Goal: Communication & Community: Answer question/provide support

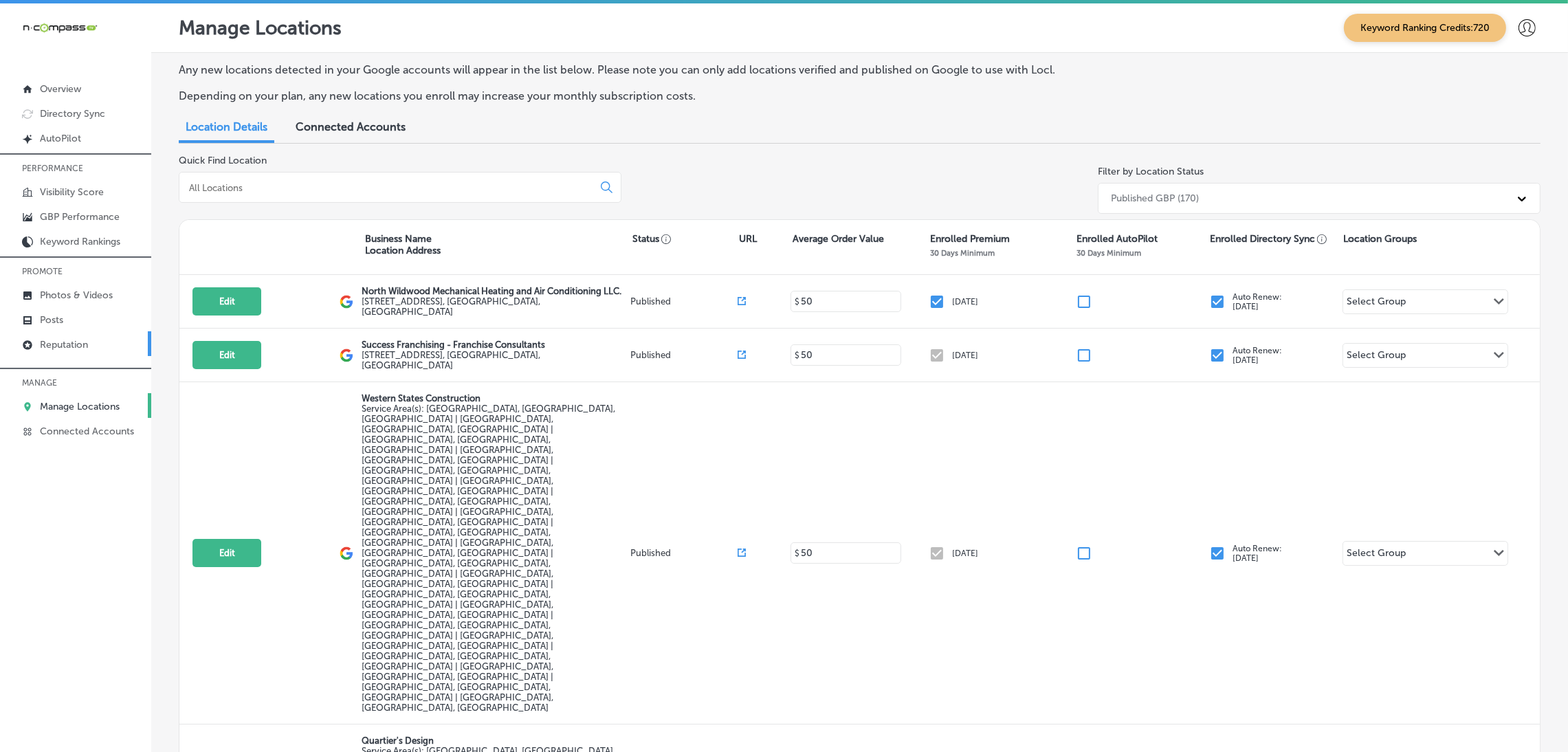
click at [64, 348] on p "Reputation" at bounding box center [64, 345] width 48 height 12
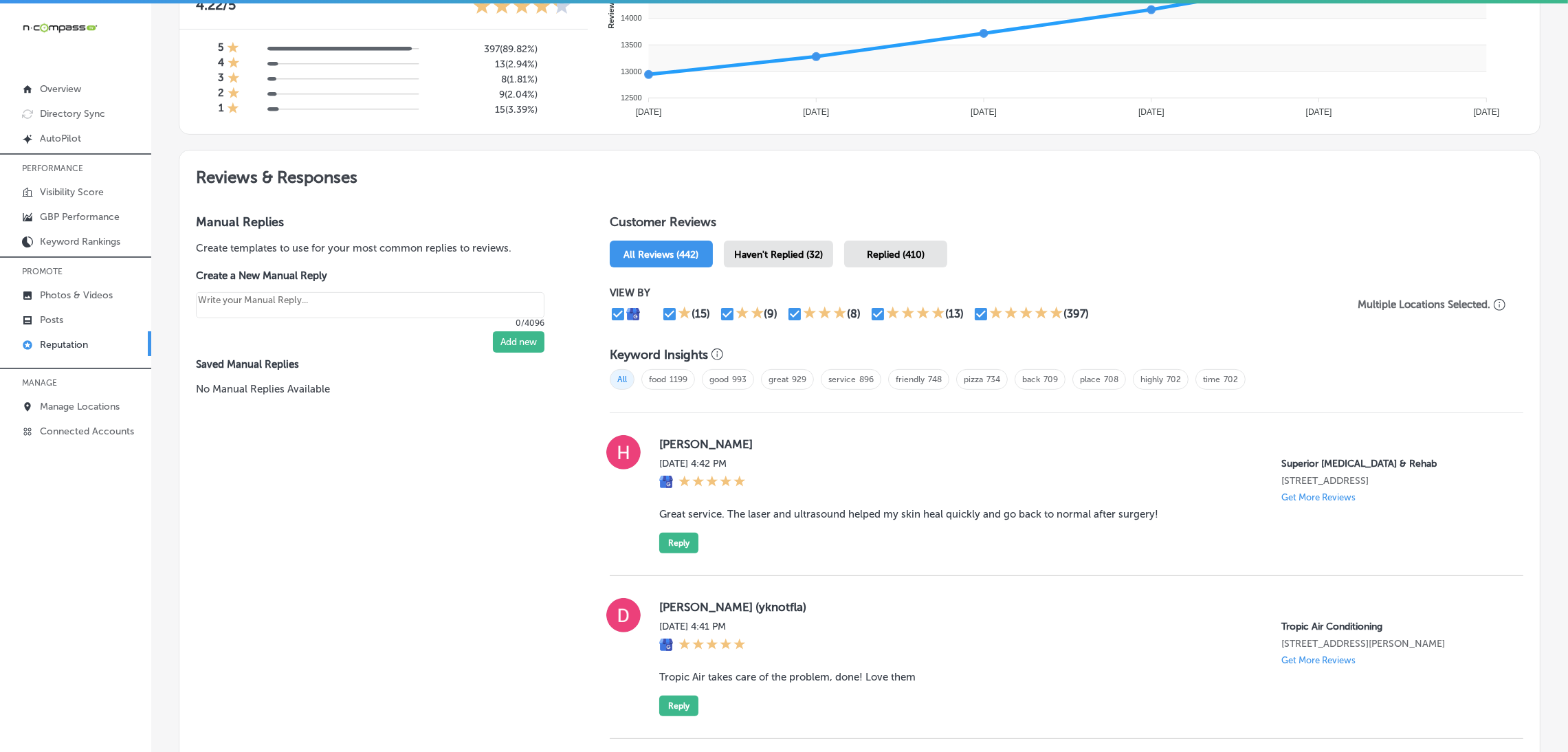
click at [798, 251] on span "Haven't Replied (32)" at bounding box center [779, 255] width 88 height 12
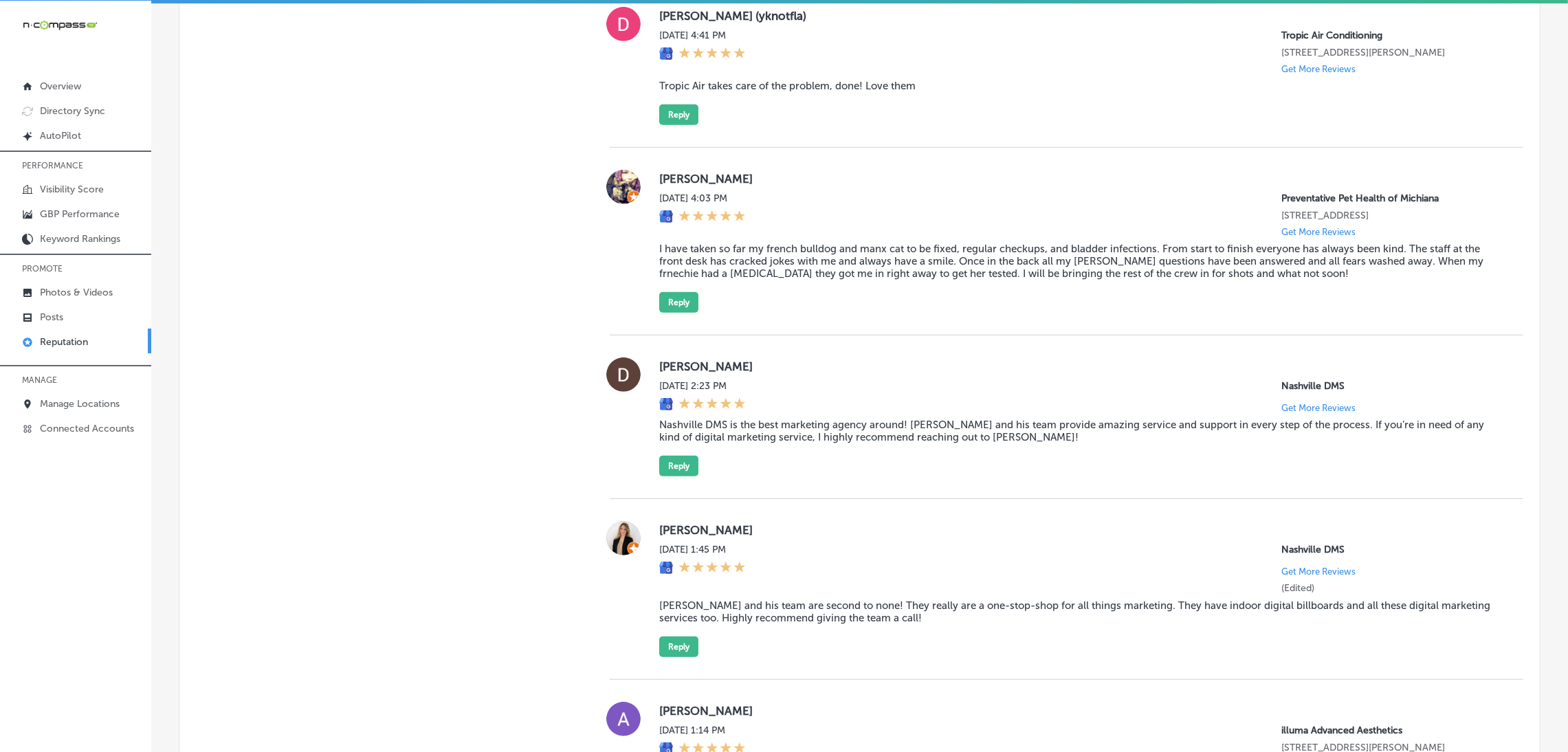
scroll to position [1237, 0]
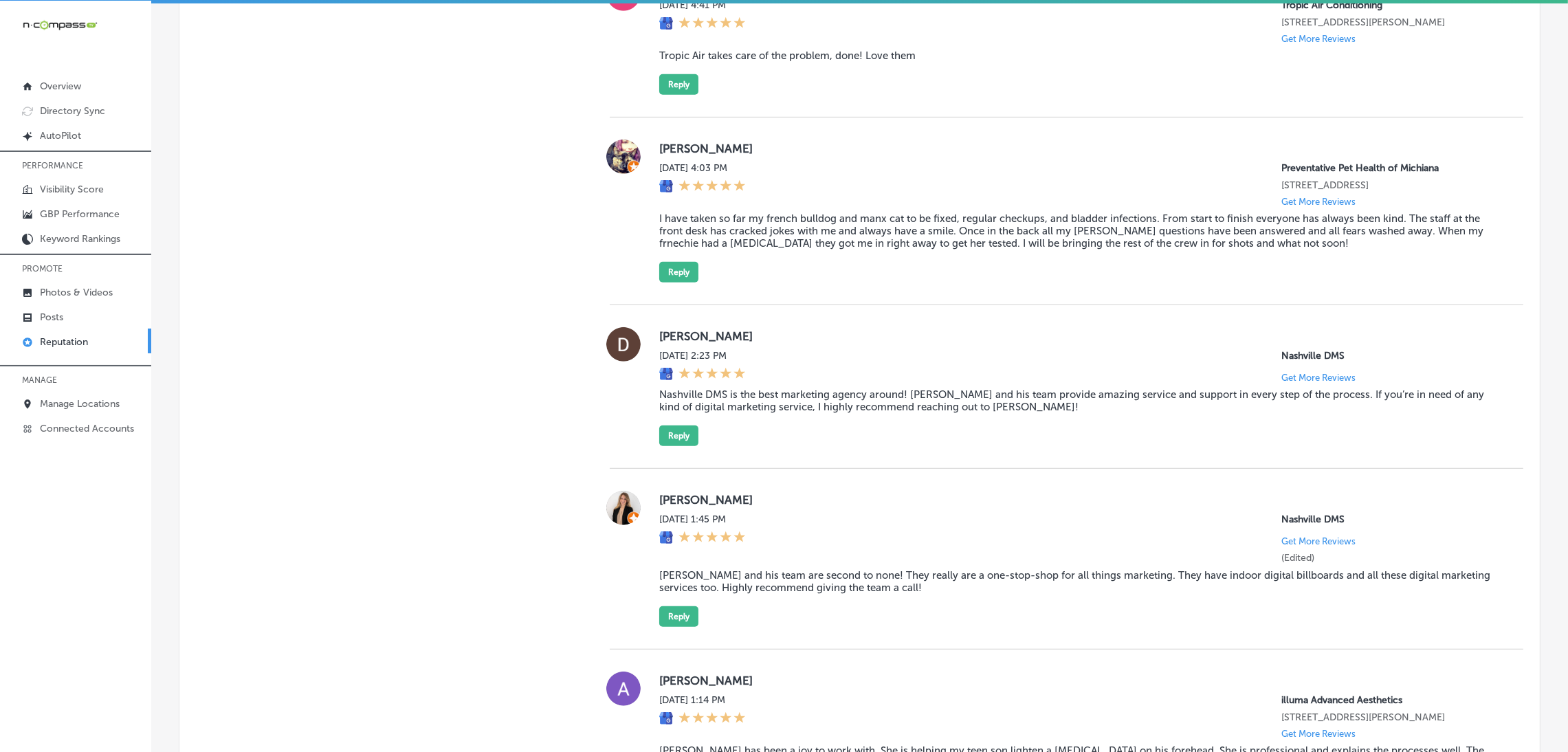
click at [768, 61] on blockquote "Tropic Air takes care of the problem, done! Love them" at bounding box center [1080, 55] width 842 height 12
copy blockquote "Tropic Air takes care of the problem, done! Love them"
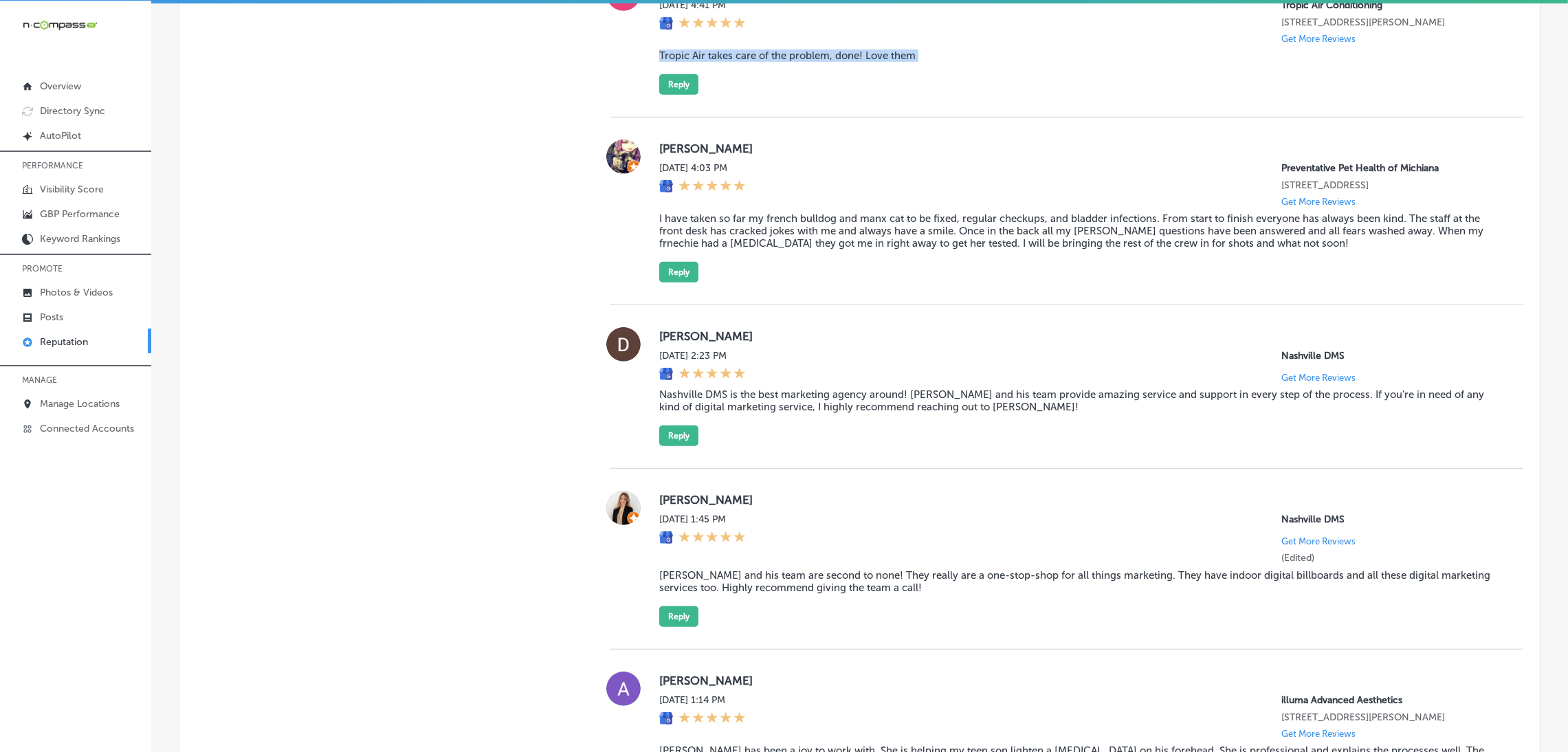
click at [1014, 95] on div "[PERSON_NAME] (yknotfla) [DATE] 4:41 PM Tropic Air Conditioning [STREET_ADDRESS…" at bounding box center [1080, 35] width 842 height 118
click at [687, 95] on button "Reply" at bounding box center [679, 85] width 39 height 20
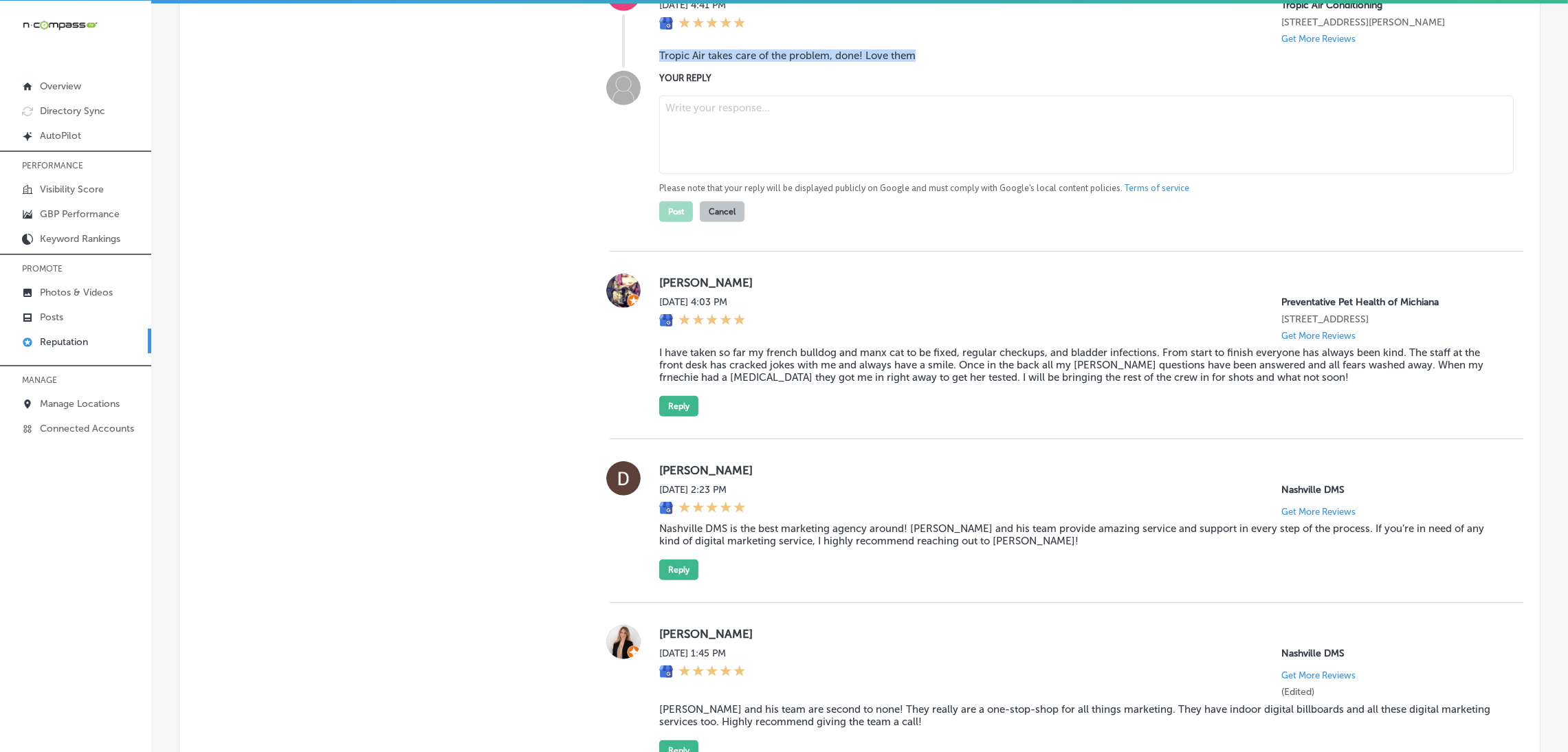
scroll to position [1134, 0]
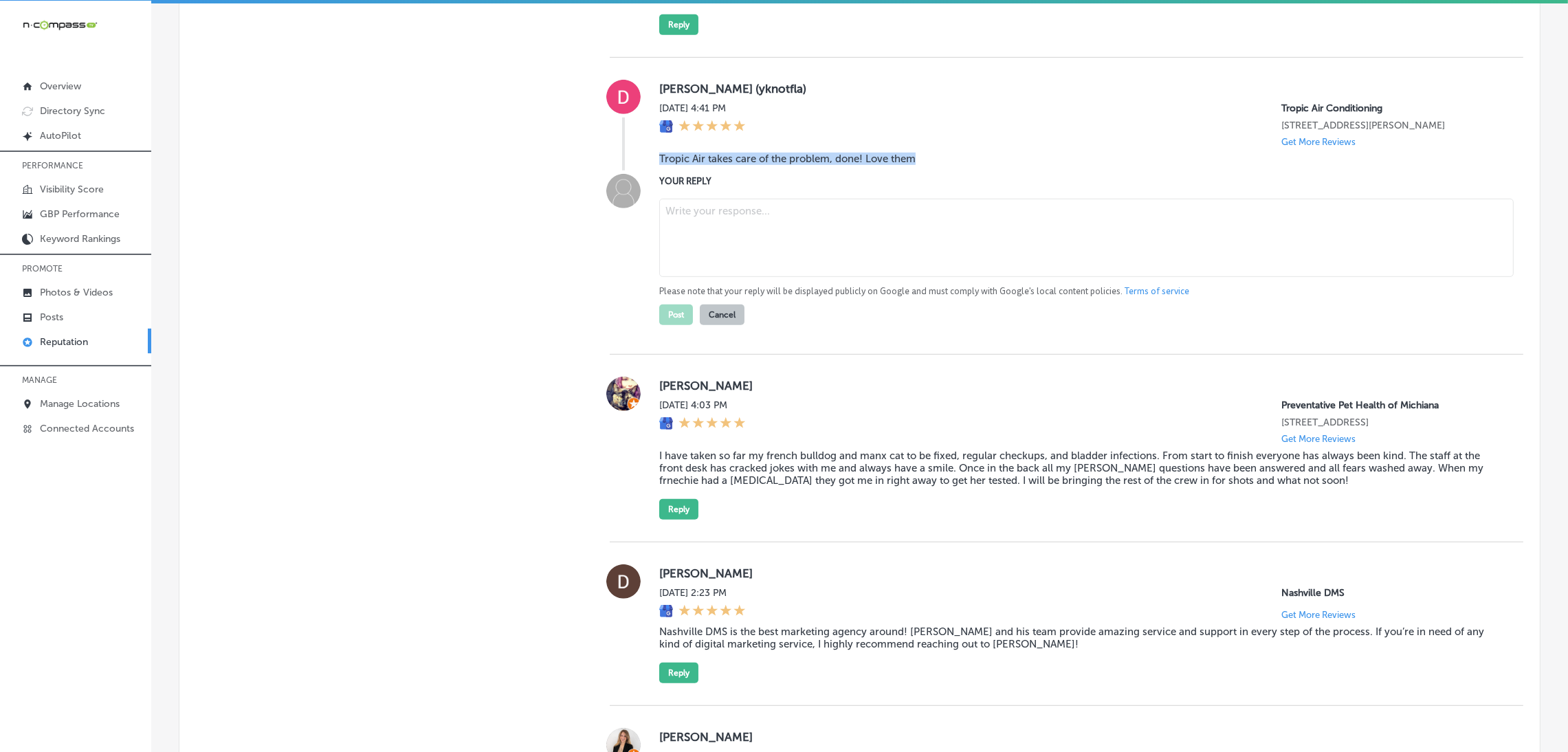
click at [1049, 163] on blockquote "Tropic Air takes care of the problem, done! Love them" at bounding box center [1080, 159] width 842 height 12
type textarea "x"
click at [690, 232] on textarea at bounding box center [1086, 238] width 855 height 78
paste textarea "Thank you for the 5-star review! We're so happy to hear that Tropic Air took ca…"
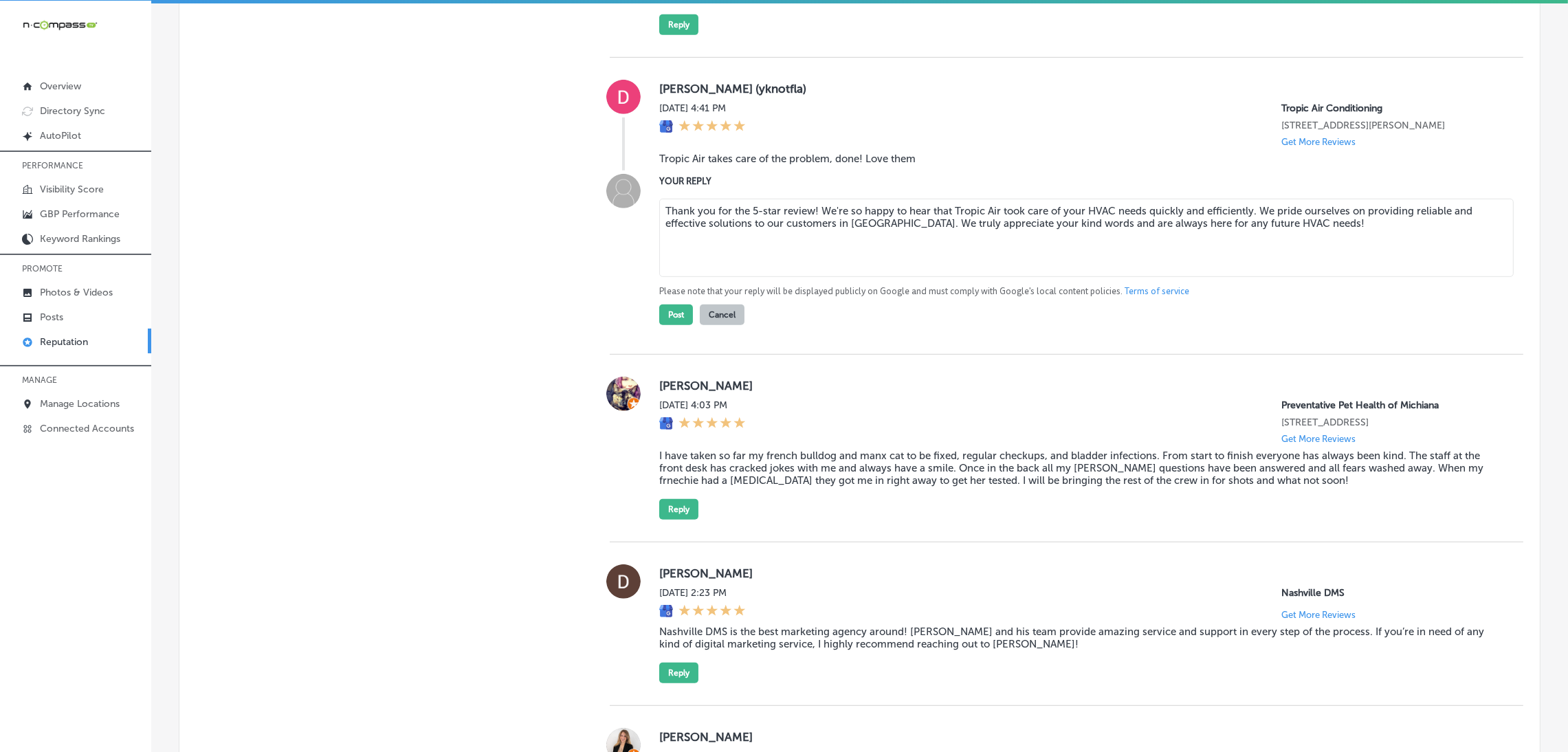
click at [810, 221] on textarea "Thank you for the 5-star review! We're so happy to hear that Tropic Air took ca…" at bounding box center [1086, 238] width 855 height 78
type textarea "Thank you for the 5-star review, [PERSON_NAME]! We're so happy to hear that Tro…"
click at [673, 322] on button "Post" at bounding box center [676, 314] width 34 height 20
type textarea "x"
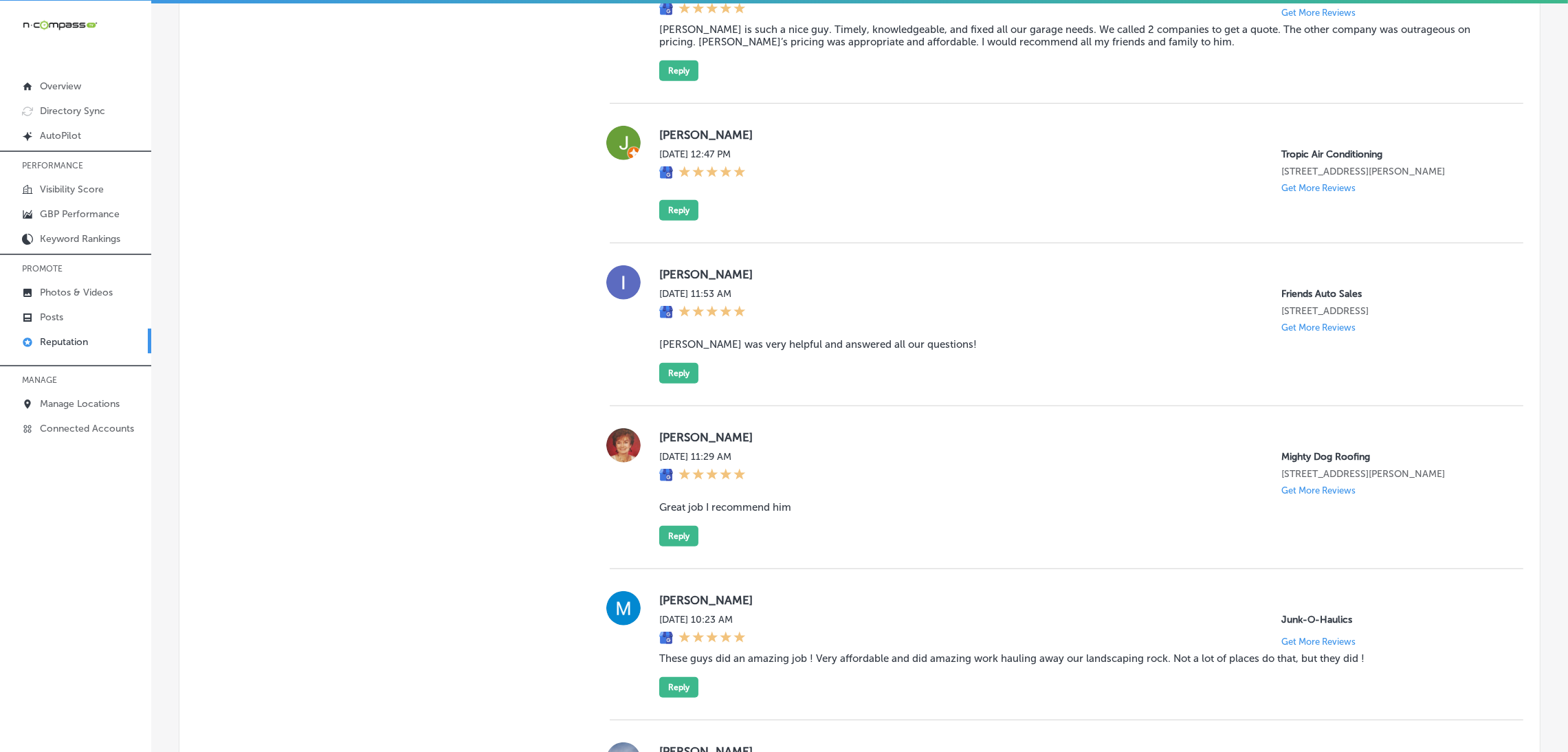
scroll to position [2063, 0]
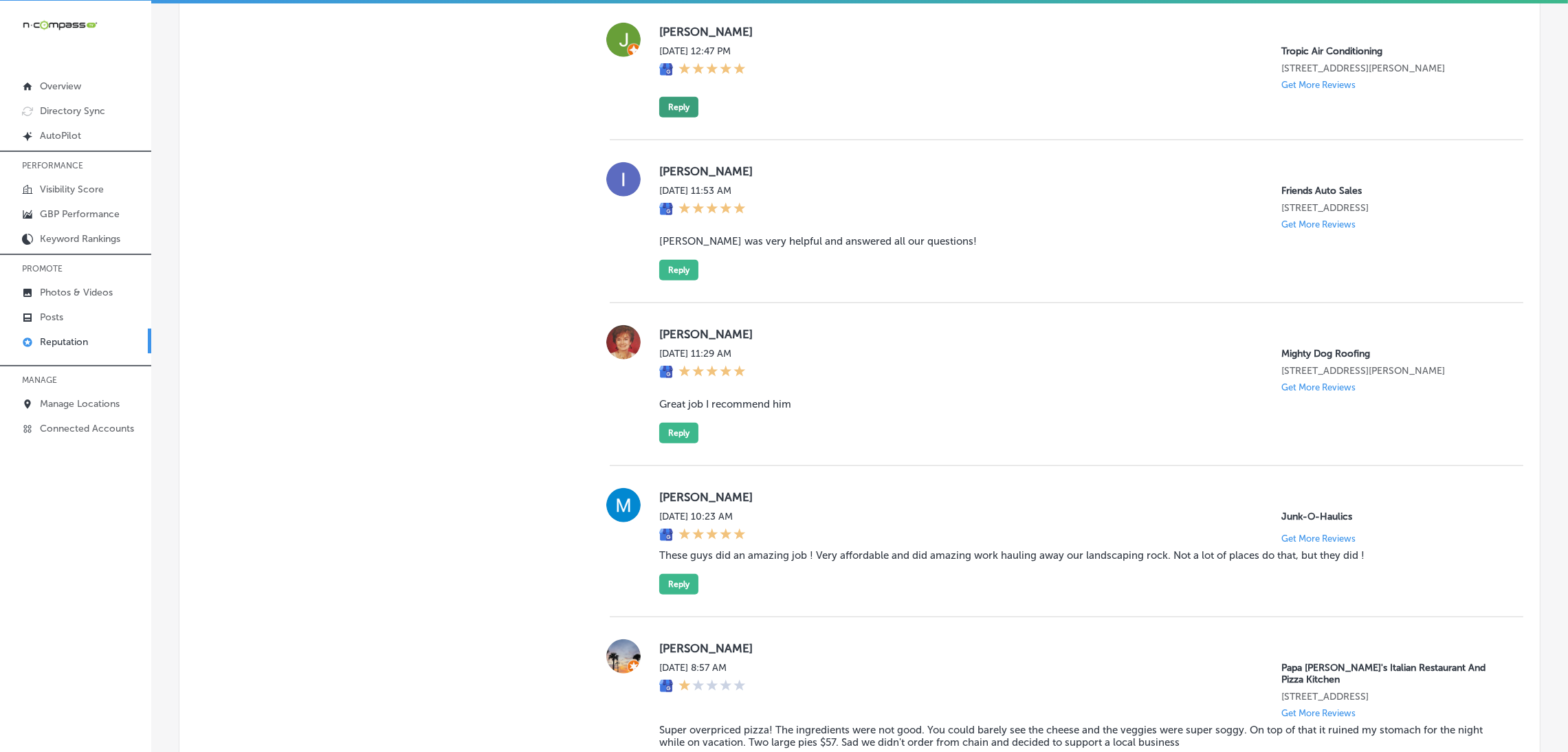
click at [685, 117] on button "Reply" at bounding box center [679, 107] width 39 height 20
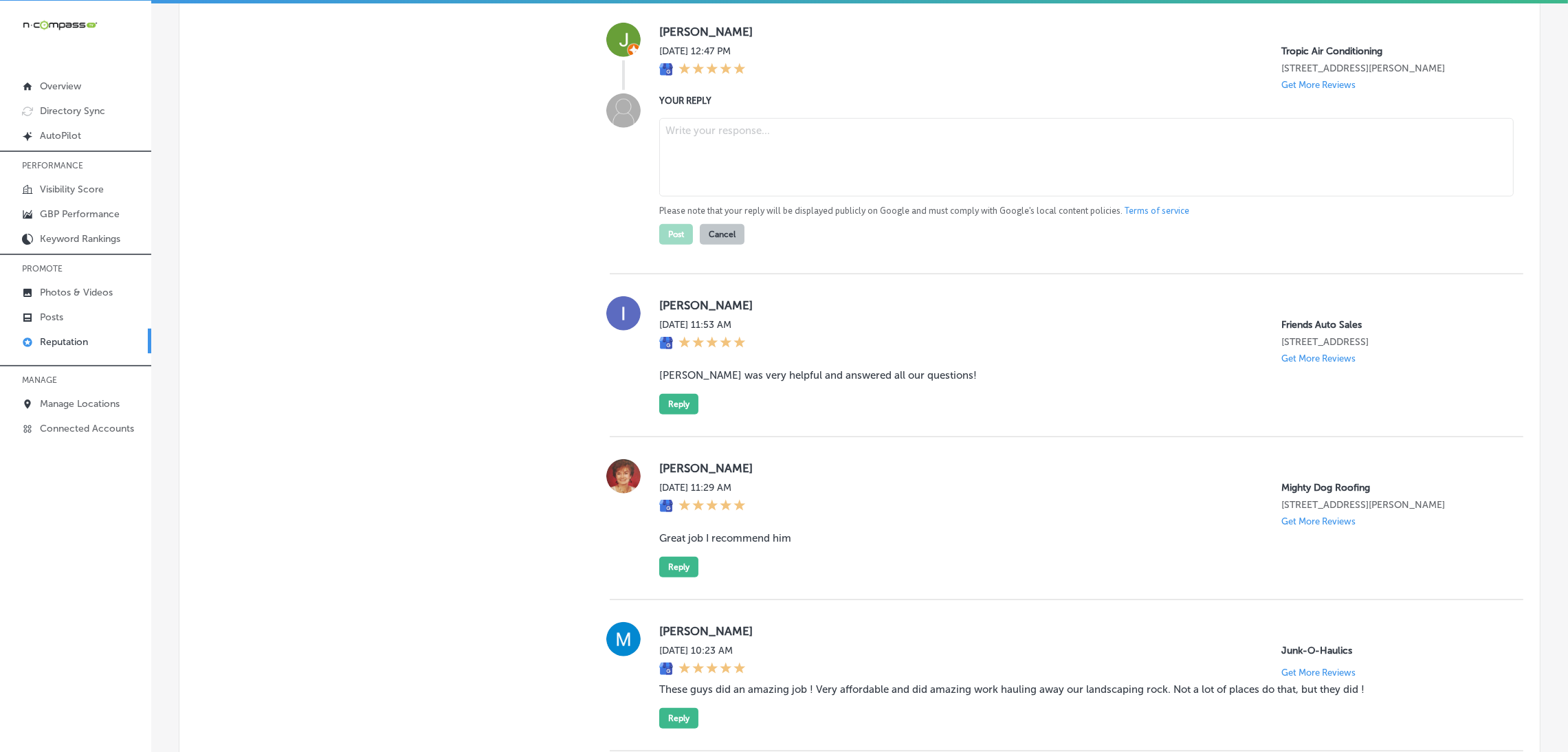
click at [753, 188] on textarea at bounding box center [1086, 157] width 855 height 78
paste textarea "ChatGPT said: Thank you for the great 5-star review! We’re so glad to hear you …"
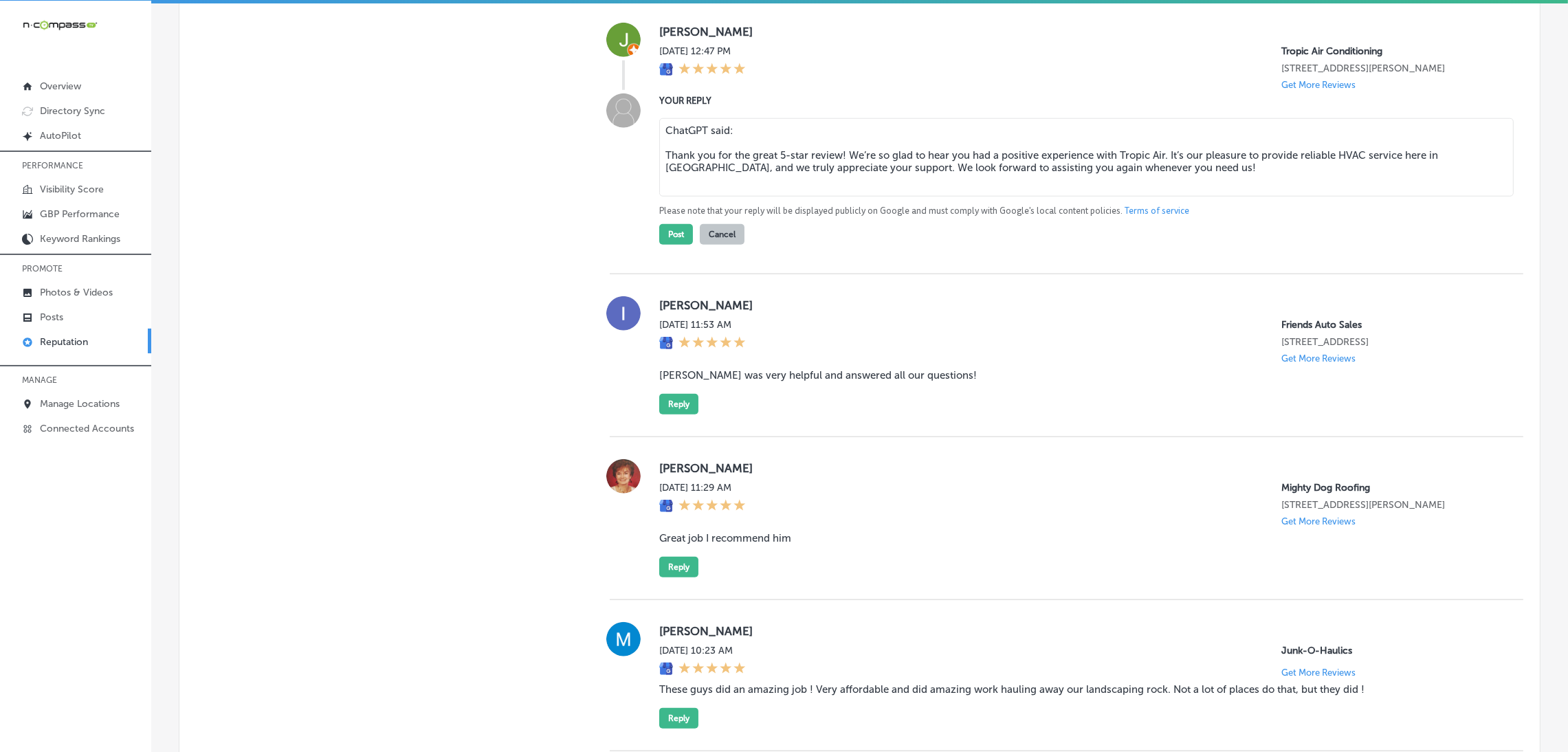
drag, startPoint x: 661, startPoint y: 179, endPoint x: 645, endPoint y: 129, distance: 52.5
click at [645, 129] on div "YOUR REPLY ChatGPT said: Thank you for the great 5-star review! We’re so glad t…" at bounding box center [1066, 169] width 913 height 151
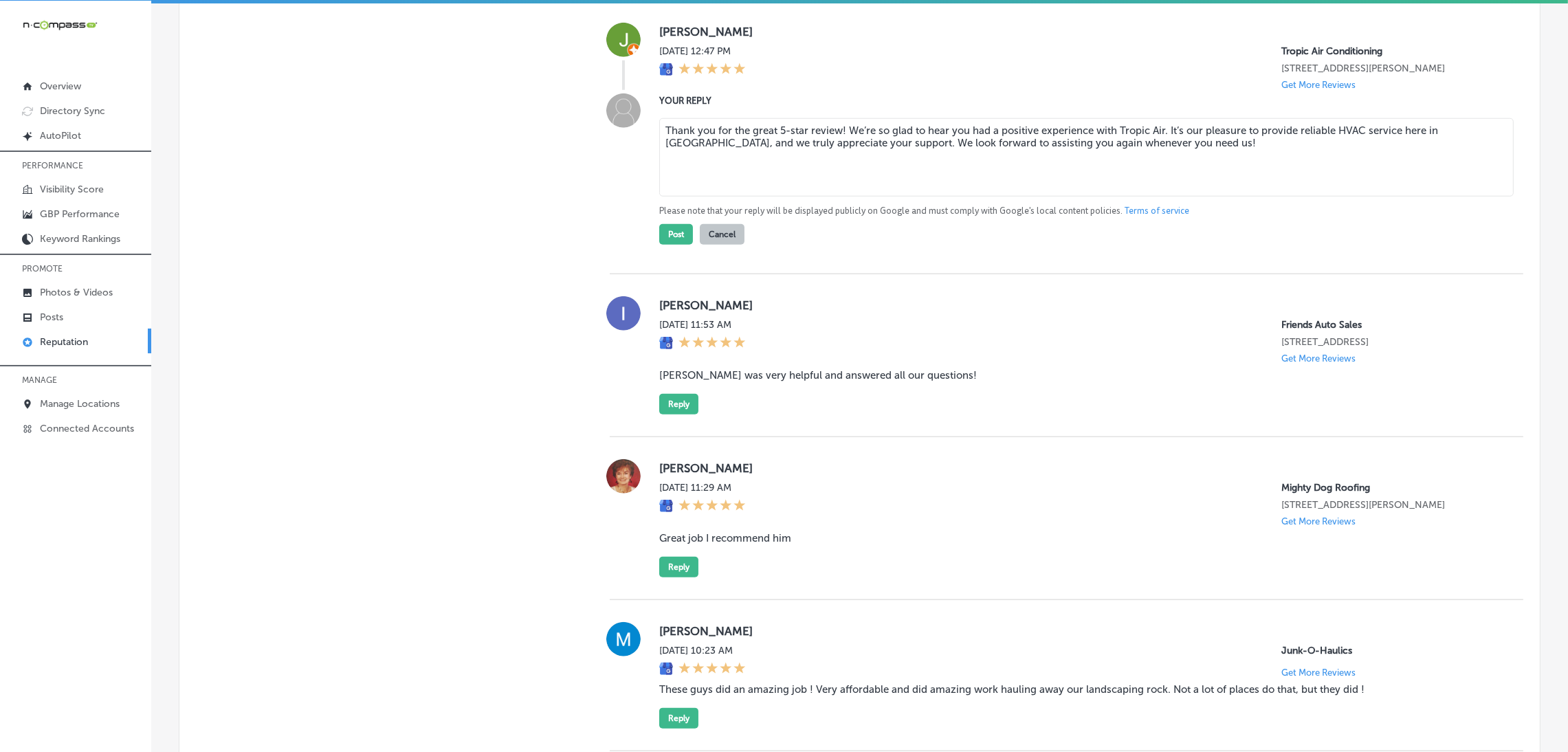
click at [835, 157] on textarea "Thank you for the great 5-star review! We’re so glad to hear you had a positive…" at bounding box center [1086, 157] width 855 height 78
type textarea "Thank you for the great 5-star review, [PERSON_NAME]! We’re so glad to hear you…"
click at [671, 245] on button "Post" at bounding box center [676, 234] width 34 height 20
type textarea "x"
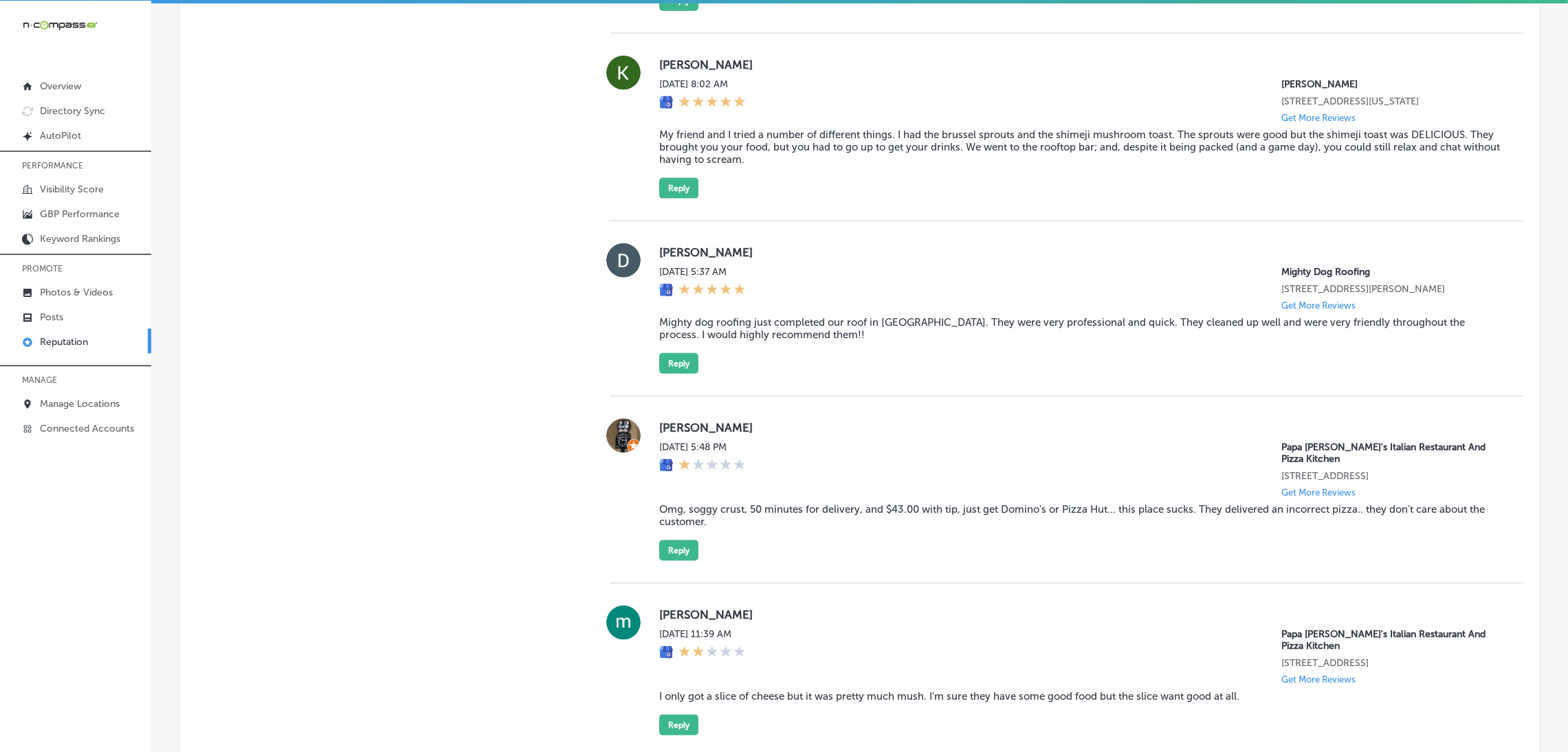
scroll to position [2888, 0]
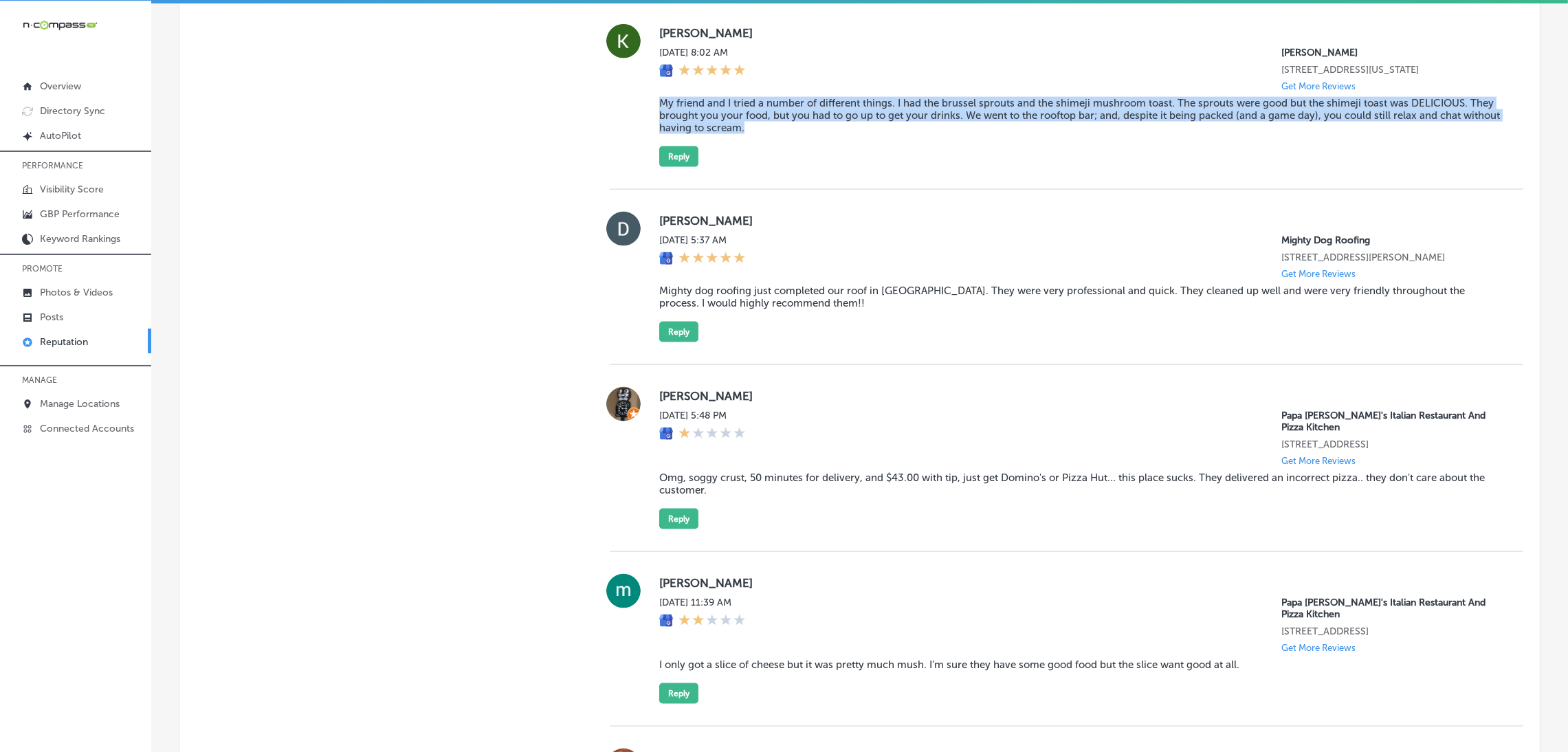
drag, startPoint x: 649, startPoint y: 156, endPoint x: 781, endPoint y: 187, distance: 135.6
click at [781, 167] on div "[PERSON_NAME] [DATE] 8:02 AM [PERSON_NAME] [STREET_ADDRESS][US_STATE] Get More …" at bounding box center [1066, 95] width 913 height 143
copy blockquote "My friend and I tried a number of different things. I had the brussel sprouts a…"
click at [904, 167] on div "[PERSON_NAME] [DATE] 8:02 AM [PERSON_NAME] [STREET_ADDRESS][US_STATE] Get More …" at bounding box center [1080, 95] width 842 height 143
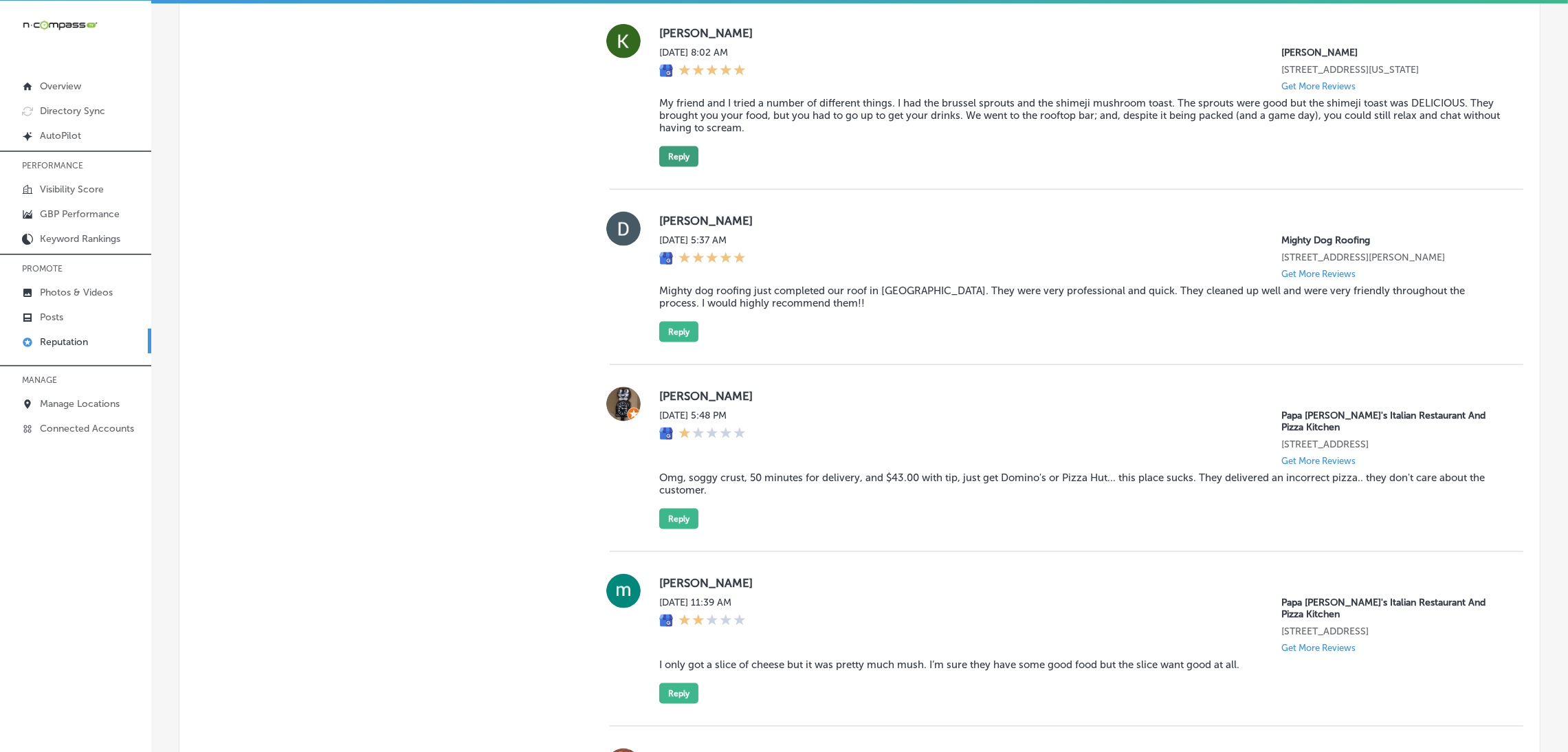
click at [671, 167] on button "Reply" at bounding box center [679, 156] width 39 height 20
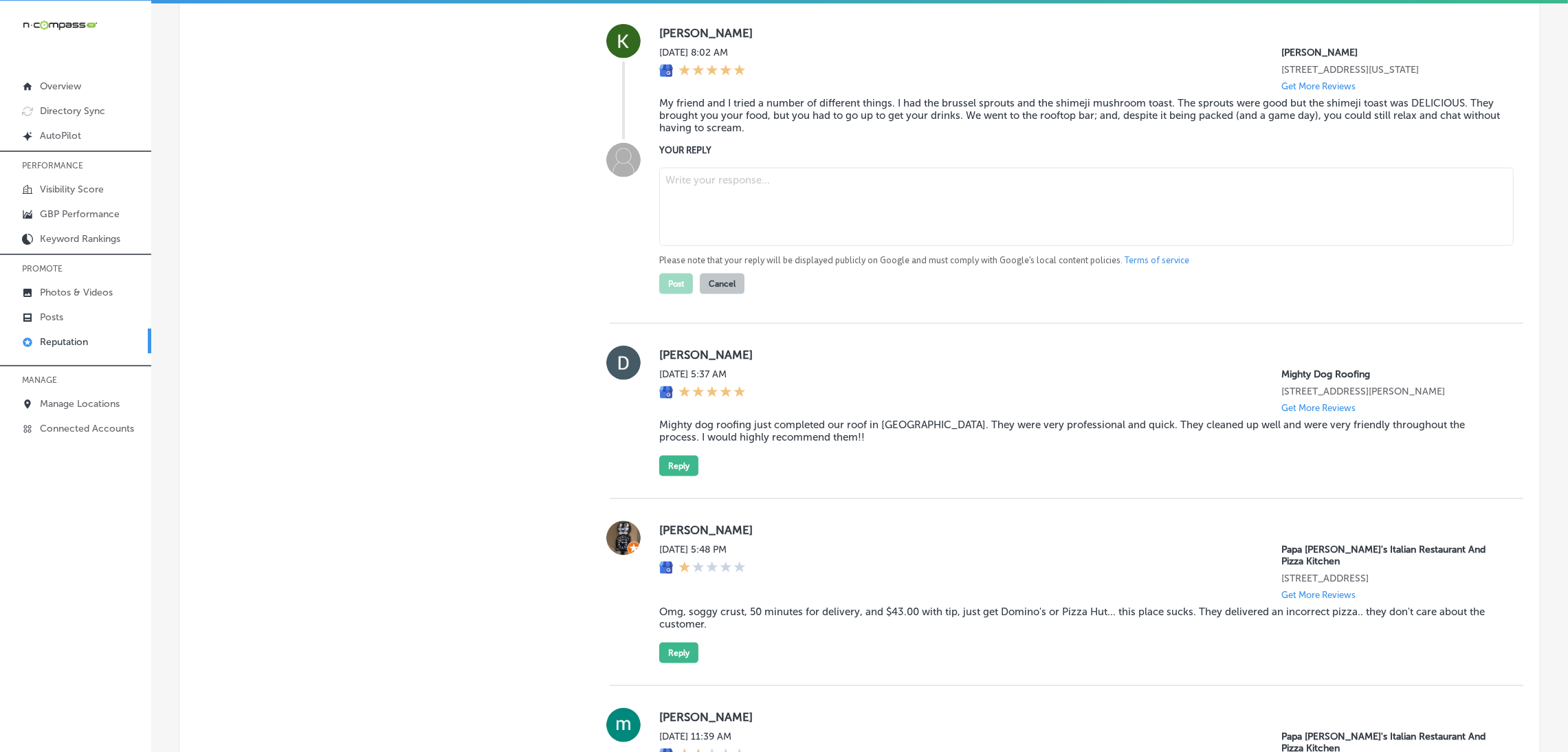
click at [828, 245] on textarea at bounding box center [1086, 207] width 855 height 78
click at [777, 233] on textarea at bounding box center [1086, 207] width 855 height 78
paste textarea "ChatGPT said: Thank you so much for the amazing 5-star review! We’re so happy t…"
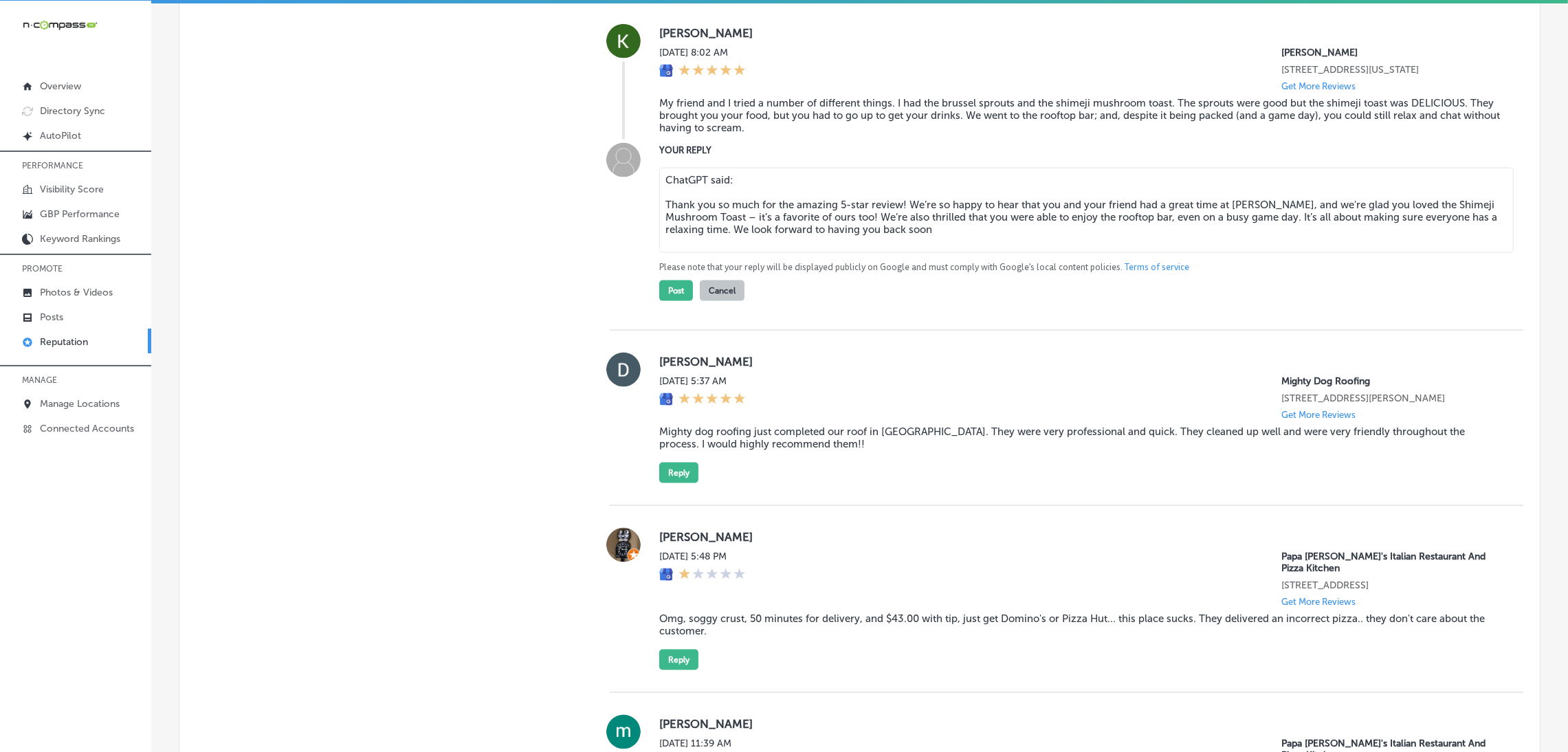
drag, startPoint x: 661, startPoint y: 256, endPoint x: 653, endPoint y: 214, distance: 42.8
click at [653, 214] on div "YOUR REPLY ChatGPT said: Thank you so much for the amazing 5-star review! We’re…" at bounding box center [1066, 222] width 913 height 158
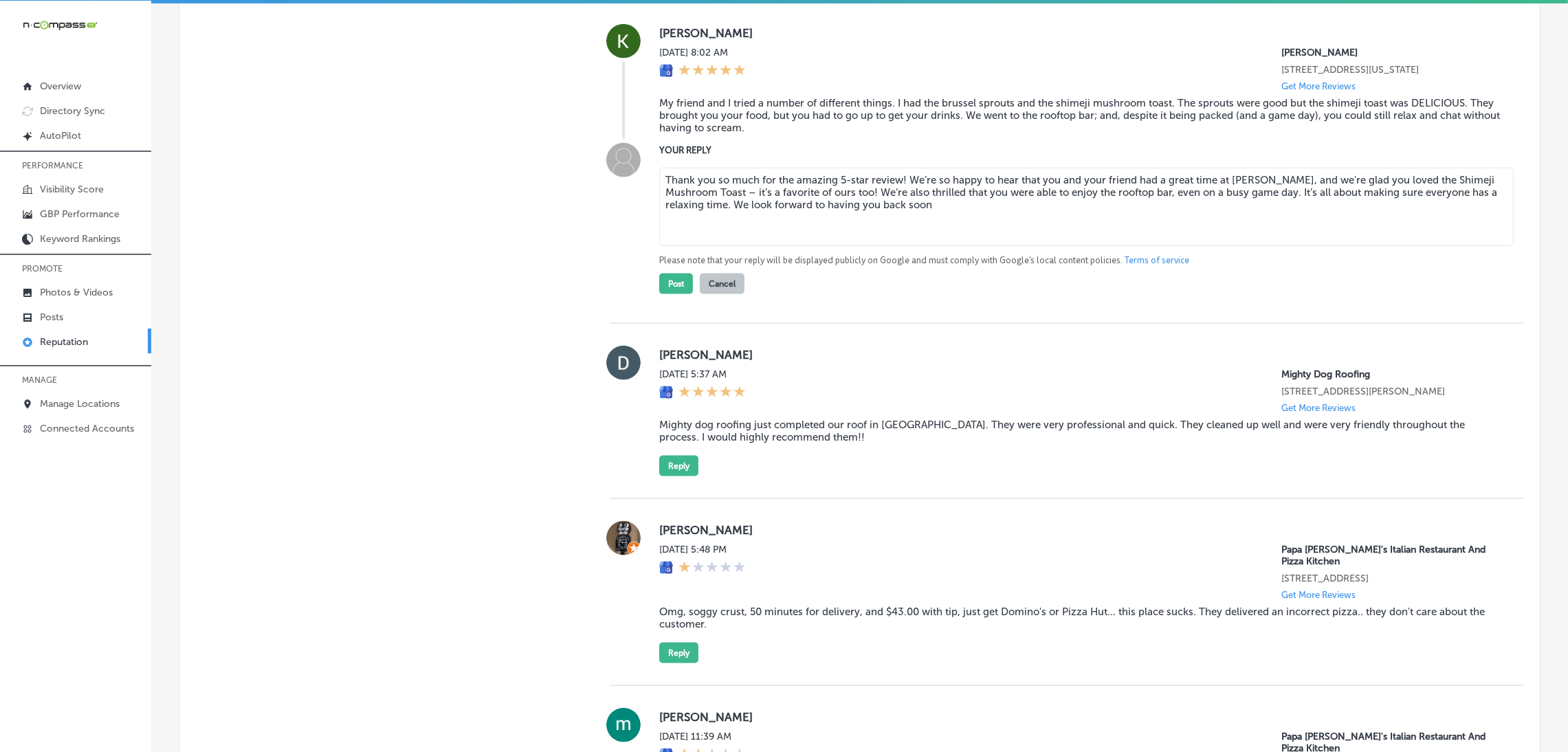
click at [897, 235] on textarea "Thank you so much for the amazing 5-star review! We’re so happy to hear that yo…" at bounding box center [1086, 207] width 855 height 78
click at [958, 246] on textarea "Thank you so much for the amazing 5-star review, [PERSON_NAME]! We’re so happy …" at bounding box center [1086, 207] width 855 height 78
type textarea "Thank you so much for the amazing 5-star review, [PERSON_NAME]! We’re so happy …"
click at [677, 294] on button "Post" at bounding box center [676, 284] width 34 height 20
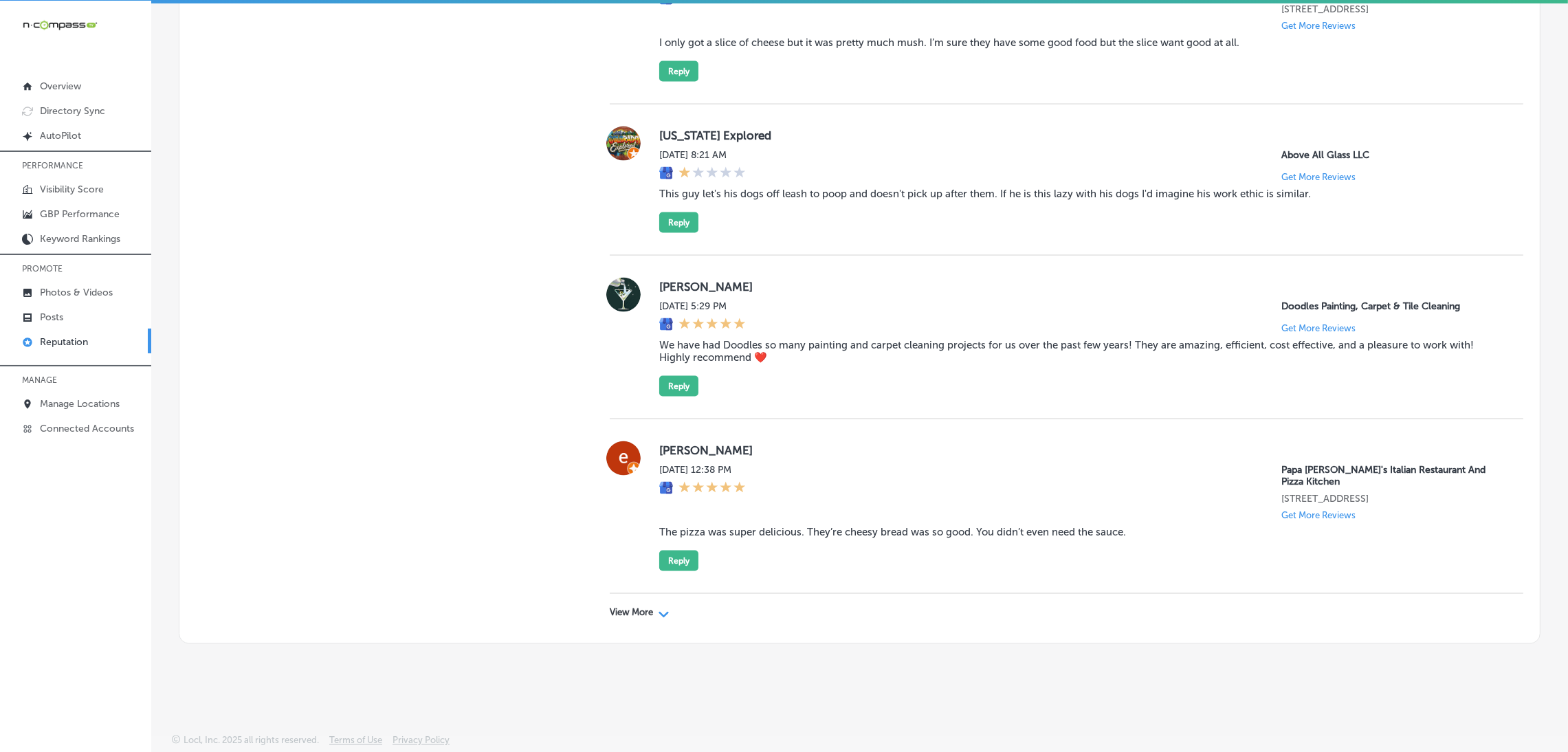
scroll to position [3380, 0]
click at [633, 620] on div "View More Path Created with Sketch." at bounding box center [1066, 613] width 913 height 38
click at [637, 610] on p "View More" at bounding box center [632, 613] width 43 height 11
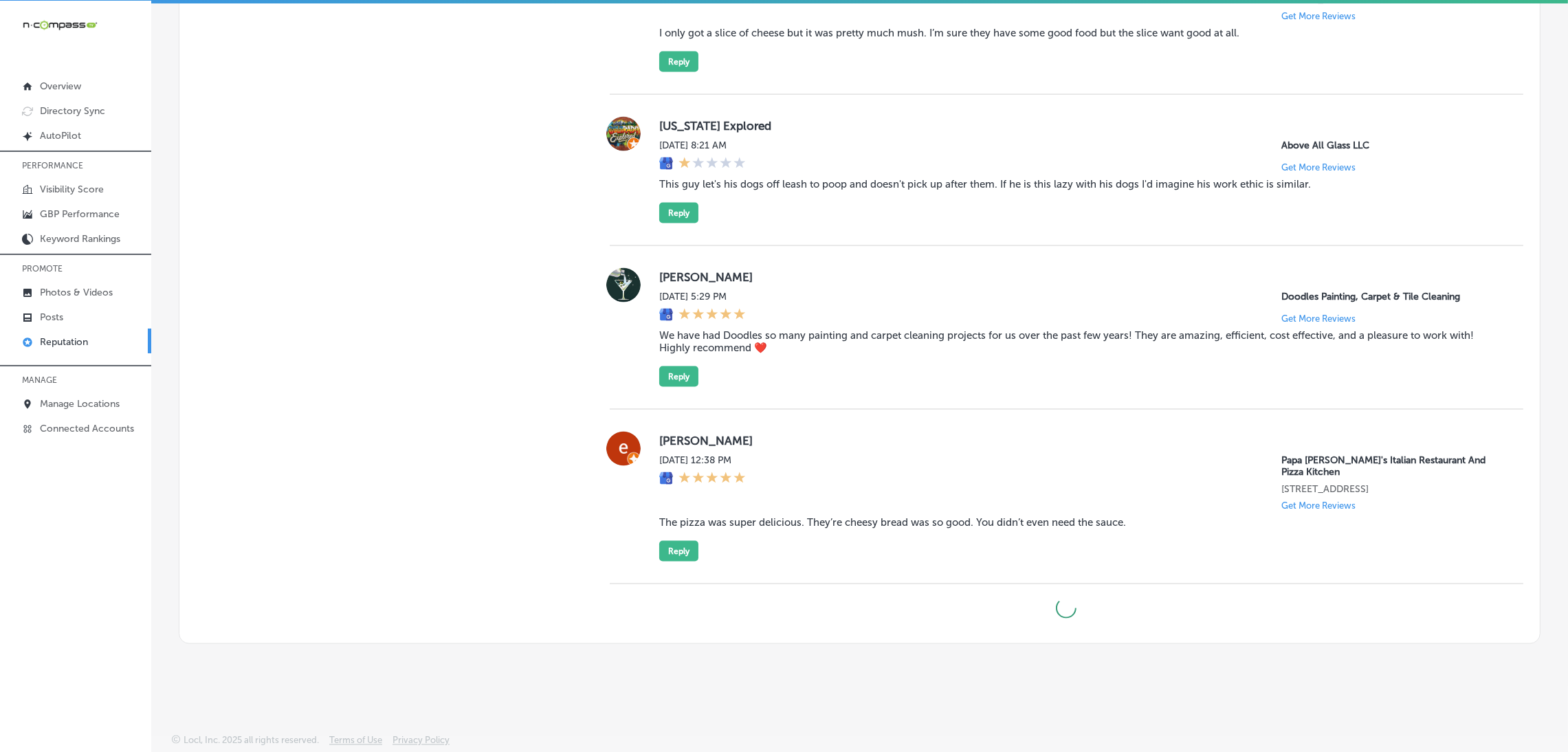
scroll to position [3390, 0]
type textarea "x"
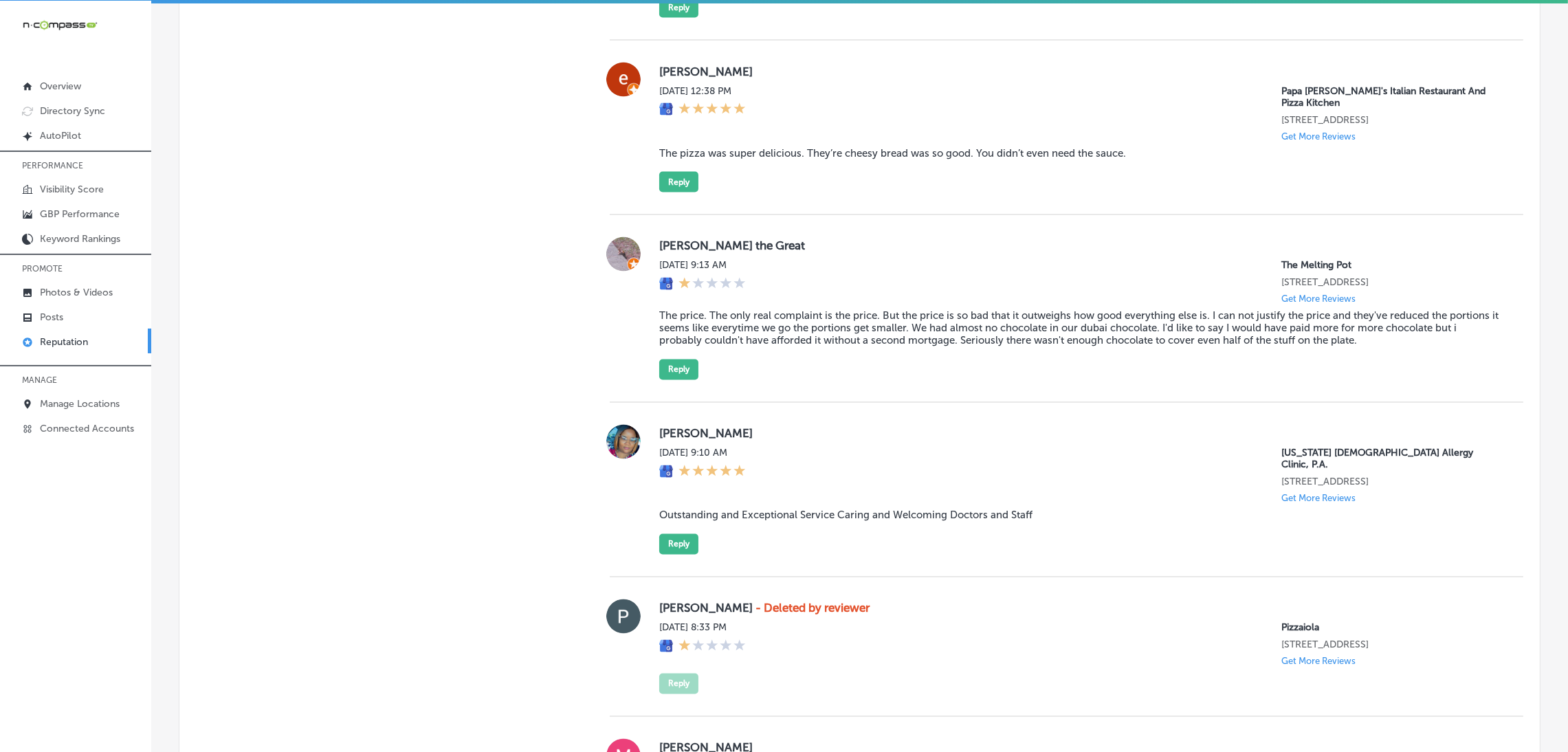
scroll to position [3803, 0]
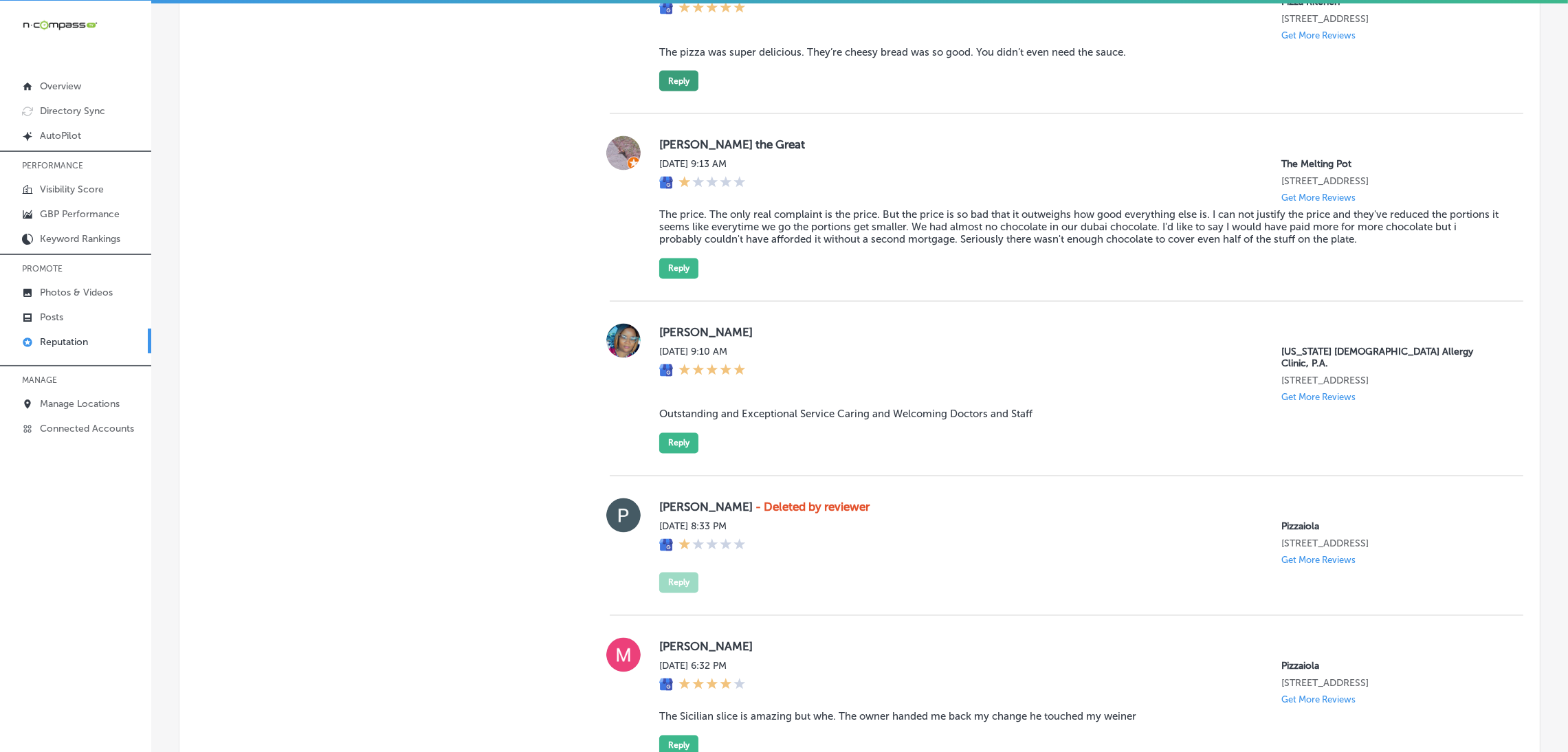
click at [678, 91] on button "Reply" at bounding box center [679, 81] width 39 height 20
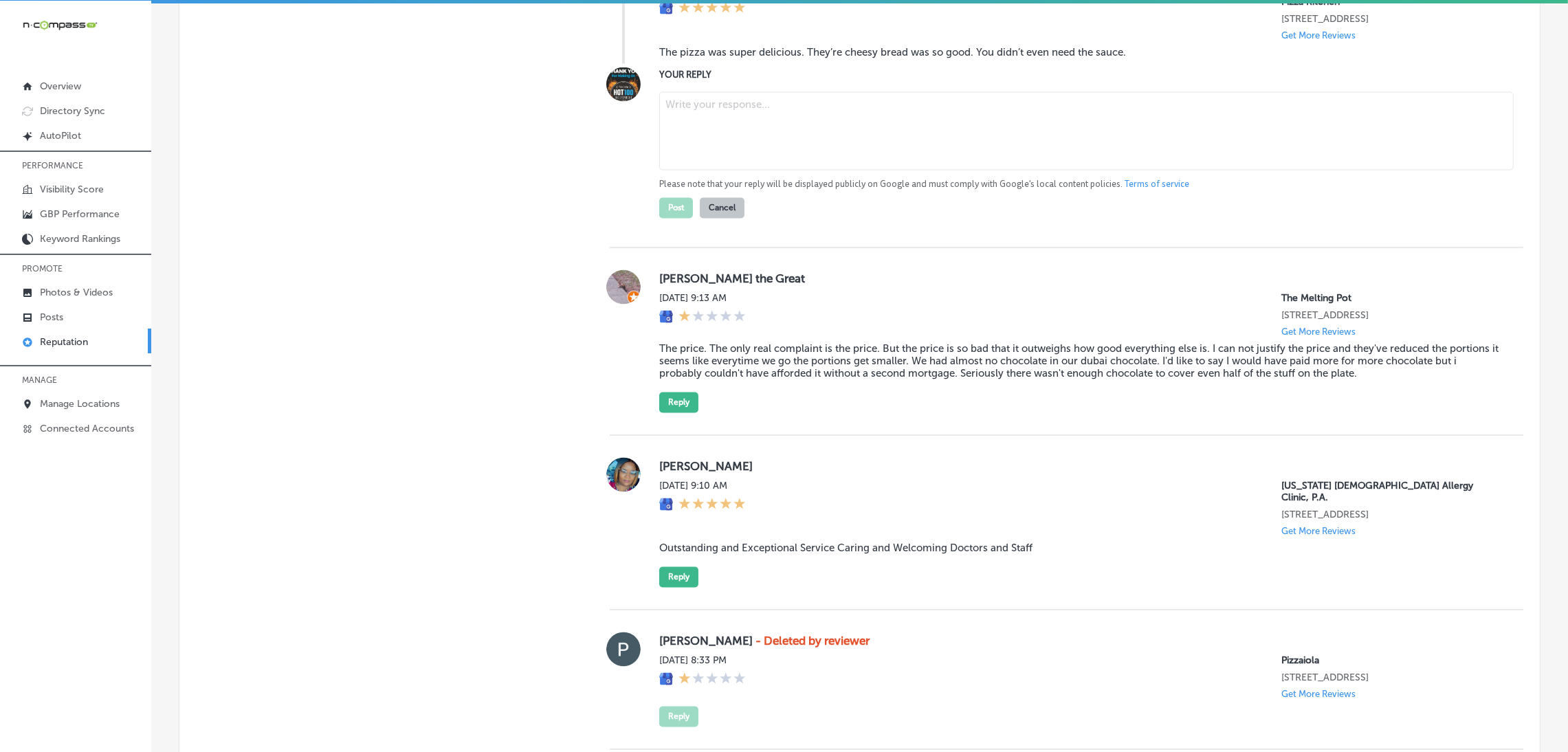
click at [860, 64] on div "[PERSON_NAME][DATE] 12:38 PM Papa [PERSON_NAME]'s Italian Restaurant And Pizza …" at bounding box center [1080, 12] width 842 height 102
click at [856, 59] on blockquote "The pizza was super delicious. They’re cheesy bread was so good. You didn’t eve…" at bounding box center [1080, 52] width 842 height 12
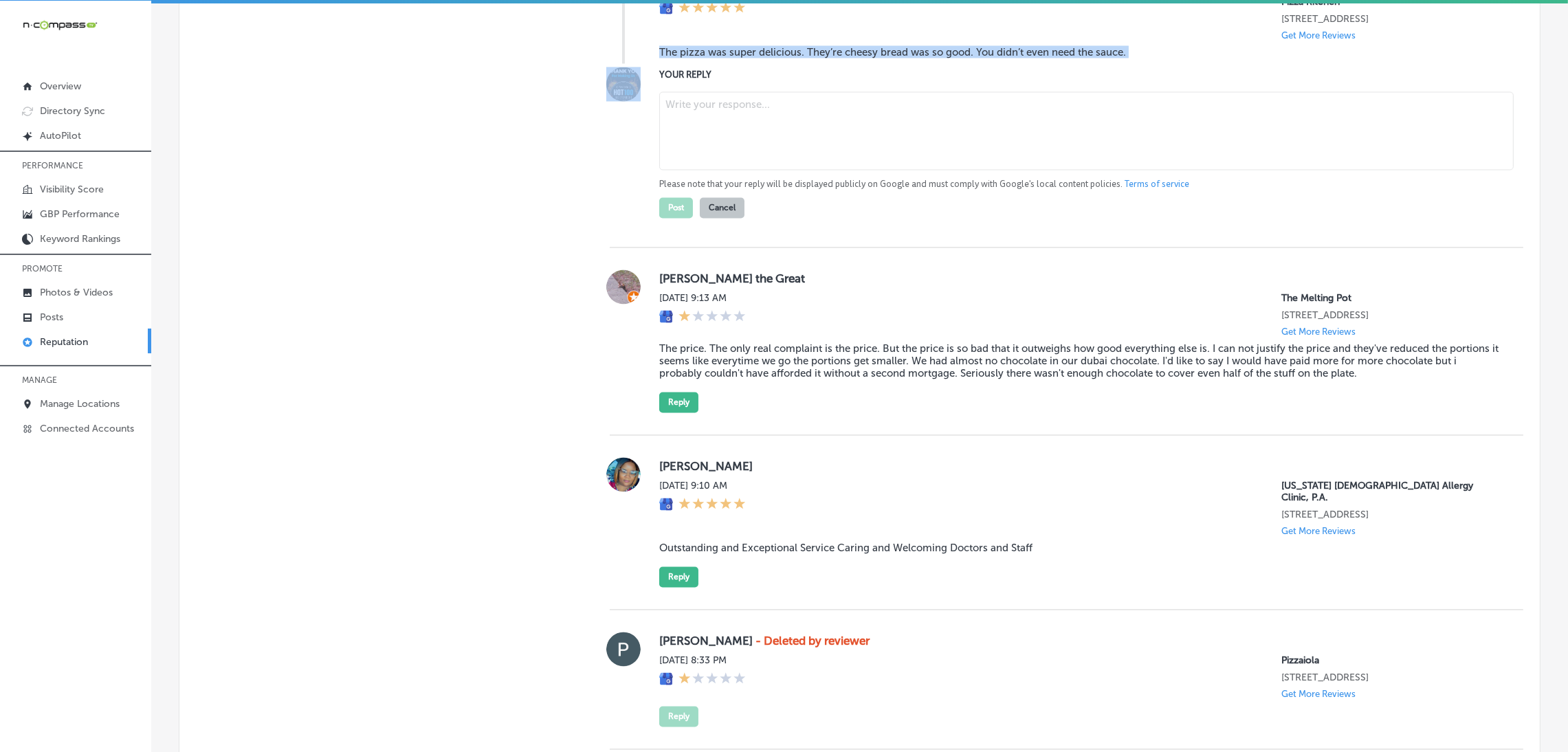
copy blockquote "The pizza was super delicious. They’re cheesy bread was so good. You didn’t eve…"
click at [865, 59] on blockquote "The pizza was super delicious. They’re cheesy bread was so good. You didn’t eve…" at bounding box center [1080, 52] width 842 height 12
click at [826, 150] on textarea at bounding box center [1086, 131] width 855 height 78
click at [820, 169] on textarea at bounding box center [1086, 131] width 855 height 78
click at [754, 170] on textarea at bounding box center [1086, 131] width 855 height 78
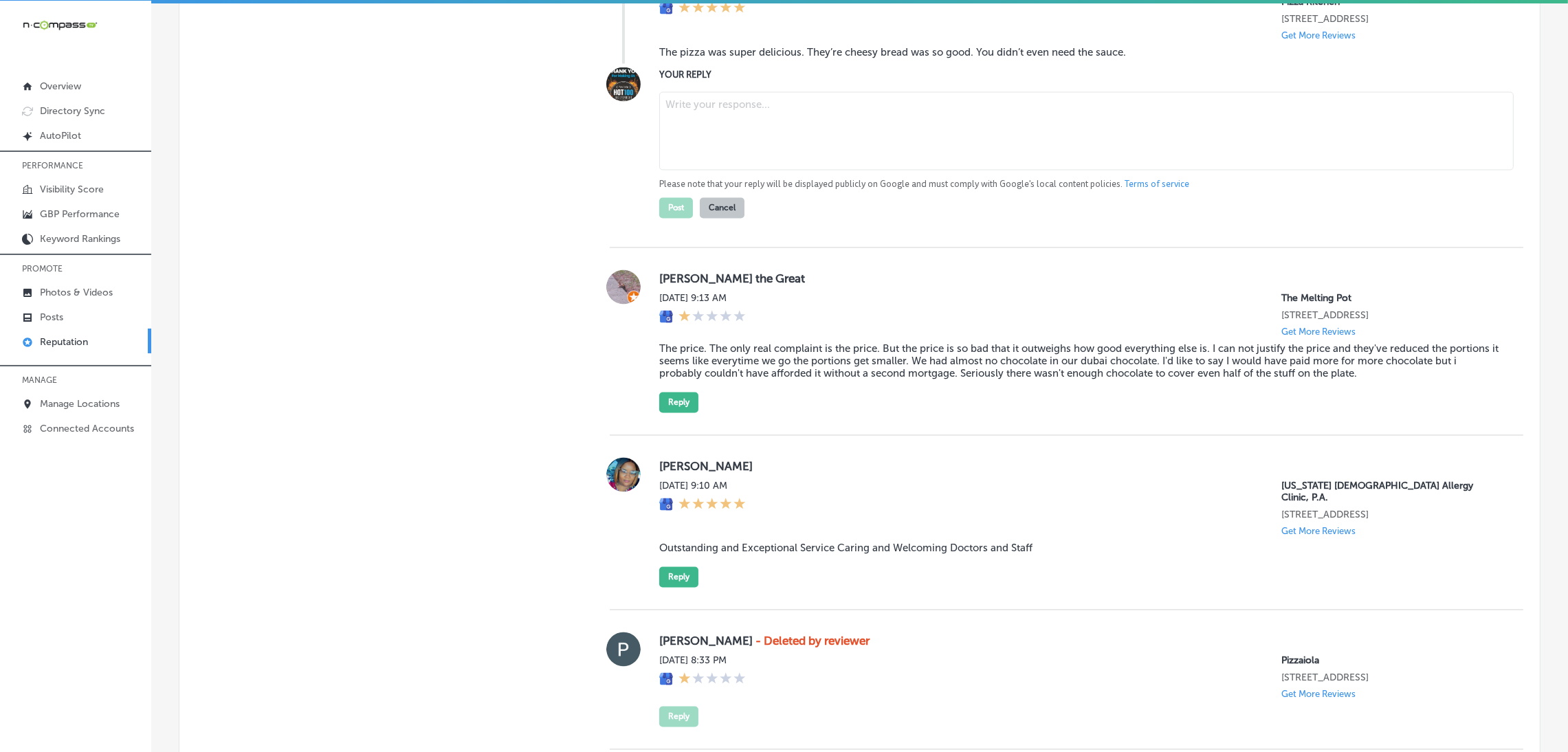
click at [720, 170] on textarea at bounding box center [1086, 131] width 855 height 78
paste textarea "Thank you for the fantastic 5-star review! We’re so happy to hear that you love…"
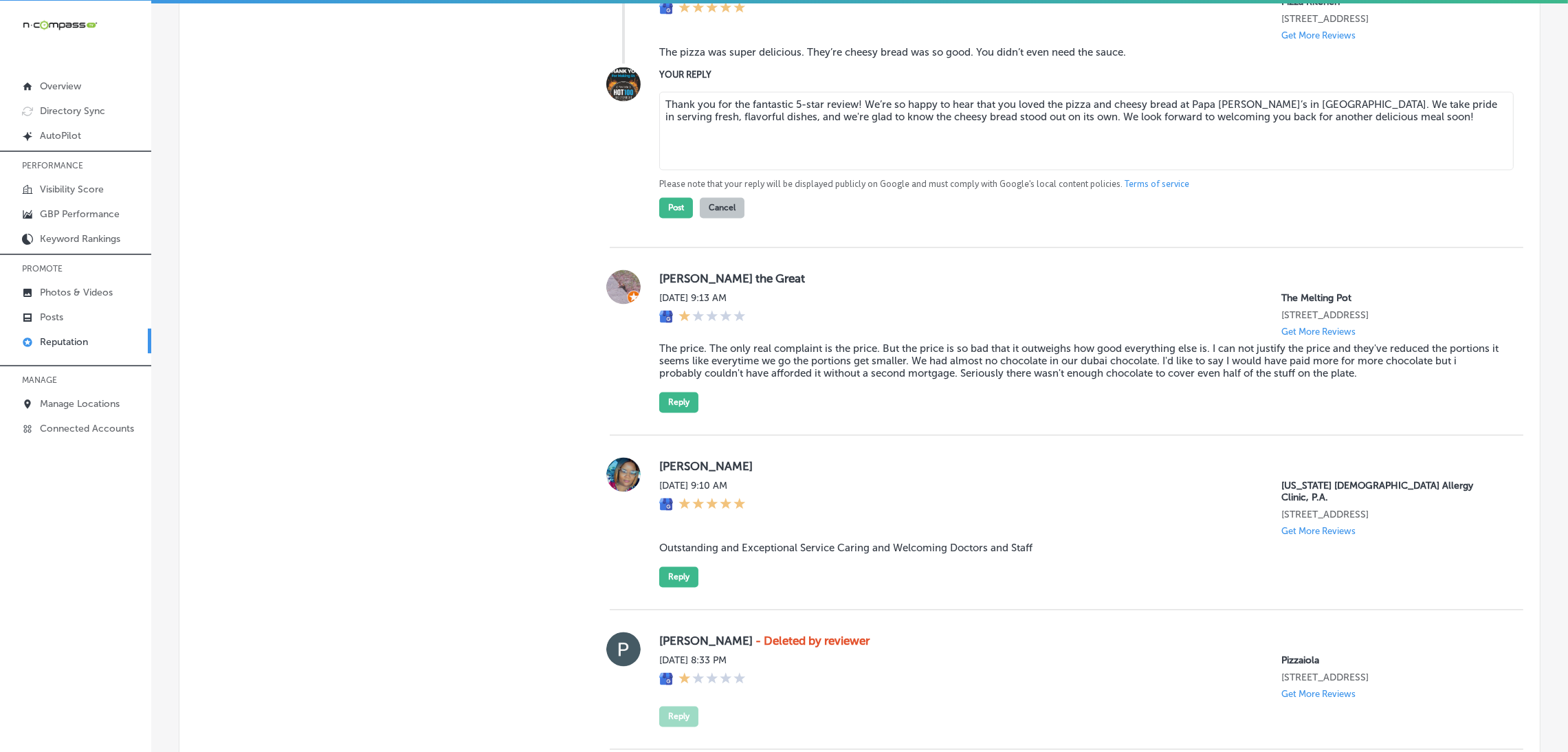
click at [848, 161] on textarea "Thank you for the fantastic 5-star review! We’re so happy to hear that you love…" at bounding box center [1086, 131] width 855 height 78
type textarea "Thank you for the fantastic 5-star review, [PERSON_NAME]! We’re so happy to hea…"
click at [673, 219] on button "Post" at bounding box center [676, 208] width 34 height 20
type textarea "x"
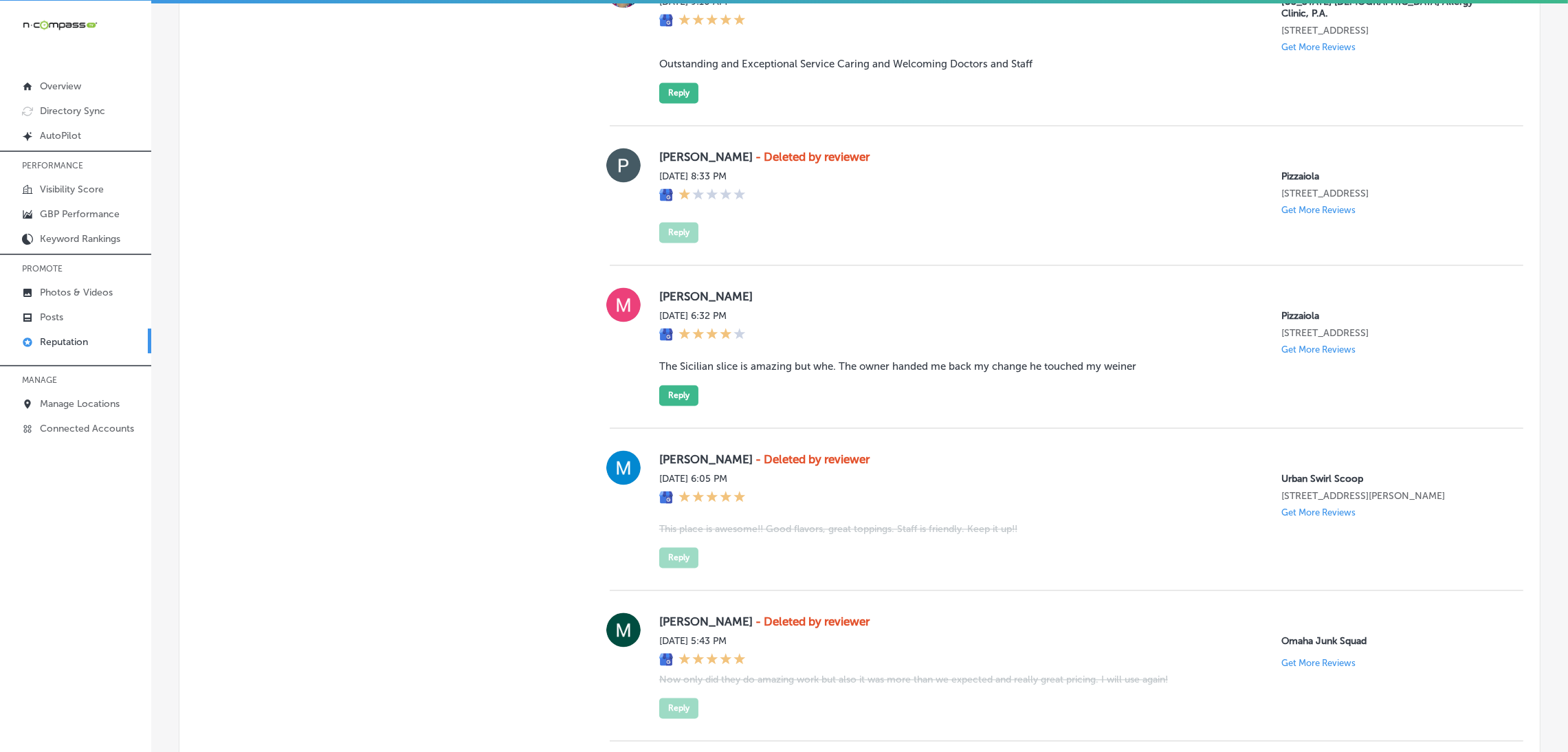
scroll to position [4009, 0]
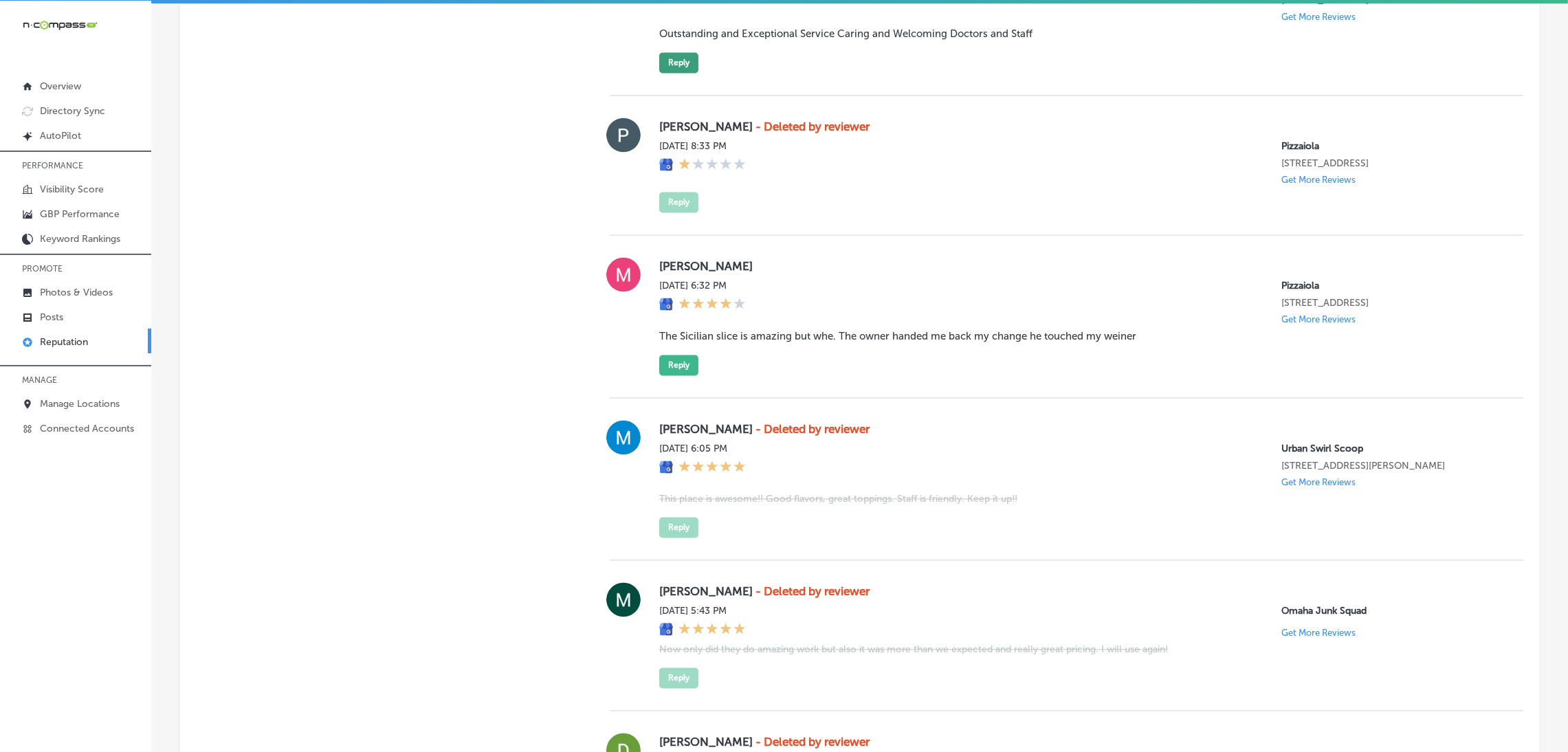
click at [663, 73] on button "Reply" at bounding box center [679, 62] width 39 height 20
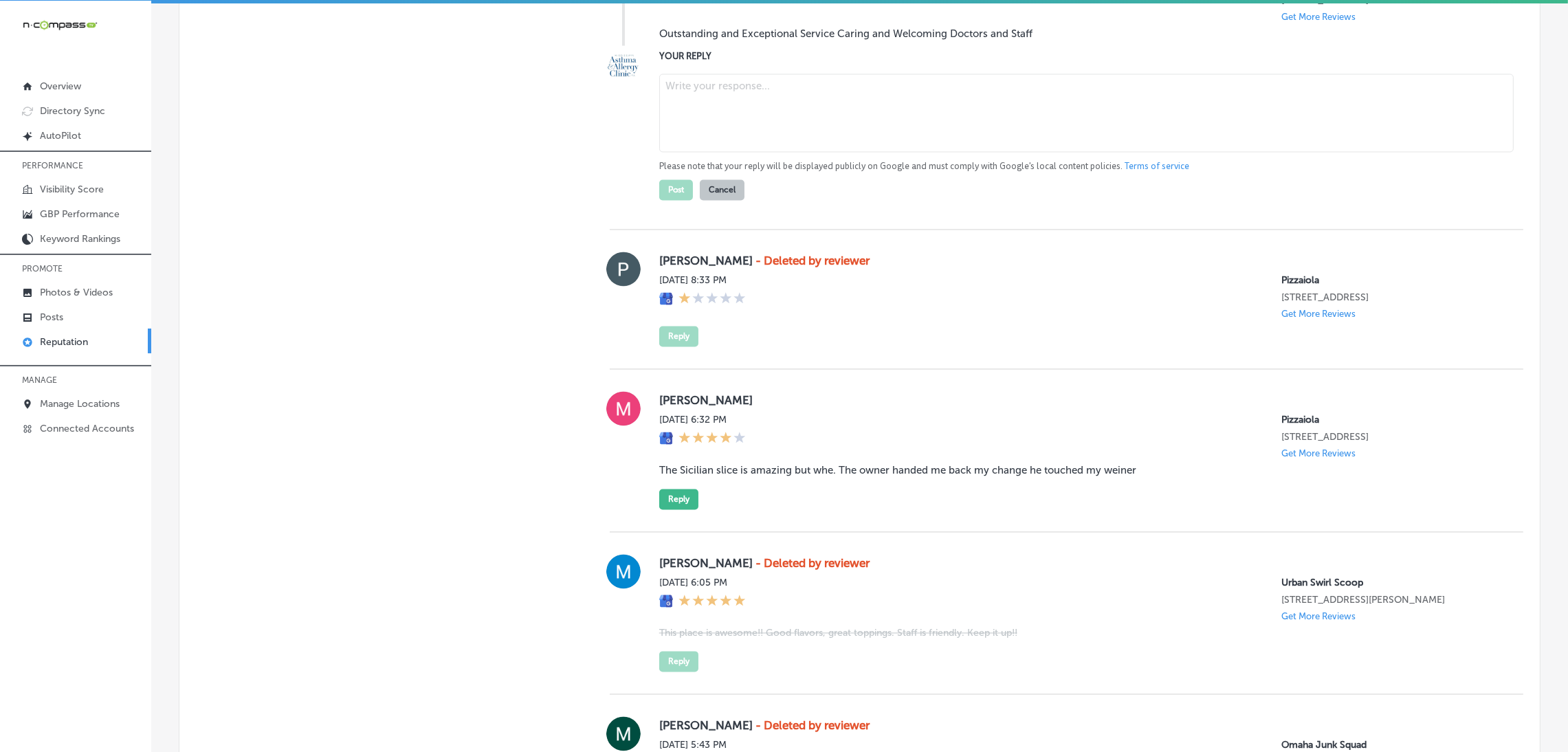
click at [865, 152] on textarea at bounding box center [1086, 113] width 855 height 78
click at [844, 40] on blockquote "Outstanding and Exceptional Service Caring and Welcoming Doctors and Staff" at bounding box center [1080, 33] width 842 height 12
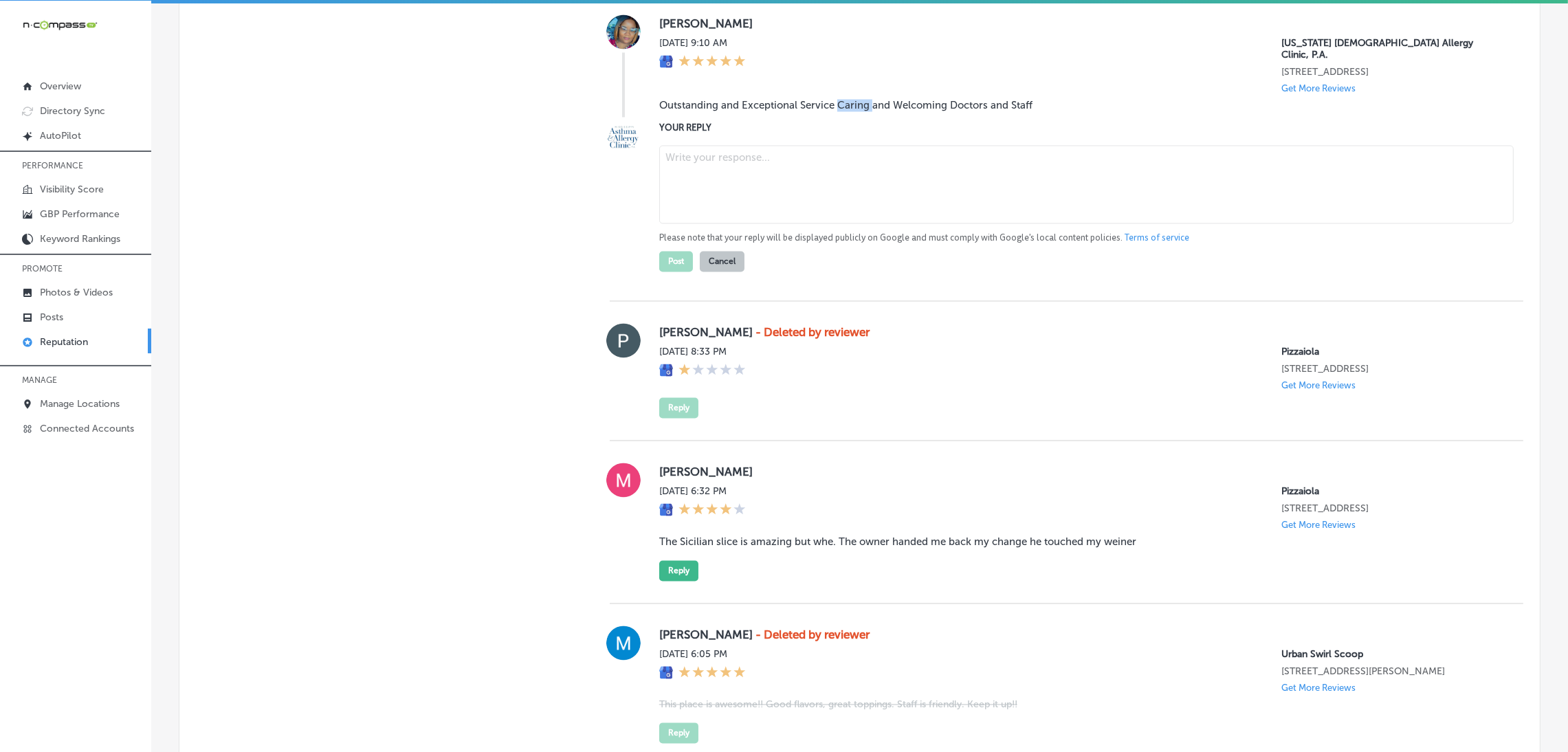
scroll to position [3906, 0]
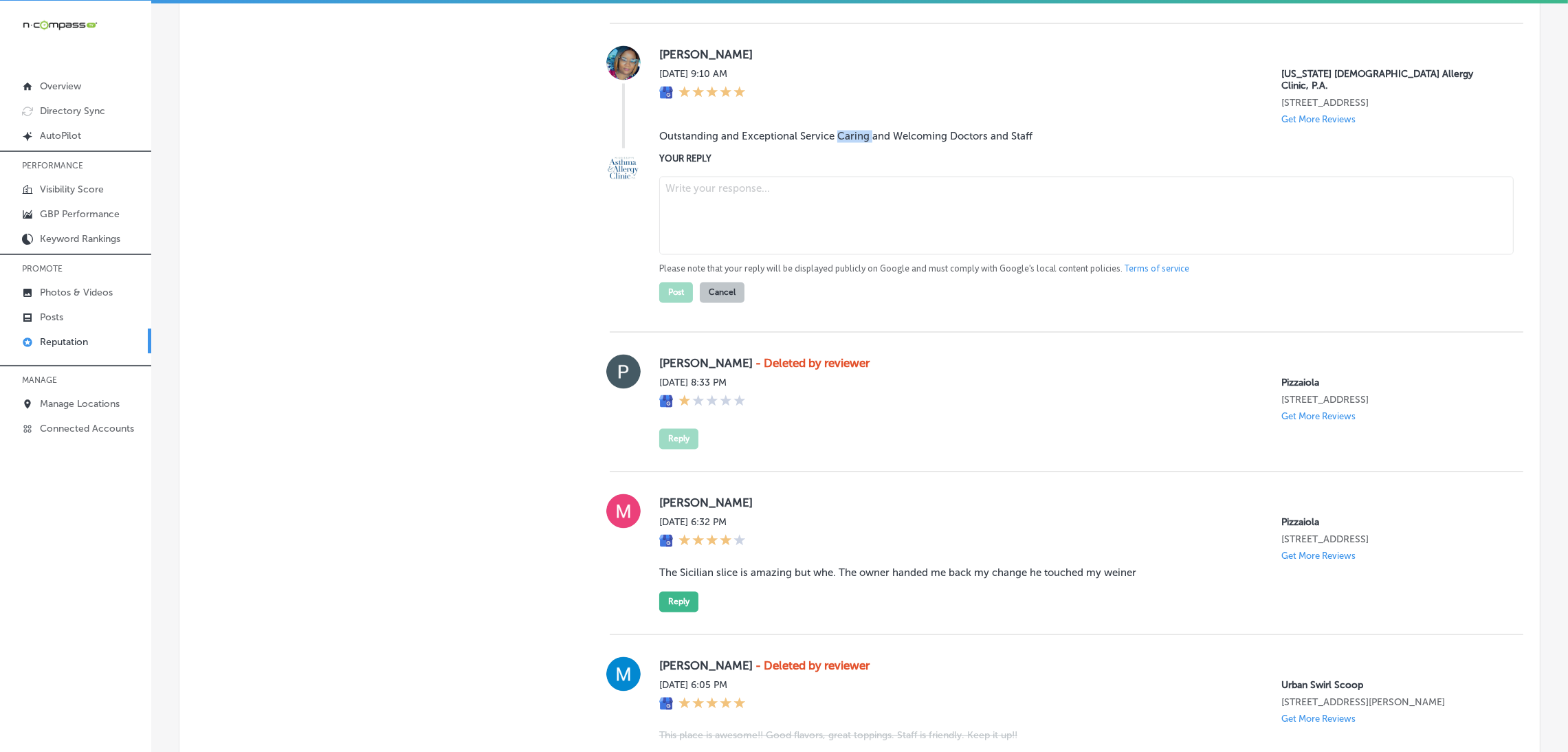
click at [853, 143] on blockquote "Outstanding and Exceptional Service Caring and Welcoming Doctors and Staff" at bounding box center [1080, 136] width 842 height 12
click at [834, 143] on blockquote "Outstanding and Exceptional Service Caring and Welcoming Doctors and Staff" at bounding box center [1080, 136] width 842 height 12
click at [821, 235] on div "YOUR REPLY Please note that your reply will be displayed publicly on Google and…" at bounding box center [1080, 227] width 842 height 151
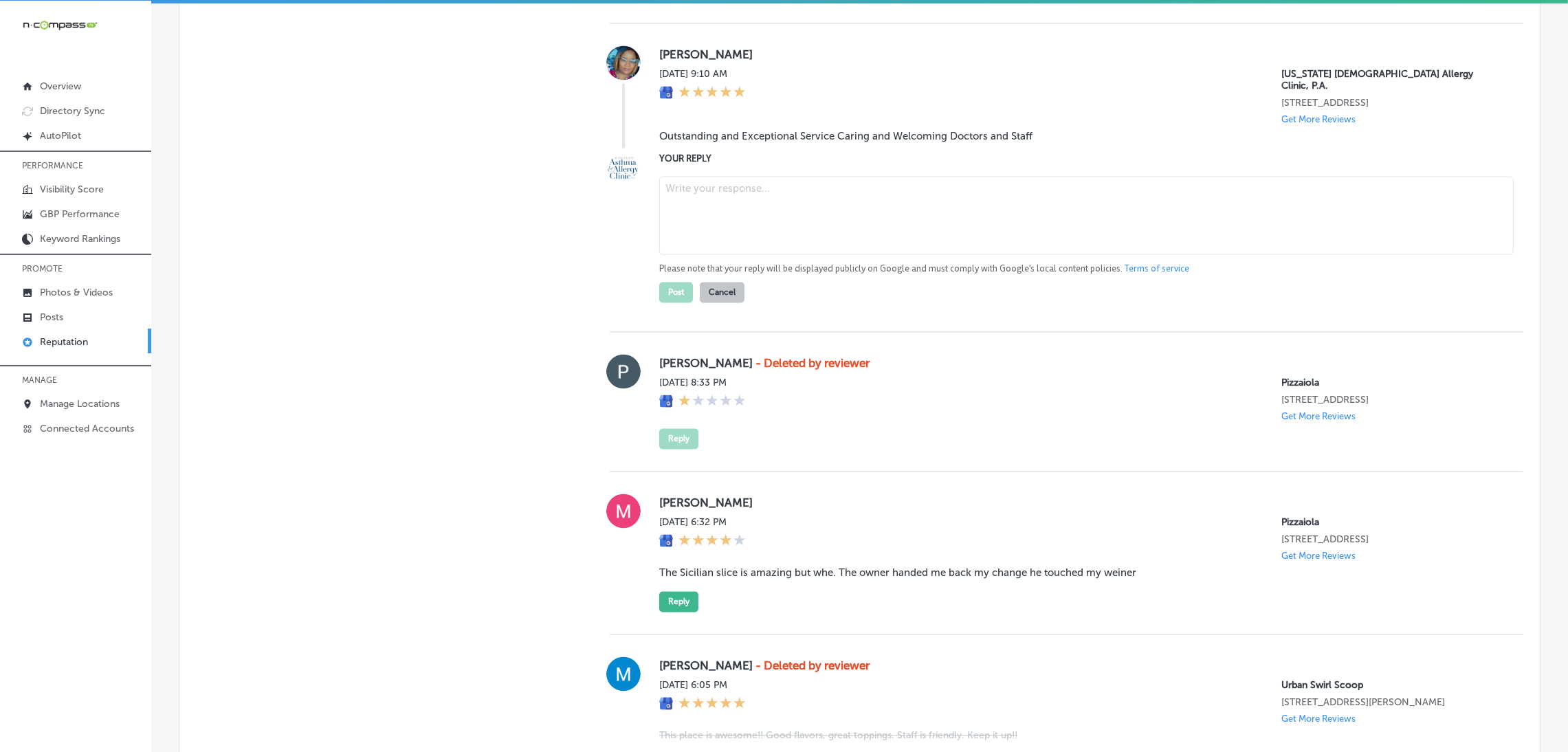
click at [812, 252] on textarea at bounding box center [1086, 216] width 855 height 78
click at [782, 255] on textarea at bounding box center [1086, 216] width 855 height 78
click at [834, 255] on textarea at bounding box center [1086, 216] width 855 height 78
paste textarea "Thank you for the 5-star review! We’re so happy to hear that you had an outstan…"
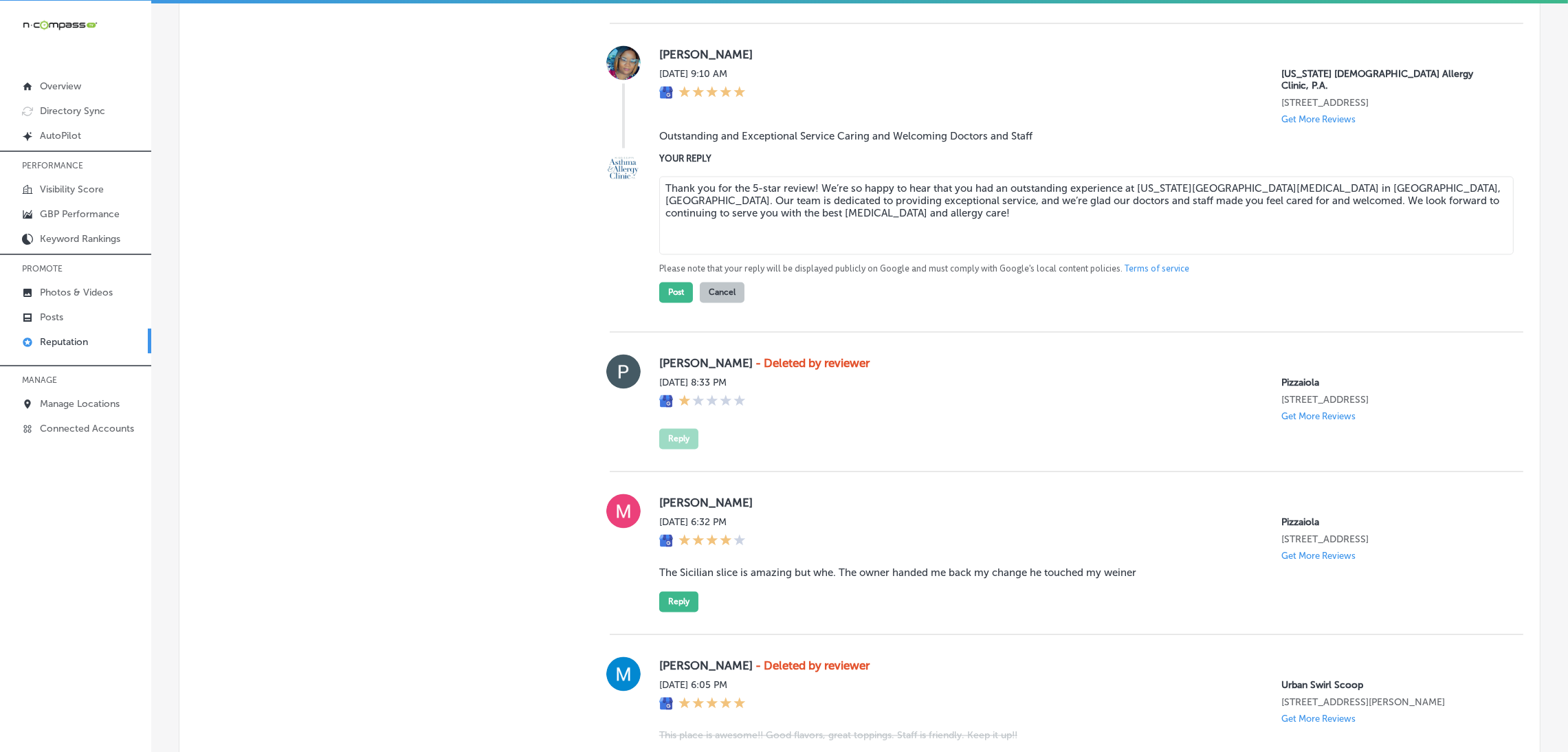
click at [810, 253] on textarea "Thank you for the 5-star review! We’re so happy to hear that you had an outstan…" at bounding box center [1086, 216] width 855 height 78
type textarea "Thank you for the 5-star review, [PERSON_NAME]! We’re so happy to hear that you…"
click at [667, 304] on button "Post" at bounding box center [676, 293] width 34 height 20
type textarea "x"
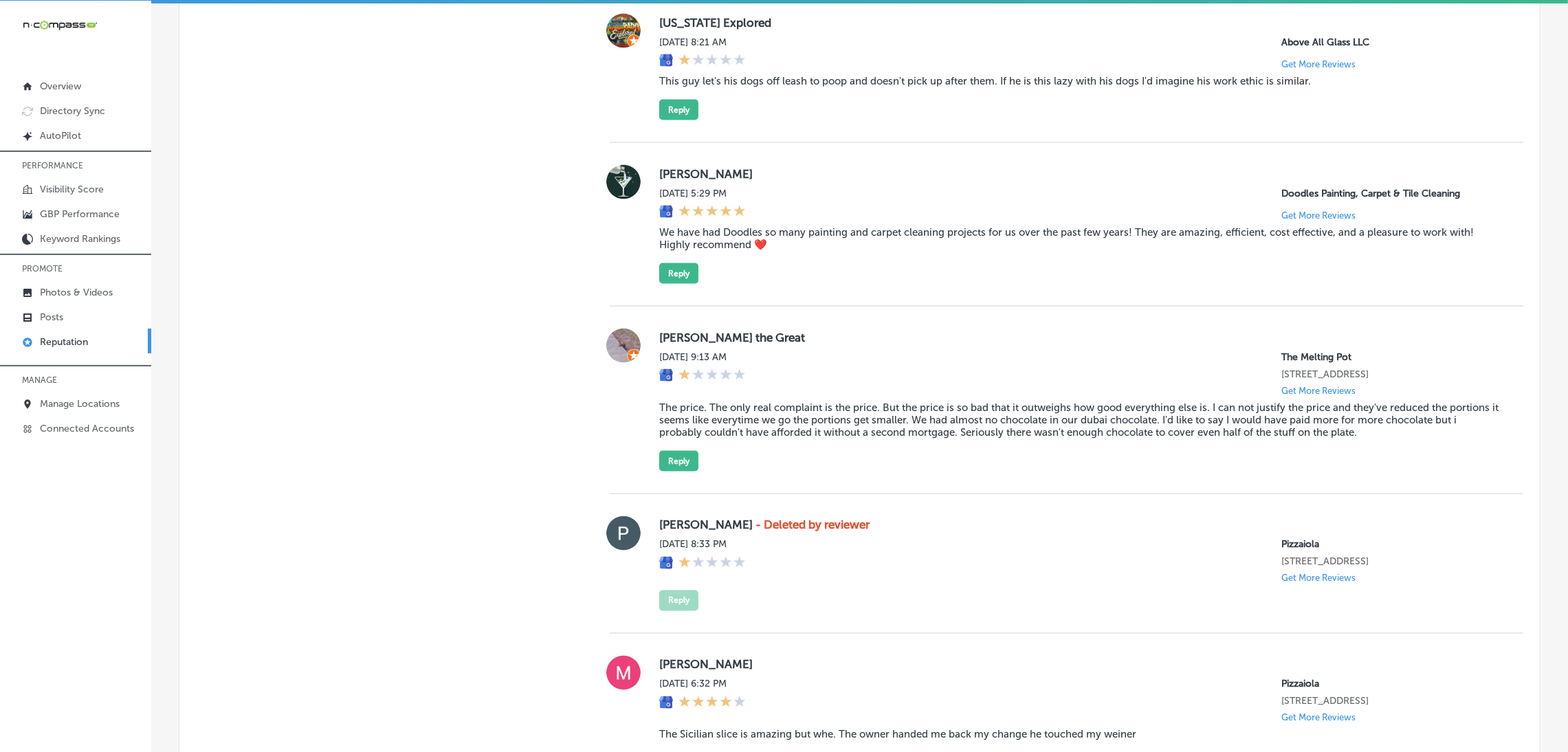
scroll to position [3220, 0]
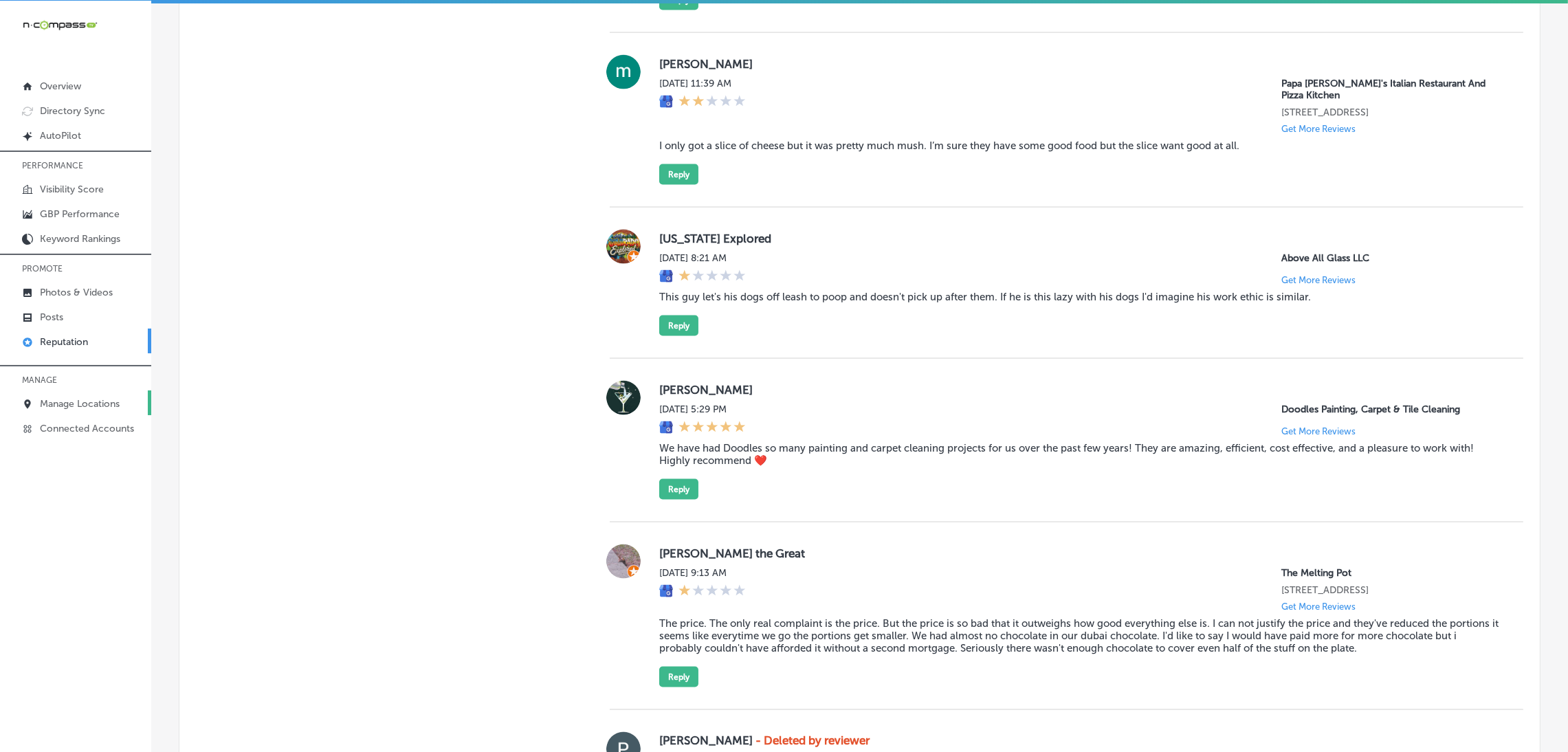
click at [108, 413] on link "Manage Locations" at bounding box center [75, 403] width 151 height 25
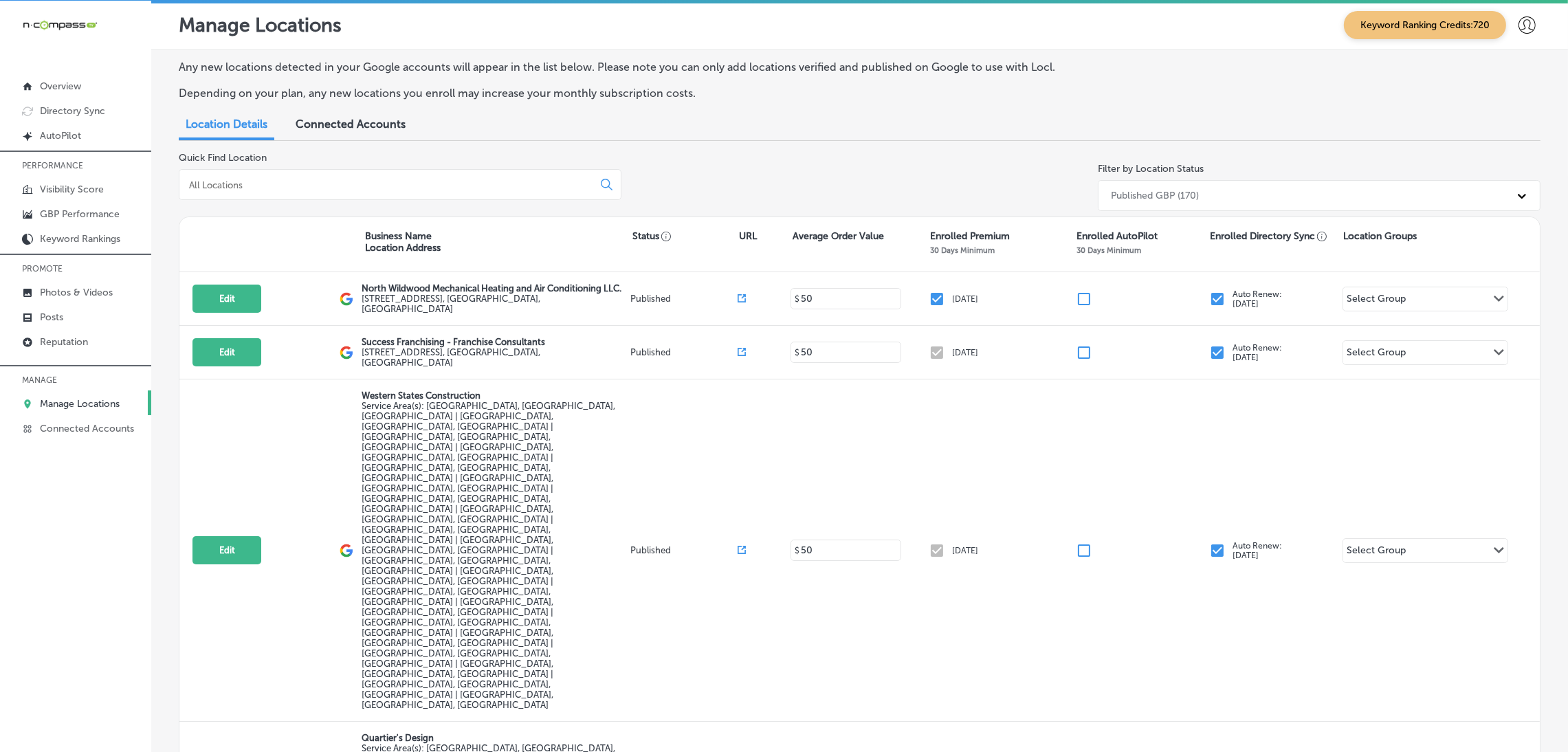
click at [307, 179] on input at bounding box center [388, 185] width 402 height 12
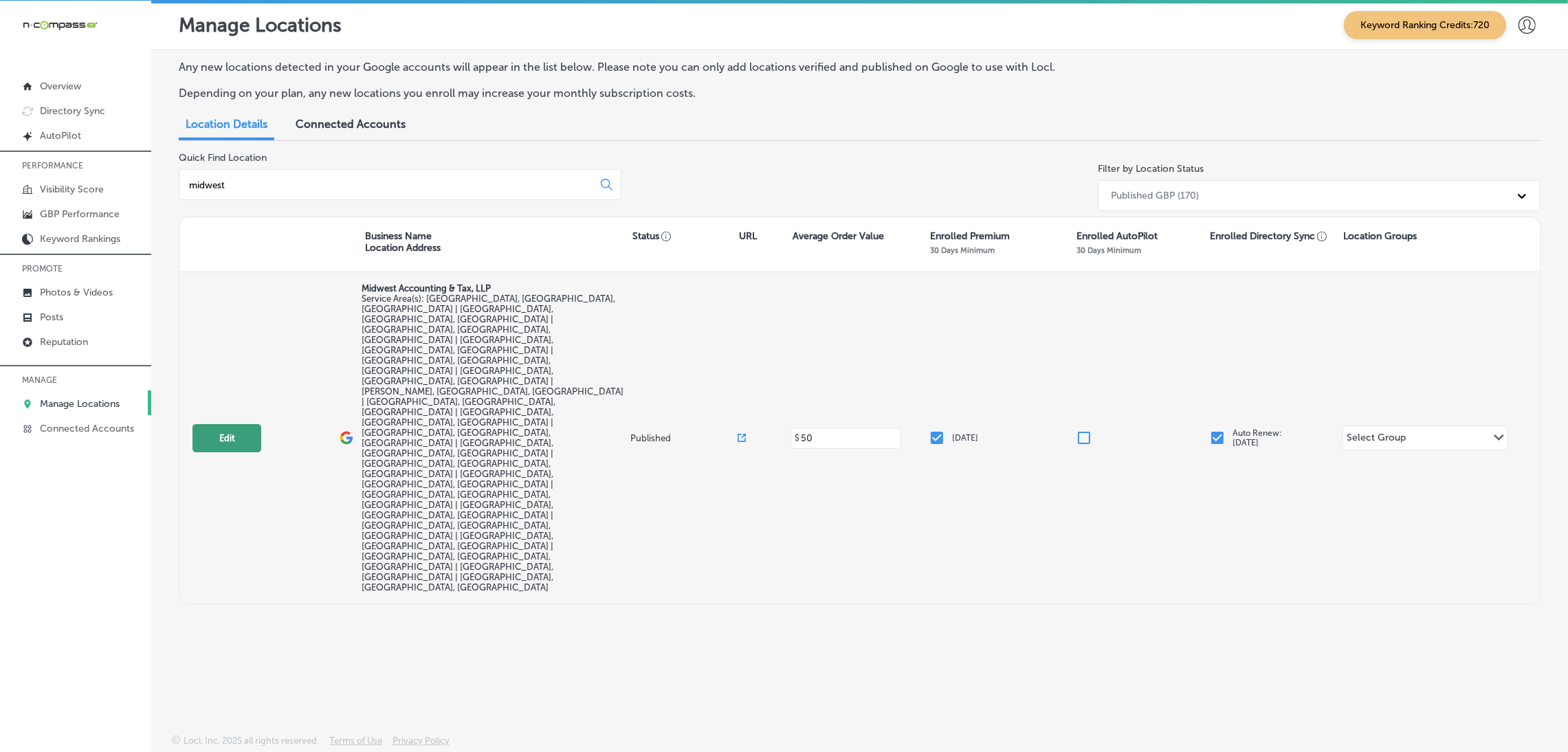
type input "midwest"
click at [250, 425] on button "Edit" at bounding box center [227, 438] width 69 height 28
select select "US"
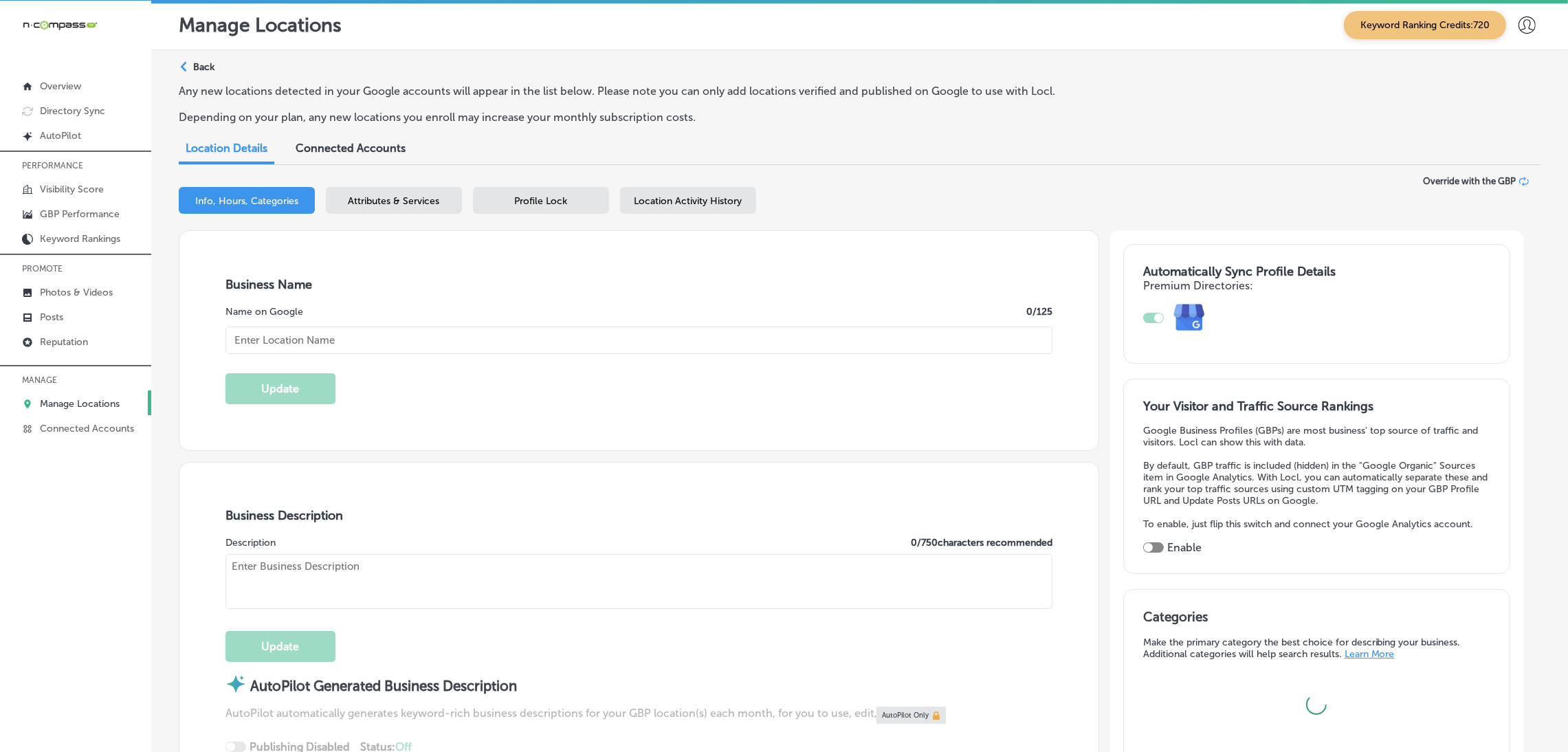
type input "Midwest Accounting & Tax, LLP"
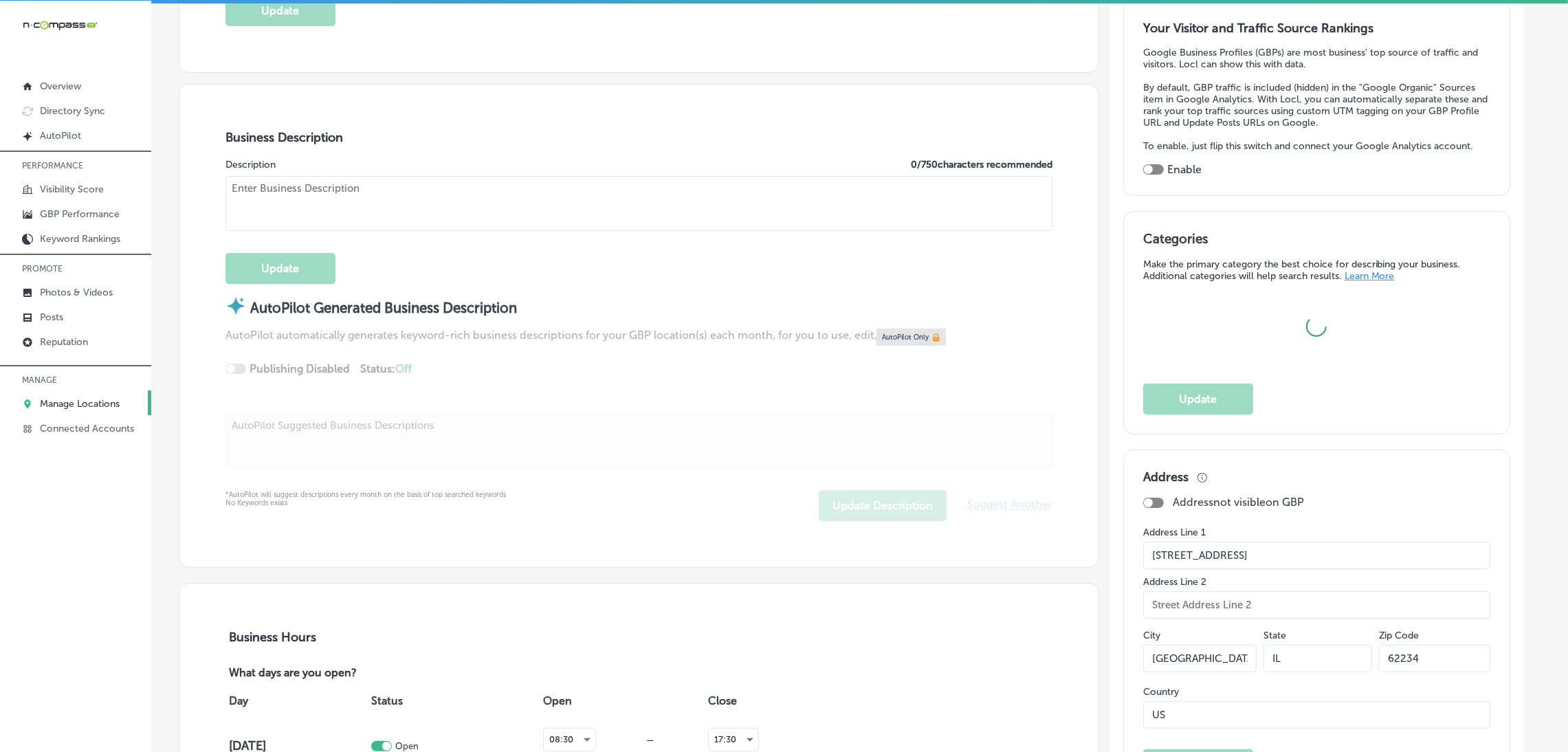
checkbox input "false"
type input "[STREET_ADDRESS]"
type input "[GEOGRAPHIC_DATA]"
type input "62234"
type input "US"
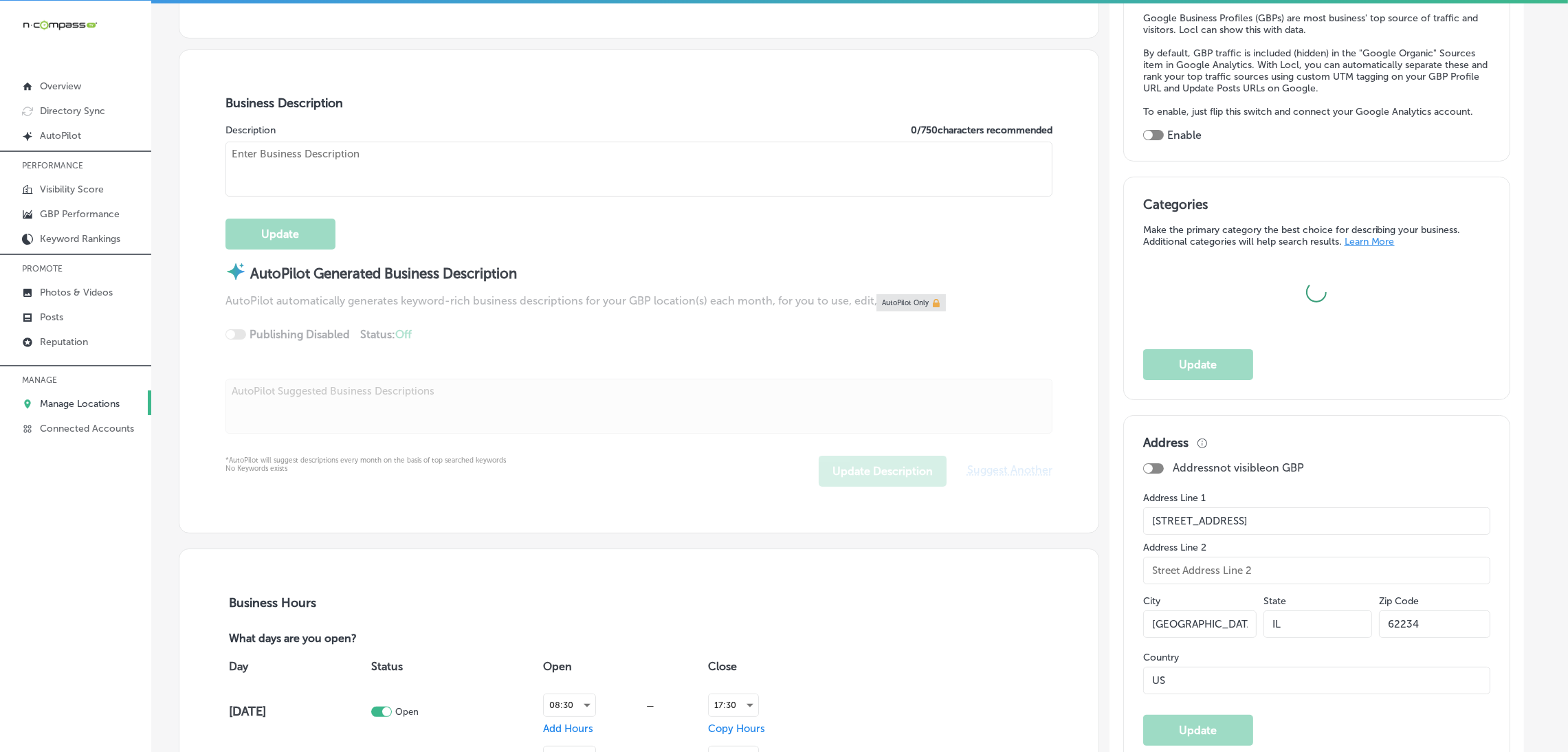
type input "[URL][DOMAIN_NAME]"
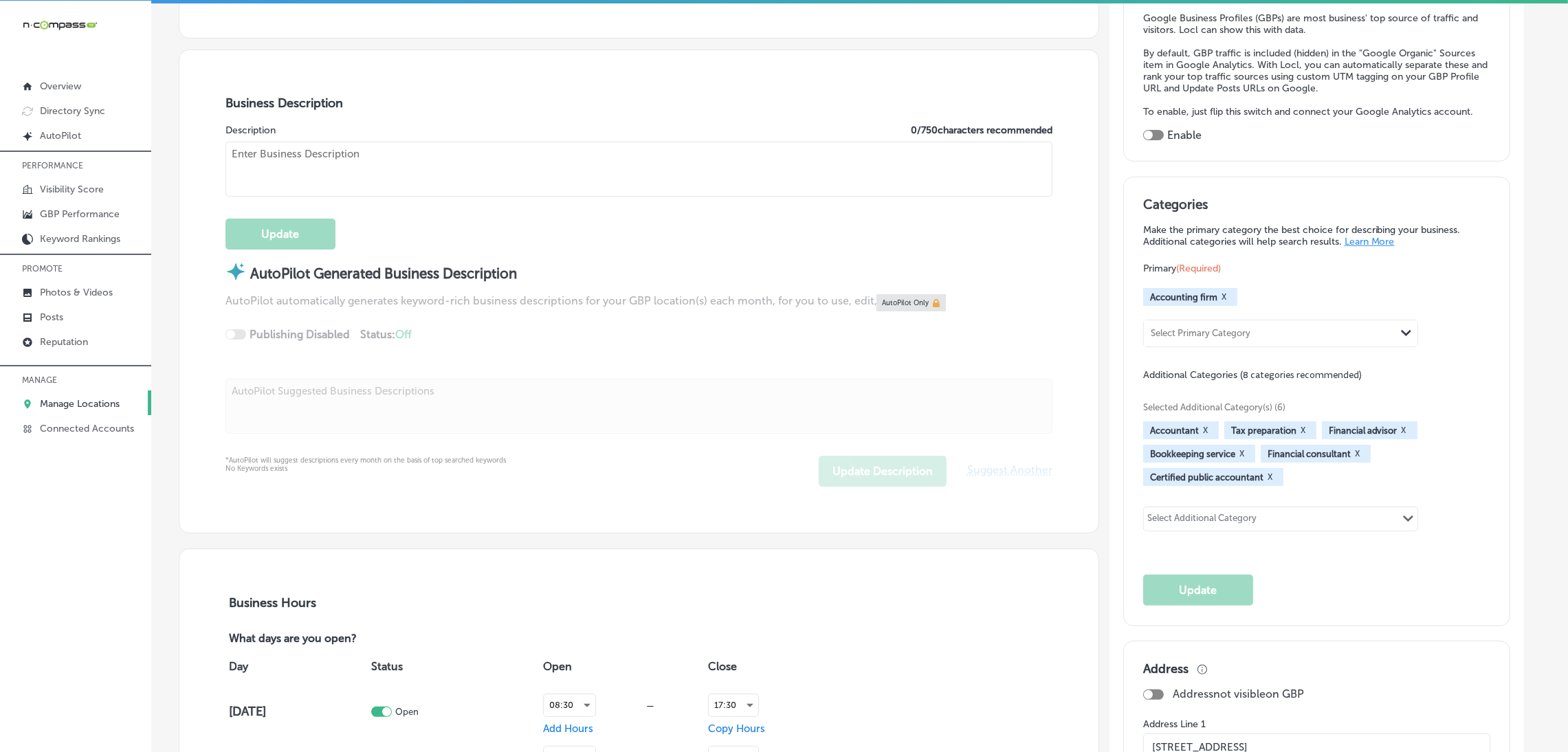
checkbox input "true"
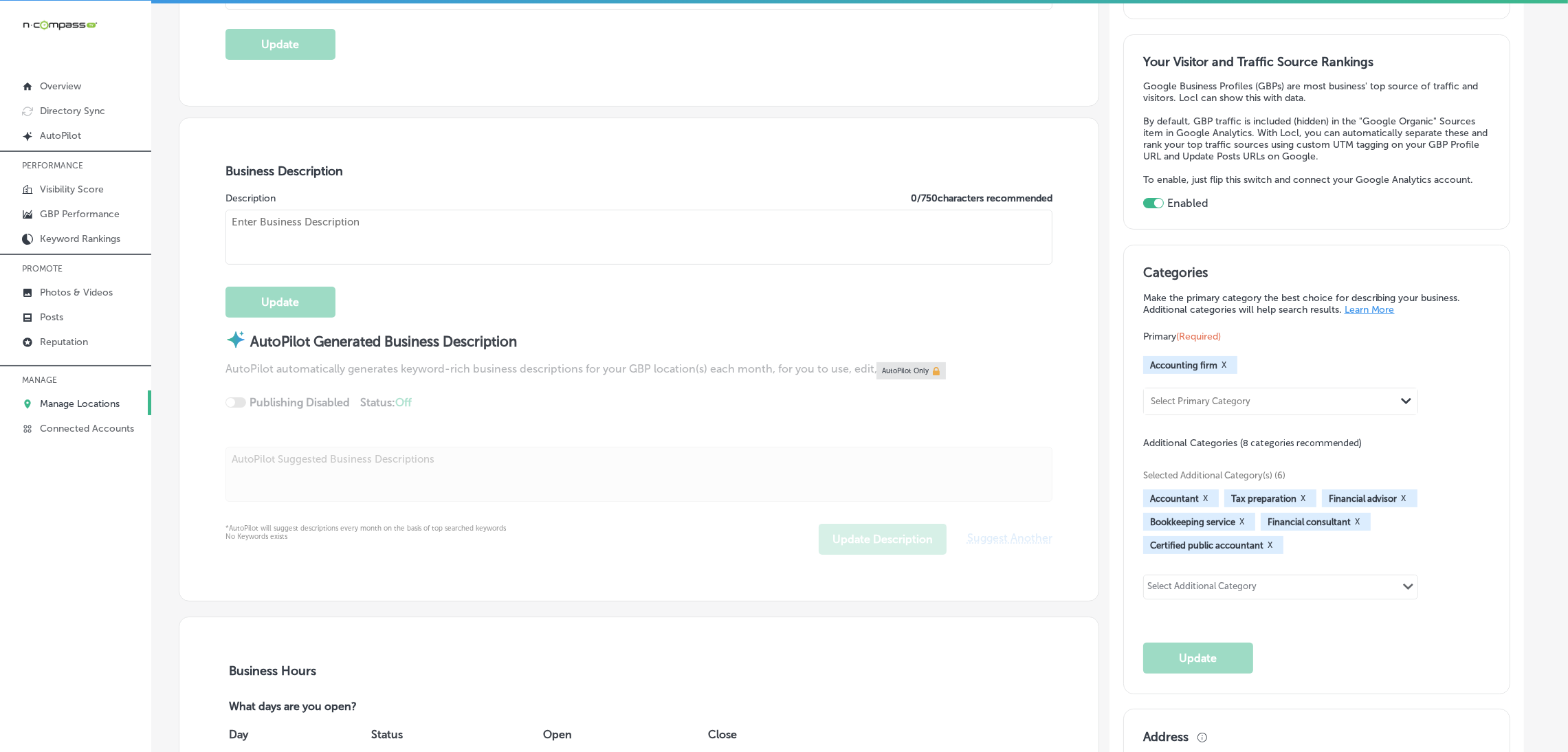
scroll to position [309, 0]
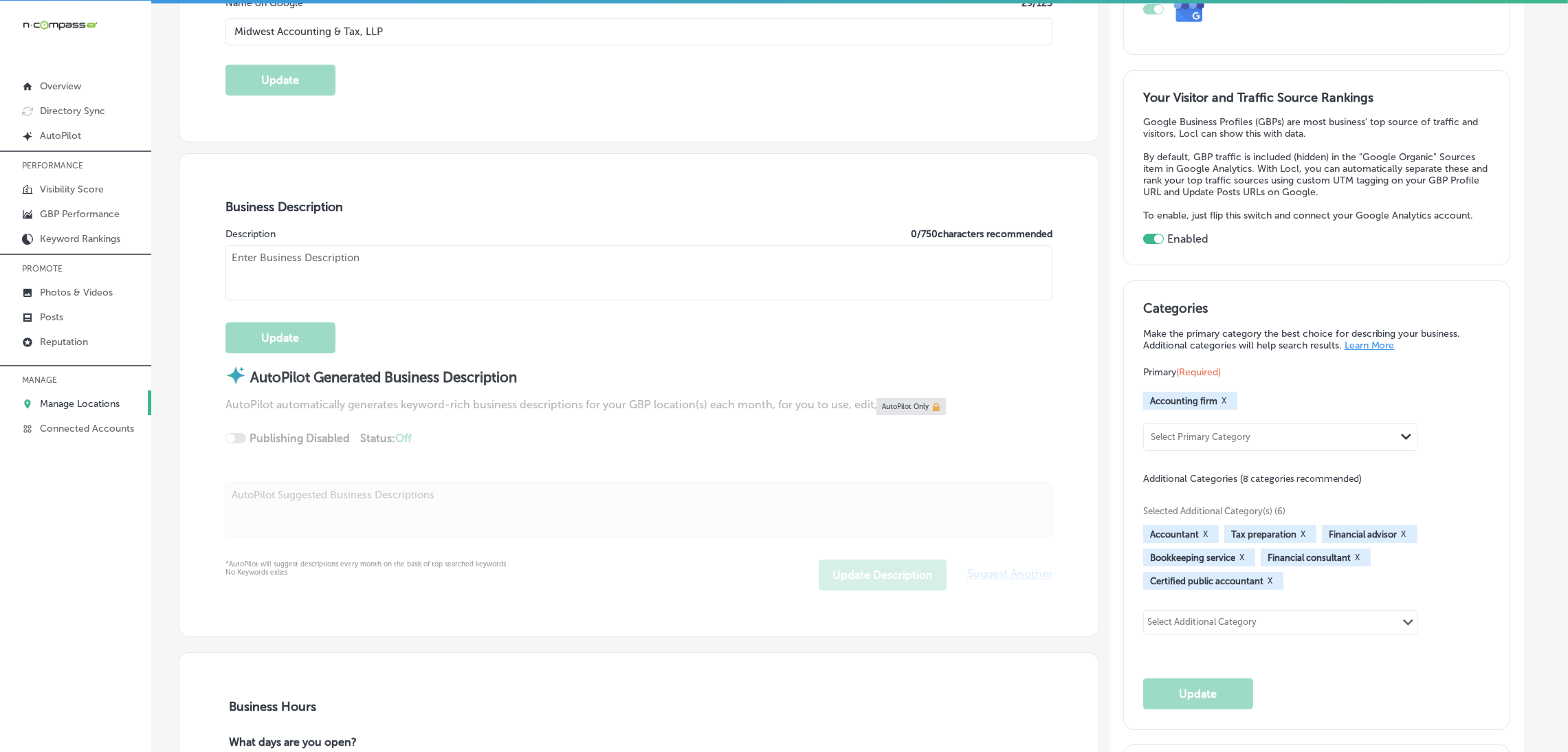
type textarea "Midwest Accounting & Tax, LLP is a trusted Certified Public Accounting (CPA) fi…"
type input "[PHONE_NUMBER]"
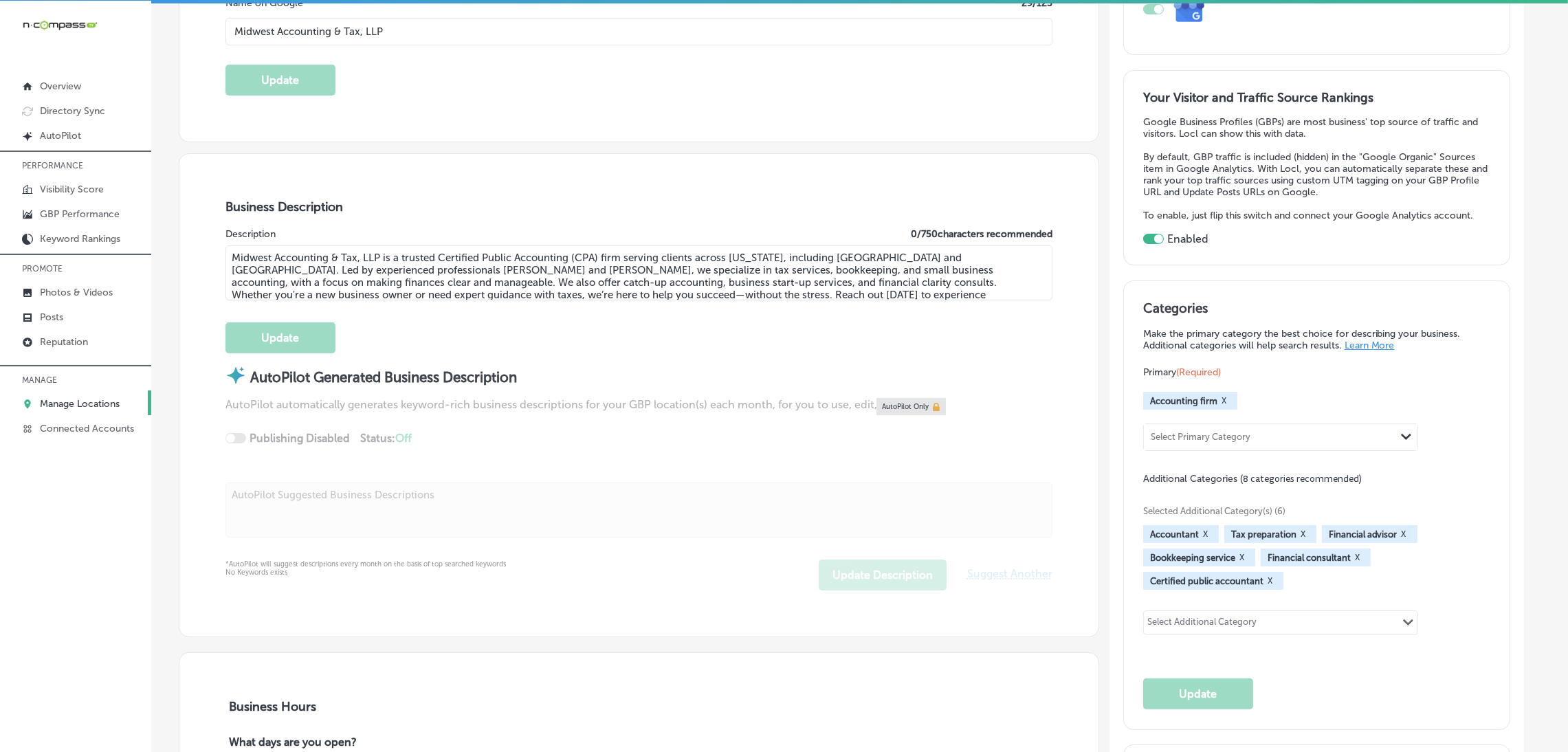
select select "US"
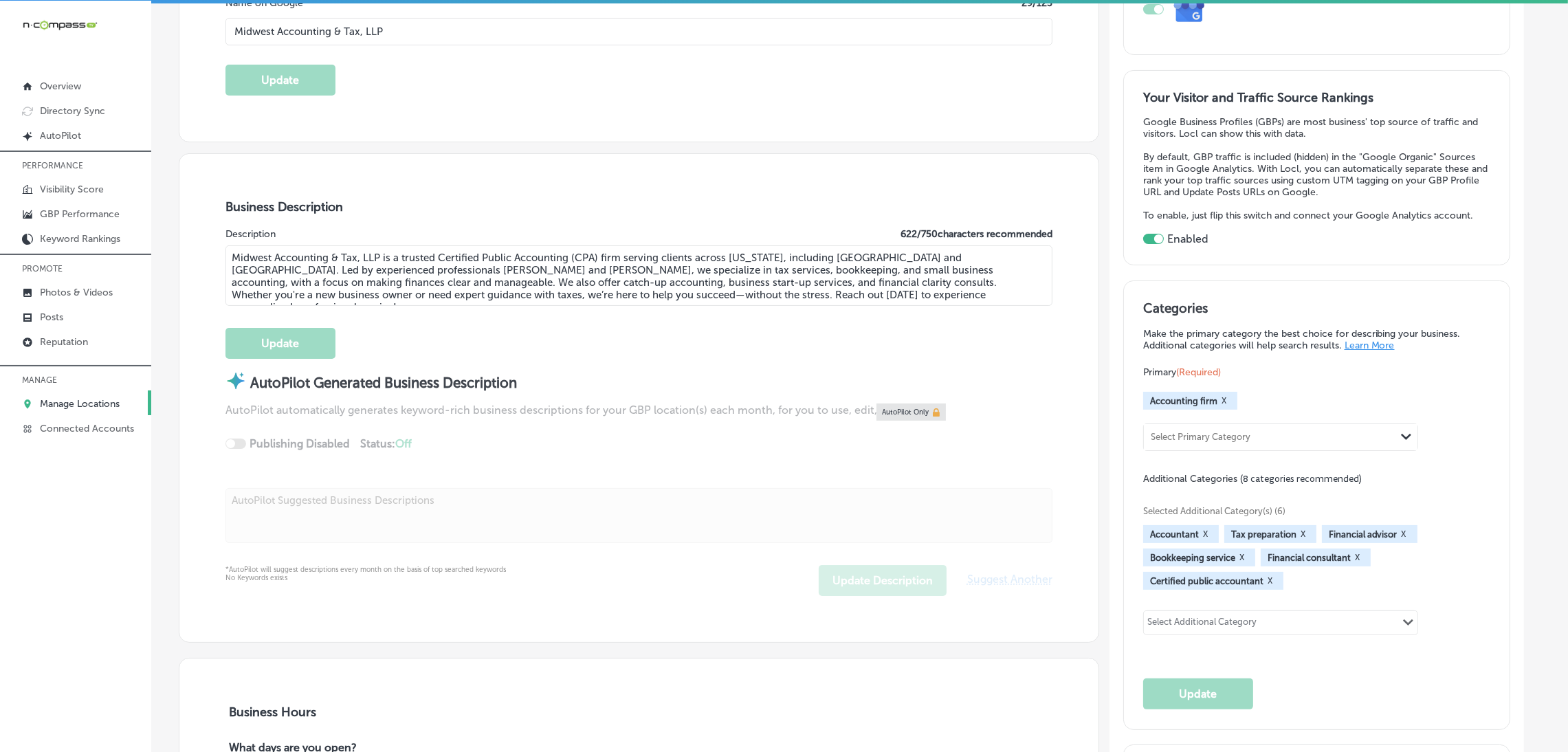
click at [639, 216] on div "Business Description Description 622 / 750 characters recommended Midwest Accou…" at bounding box center [639, 398] width 919 height 489
click at [608, 274] on textarea "Midwest Accounting & Tax, LLP is a trusted Certified Public Accounting (CPA) fi…" at bounding box center [639, 276] width 827 height 61
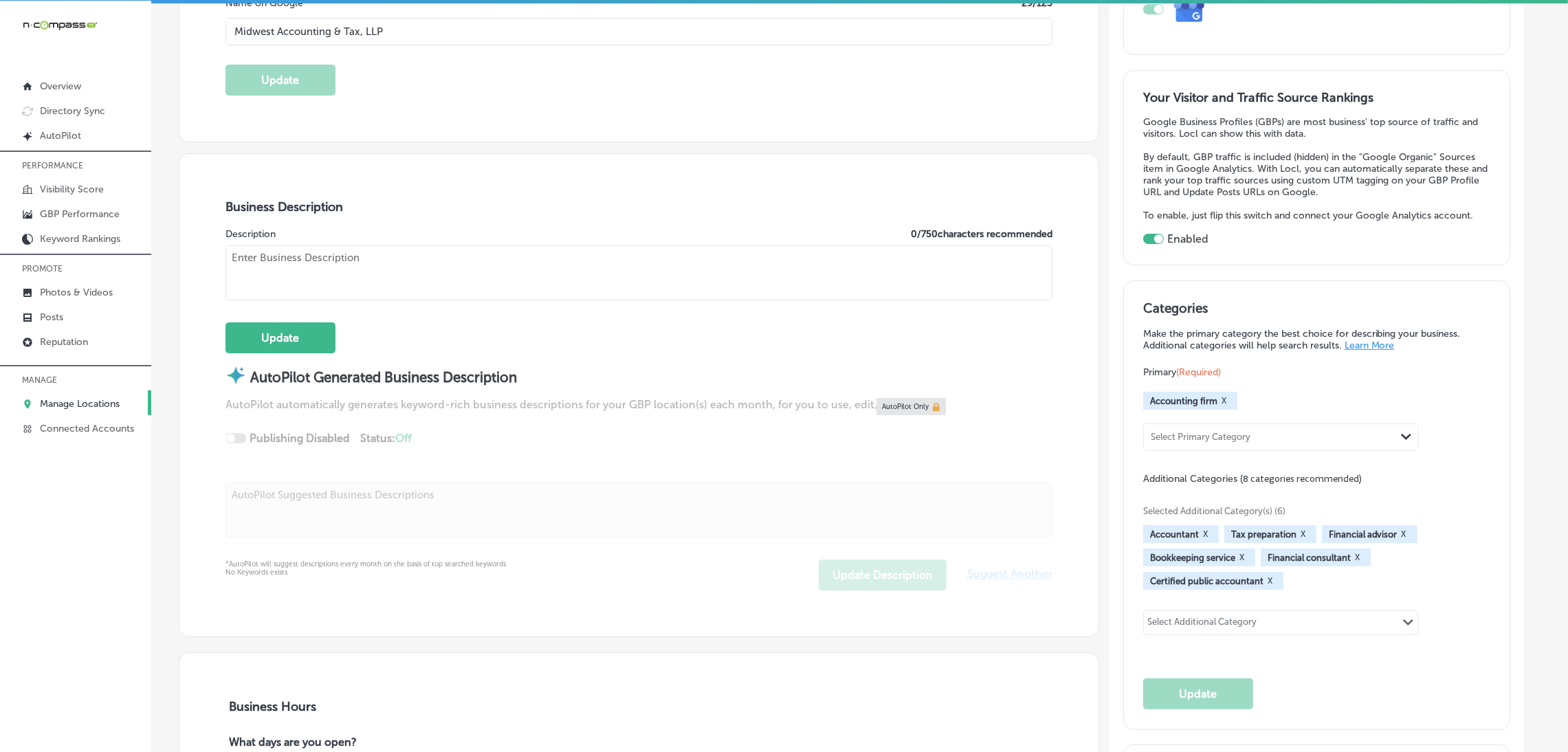
click at [518, 277] on textarea at bounding box center [639, 273] width 827 height 55
paste textarea "Midwest Accounting & Tax, LLP is a trusted bookkeeping and tax firm serving cli…"
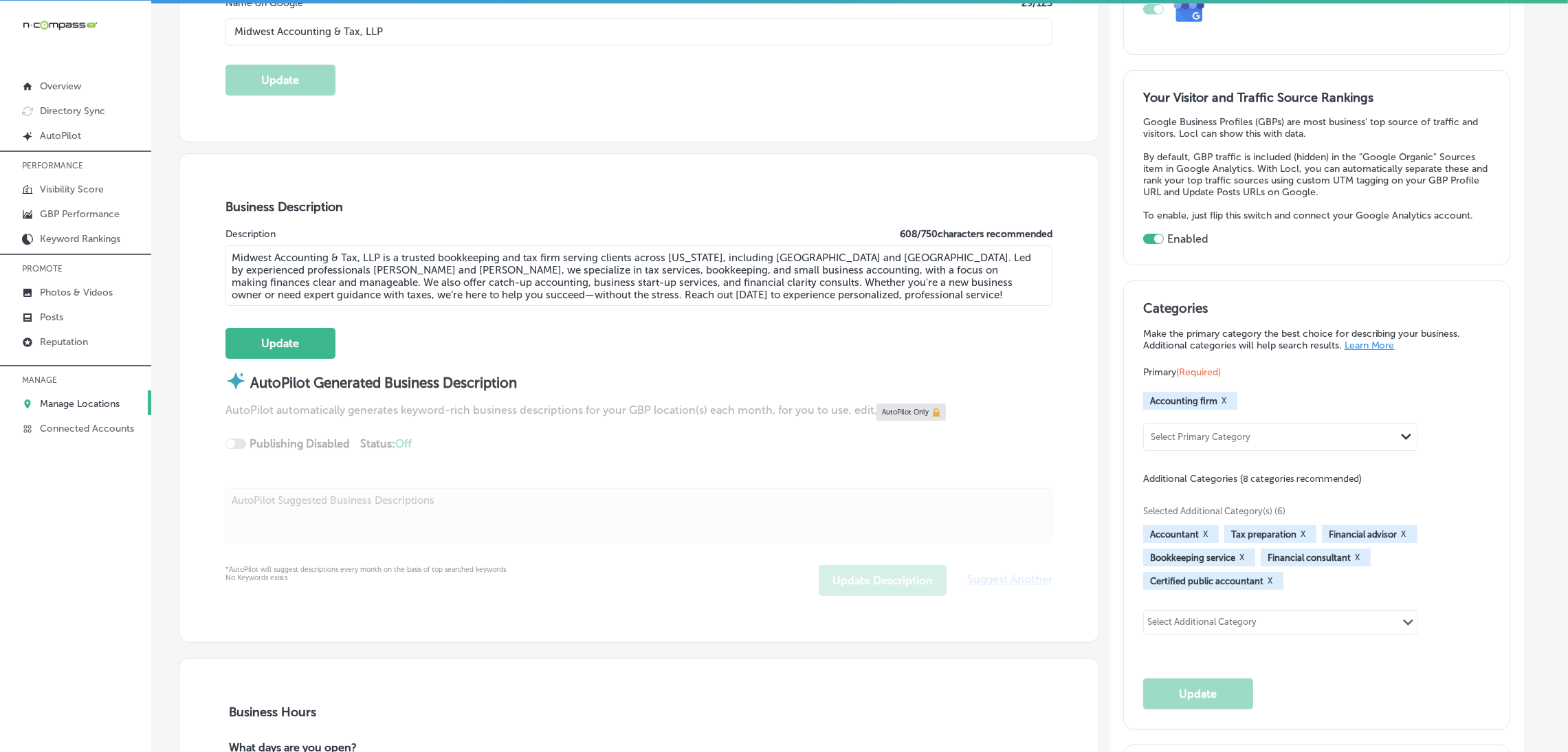
type textarea "Midwest Accounting & Tax, LLP is a trusted bookkeeping and tax firm serving cli…"
click at [302, 346] on button "Update" at bounding box center [280, 343] width 110 height 31
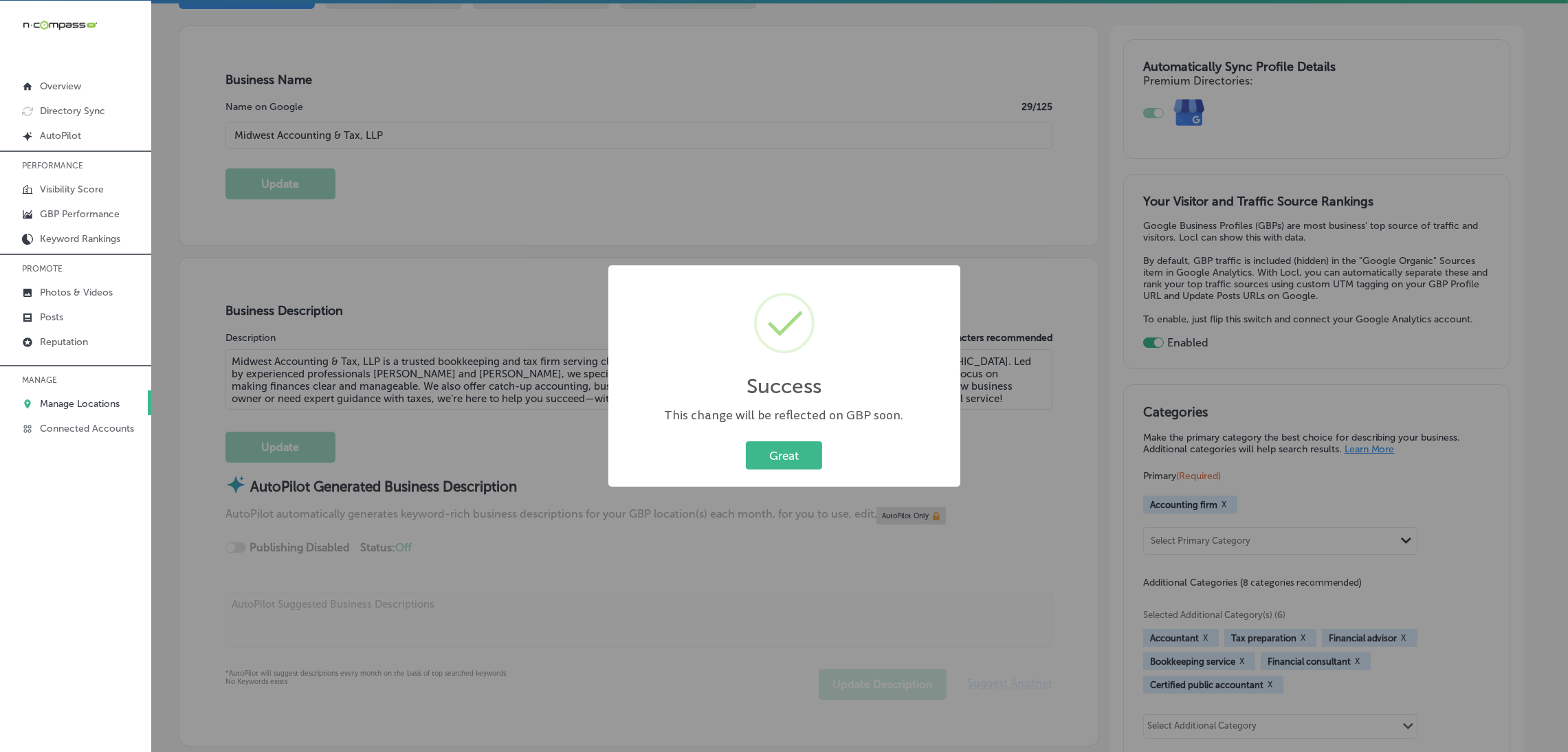
scroll to position [206, 0]
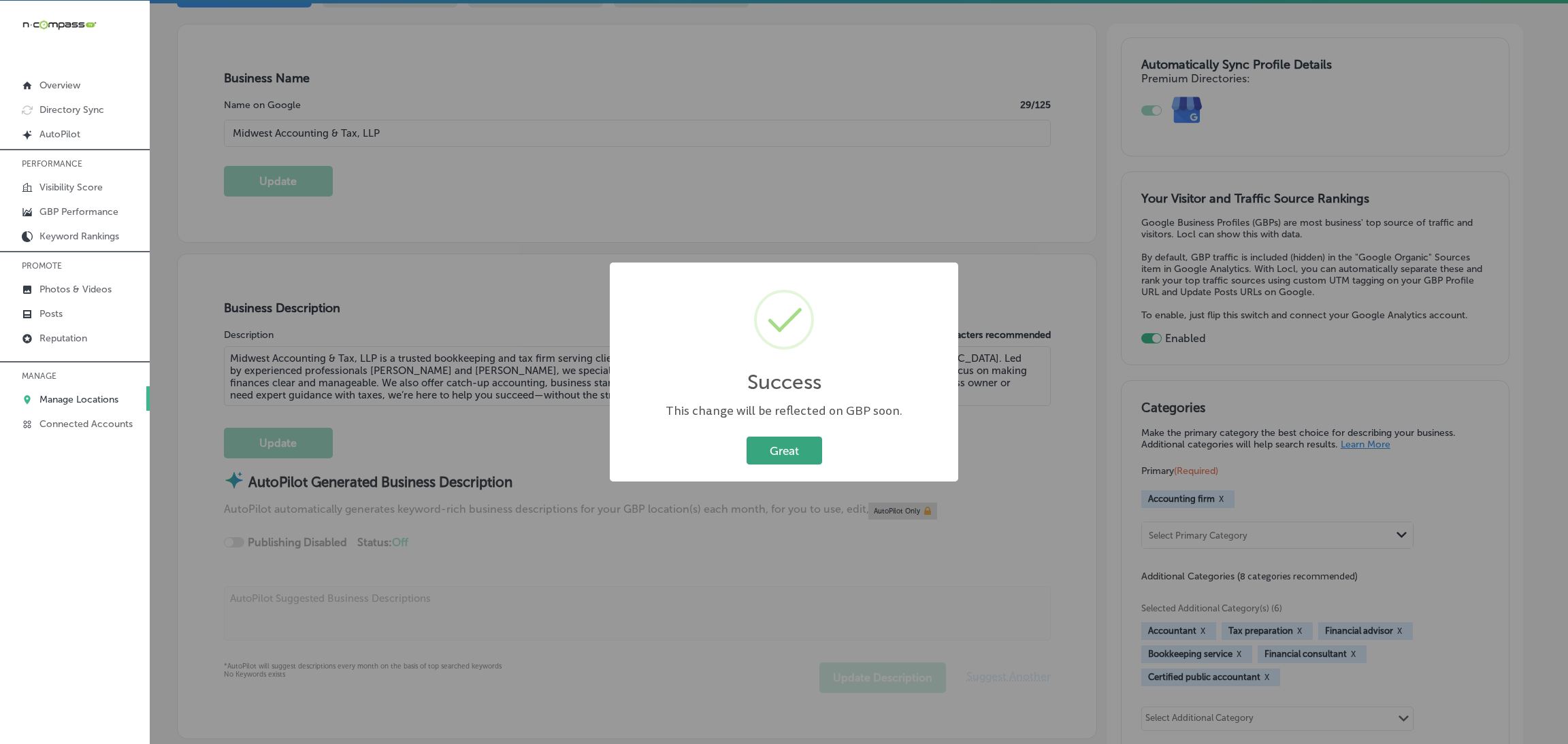
click at [755, 442] on button "Great" at bounding box center [784, 450] width 75 height 28
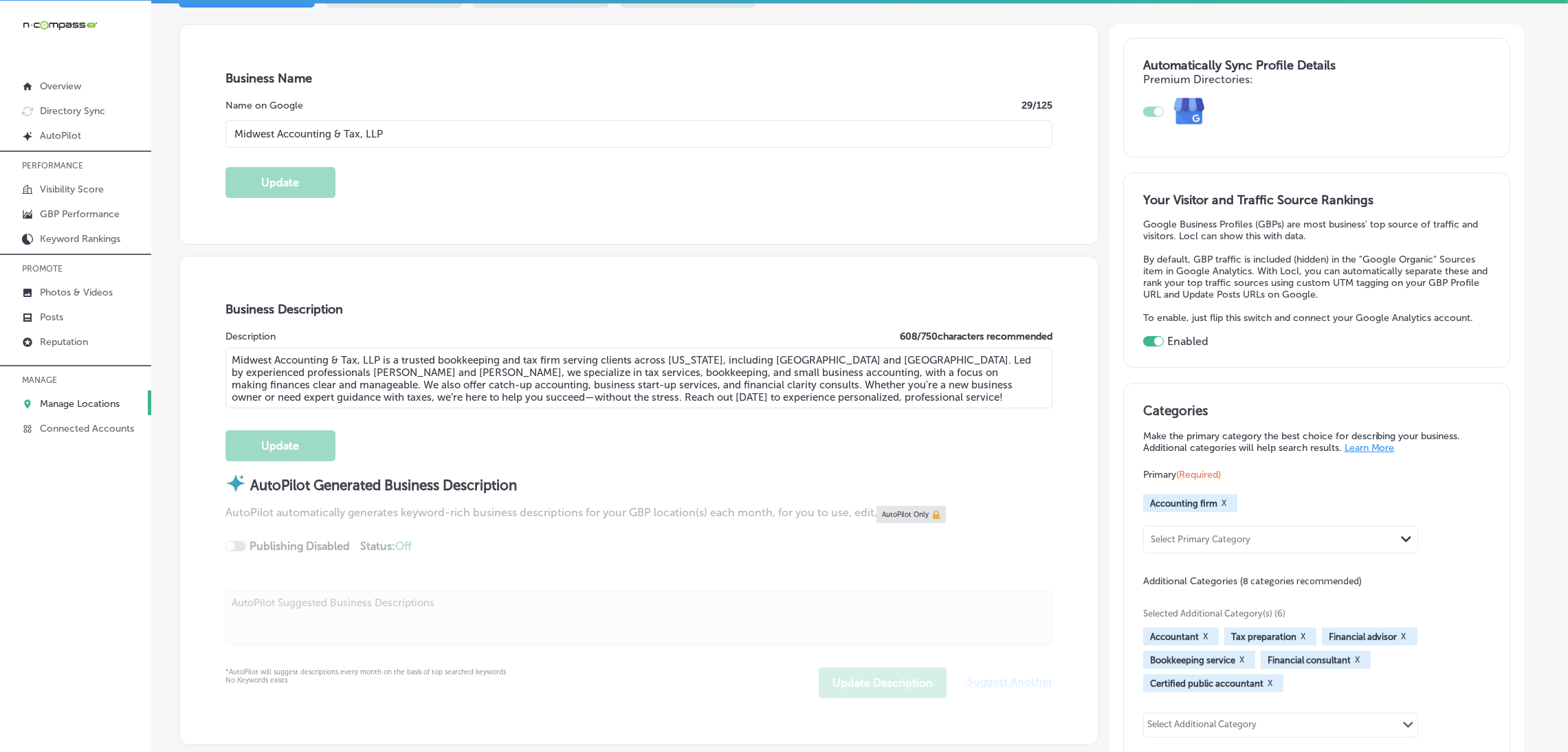
click at [598, 325] on div "Business Description Description 608 / 750 characters recommended Midwest Accou…" at bounding box center [639, 501] width 919 height 489
click at [596, 323] on div "Business Description Description 608 / 750 characters recommended Midwest Accou…" at bounding box center [639, 501] width 919 height 489
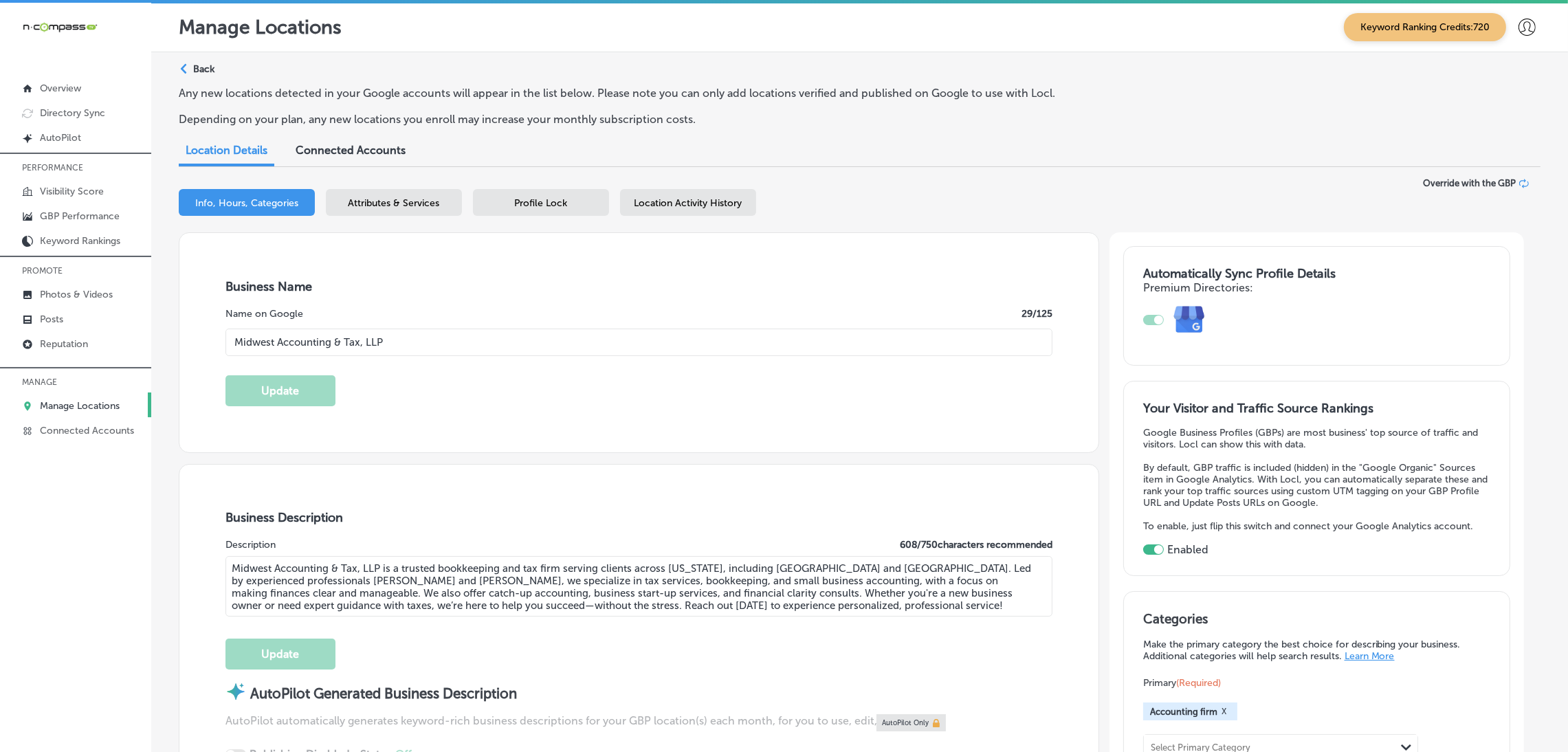
scroll to position [0, 0]
click at [183, 86] on div "Path Created with Sketch. Back" at bounding box center [196, 75] width 35 height 24
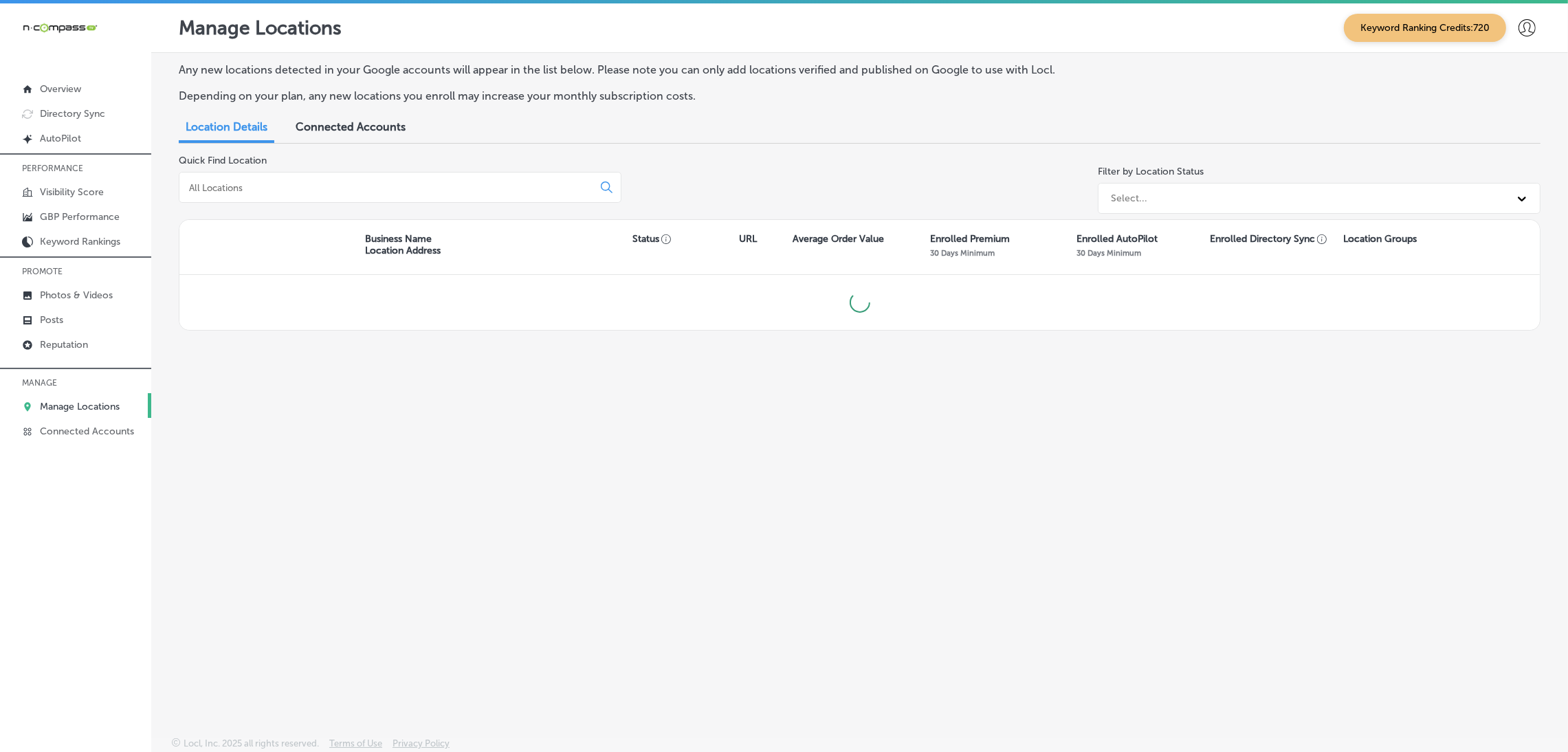
click at [351, 182] on input at bounding box center [388, 188] width 402 height 12
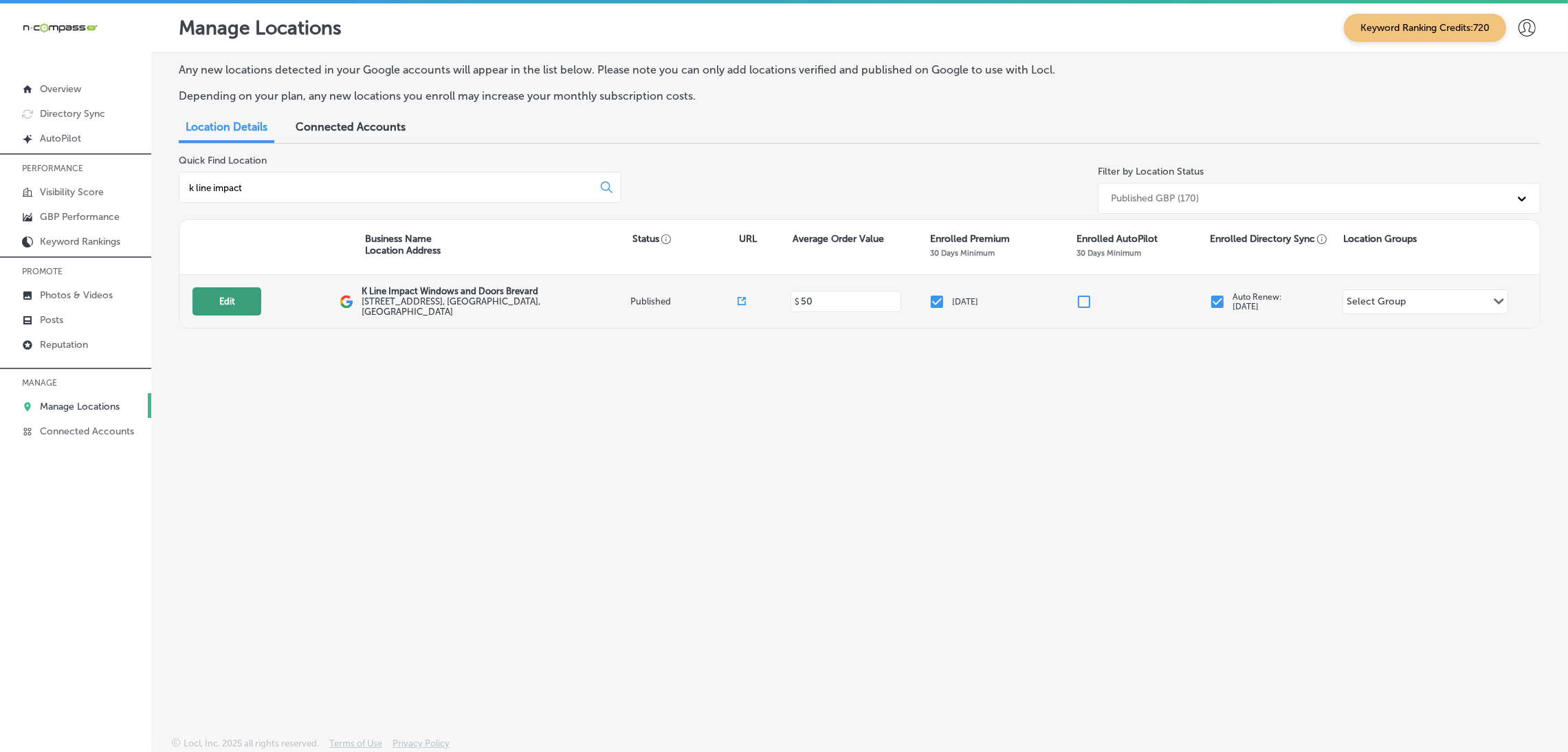
type input "k line impact"
click at [243, 293] on button "Edit" at bounding box center [227, 301] width 69 height 28
select select "US"
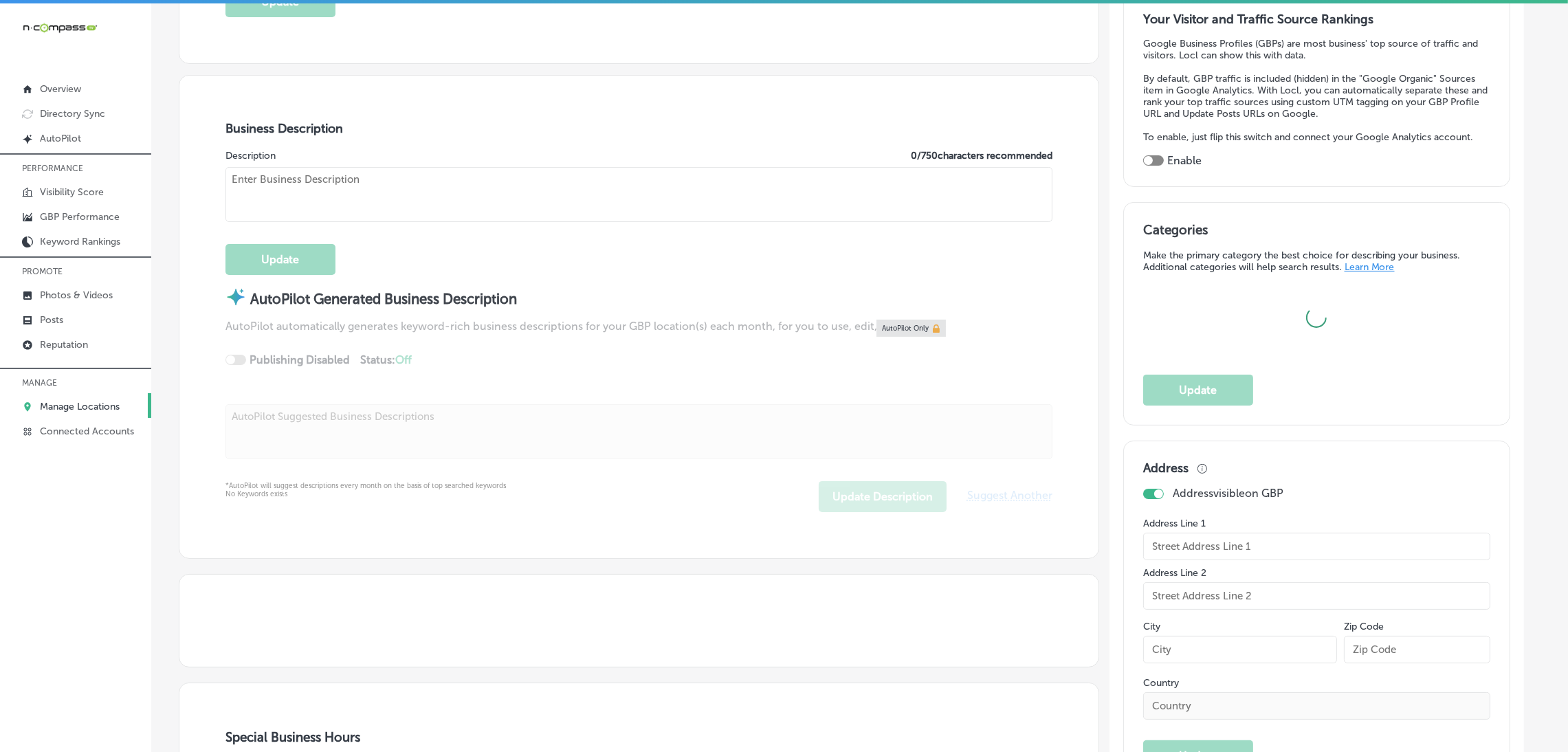
scroll to position [309, 0]
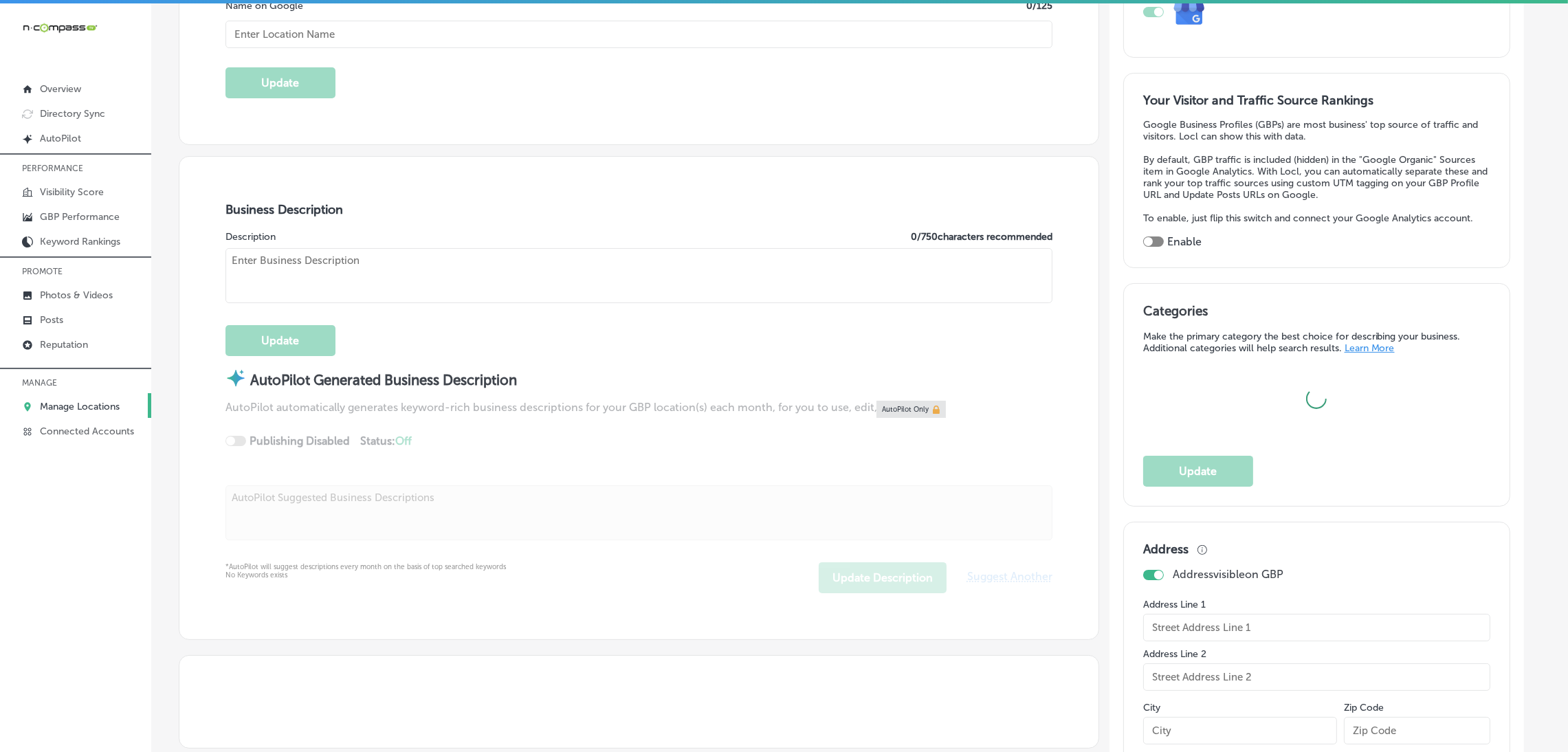
checkbox input "true"
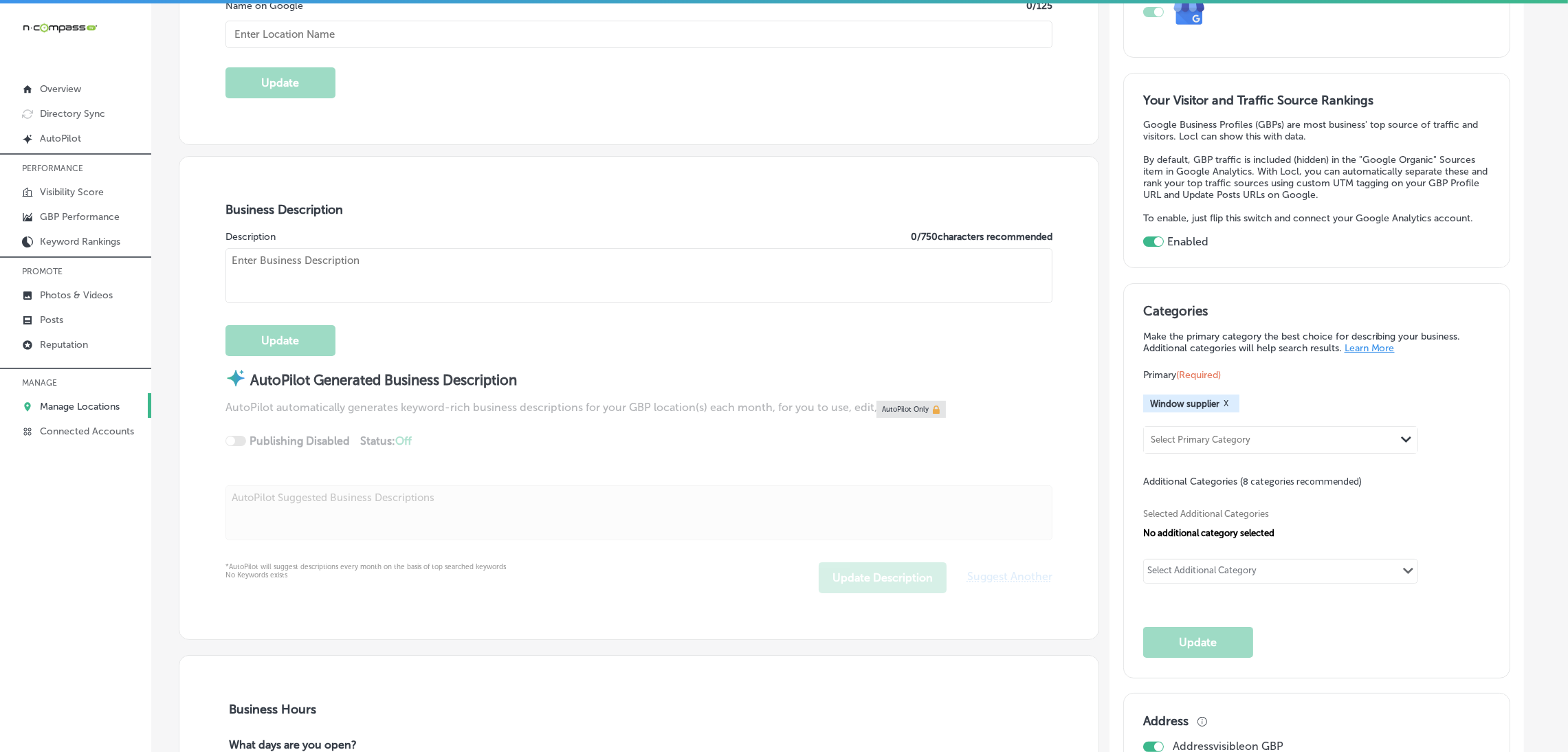
type input "K Line Impact Windows and Doors Brevard"
type input "[STREET_ADDRESS]"
type input "[PERSON_NAME][GEOGRAPHIC_DATA]"
type input "32952"
type input "US"
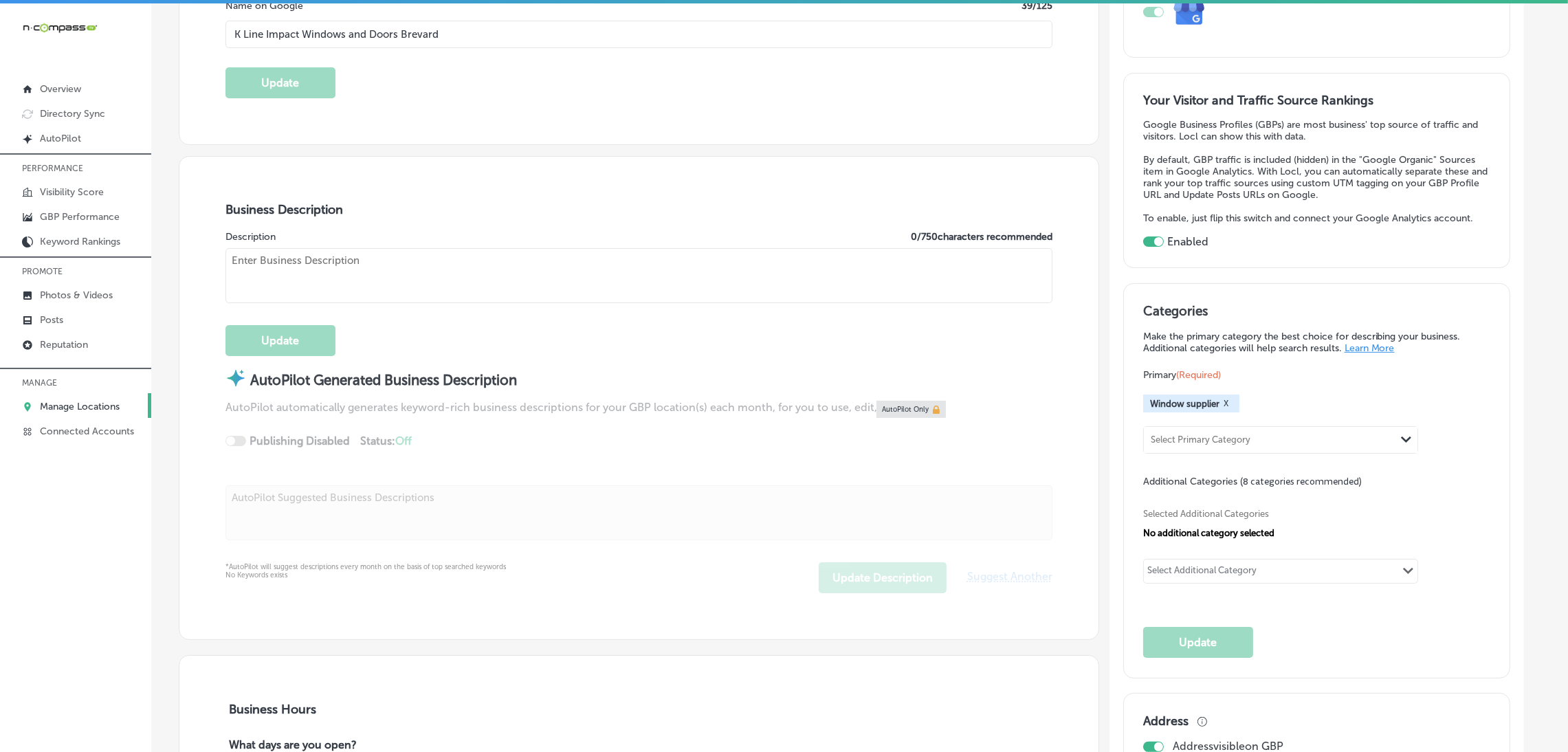
type input "[URL][DOMAIN_NAME]"
type textarea "K Line Impact Windows & Doors specializes in the installation of high-quality, …"
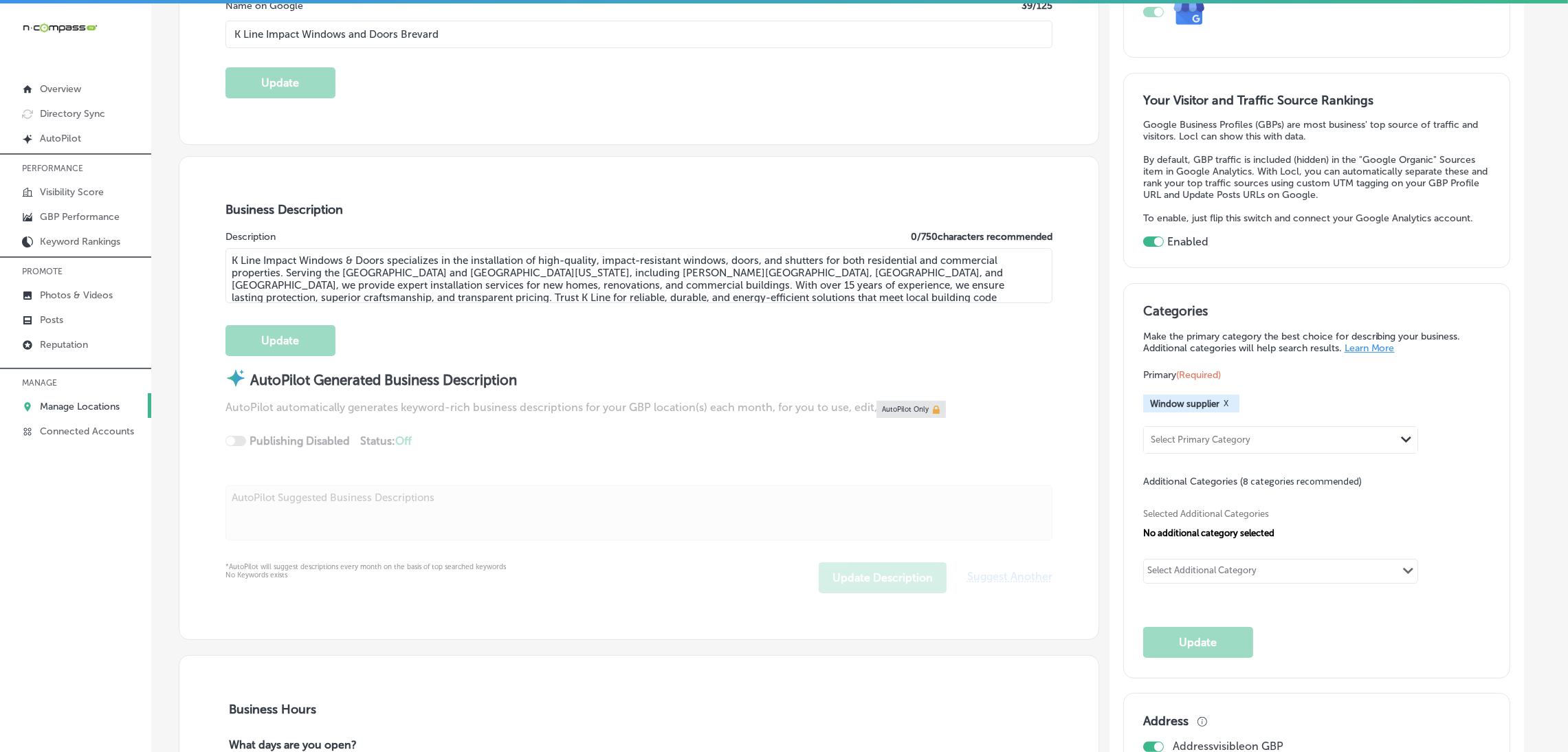
type input "[PHONE_NUMBER]"
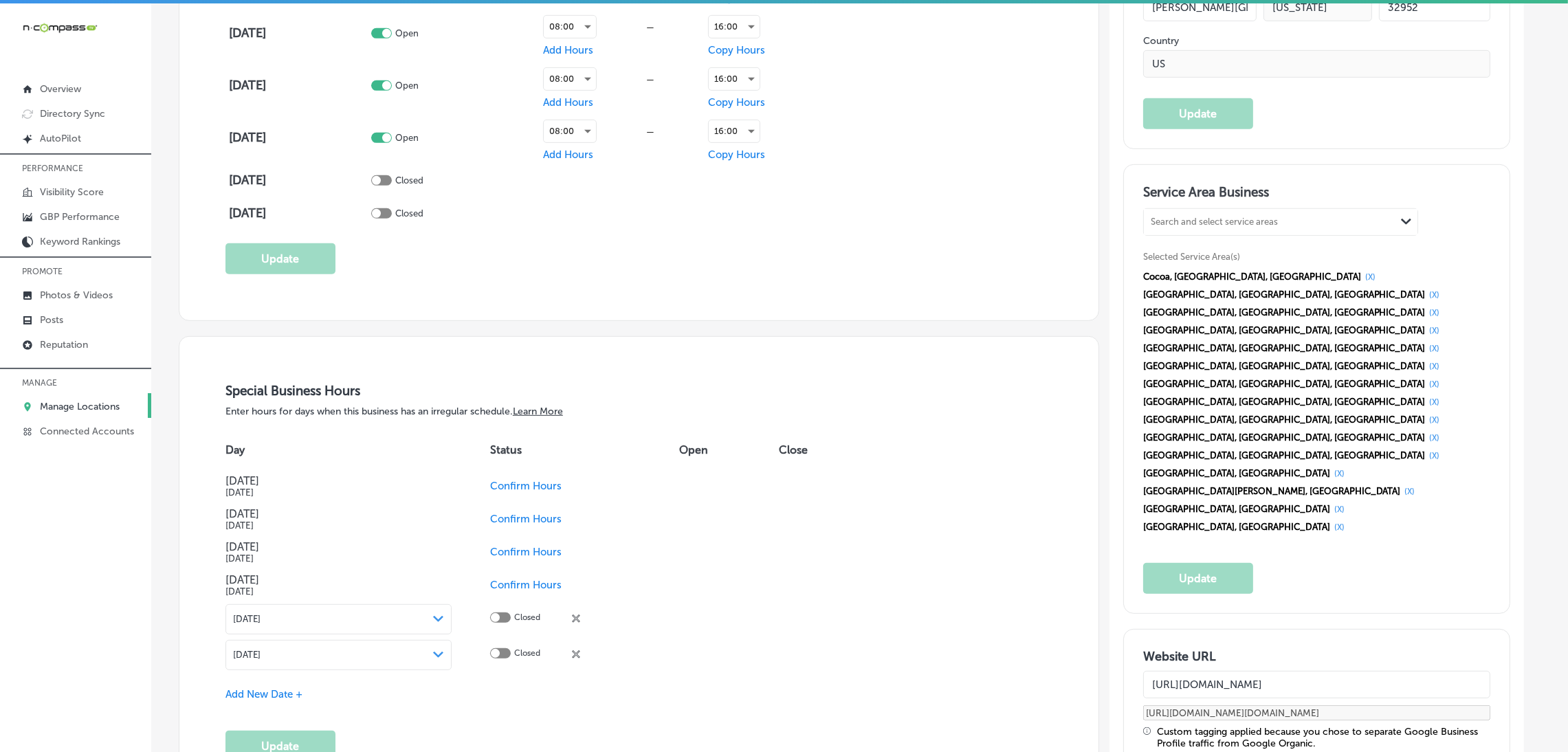
scroll to position [1237, 0]
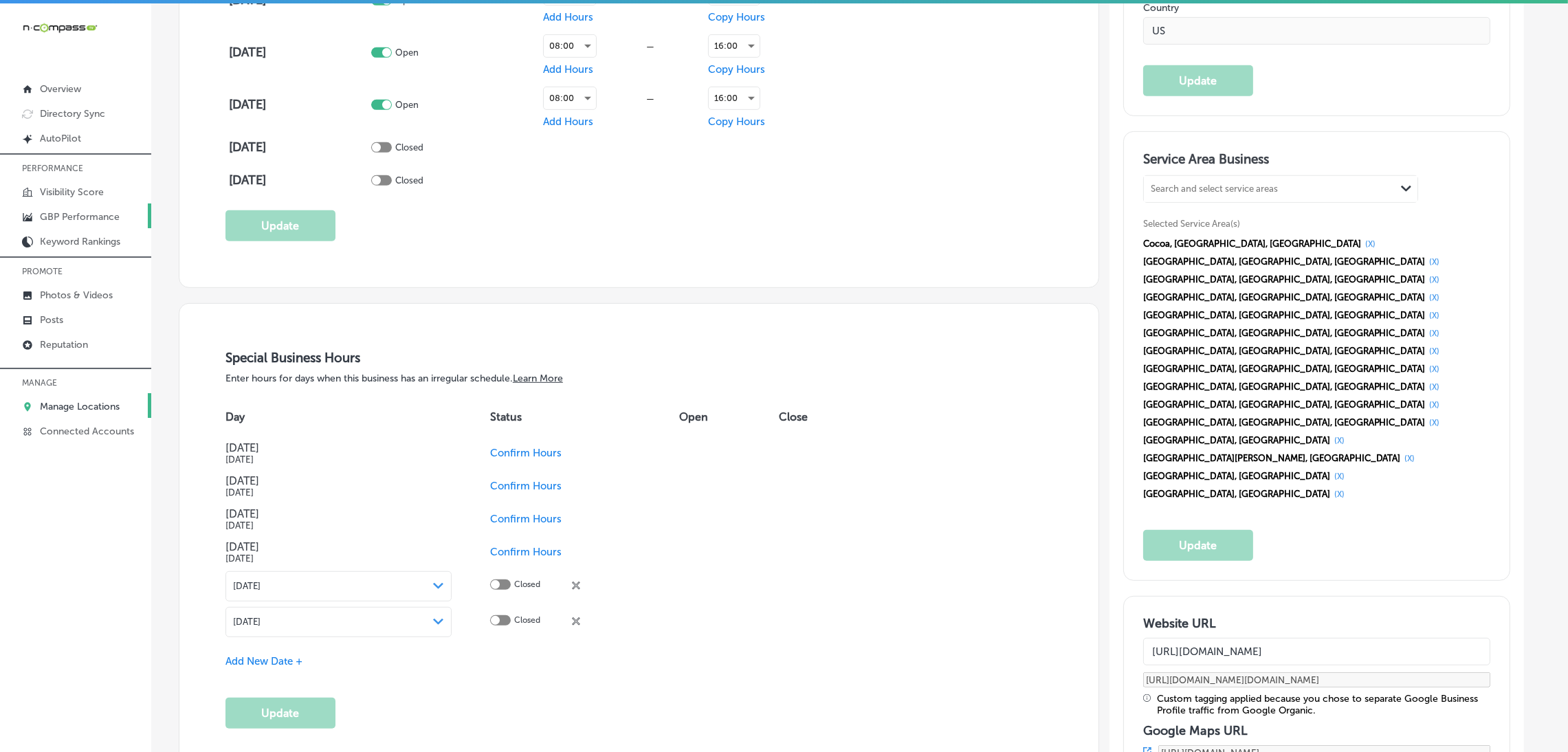
click at [104, 219] on p "GBP Performance" at bounding box center [80, 217] width 80 height 12
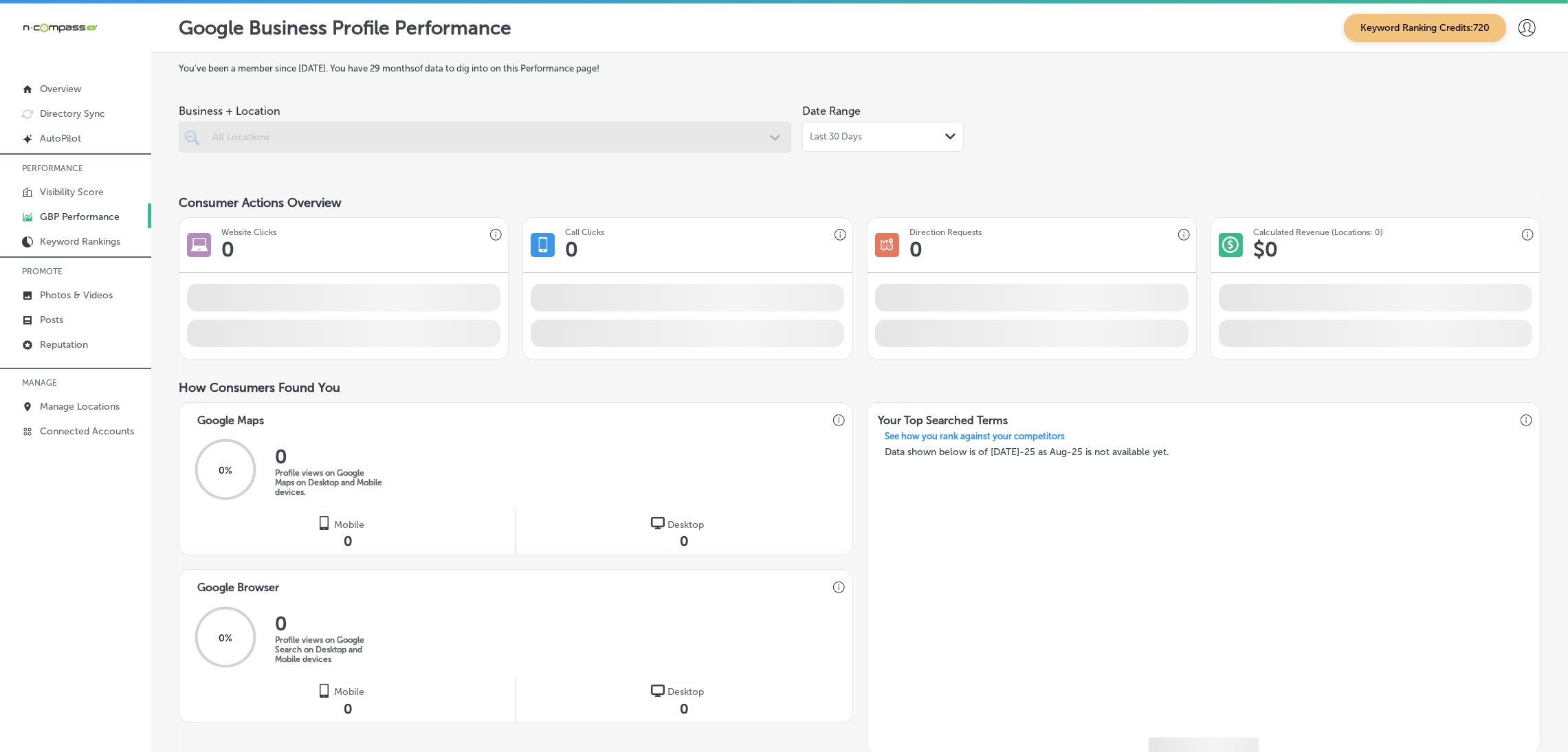
click at [692, 154] on div at bounding box center [485, 164] width 613 height 22
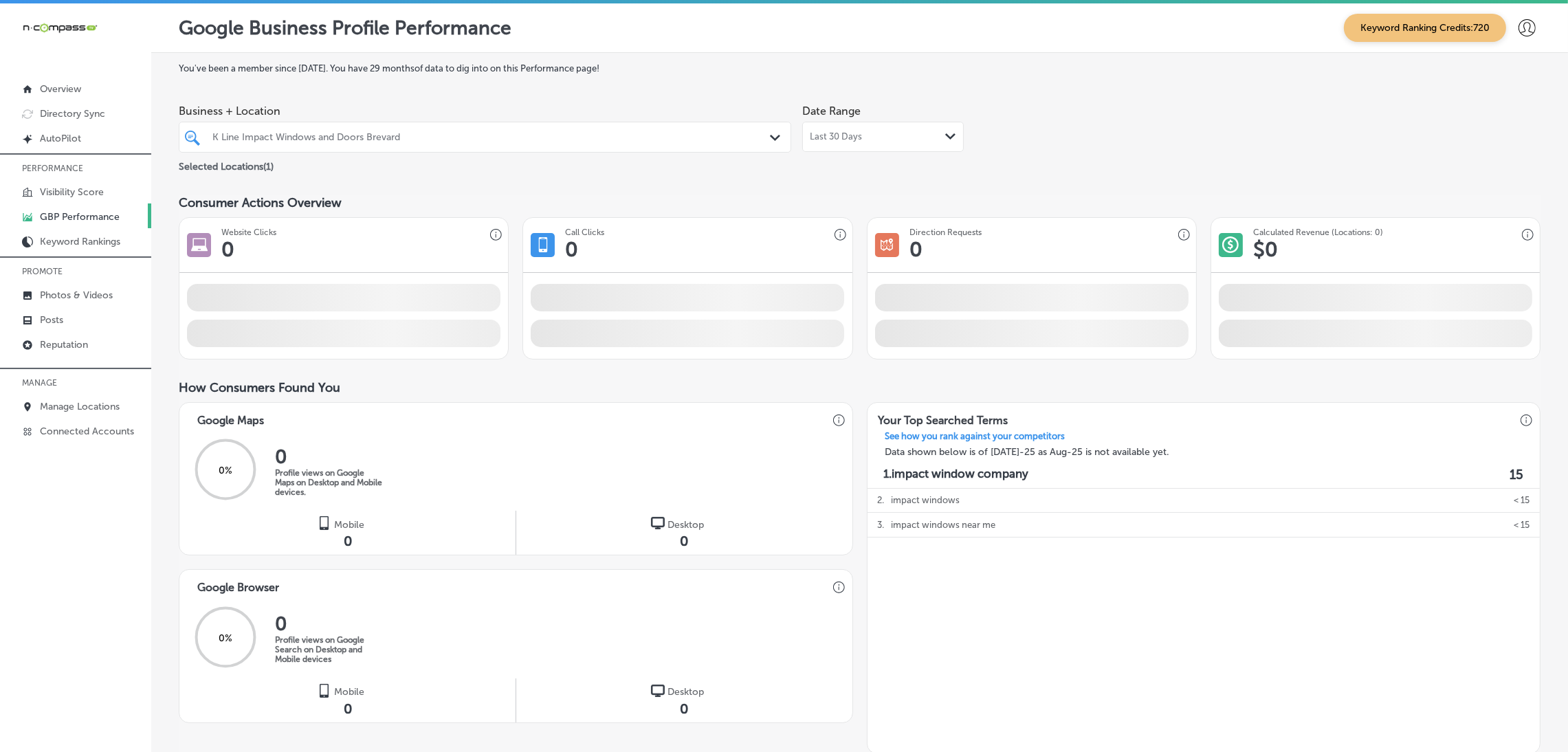
click at [706, 133] on div "K Line Impact Windows and Doors Brevard" at bounding box center [492, 137] width 559 height 12
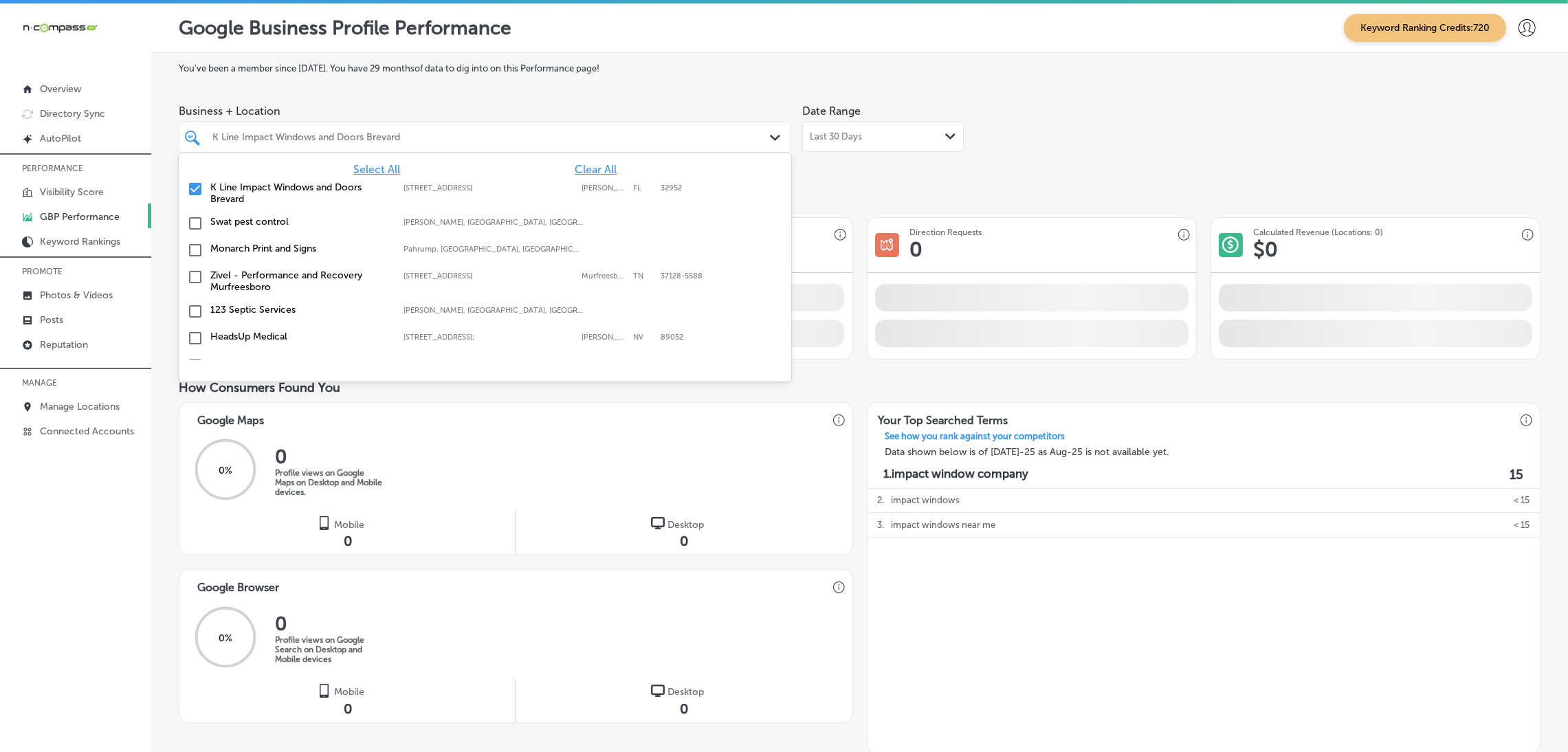
click at [865, 140] on div "Last 30 Days Path Created with Sketch." at bounding box center [883, 136] width 146 height 11
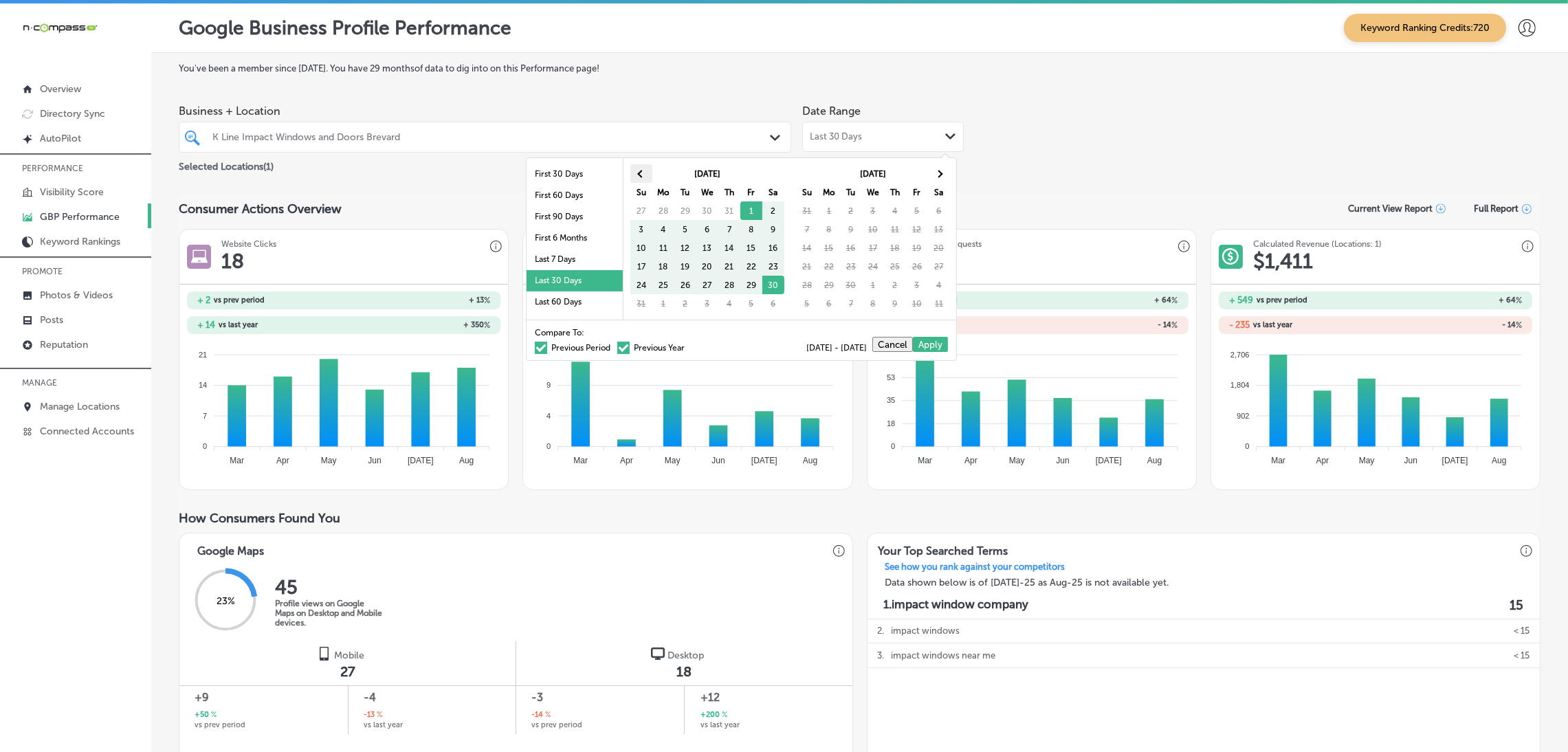
click at [645, 174] on th at bounding box center [641, 174] width 22 height 19
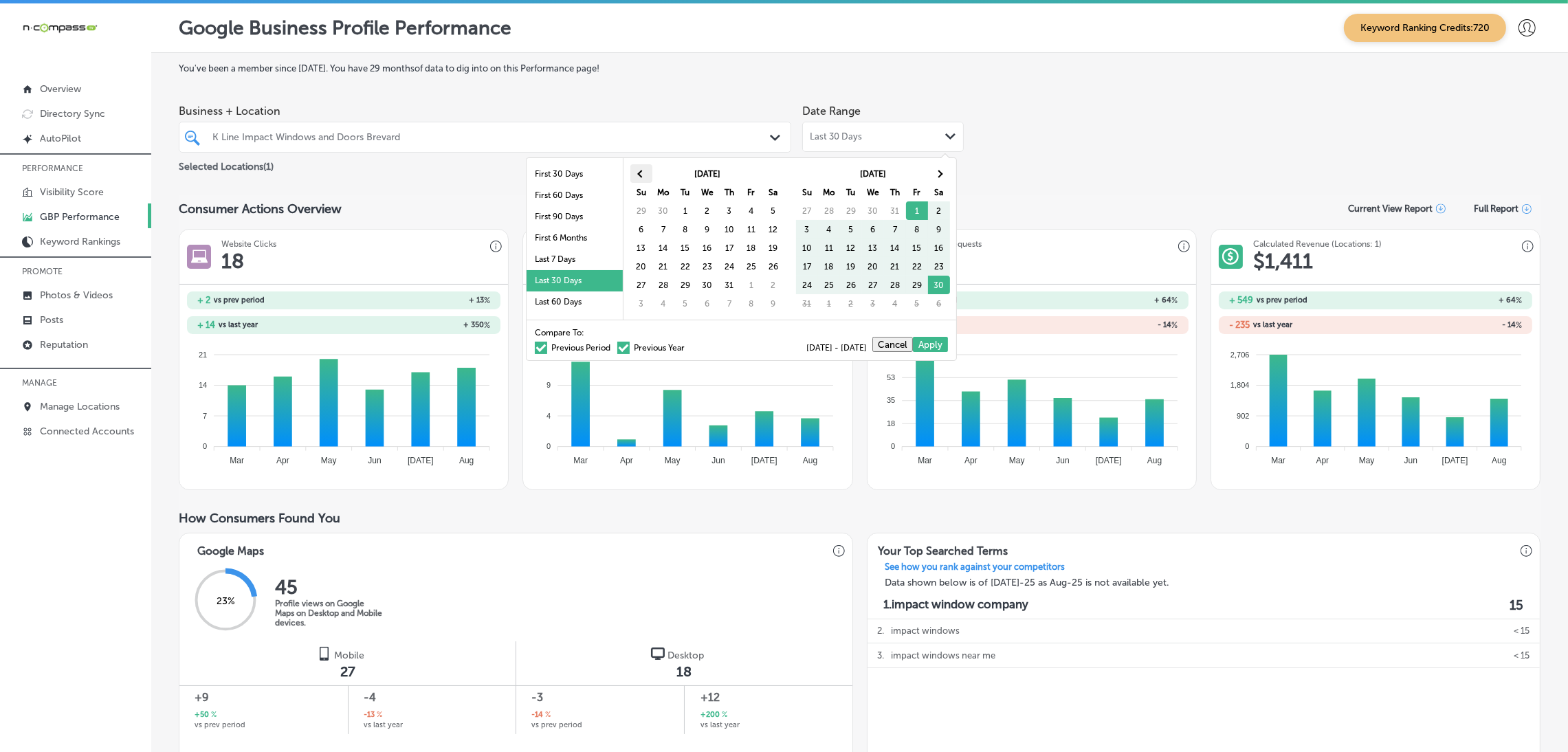
click at [642, 178] on th at bounding box center [641, 174] width 22 height 19
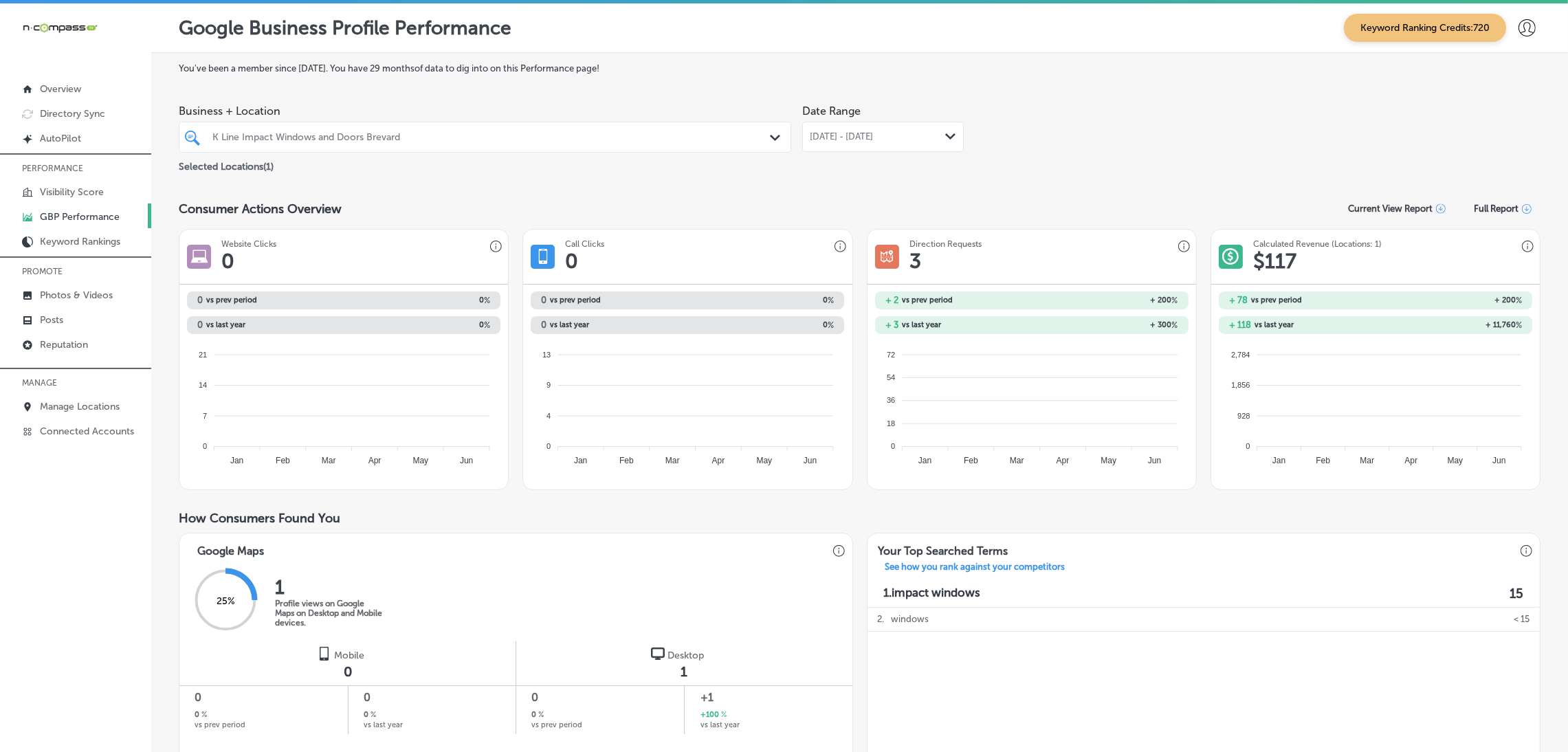
click at [864, 149] on div "[DATE] - [DATE] Path Created with Sketch." at bounding box center [883, 137] width 162 height 30
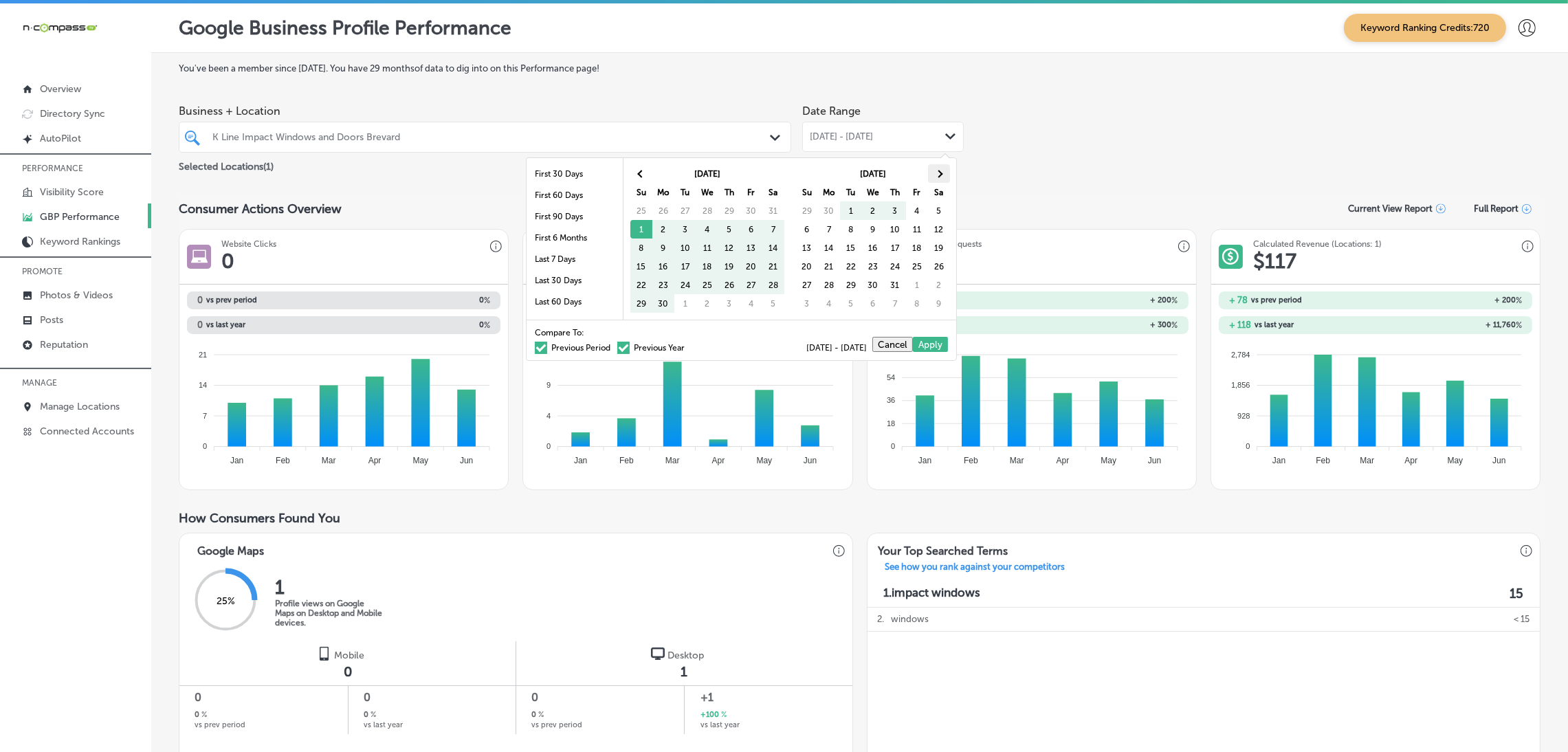
click at [937, 171] on span at bounding box center [939, 173] width 7 height 7
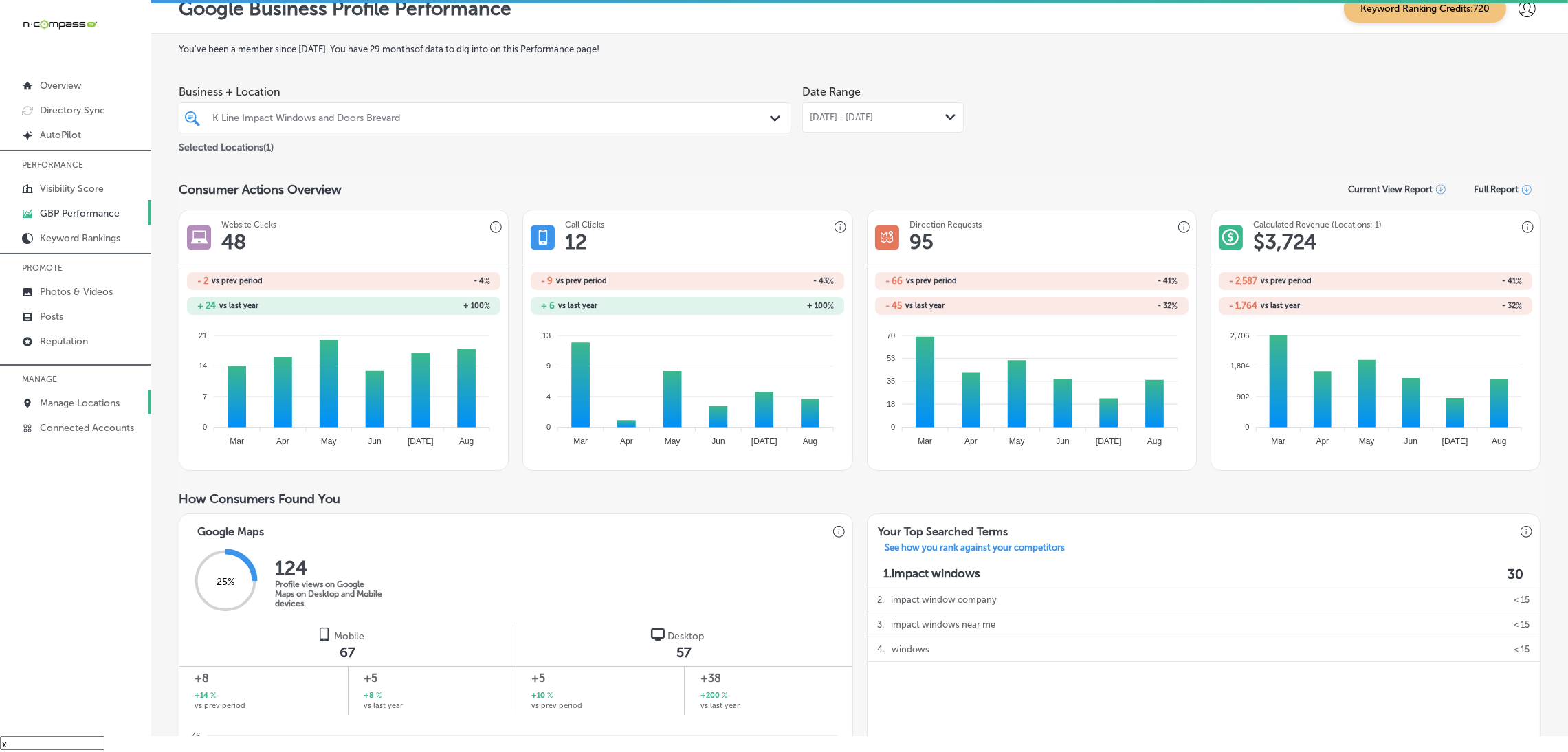
click at [77, 406] on p "Manage Locations" at bounding box center [80, 404] width 80 height 12
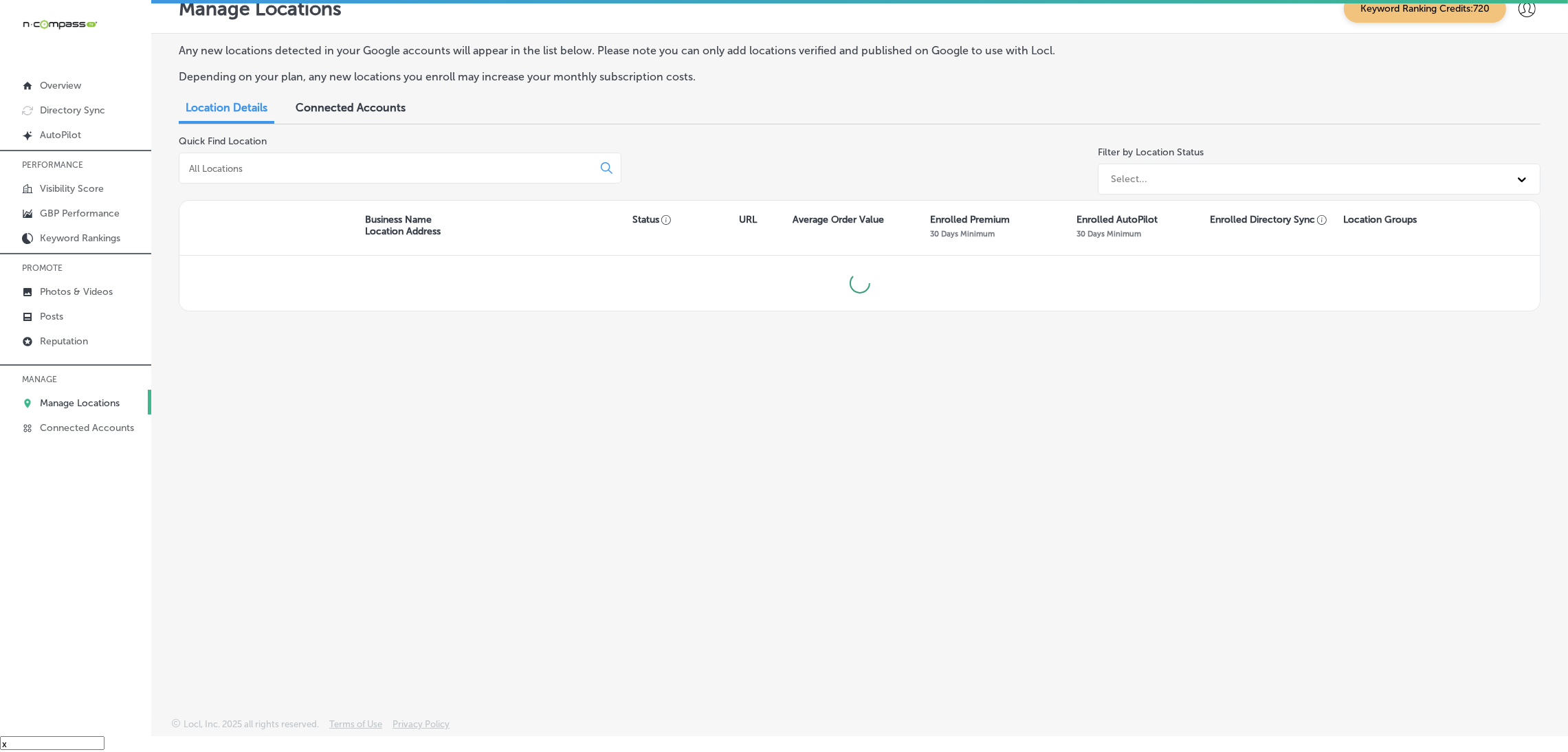
click at [434, 170] on input at bounding box center [388, 168] width 402 height 12
type input "air master"
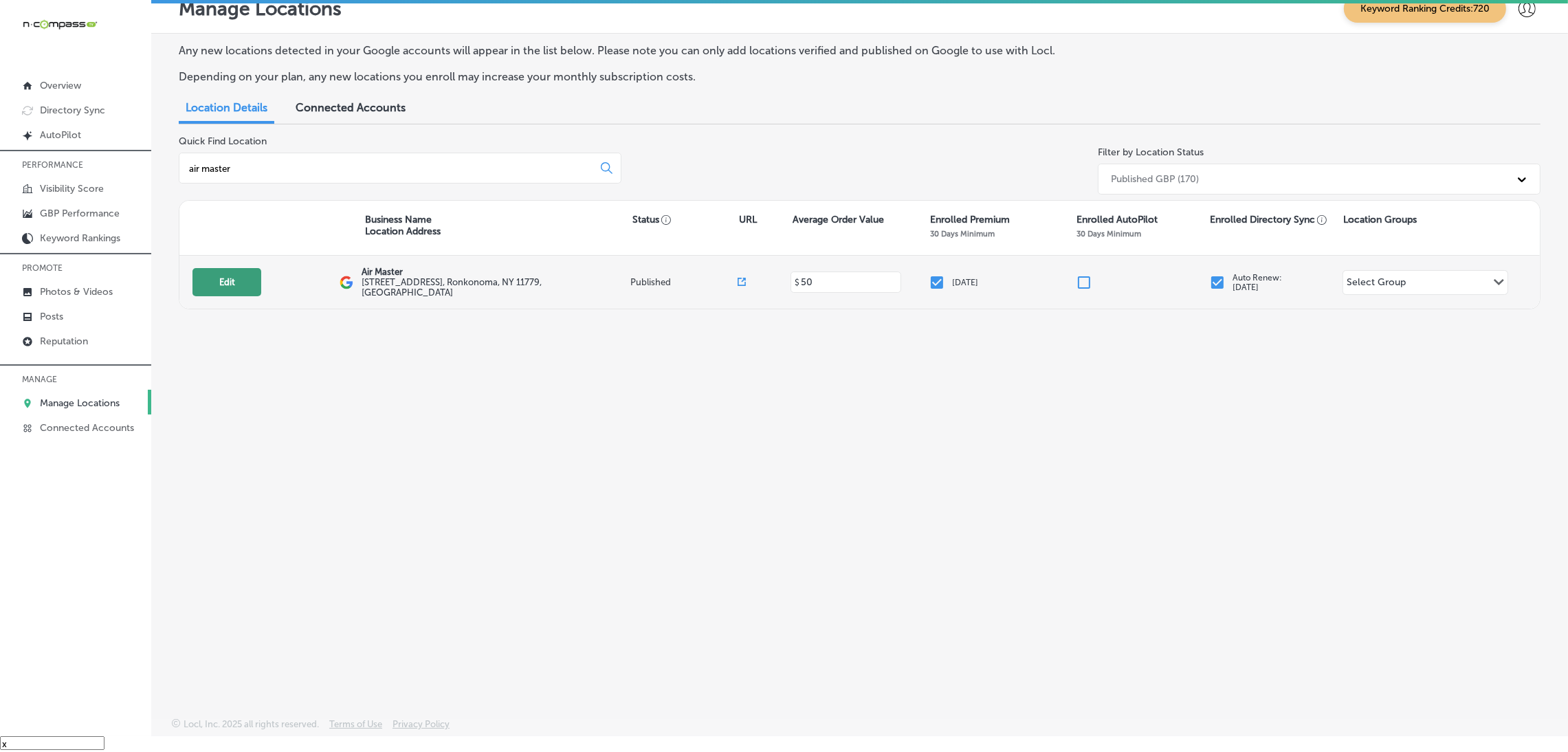
click at [235, 278] on button "Edit" at bounding box center [227, 282] width 69 height 28
select select "US"
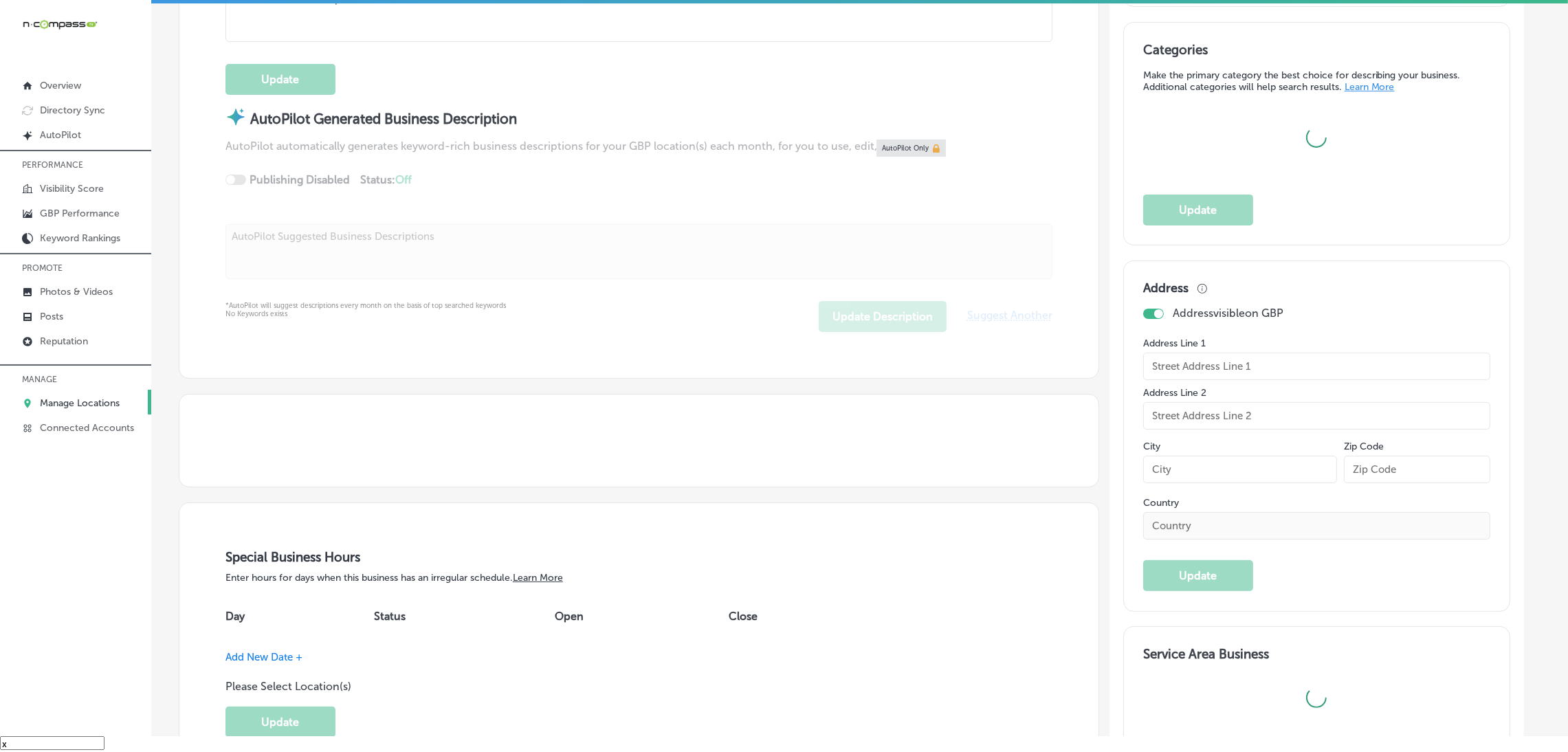
scroll to position [618, 0]
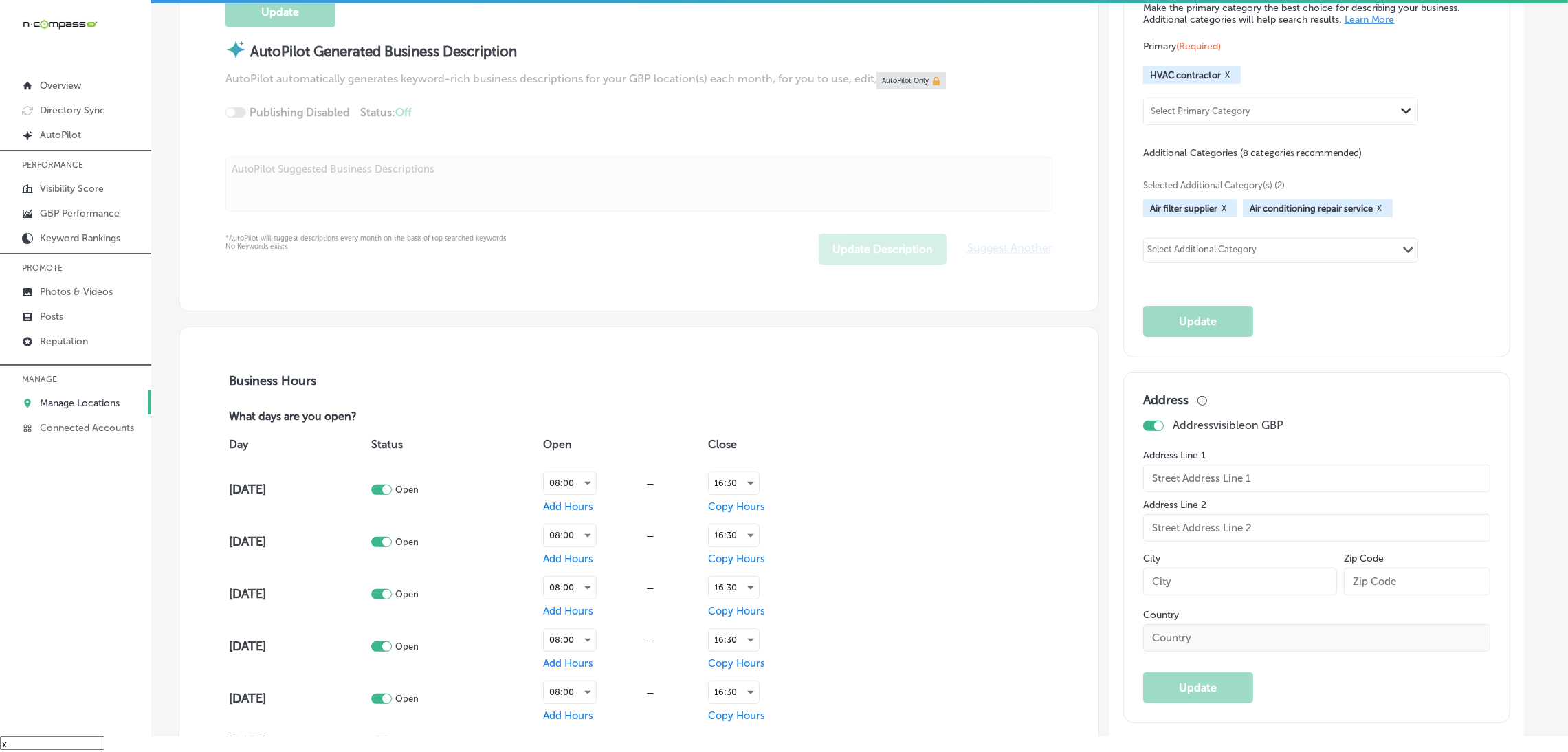
type input "Air Master"
type input "[STREET_ADDRESS]"
type input "Ronkonoma"
type input "11779"
type input "US"
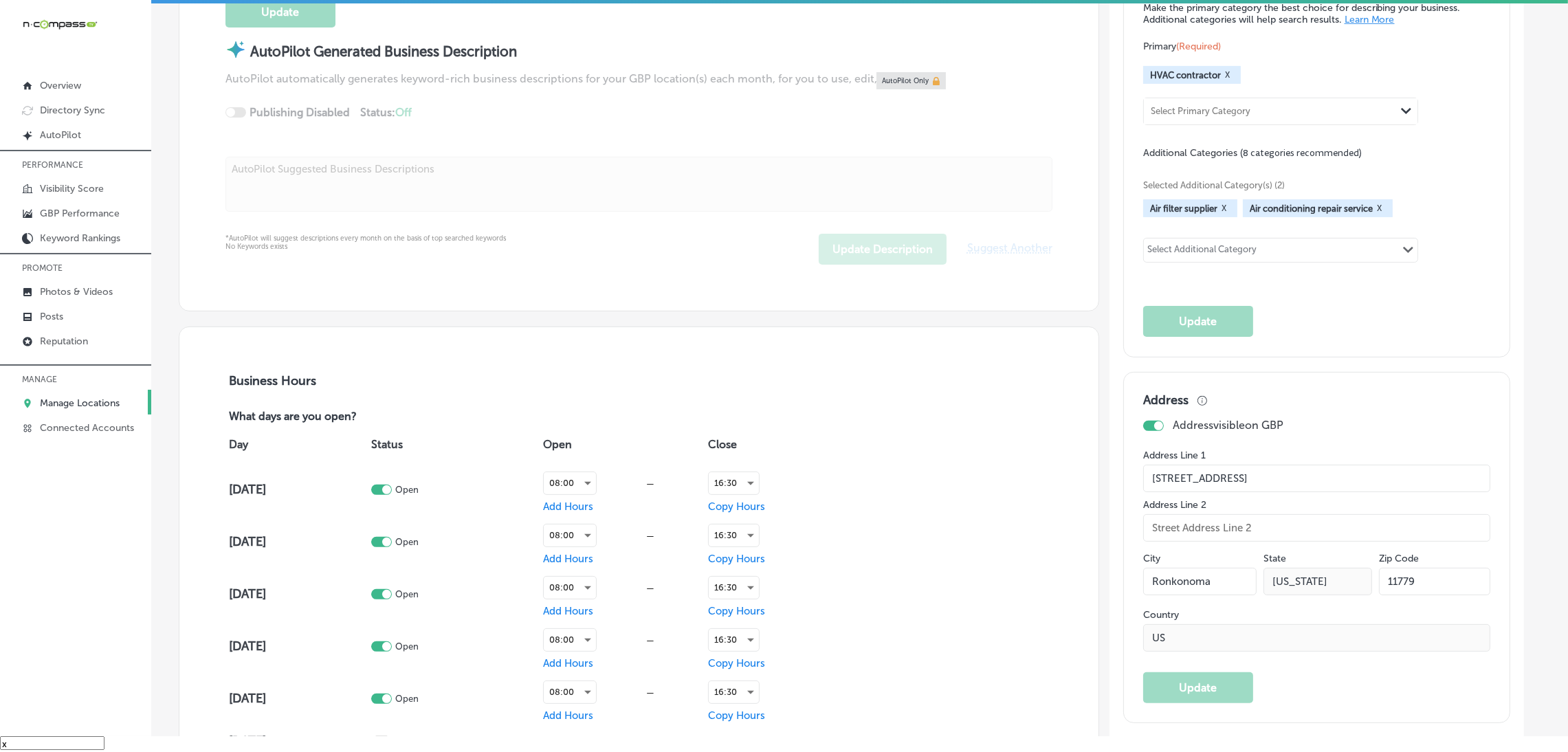
type input "[URL][DOMAIN_NAME]"
type textarea "Air Master, your reliable HVAC company, has been serving [GEOGRAPHIC_DATA], [GE…"
type input "[PHONE_NUMBER]"
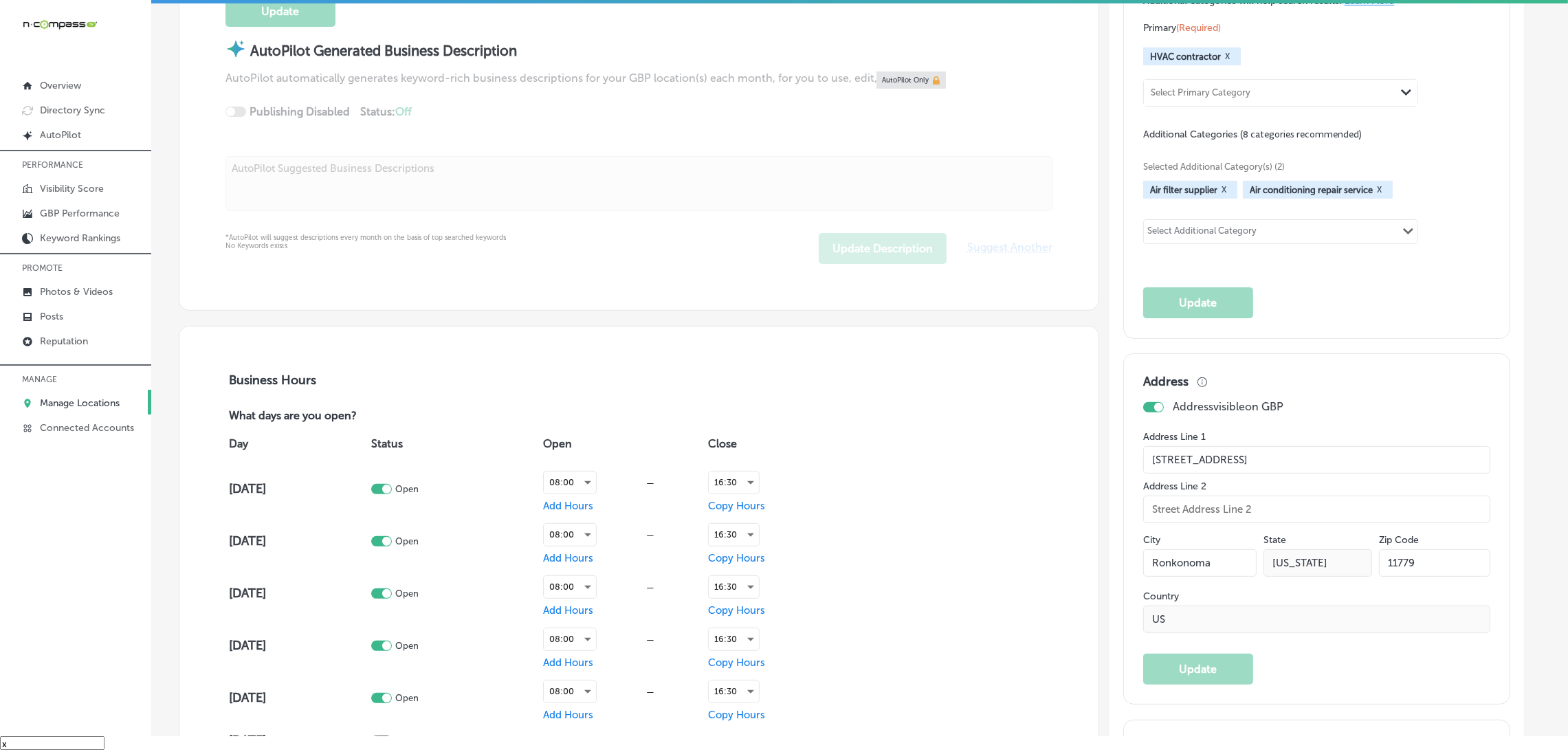
click at [1508, 179] on div "Categories Make the primary category the best choice for describing your busine…" at bounding box center [1317, 137] width 385 height 401
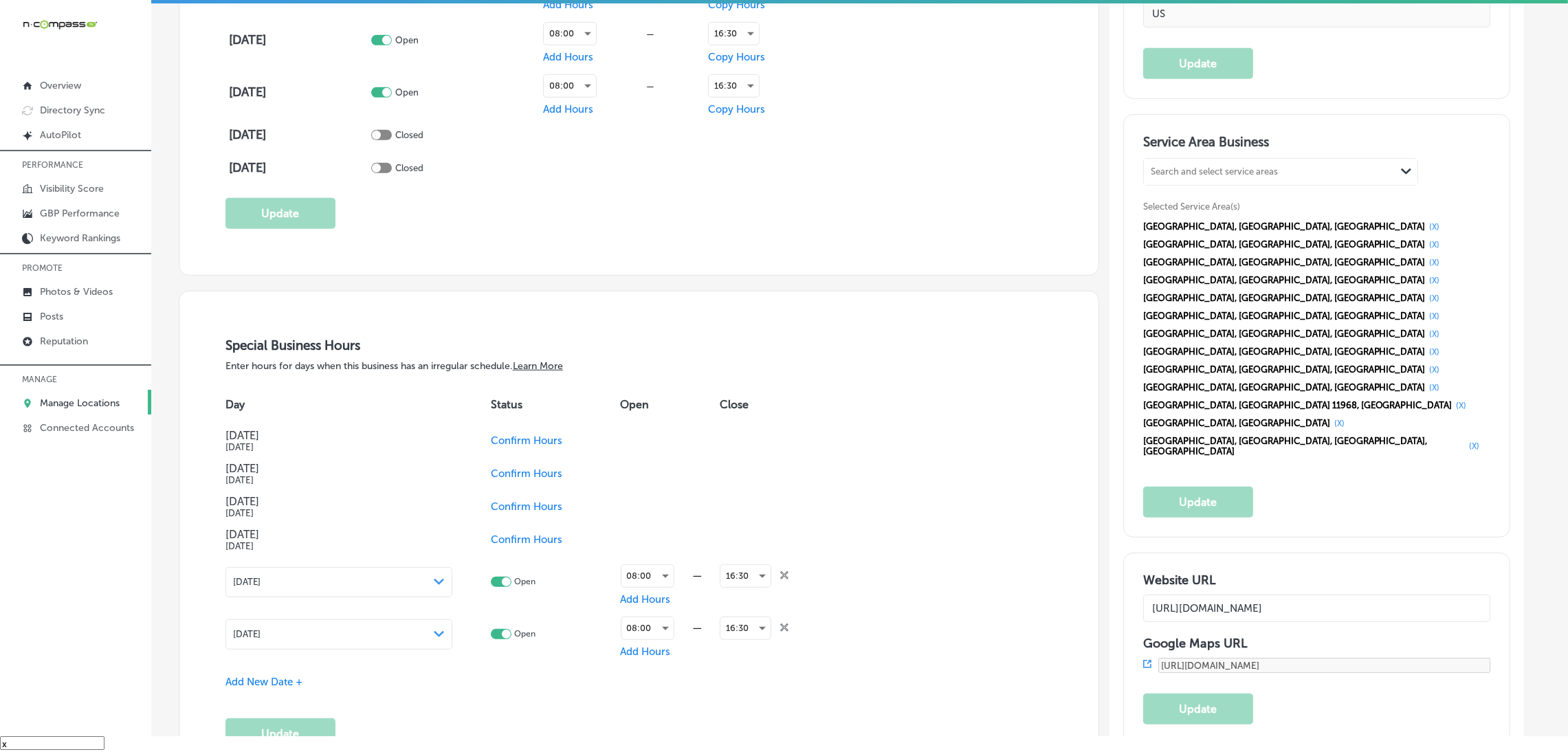
scroll to position [1256, 0]
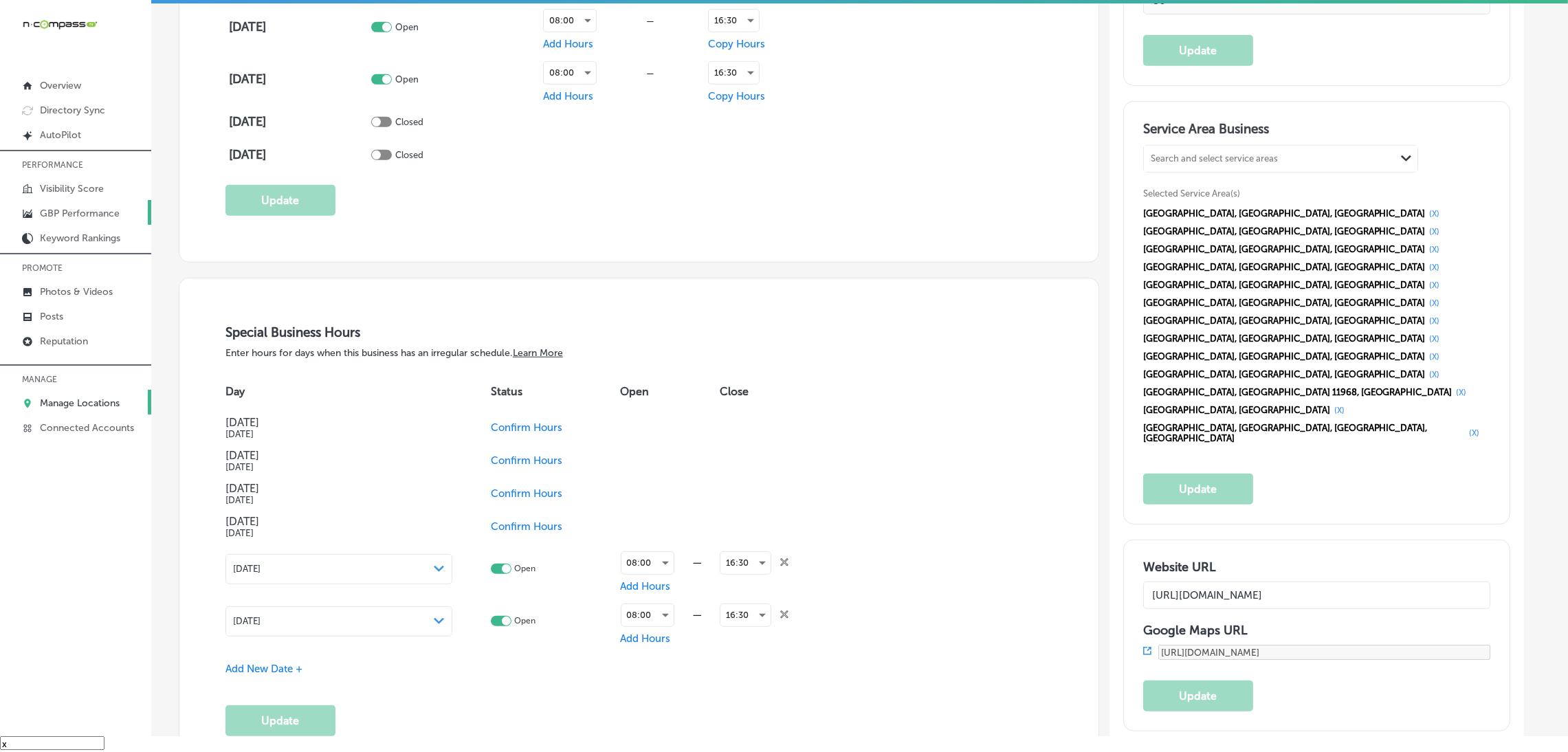
click at [76, 218] on p "GBP Performance" at bounding box center [80, 214] width 80 height 12
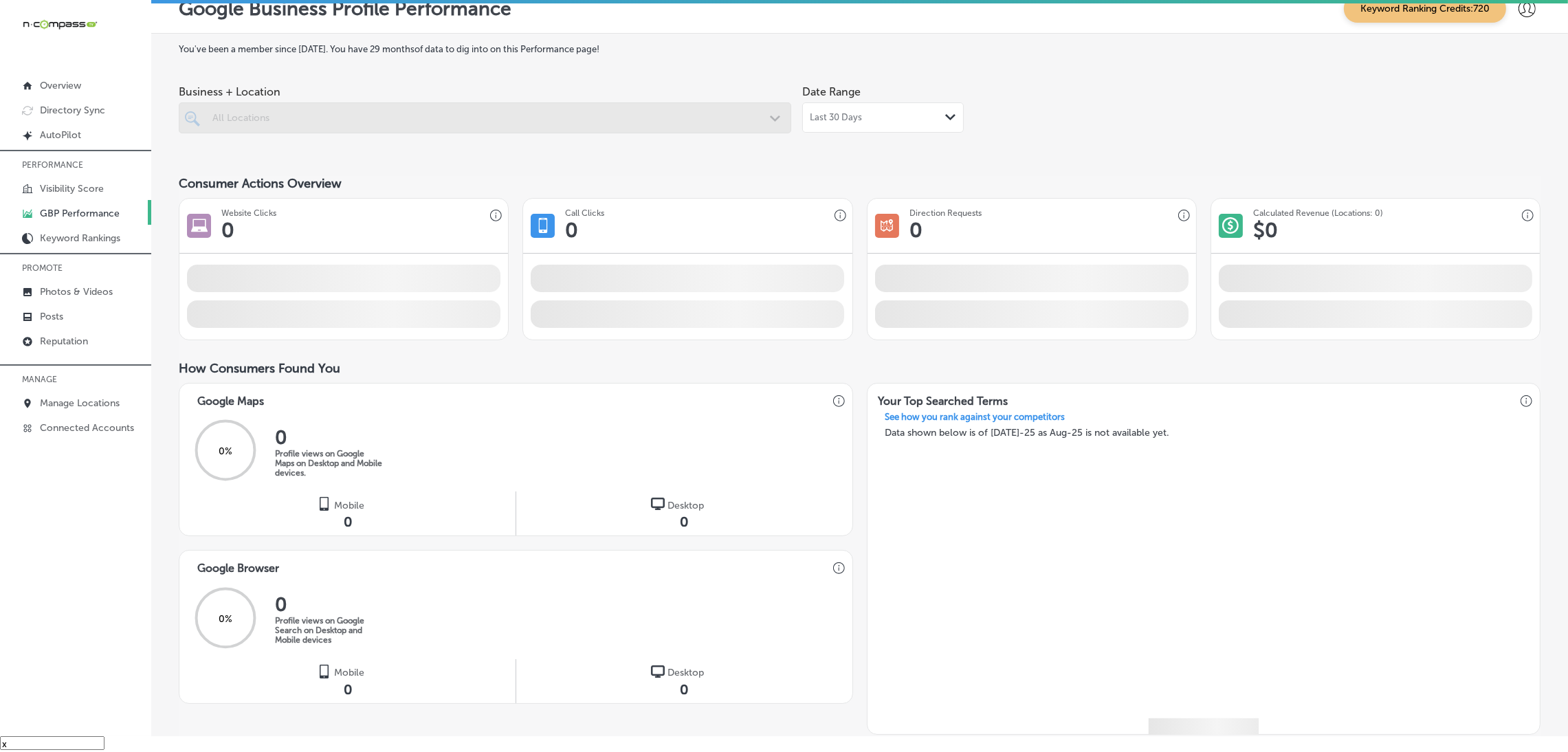
click at [873, 119] on div "Last 30 Days Path Created with Sketch." at bounding box center [883, 117] width 146 height 11
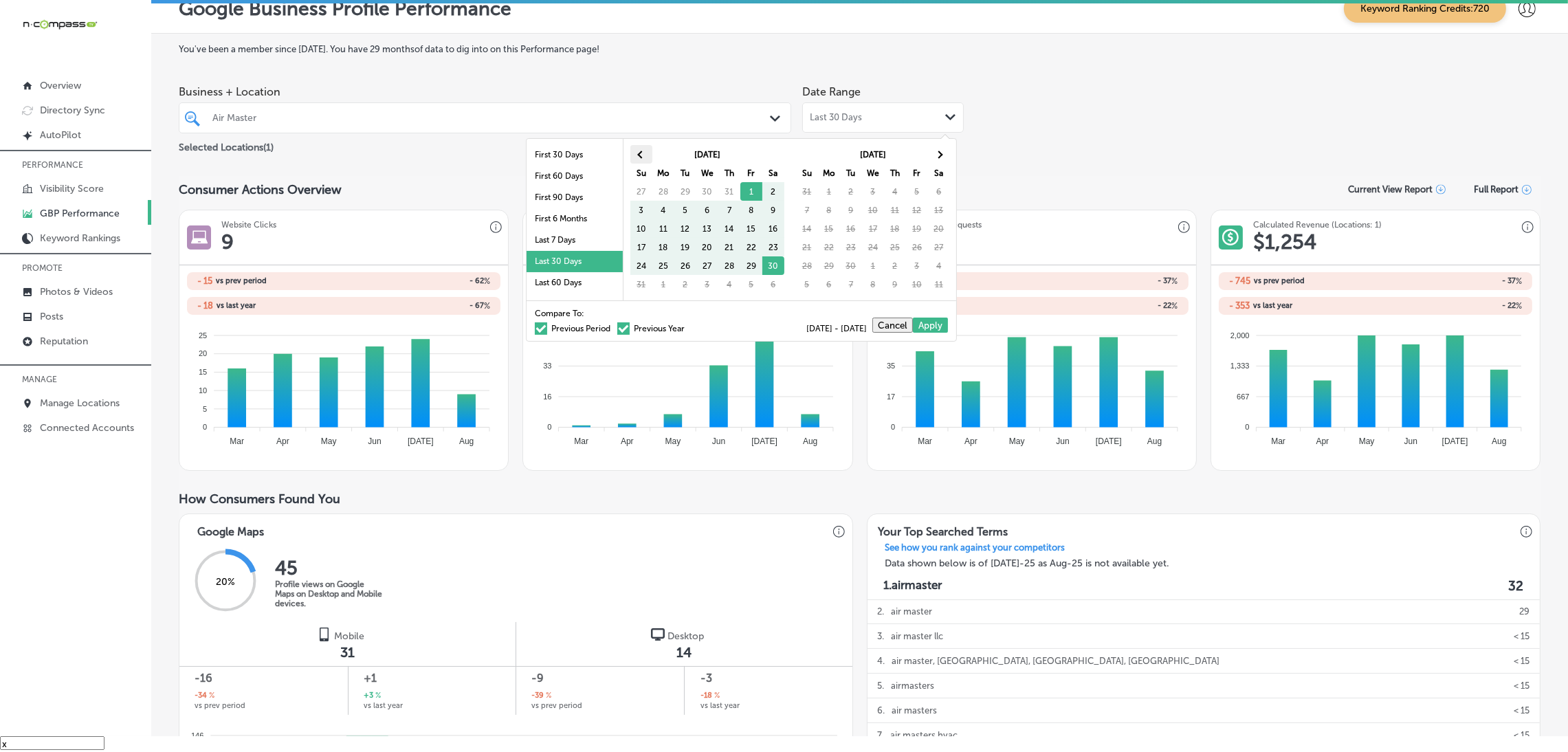
click at [637, 156] on th at bounding box center [641, 154] width 22 height 19
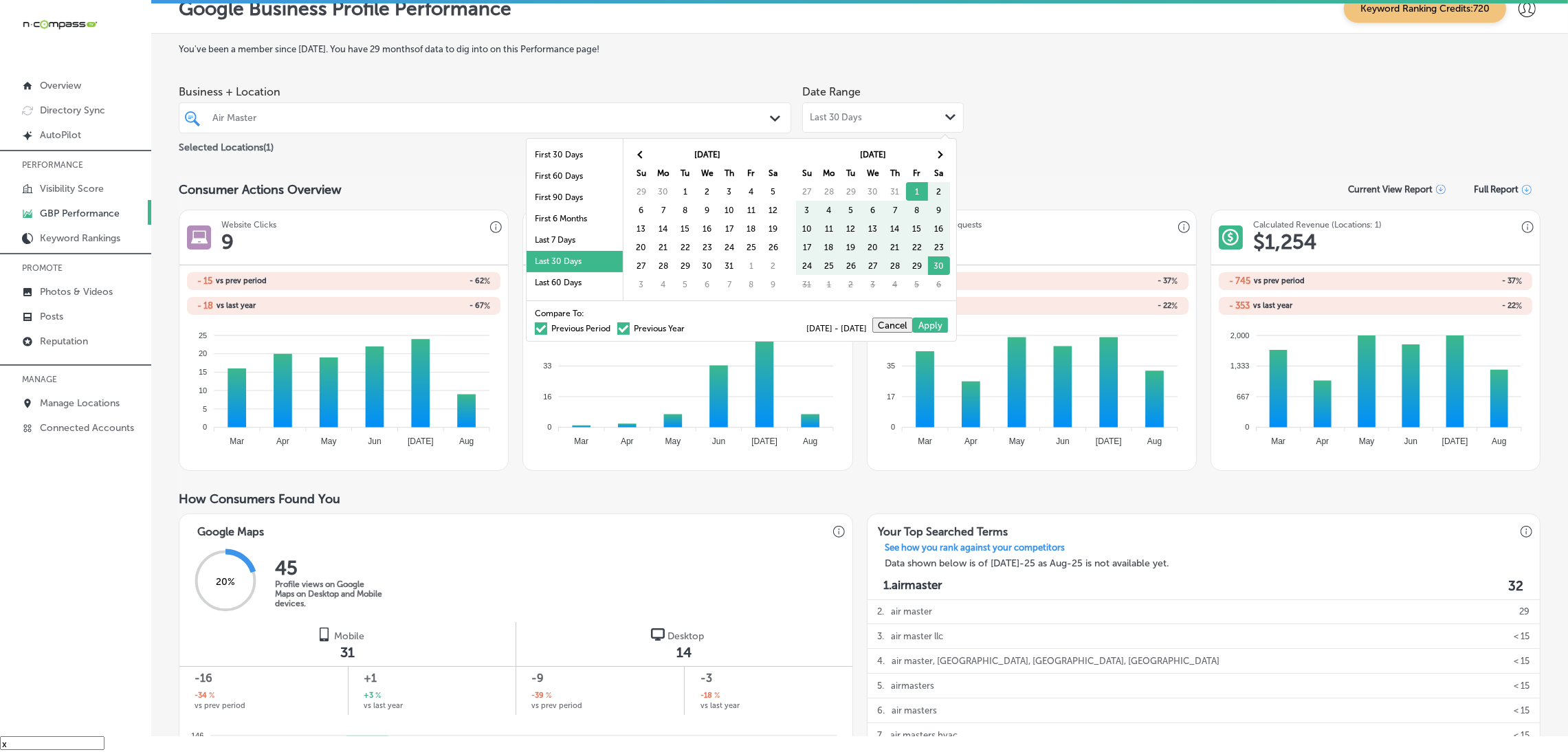
click at [637, 156] on th at bounding box center [641, 154] width 22 height 19
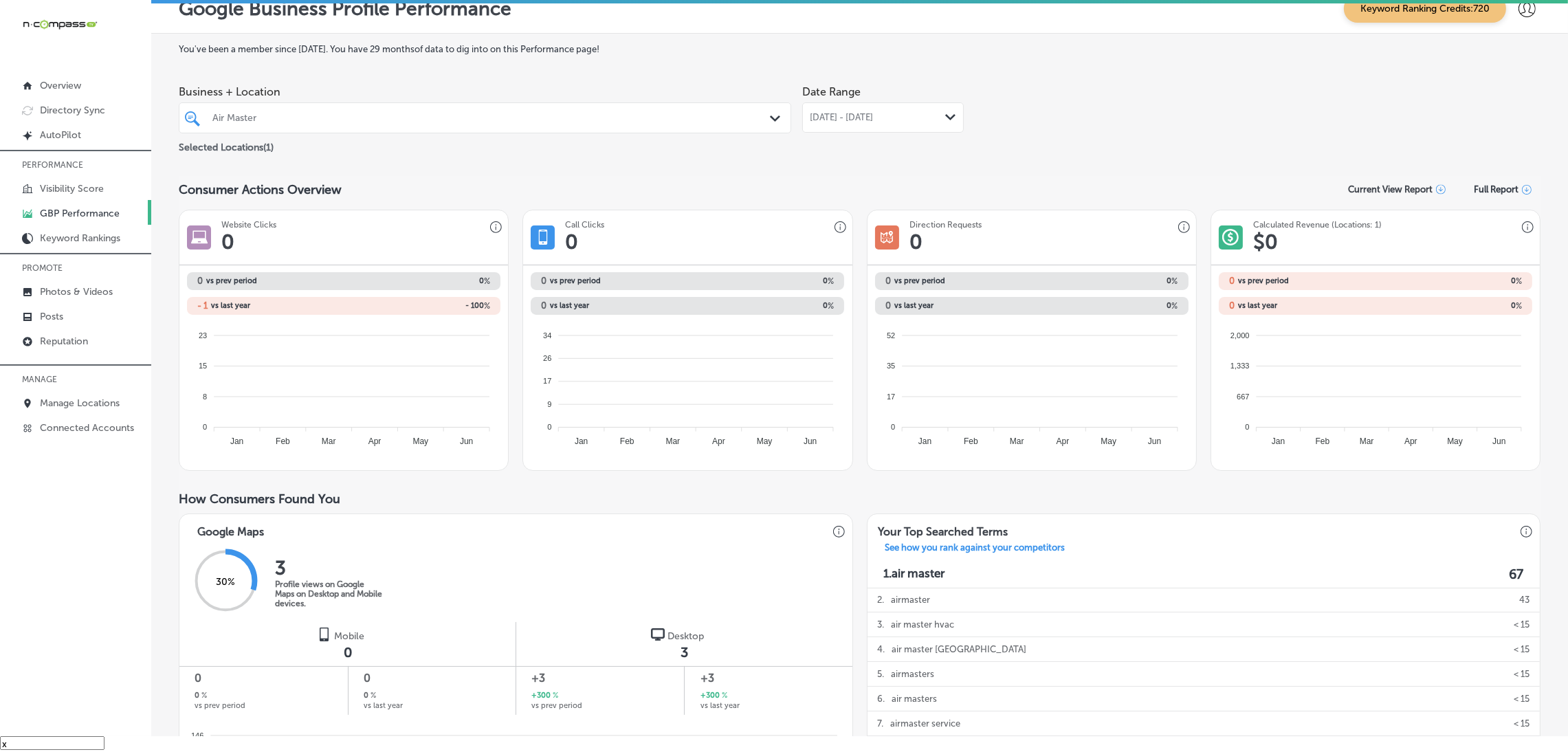
click at [838, 104] on div "[DATE] - [DATE] Path Created with Sketch." at bounding box center [883, 117] width 162 height 30
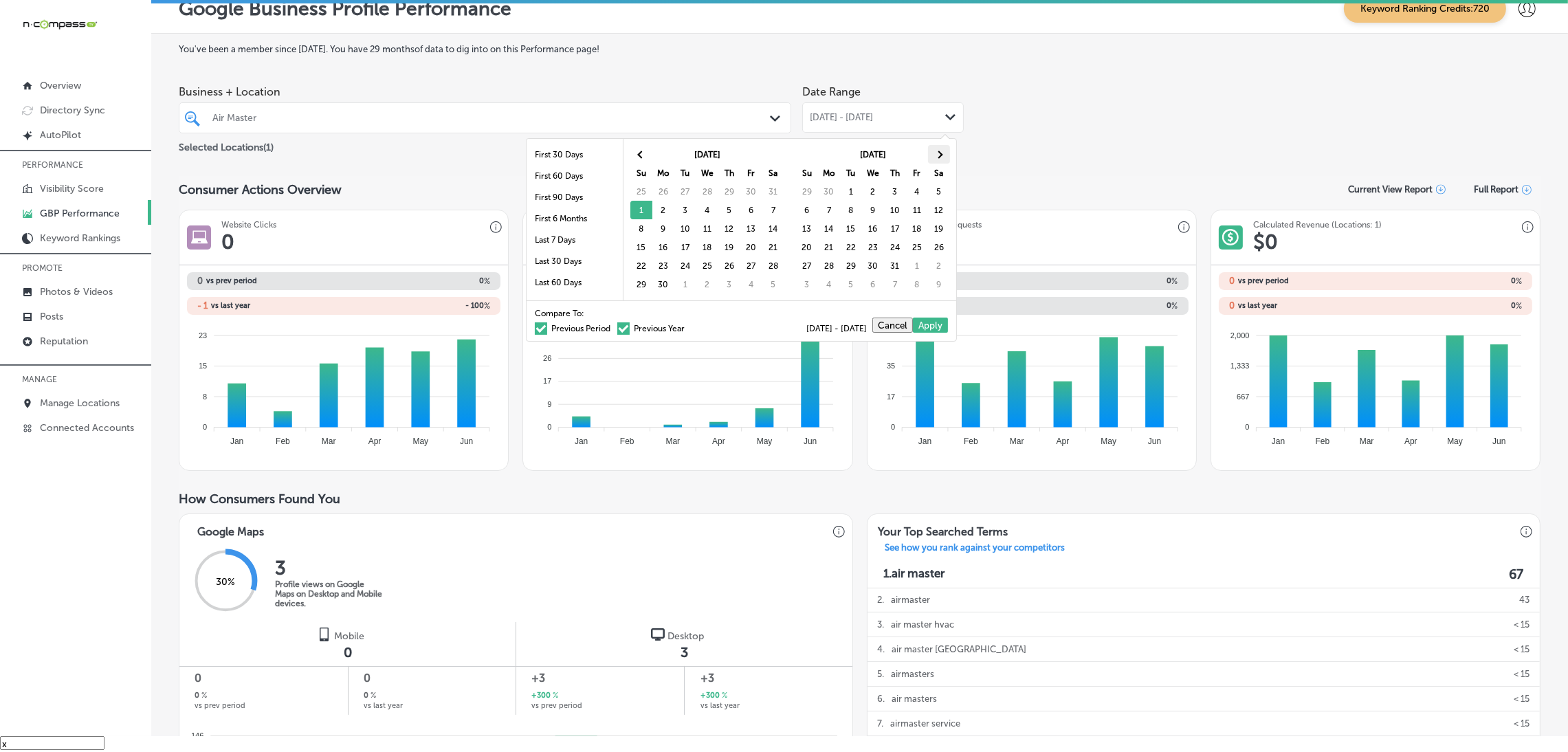
click at [938, 156] on span at bounding box center [939, 154] width 7 height 7
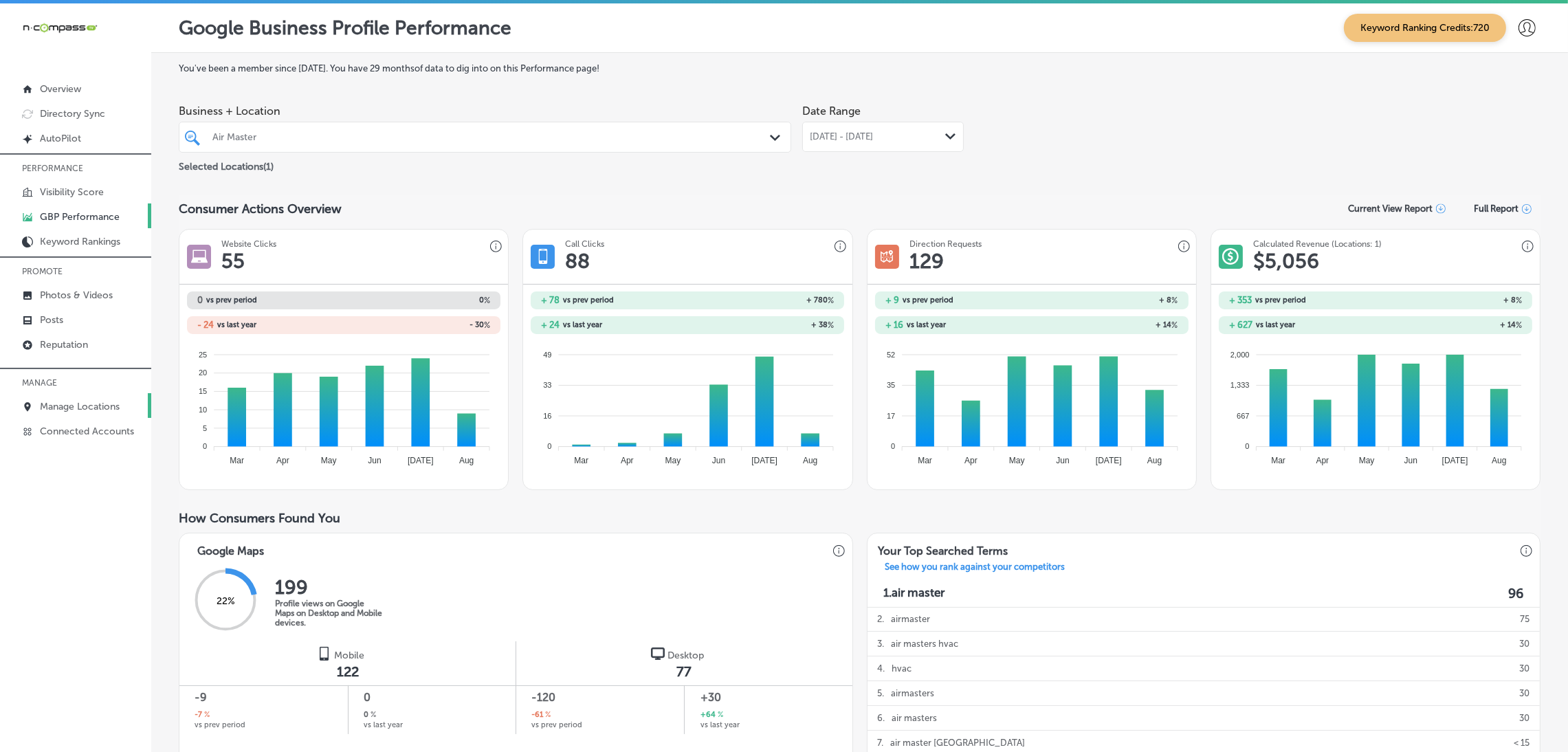
click at [96, 401] on p "Manage Locations" at bounding box center [80, 406] width 80 height 12
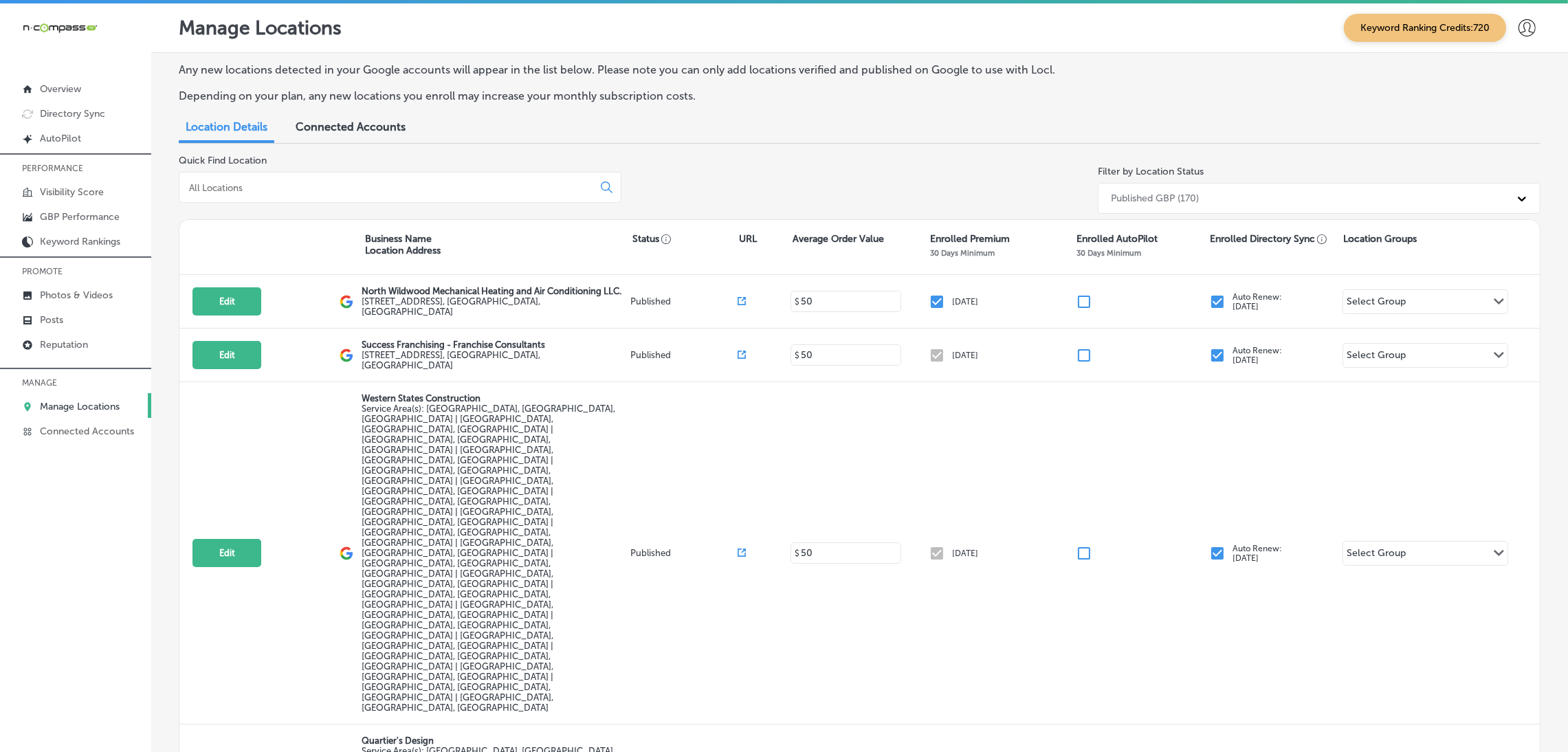
click at [327, 172] on div at bounding box center [400, 187] width 443 height 31
click at [321, 193] on input at bounding box center [388, 188] width 402 height 12
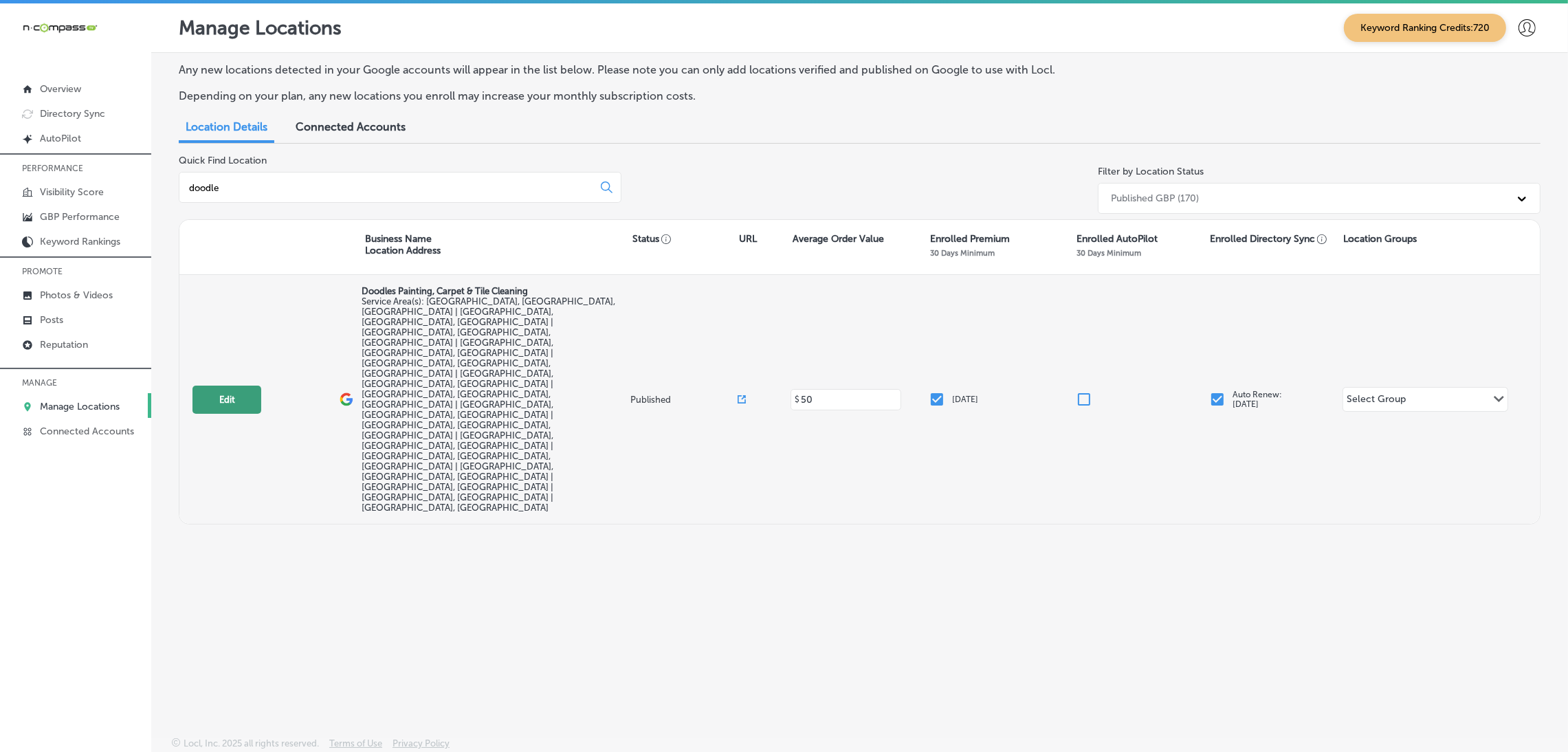
type input "doodle"
click at [230, 385] on button "Edit" at bounding box center [227, 399] width 69 height 28
select select "US"
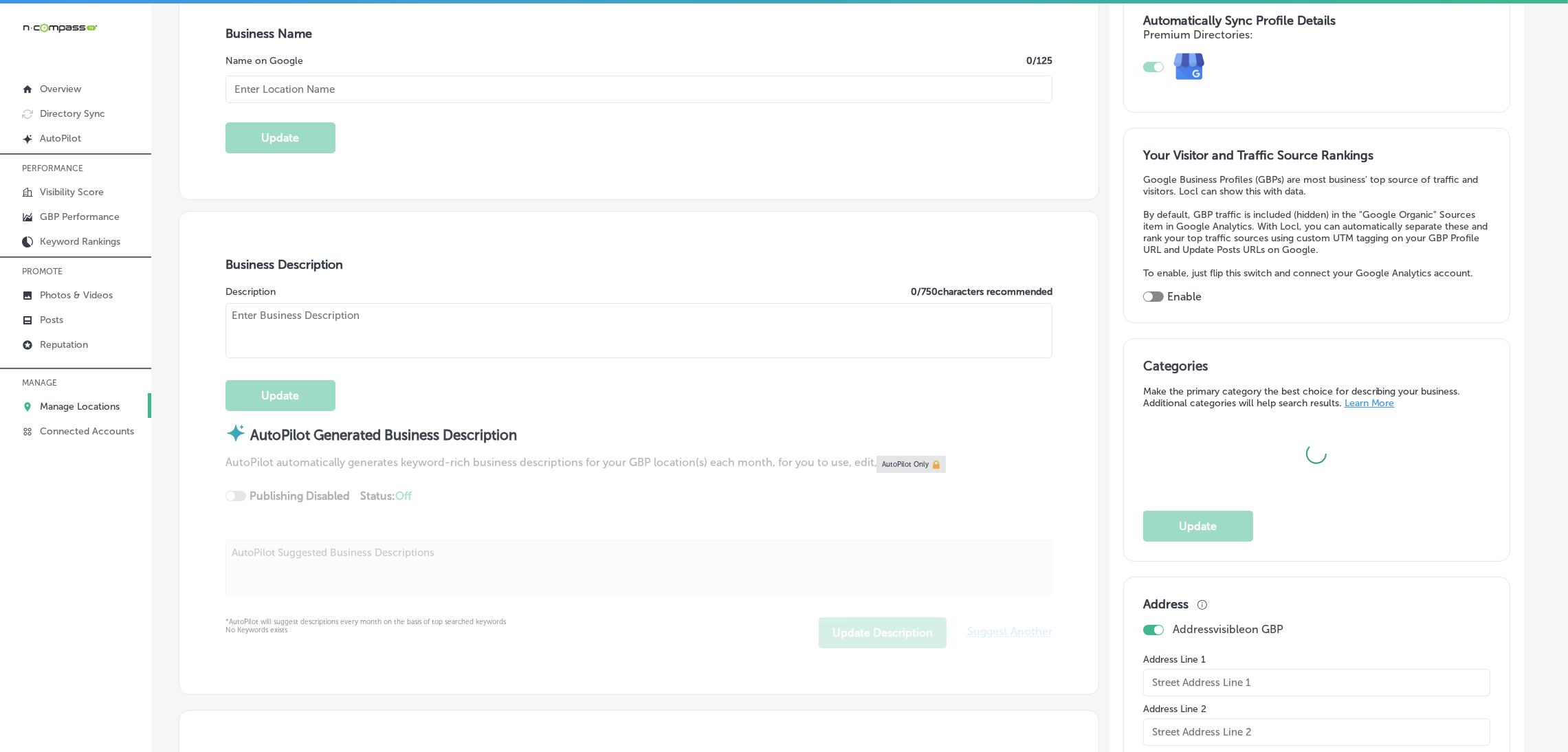
scroll to position [309, 0]
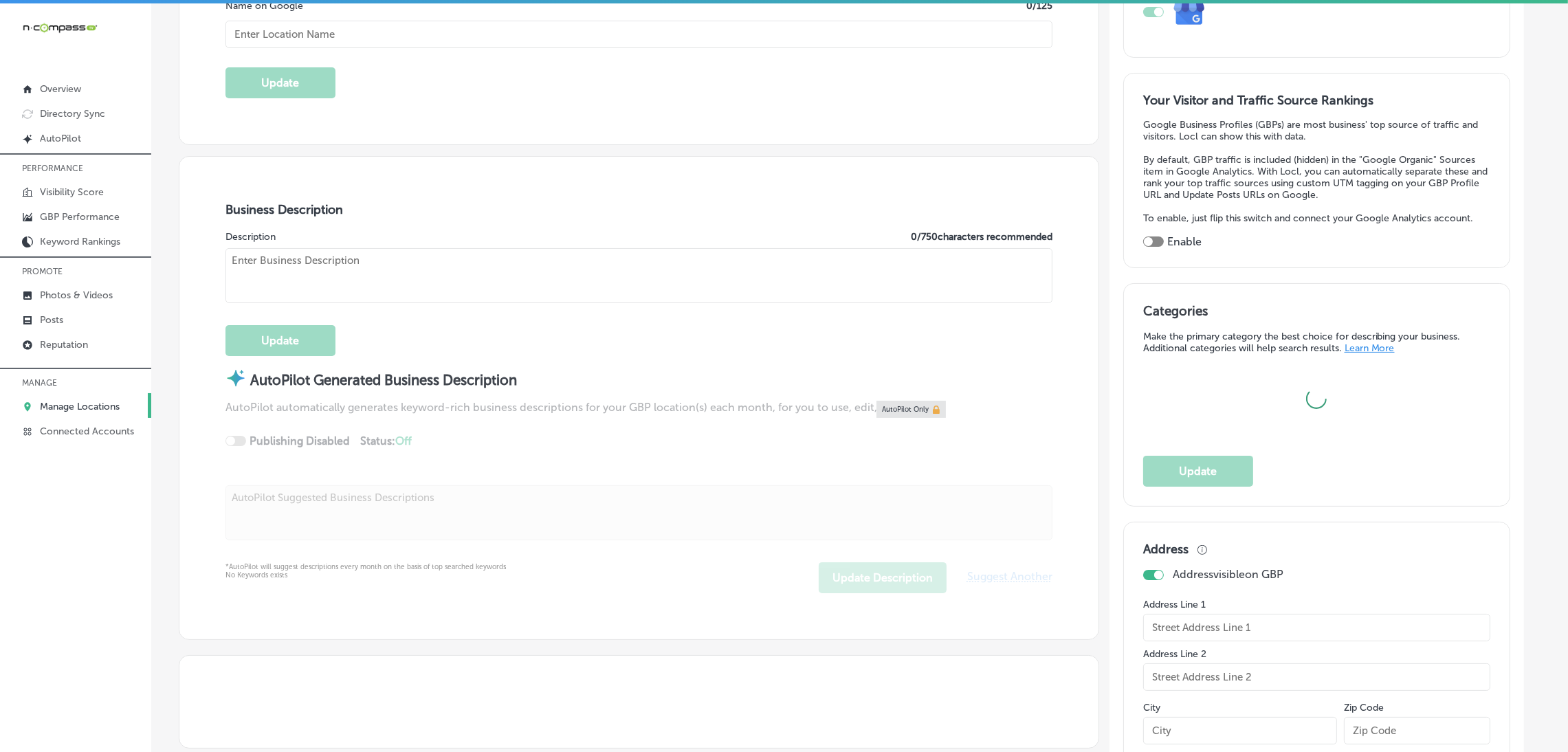
checkbox input "true"
type input "Doodles Painting, Carpet & Tile Cleaning"
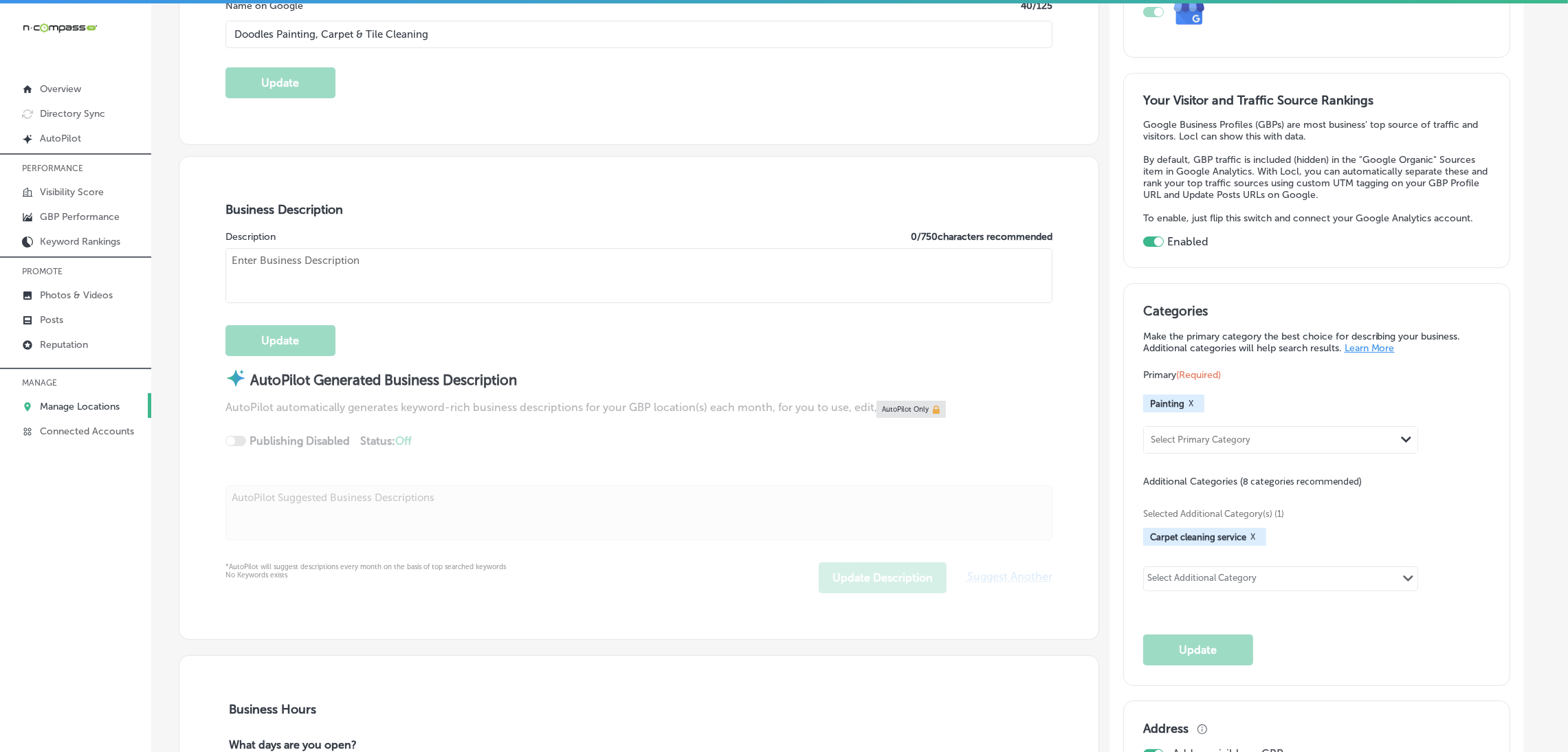
checkbox input "false"
type input "[STREET_ADDRESS]"
type input "[GEOGRAPHIC_DATA]"
type input "32940"
type input "US"
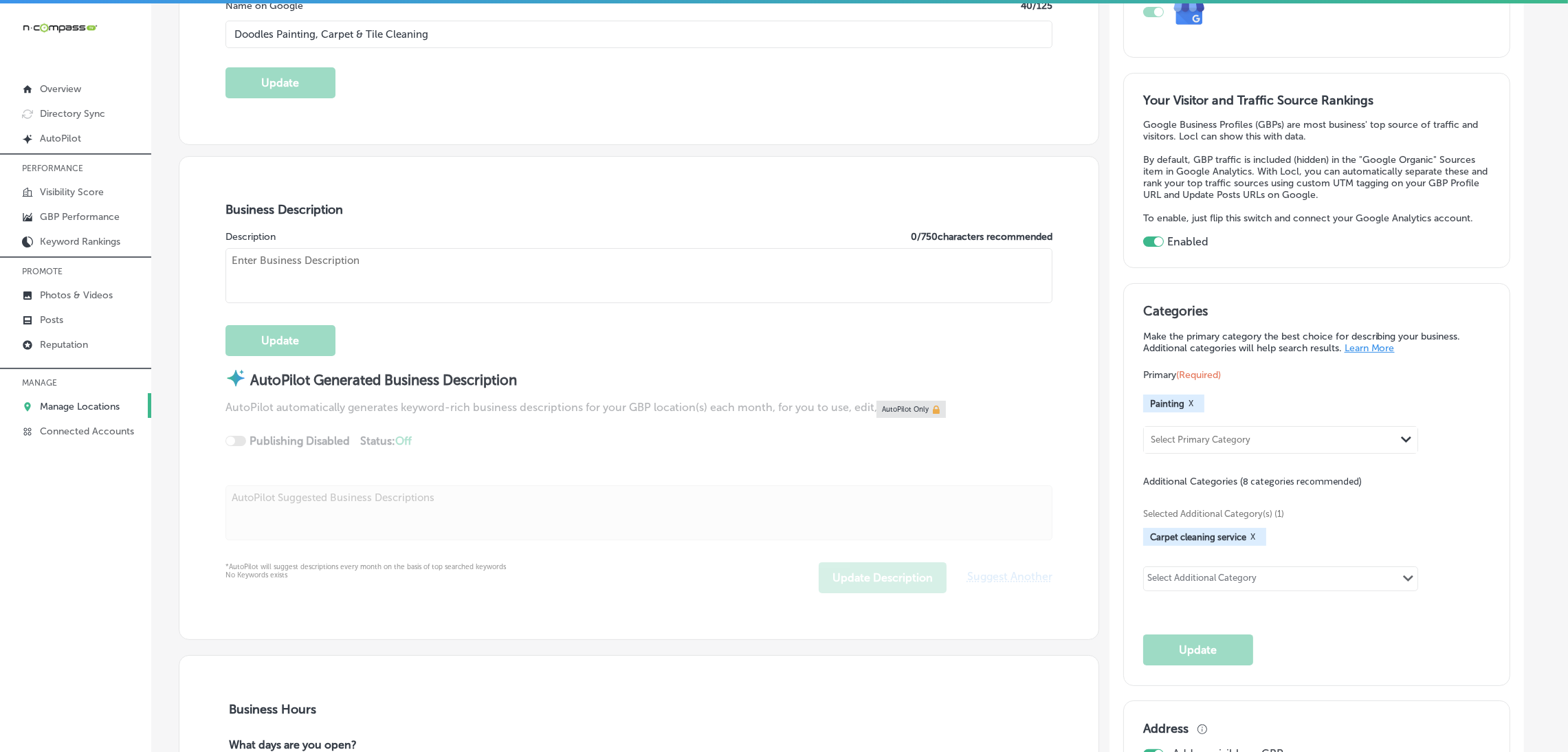
type input "[URL][DOMAIN_NAME]"
type textarea "Doodles Painting, Carpet & Tile Cleaning is a veteran-owned business dedicated …"
type input "[PHONE_NUMBER]"
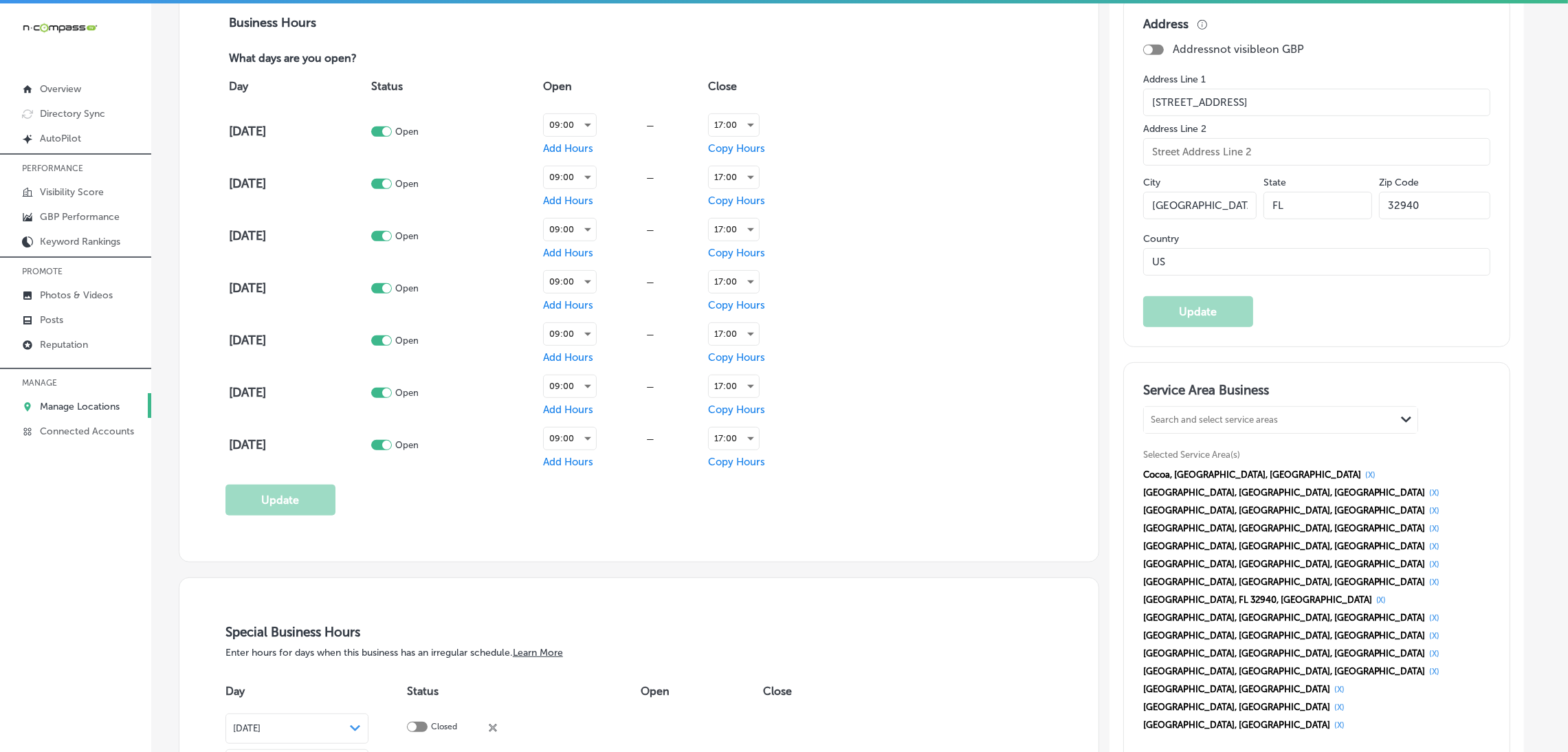
scroll to position [722, 0]
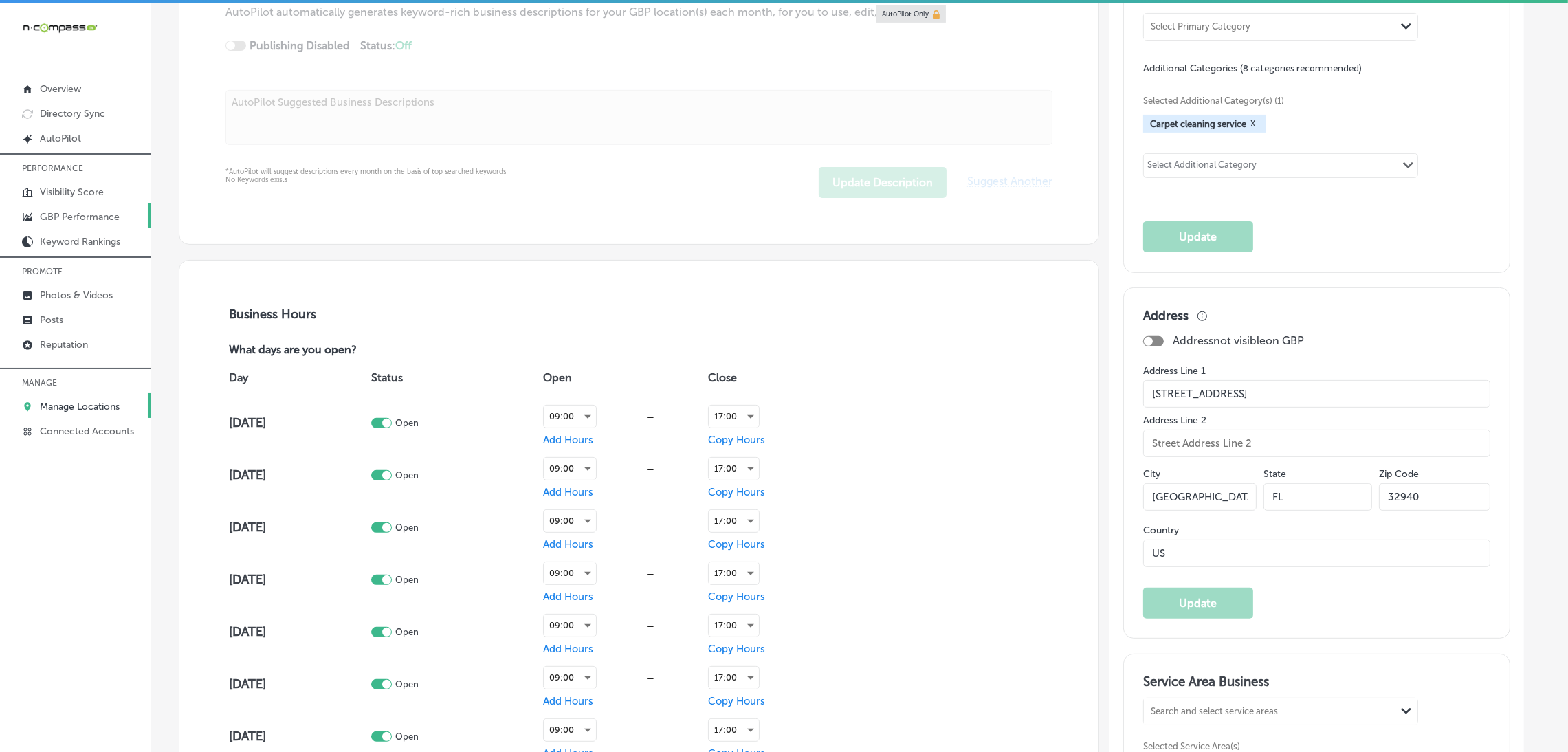
click at [75, 210] on link "GBP Performance" at bounding box center [75, 216] width 151 height 25
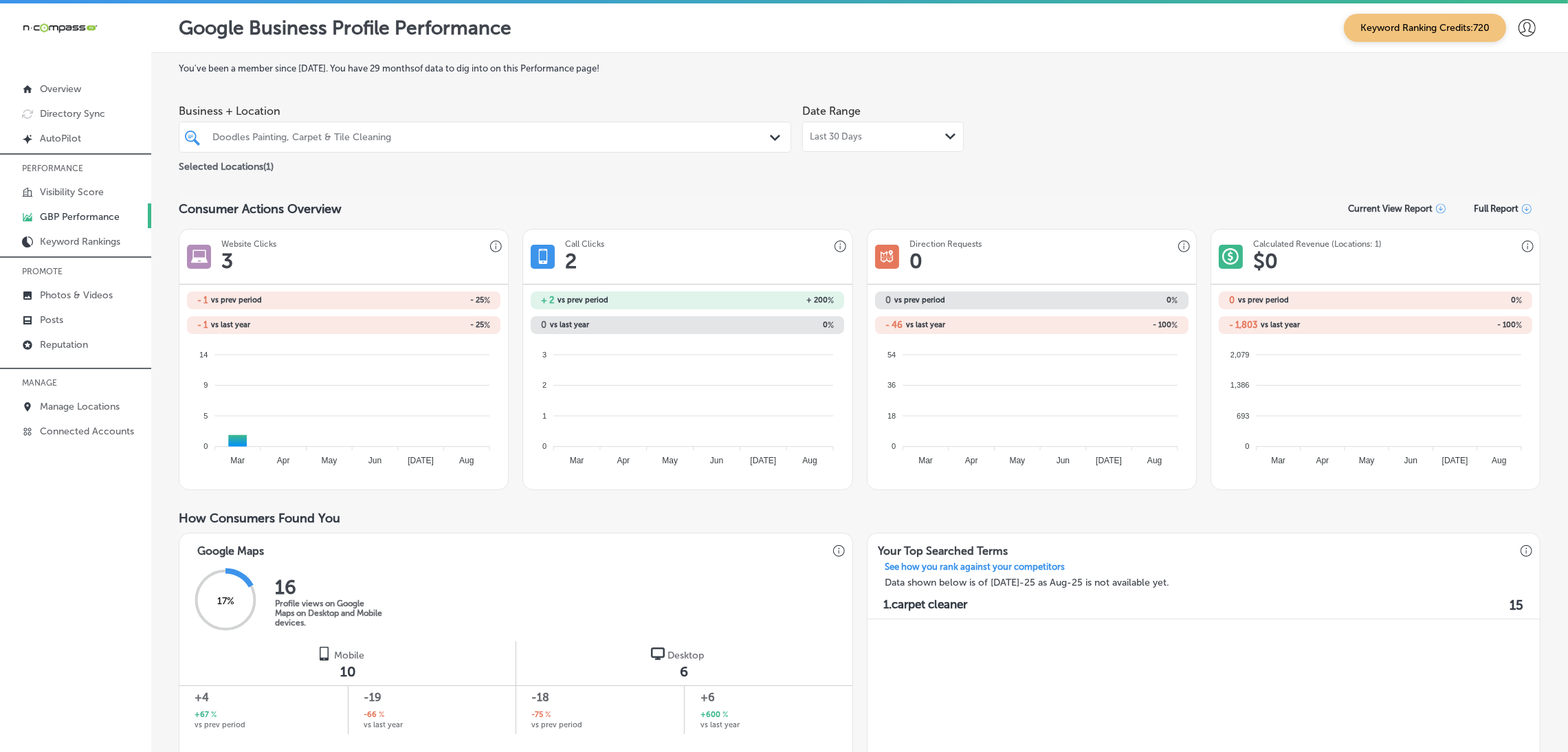
click at [831, 136] on span "Last 30 Days" at bounding box center [836, 136] width 52 height 11
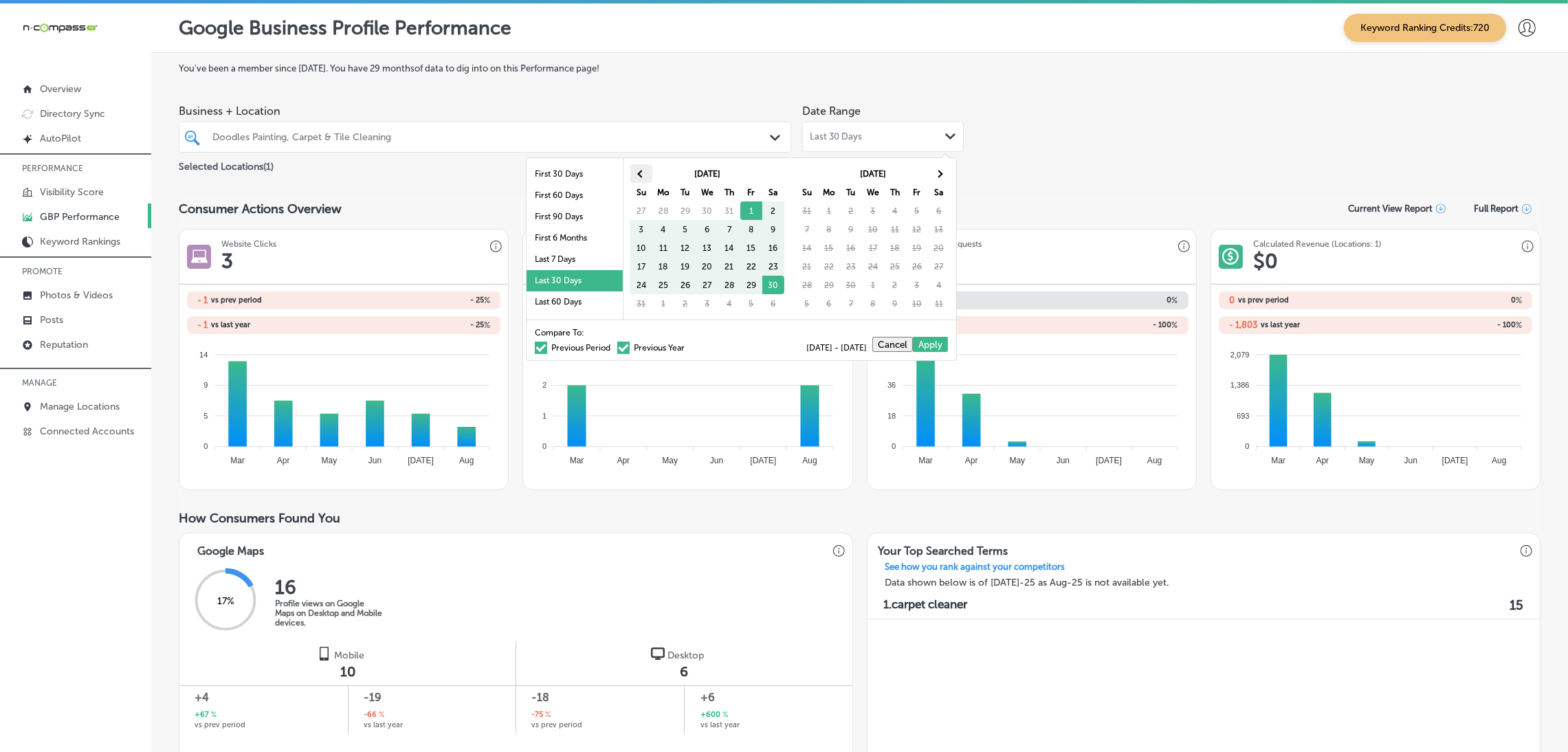
click at [641, 171] on span at bounding box center [641, 173] width 7 height 7
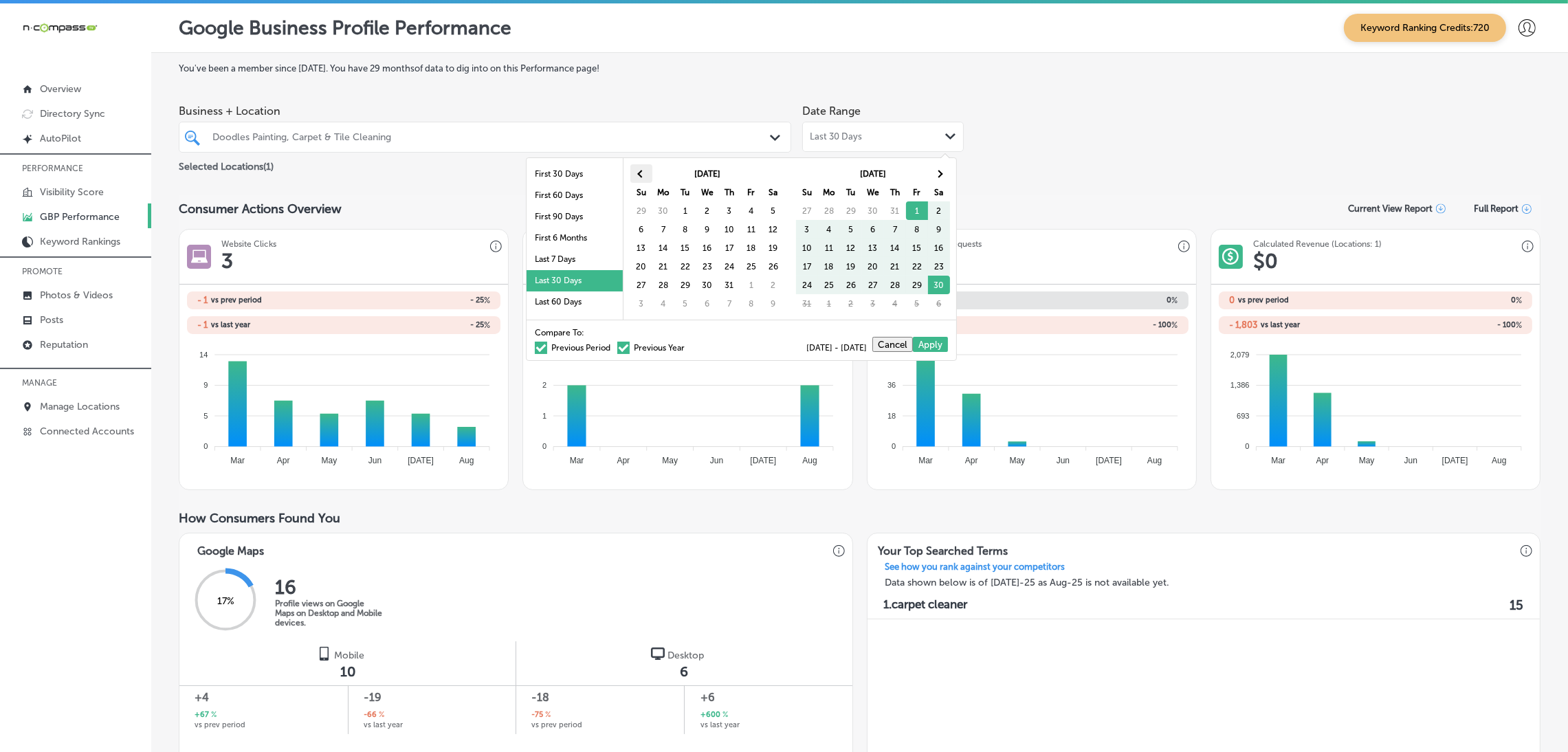
click at [642, 170] on th at bounding box center [641, 174] width 22 height 19
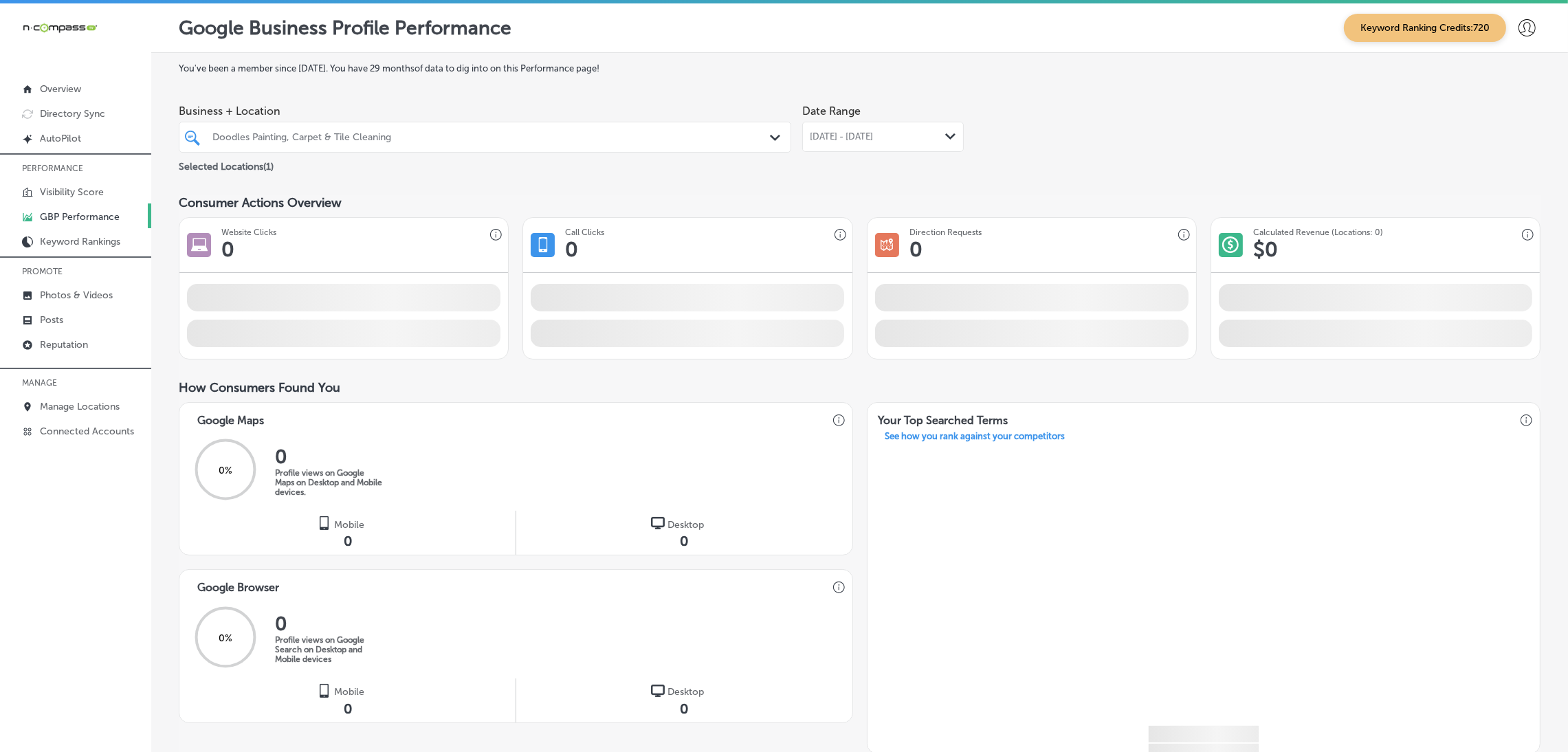
click at [868, 135] on span "[DATE] - [DATE]" at bounding box center [841, 136] width 63 height 11
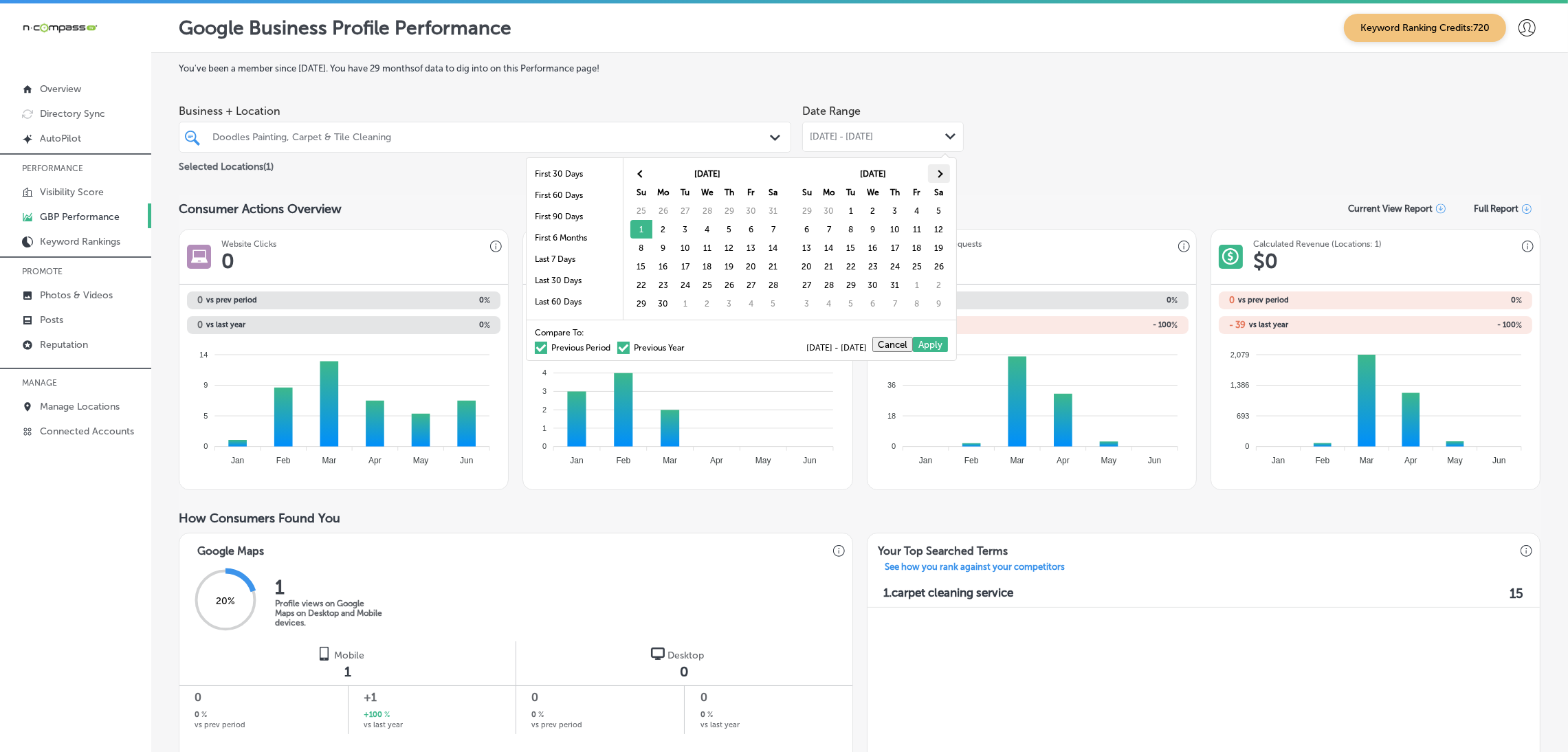
click at [931, 172] on th at bounding box center [939, 174] width 22 height 19
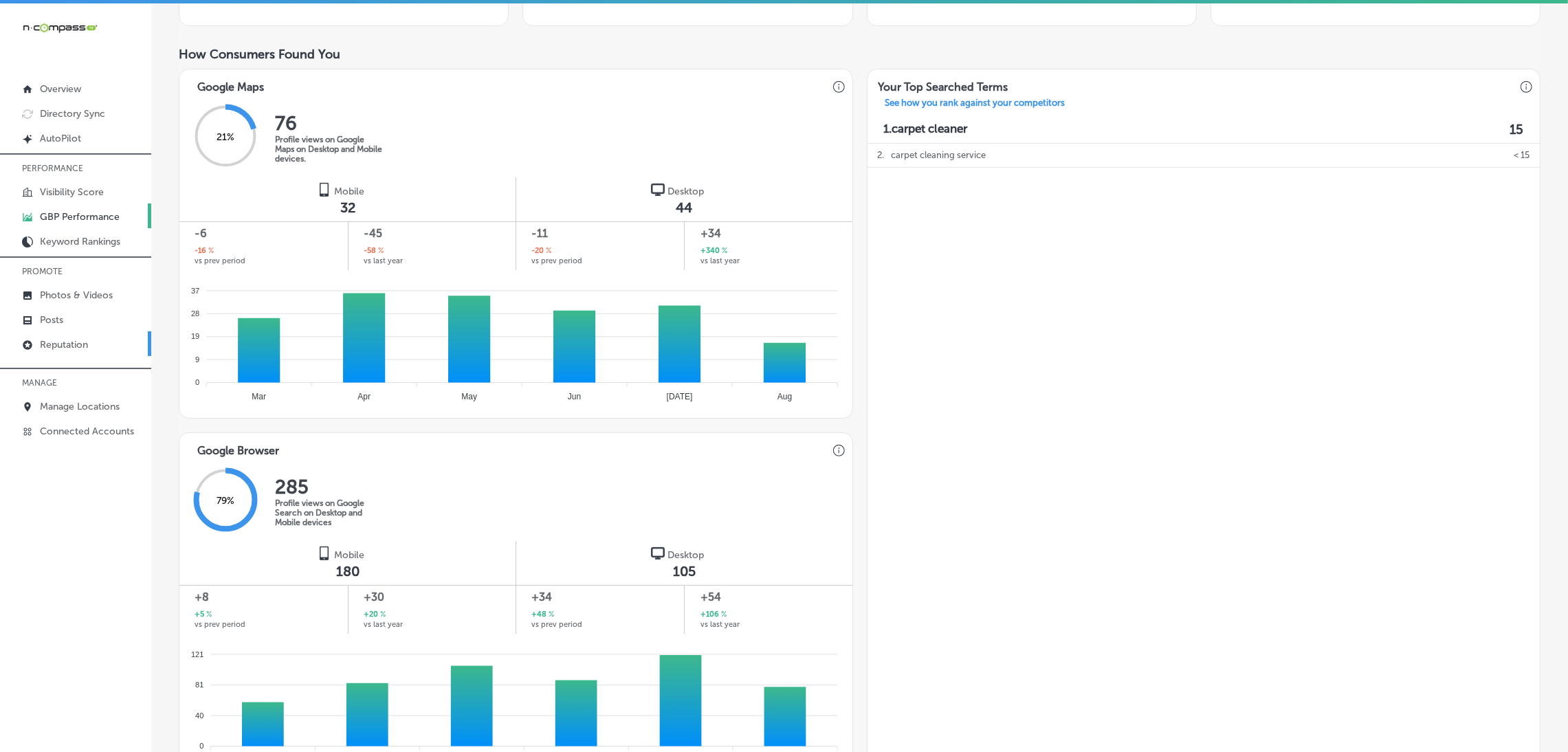
scroll to position [230, 0]
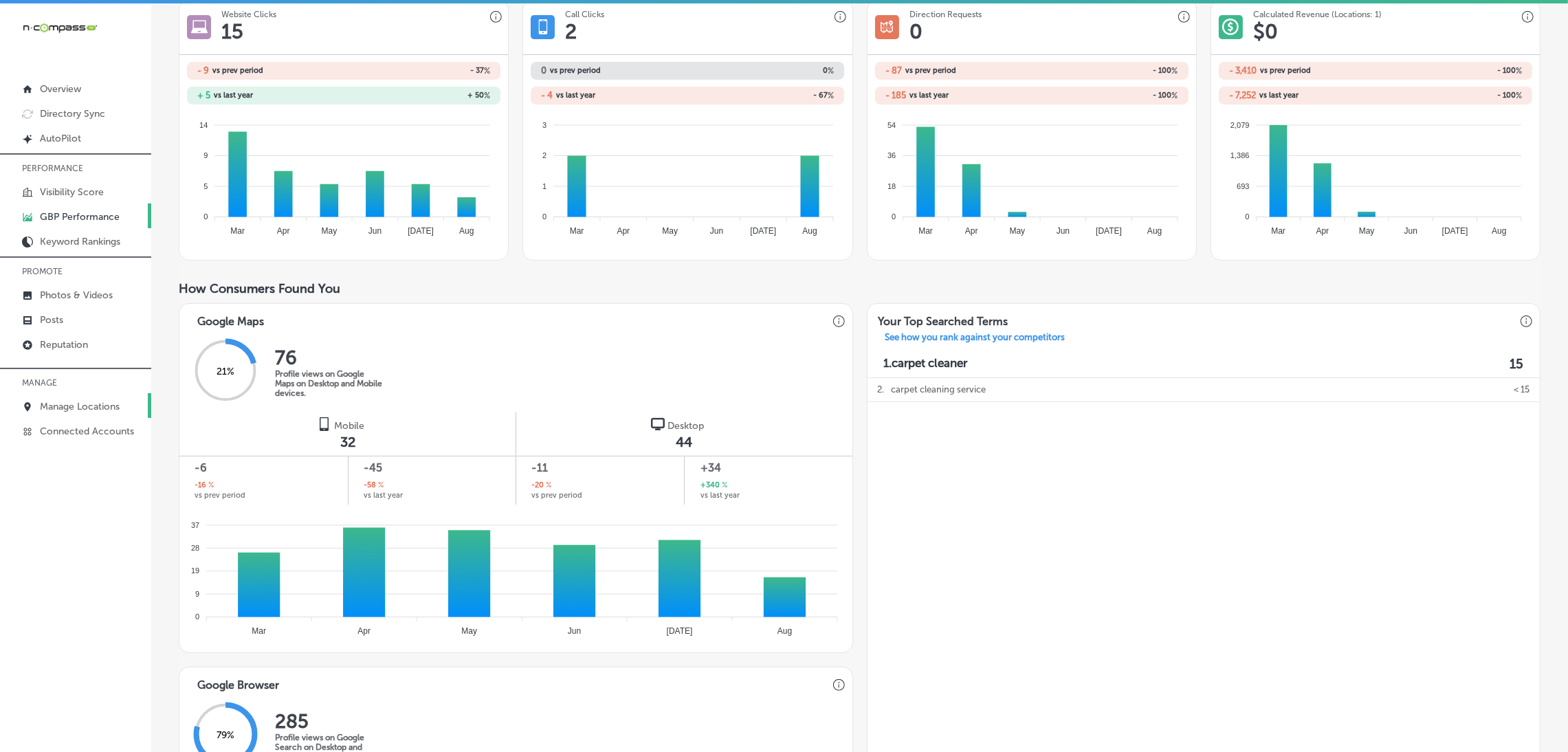
click at [72, 402] on p "Manage Locations" at bounding box center [80, 406] width 80 height 12
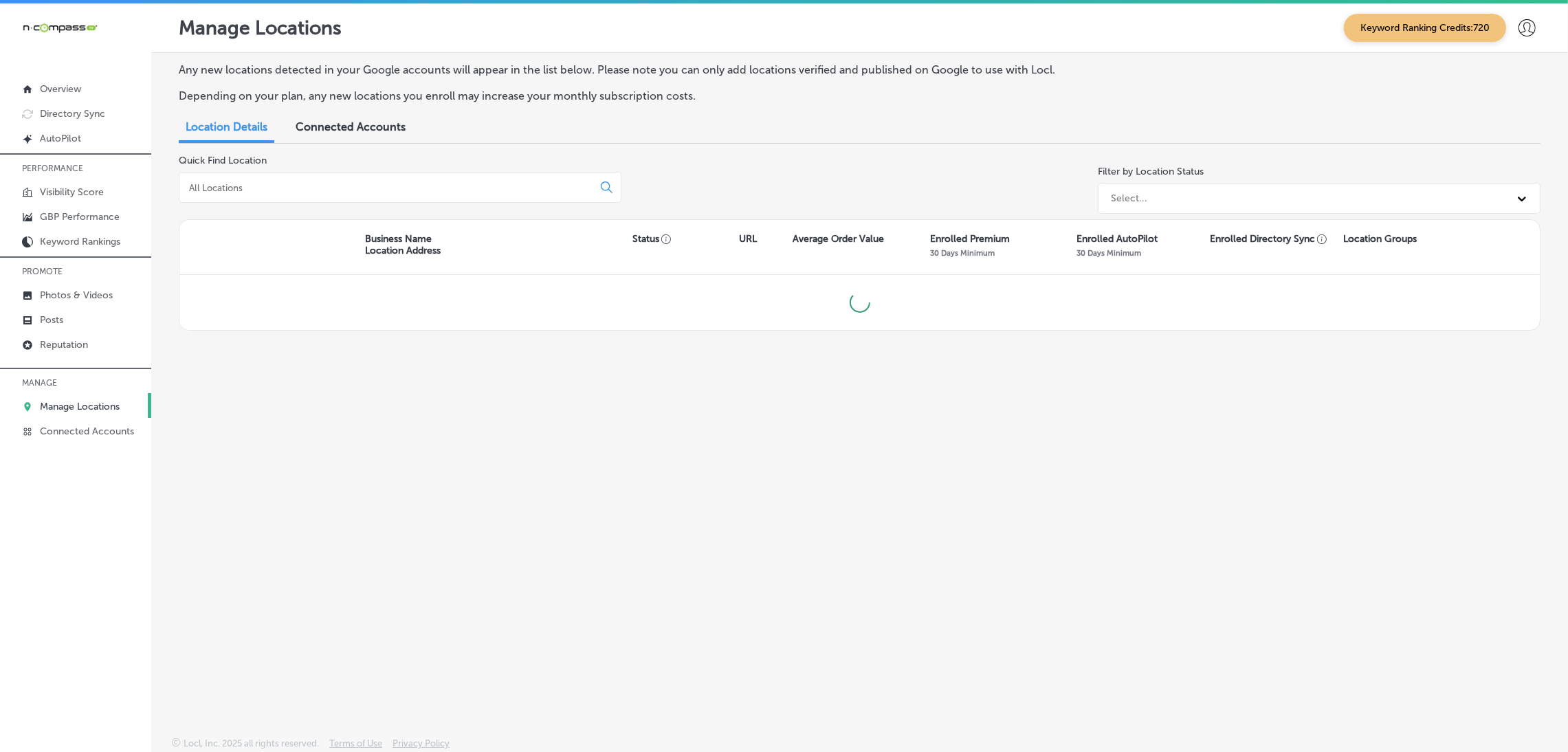
click at [293, 191] on input at bounding box center [388, 188] width 402 height 12
type input "trident"
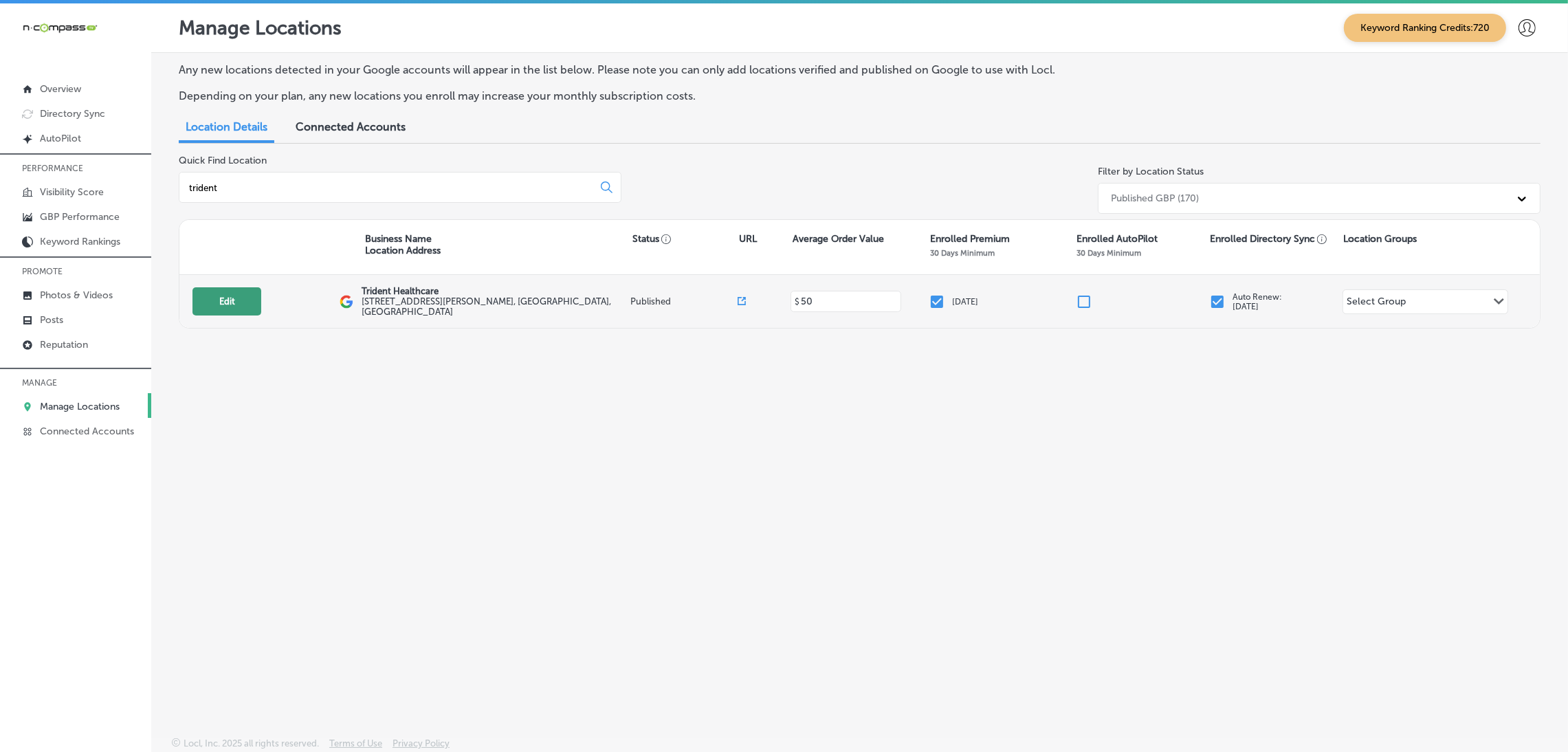
click at [240, 306] on button "Edit" at bounding box center [227, 301] width 69 height 28
select select "US"
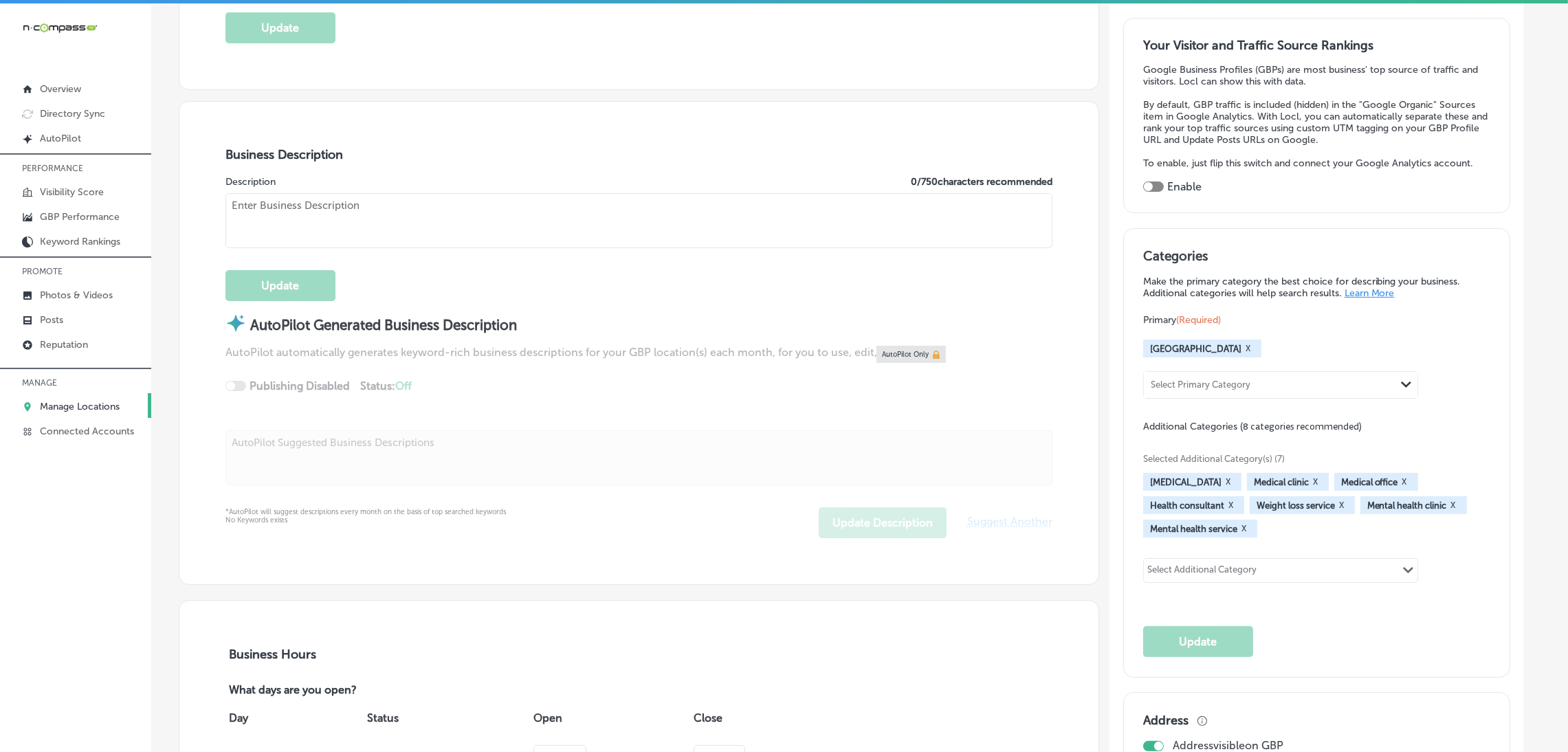
checkbox input "true"
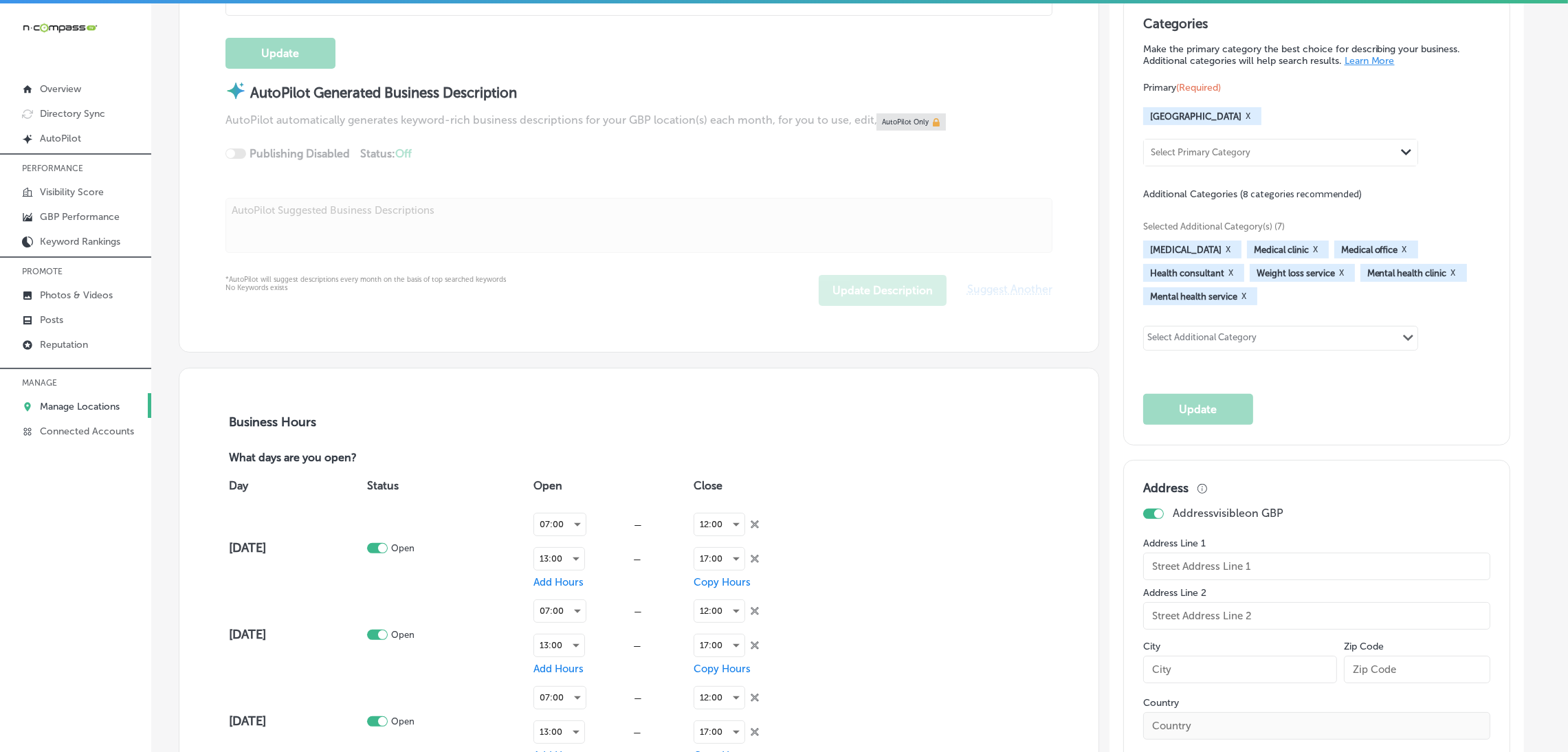
type input "Trident Healthcare"
type input "[STREET_ADDRESS][PERSON_NAME]"
type input "[GEOGRAPHIC_DATA]"
type input "32940"
type input "US"
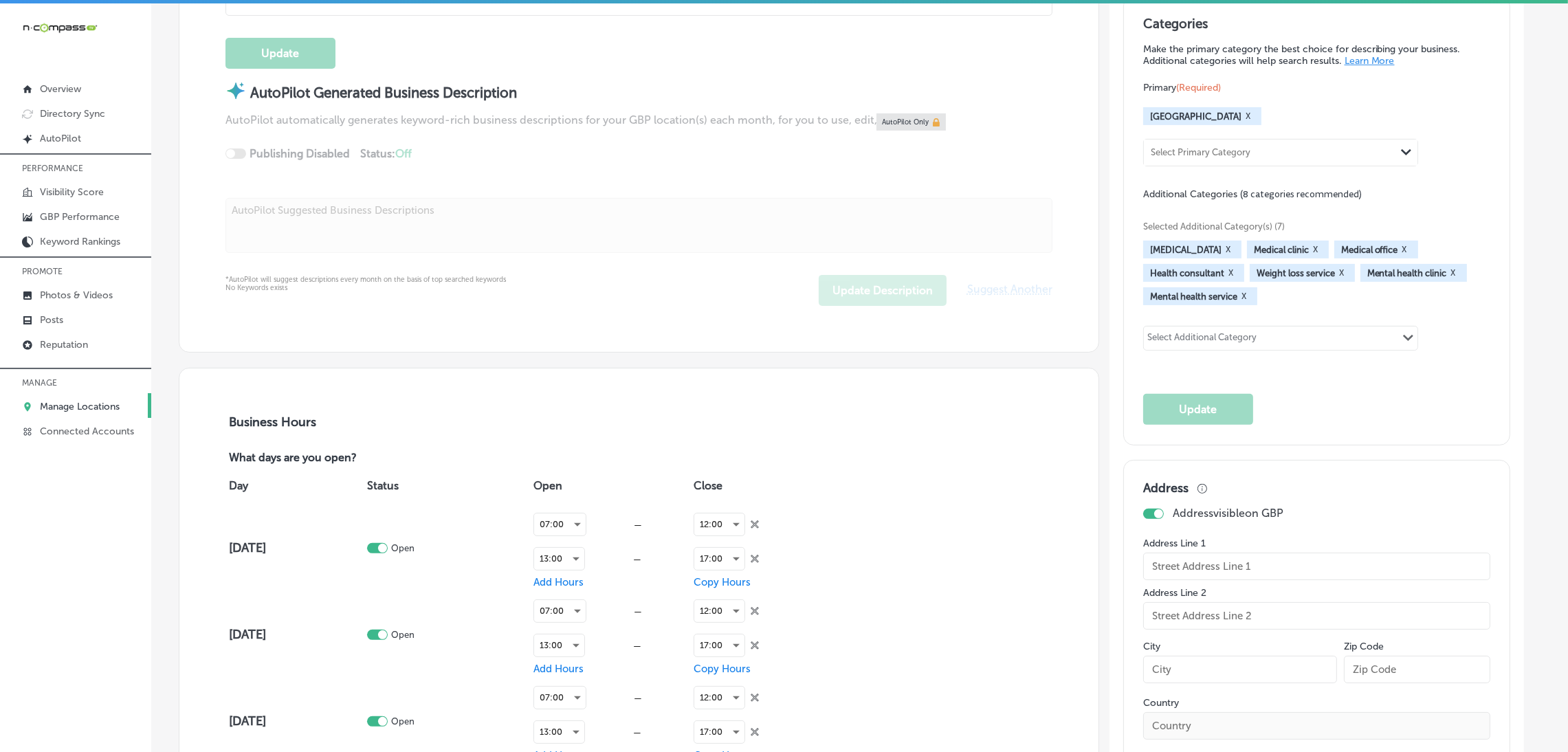
type input "[URL][DOMAIN_NAME]"
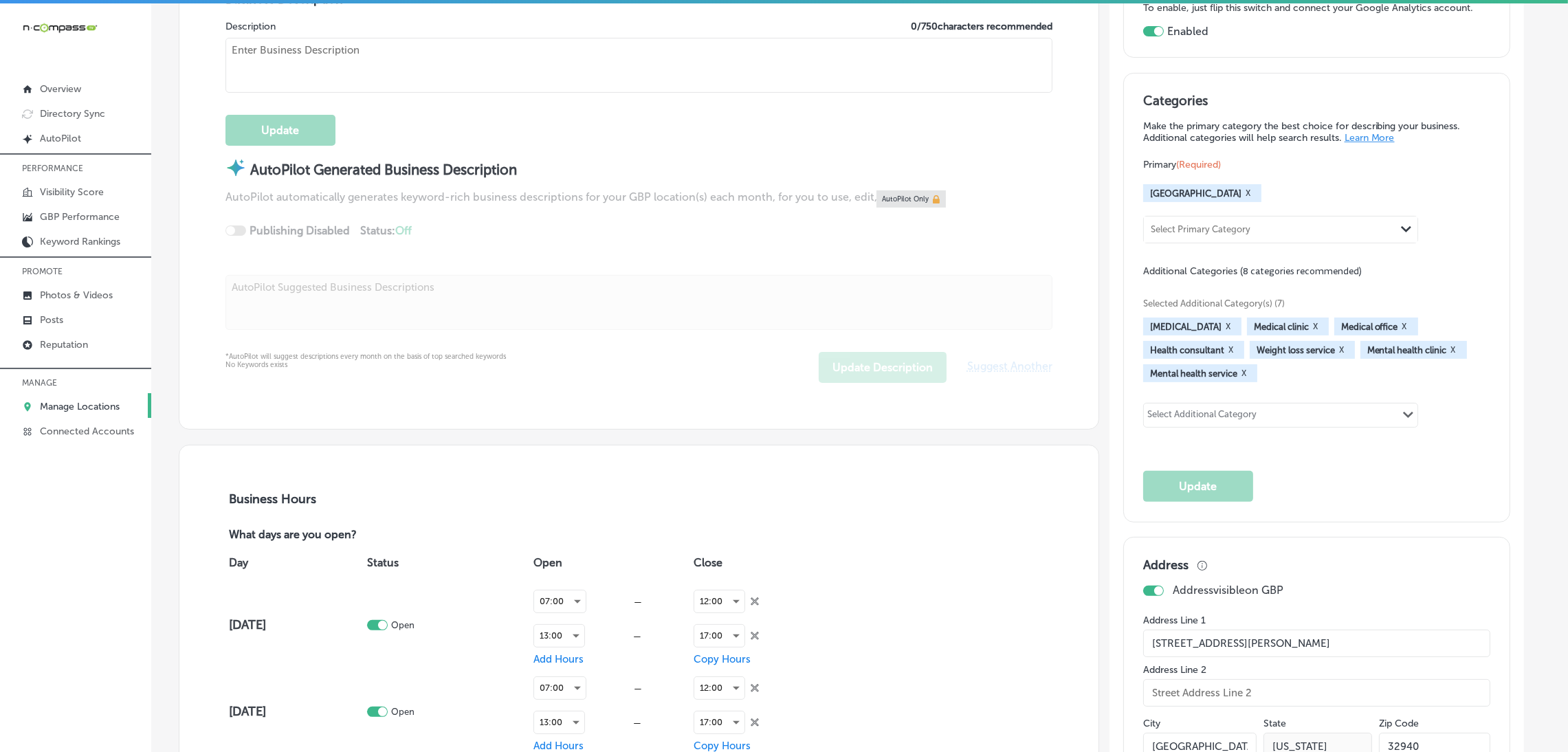
type textarea "Experience compassionate care and a team dedicated to helping you thrive with T…"
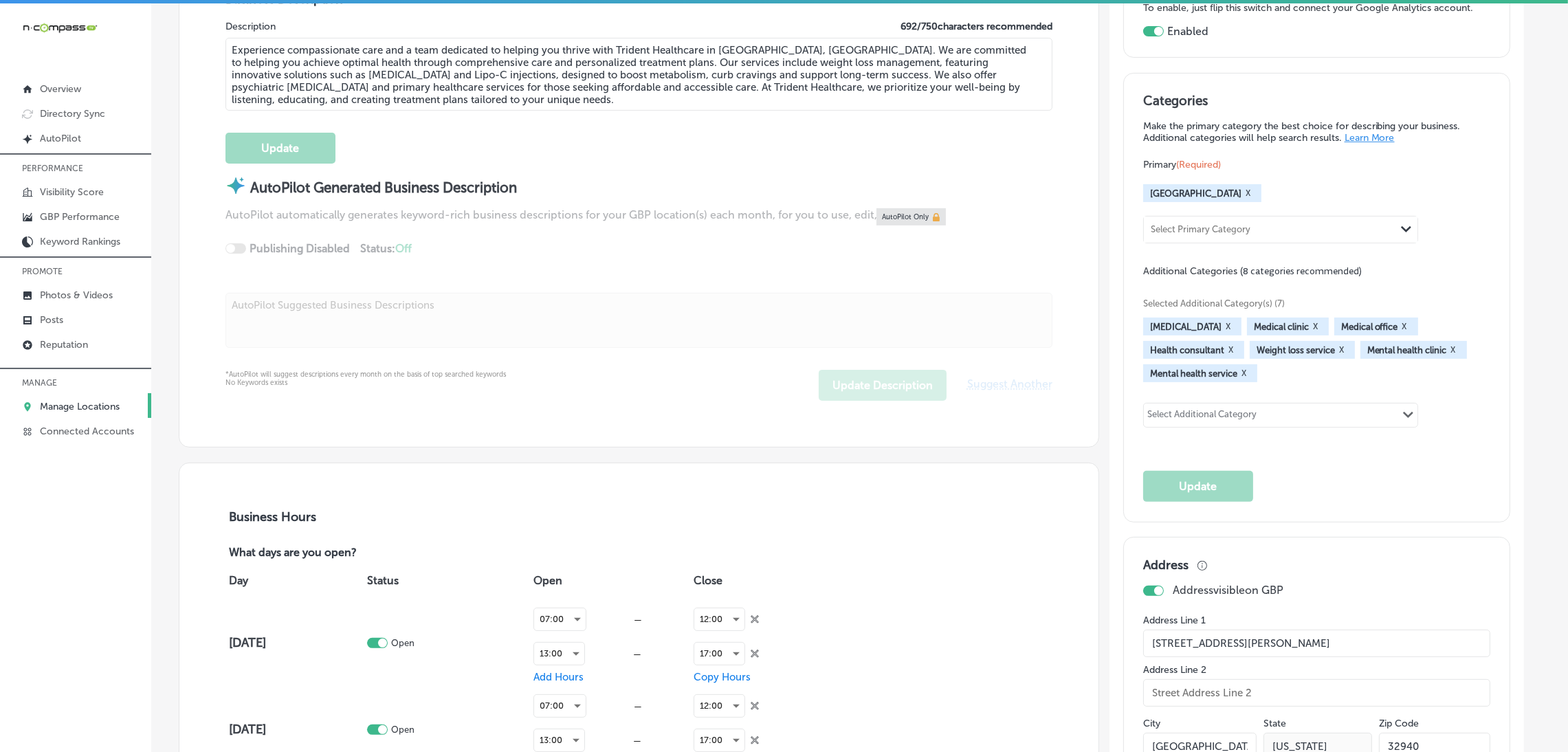
type input "[PHONE_NUMBER]"
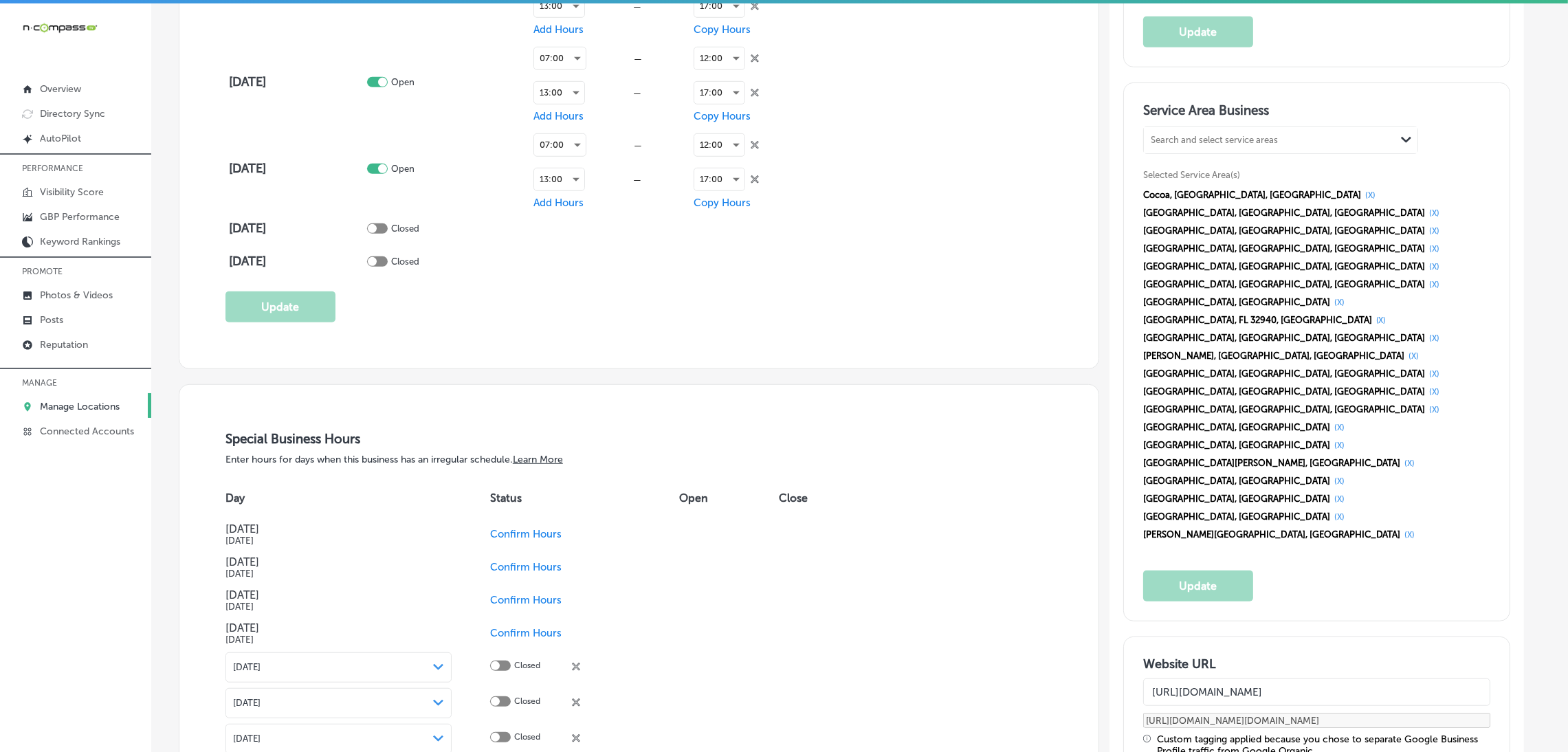
scroll to position [1237, 0]
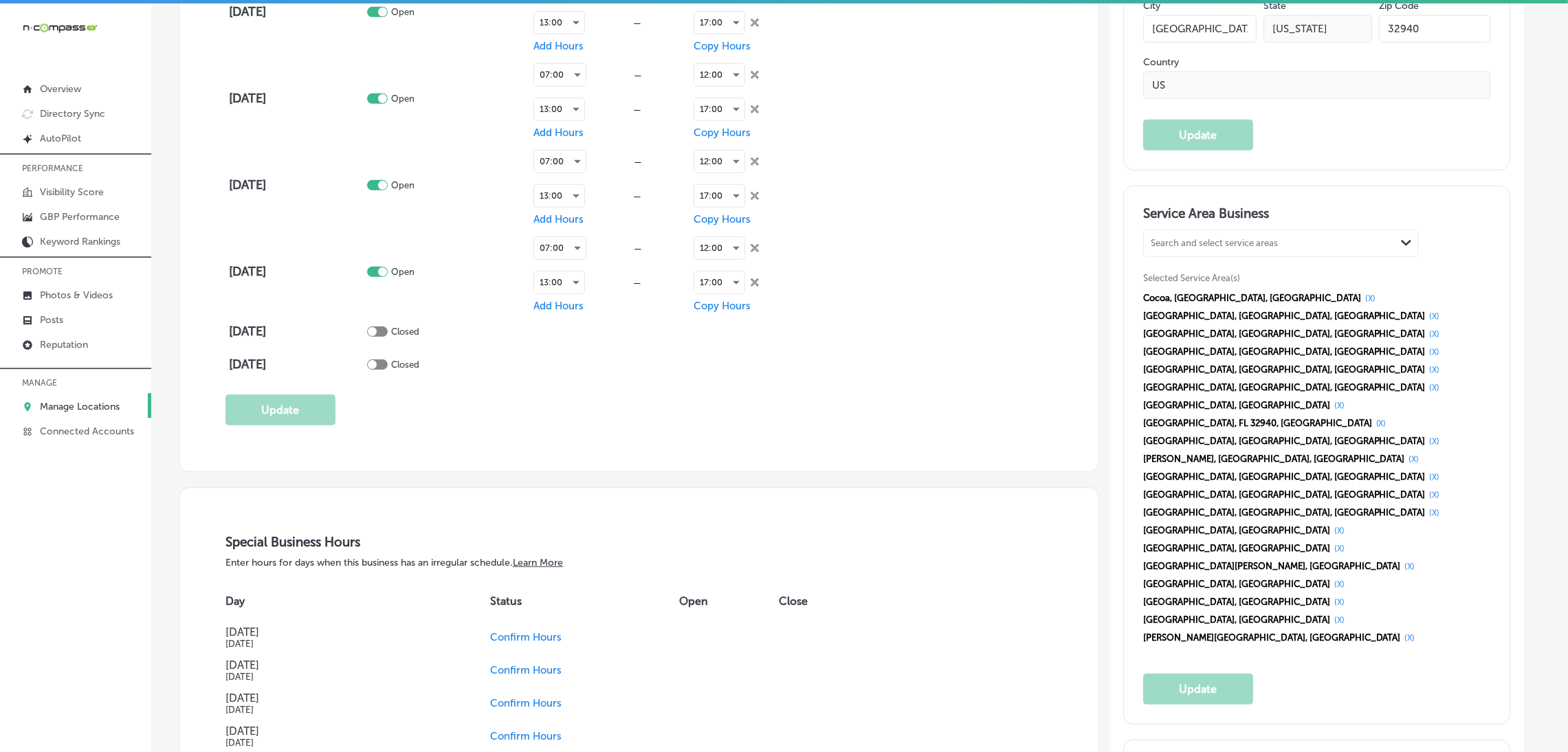
click at [1495, 507] on div "Service Area Business Search and select service areas Path Created with Sketch.…" at bounding box center [1317, 455] width 385 height 538
click at [98, 219] on p "GBP Performance" at bounding box center [80, 217] width 80 height 12
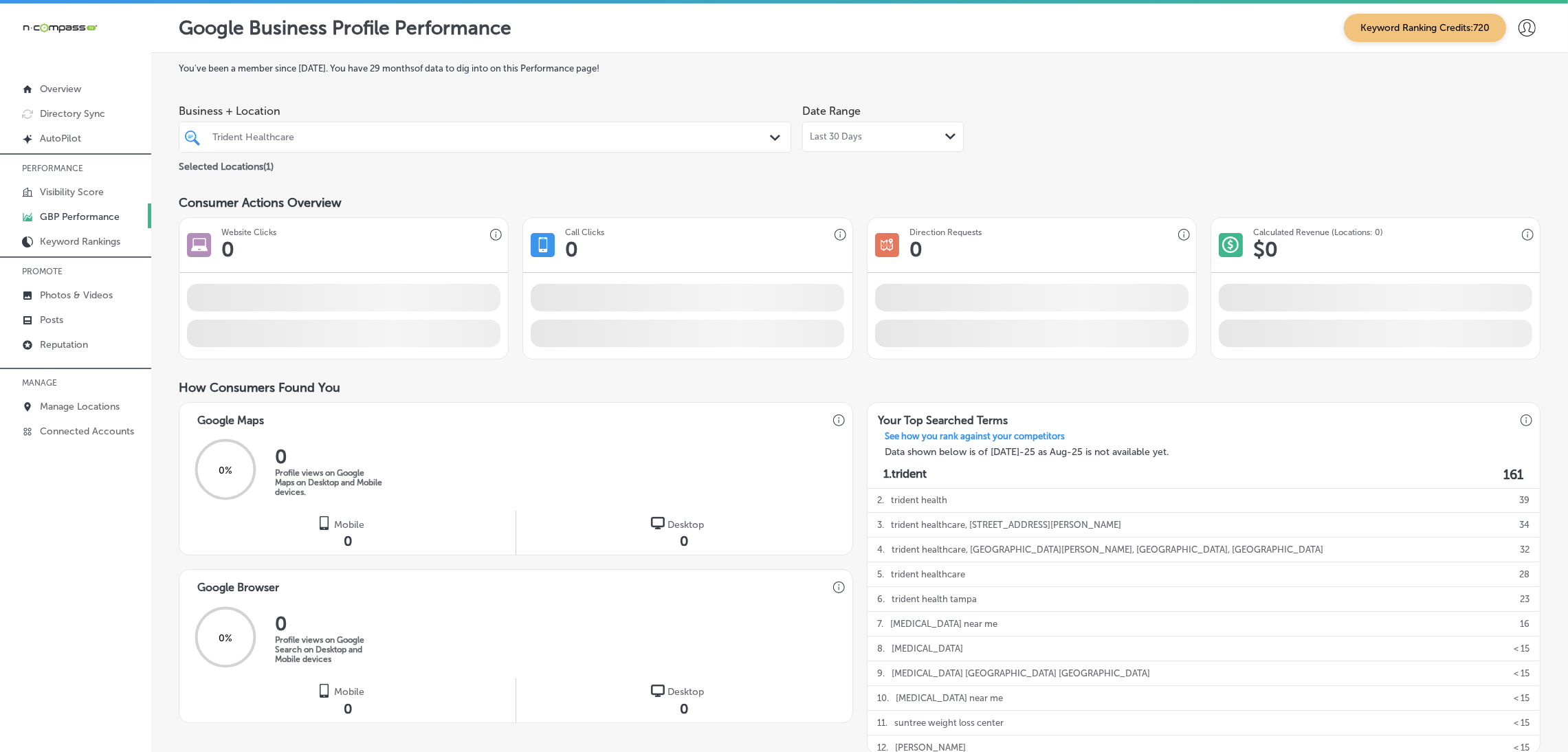
click at [893, 140] on div "Last 30 Days Path Created with Sketch." at bounding box center [883, 136] width 146 height 11
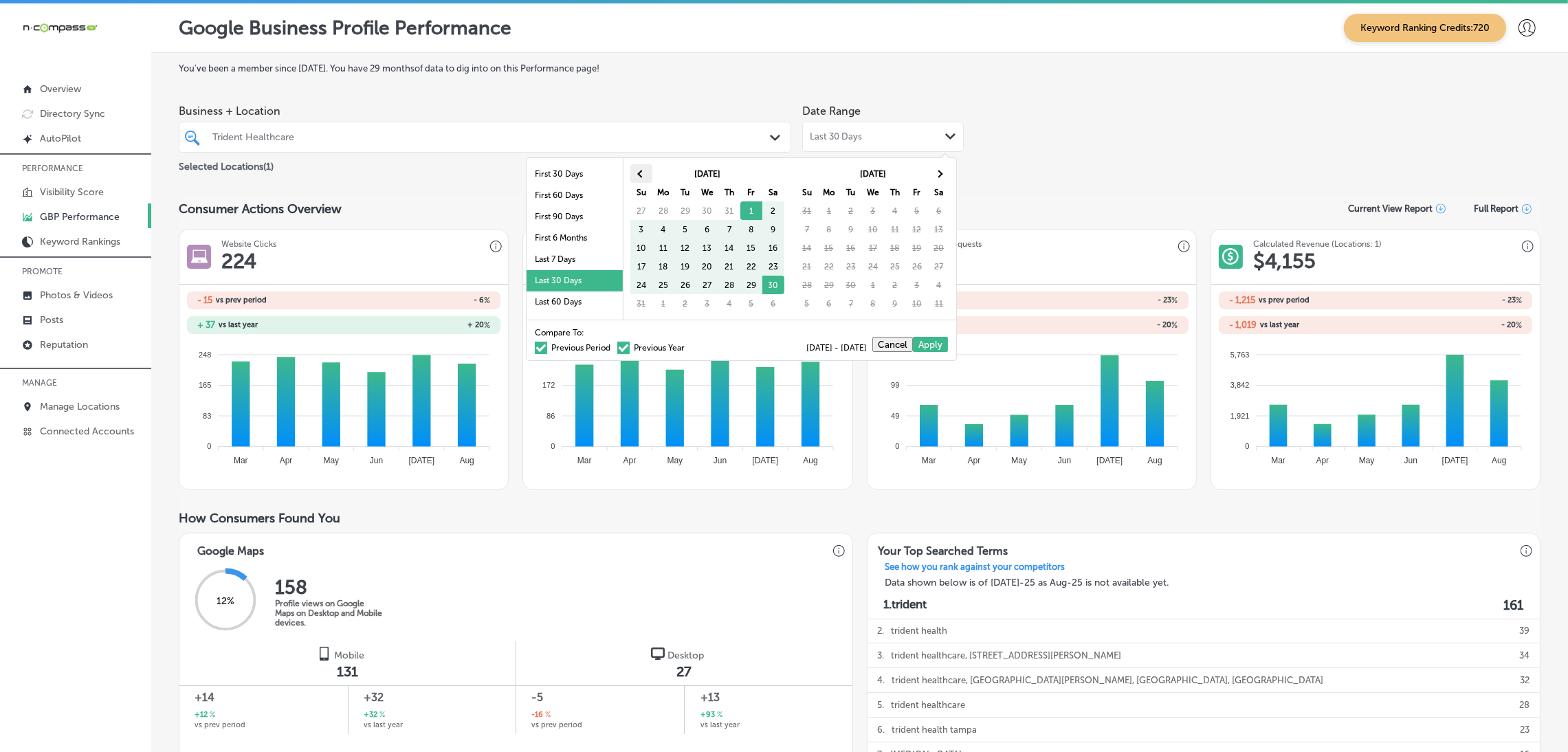
click at [644, 171] on th at bounding box center [641, 174] width 22 height 19
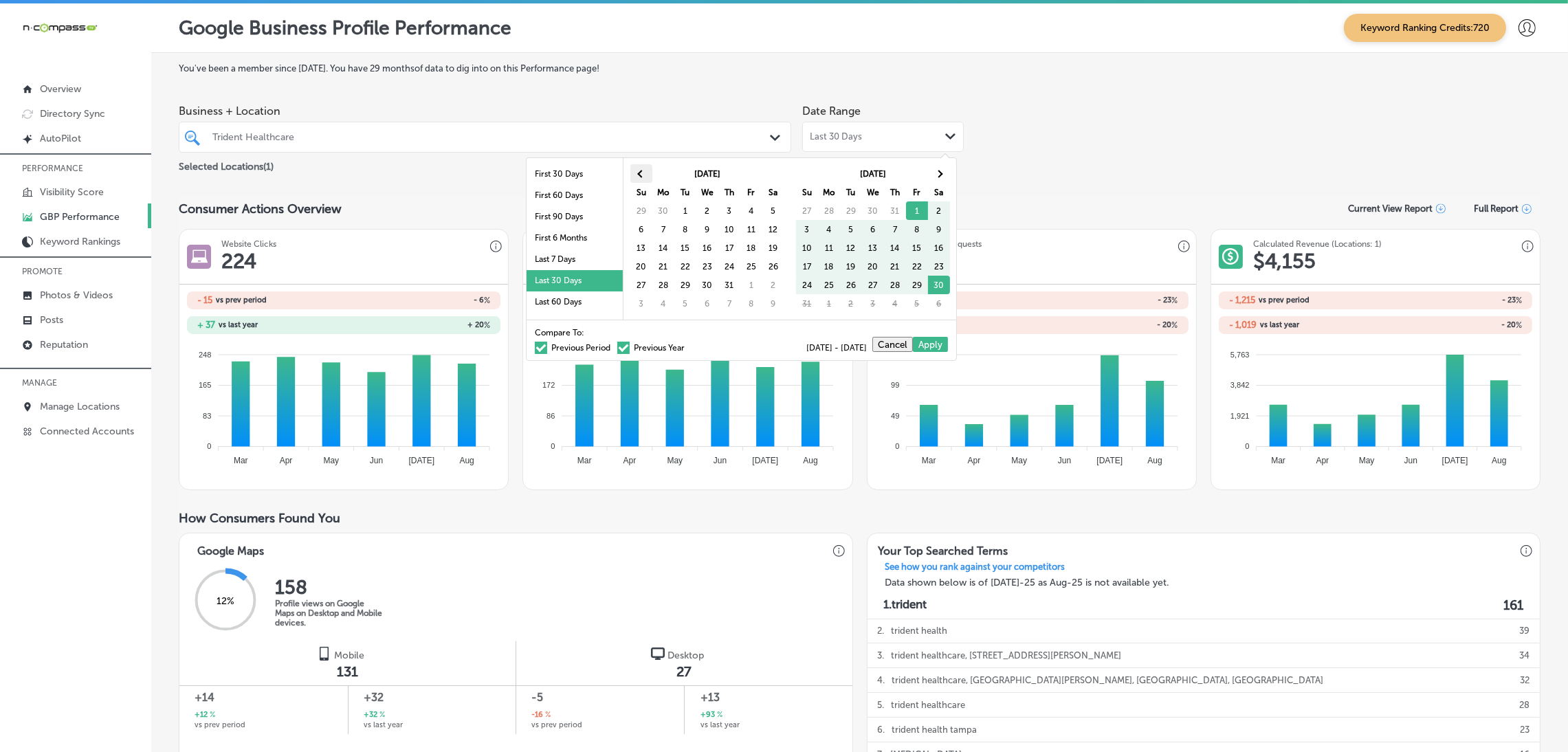
click at [640, 178] on th at bounding box center [641, 174] width 22 height 19
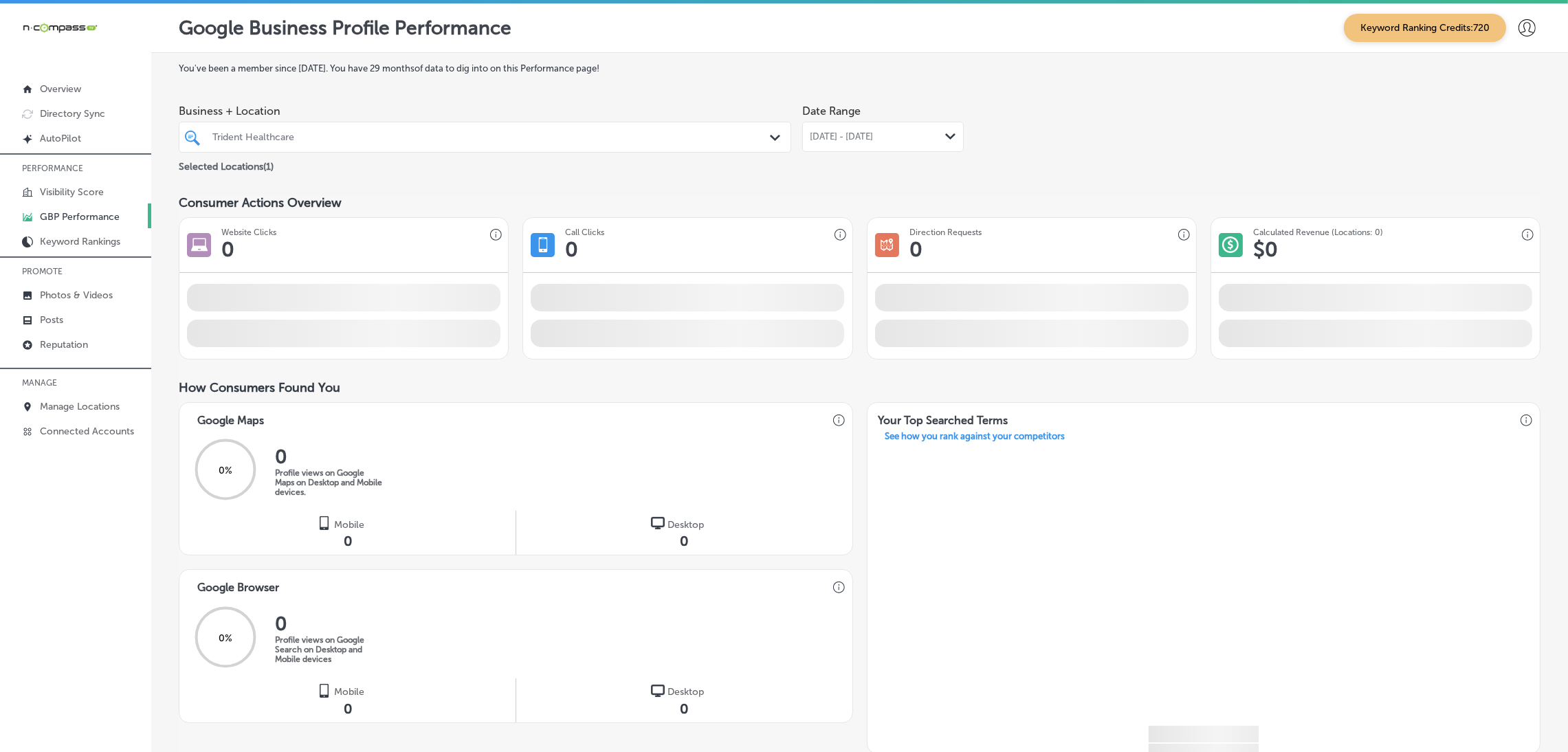
click at [831, 146] on div "[DATE] - [DATE] Path Created with Sketch." at bounding box center [883, 137] width 162 height 30
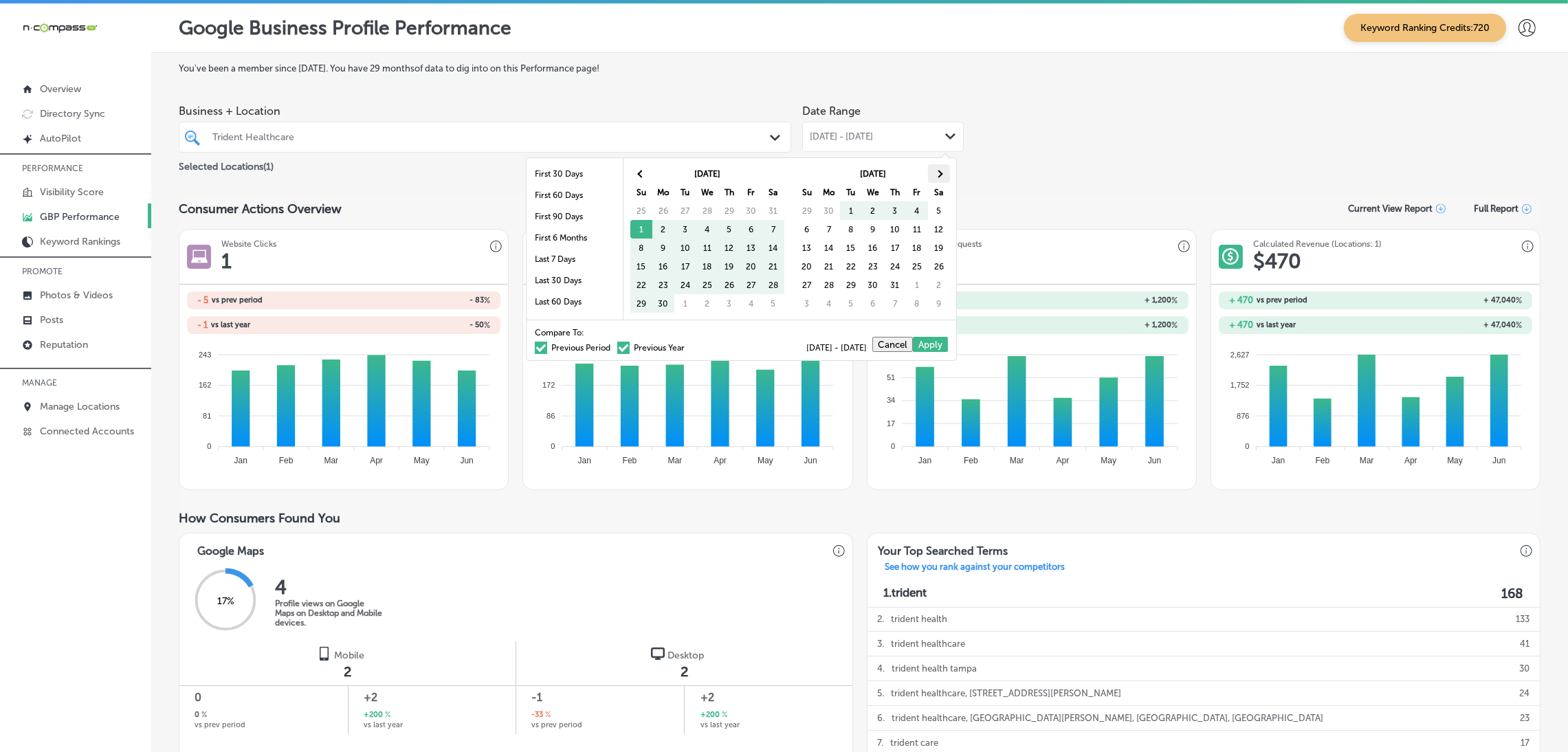
click at [931, 177] on th at bounding box center [939, 174] width 22 height 19
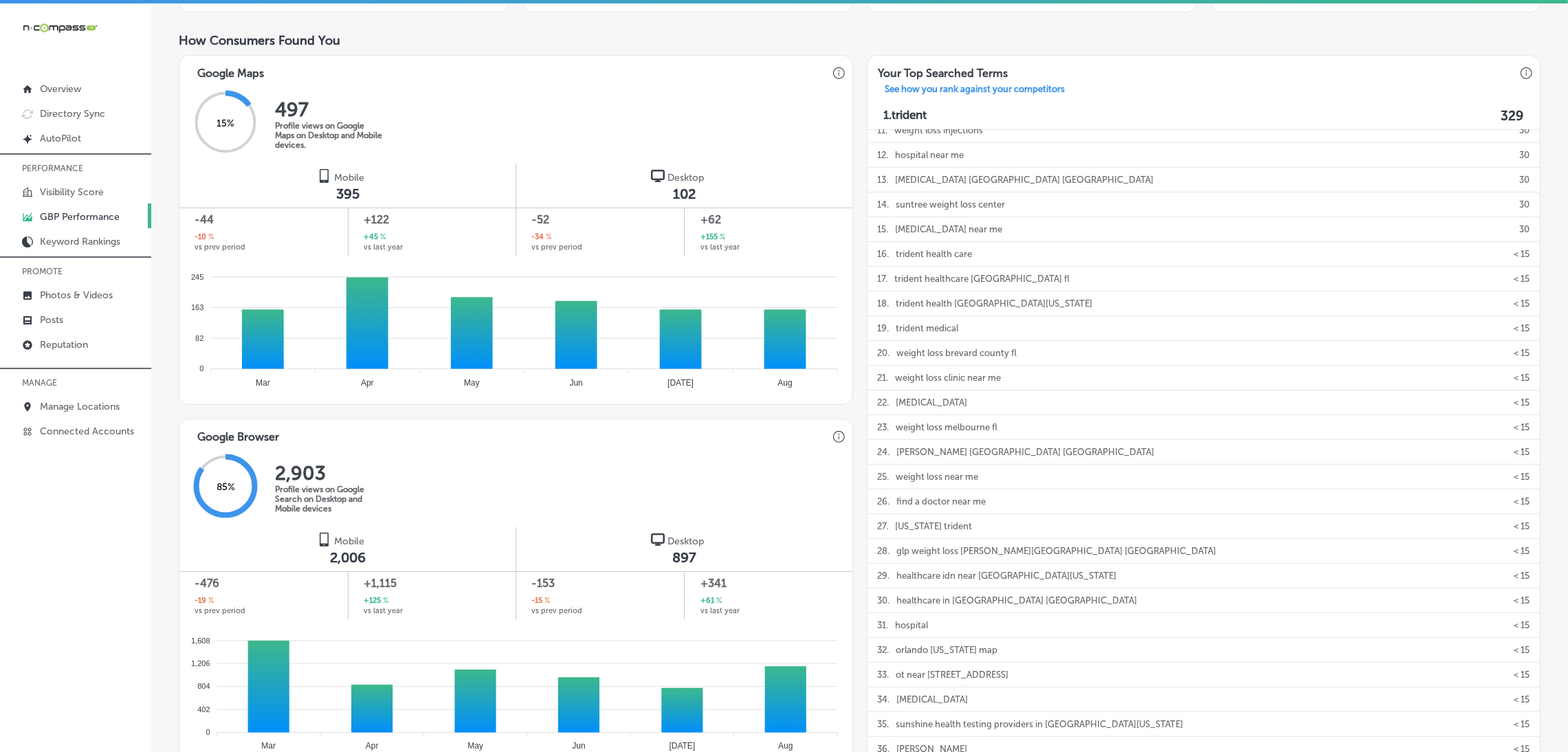
scroll to position [745, 0]
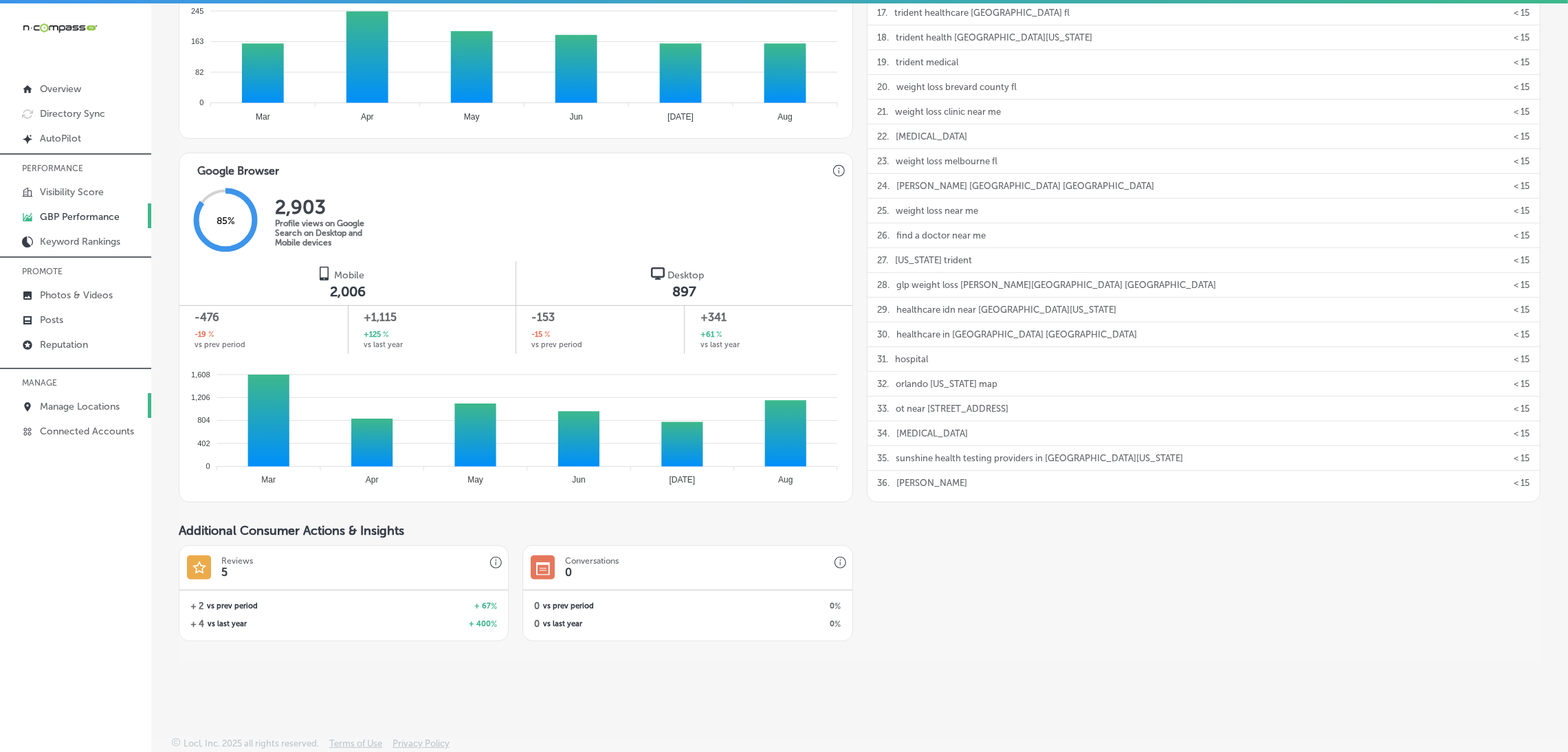
click at [93, 414] on link "Manage Locations" at bounding box center [75, 406] width 151 height 25
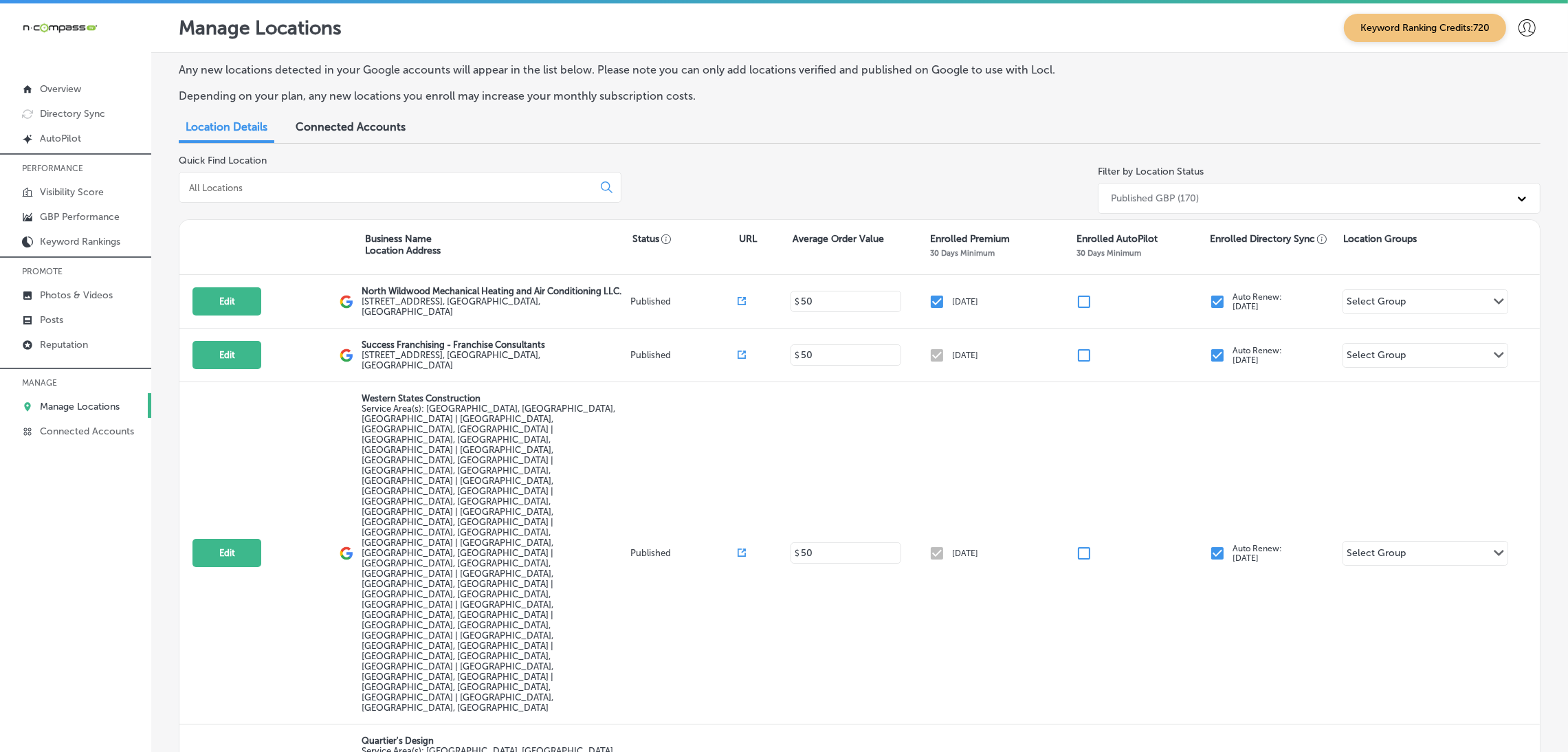
click at [444, 186] on input at bounding box center [388, 188] width 402 height 12
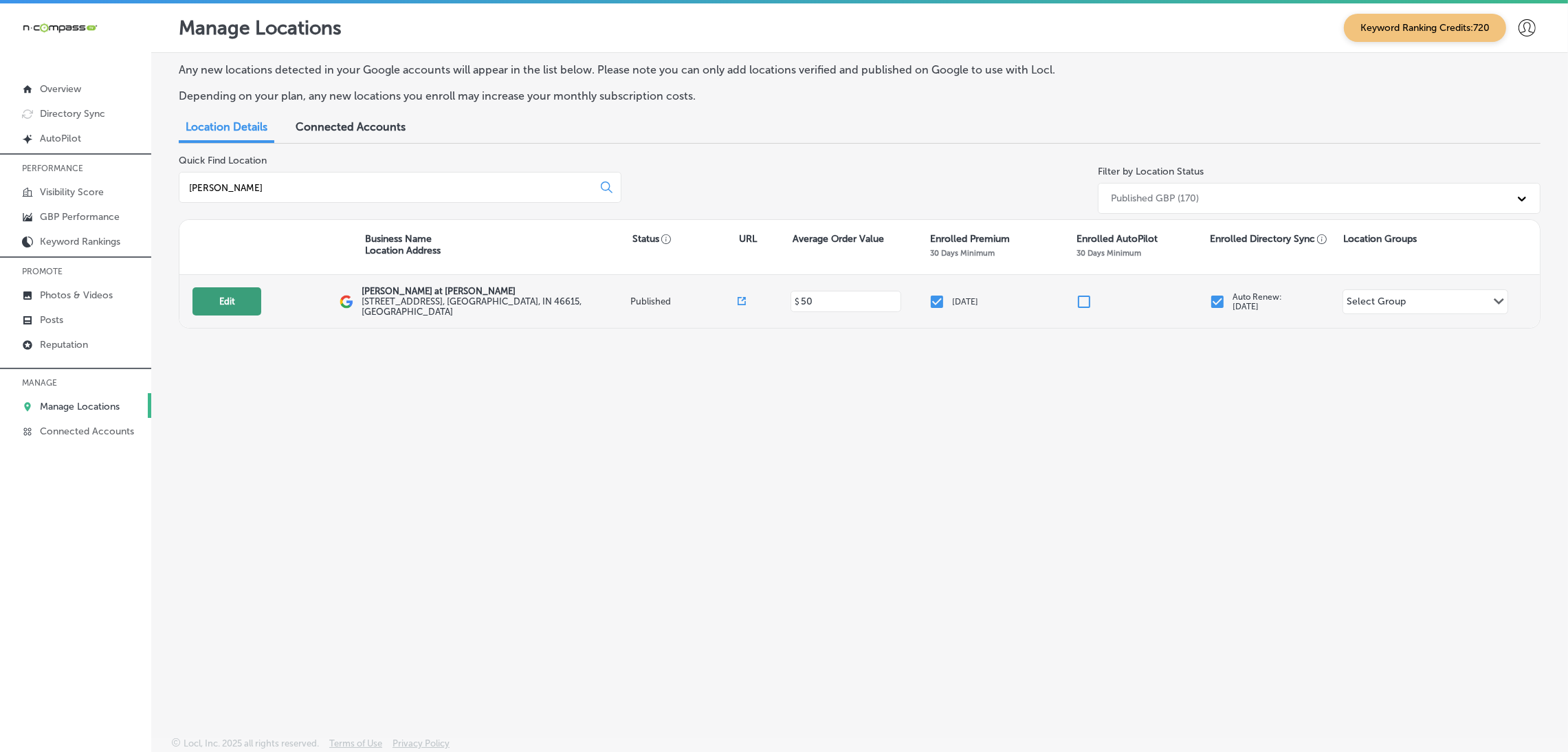
type input "[PERSON_NAME]"
click at [233, 312] on button "Edit" at bounding box center [227, 301] width 69 height 28
select select "US"
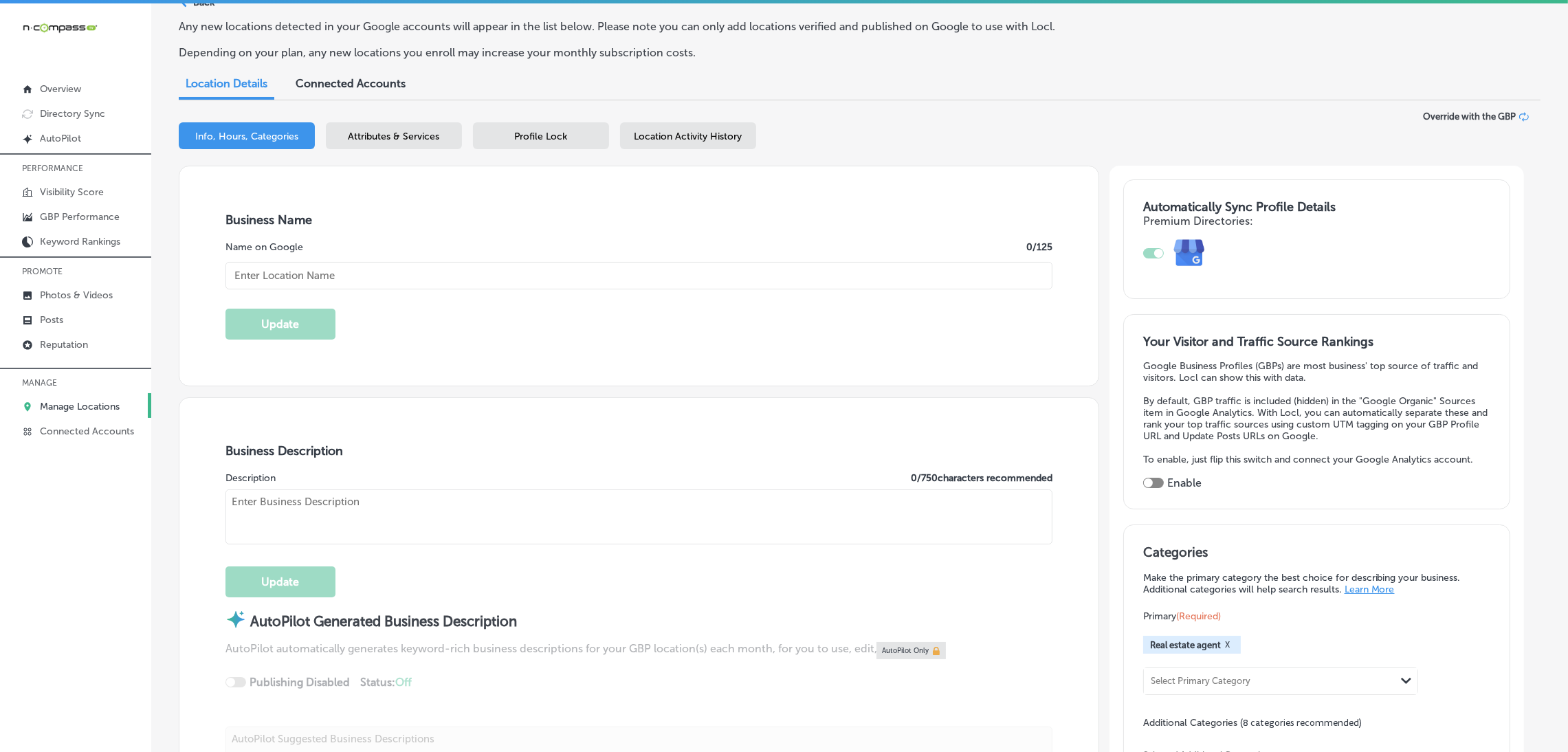
checkbox input "true"
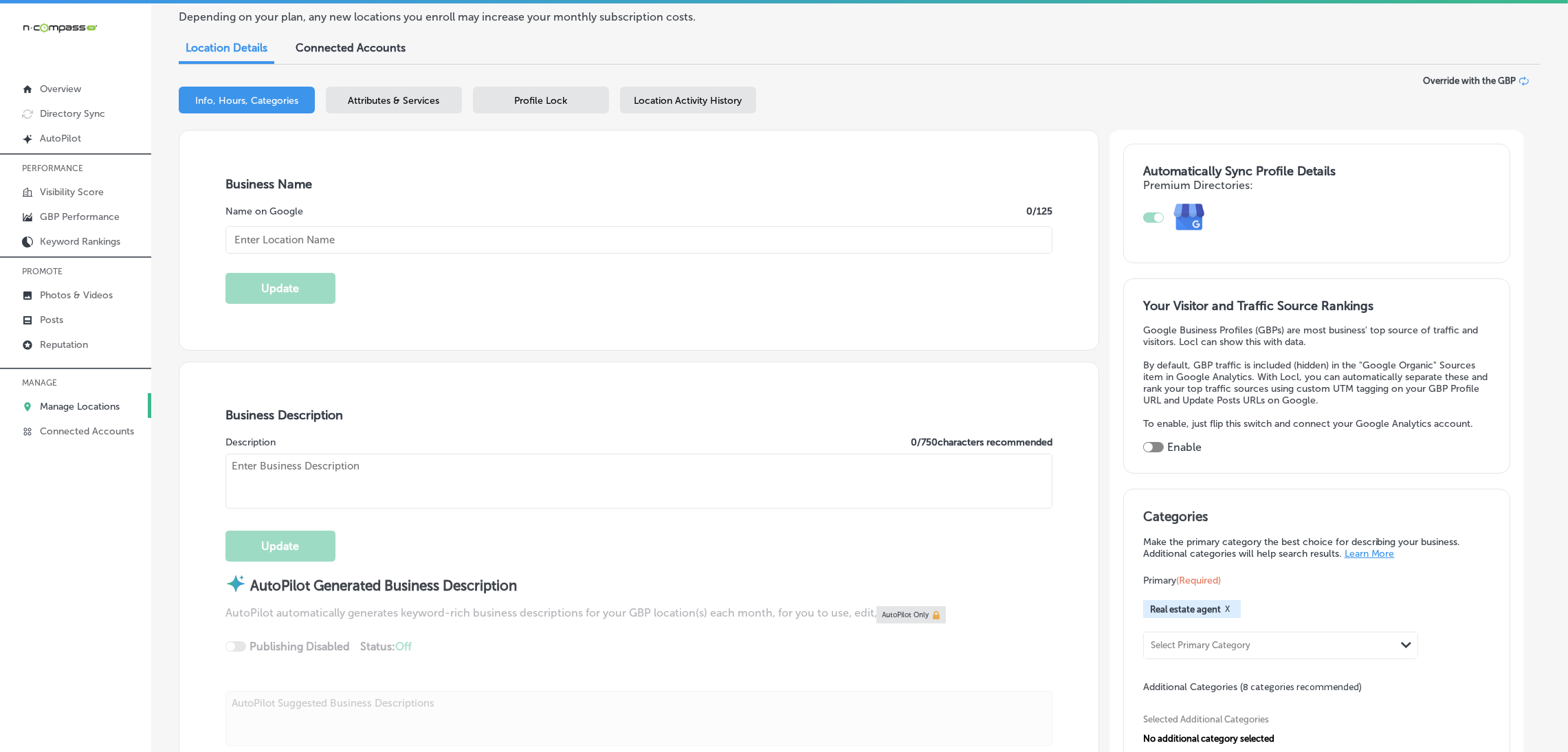
type input "[PERSON_NAME] at [PERSON_NAME]"
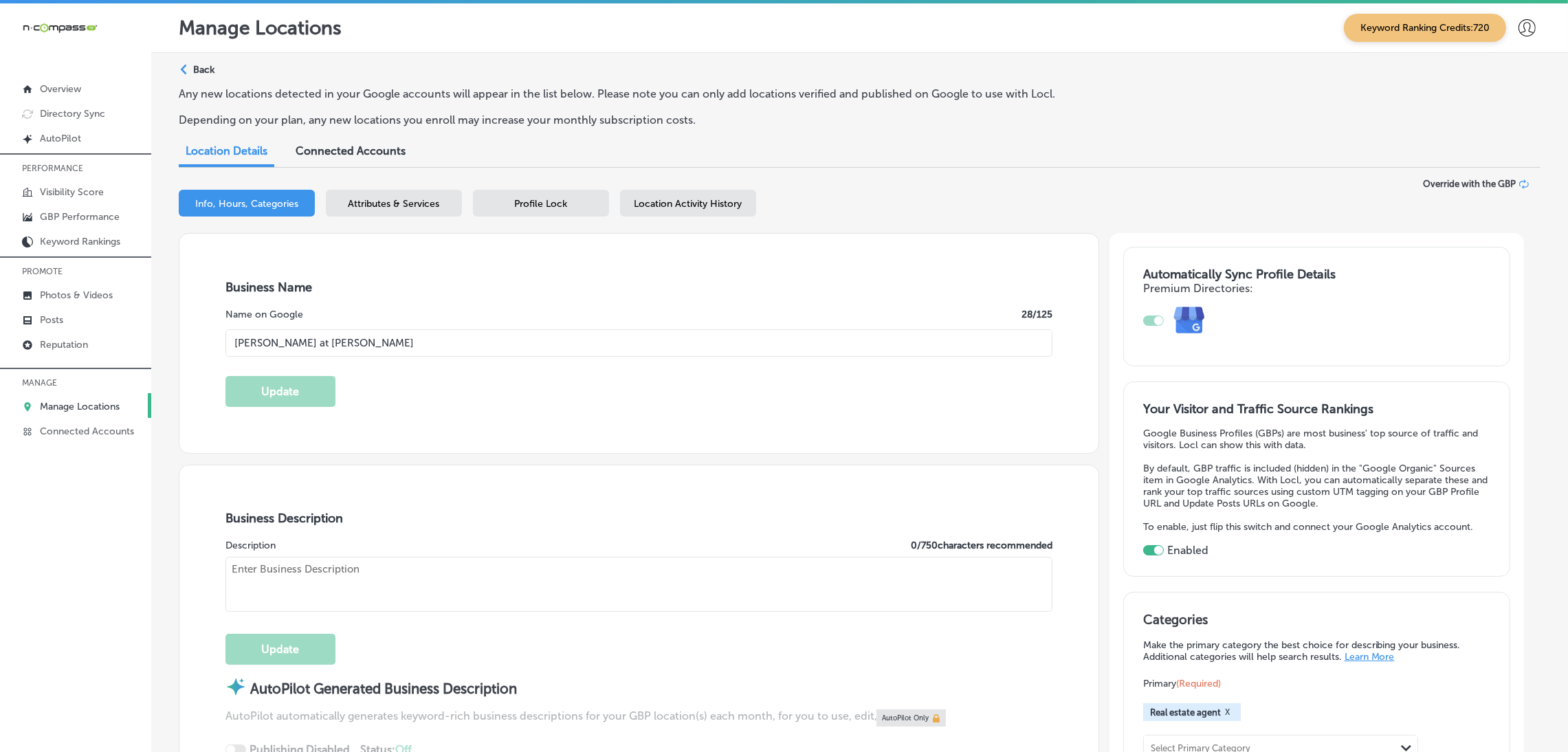
type input "[STREET_ADDRESS]"
type input "[GEOGRAPHIC_DATA]"
type input "46615"
type input "US"
type input "[URL][DOMAIN_NAME]"
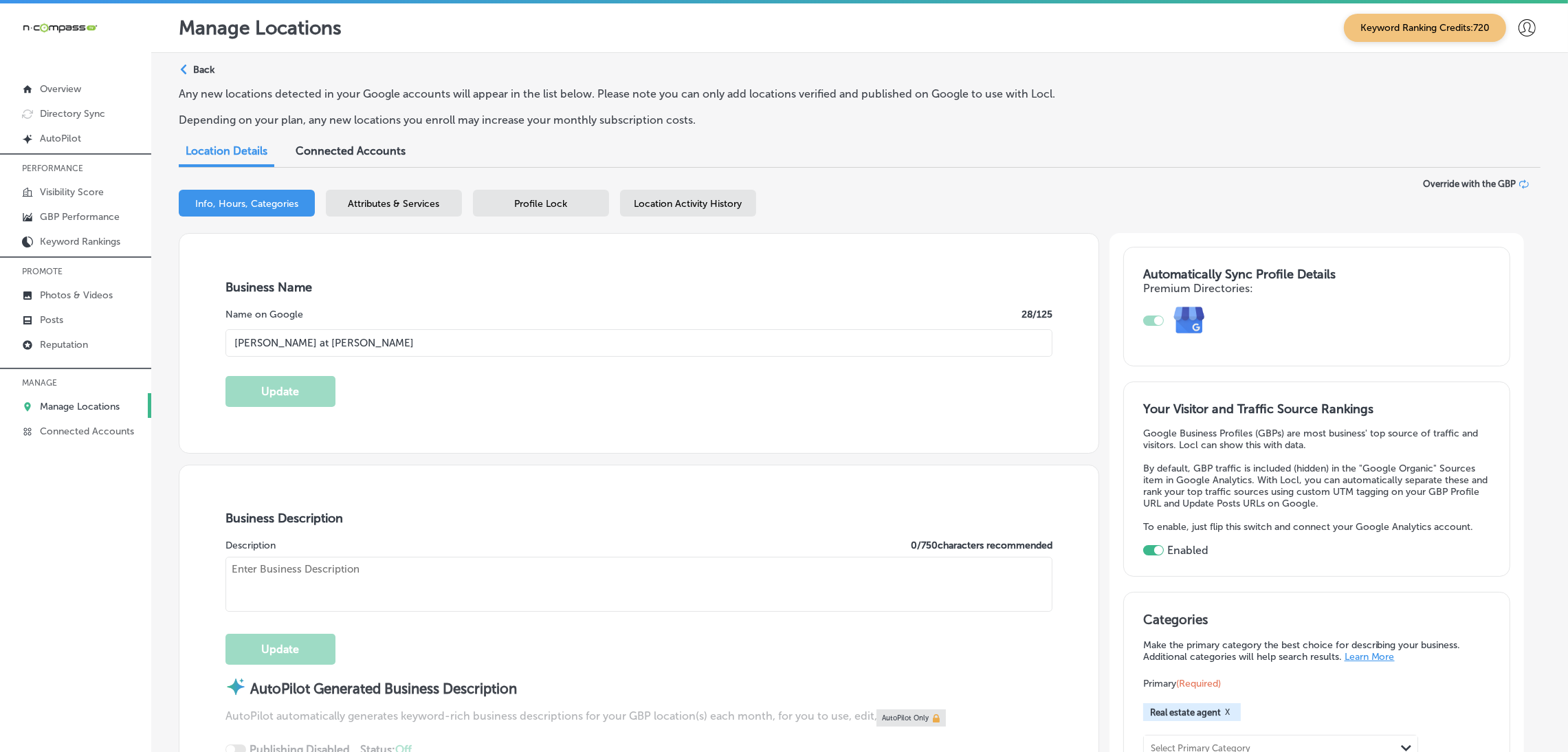
type textarea "[PERSON_NAME] at [PERSON_NAME] & [PERSON_NAME] is a trusted South Bend real est…"
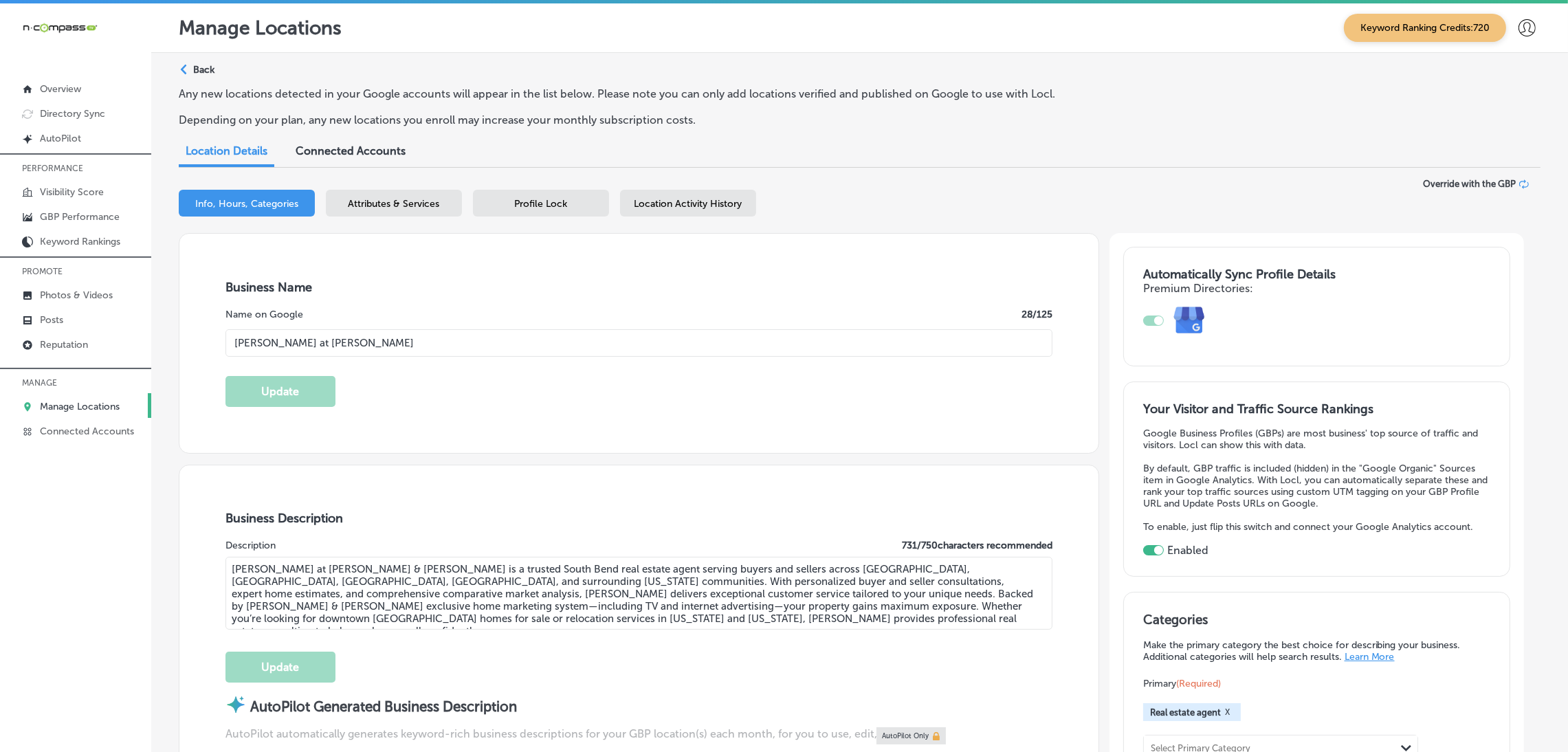
type input "[PHONE_NUMBER]"
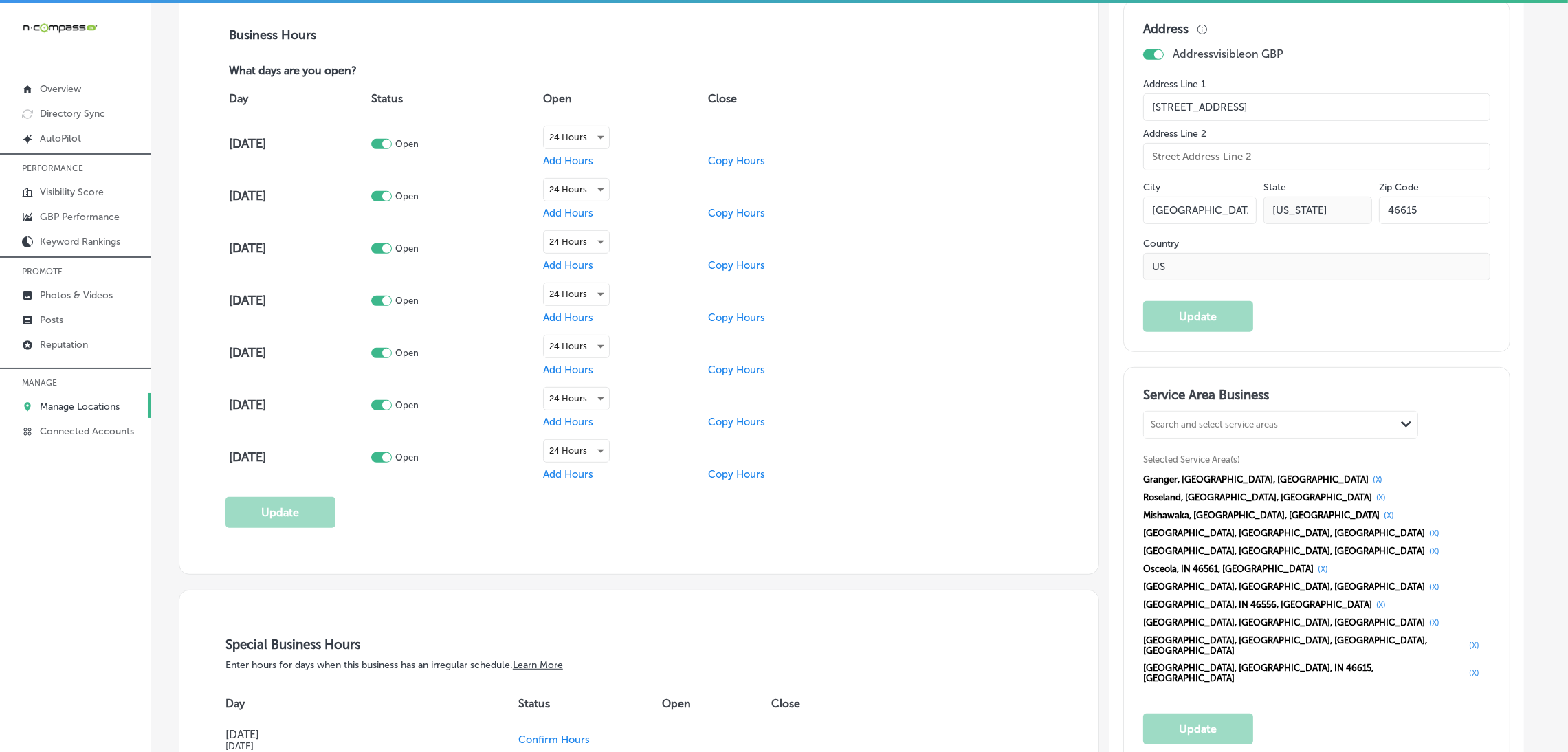
scroll to position [1134, 0]
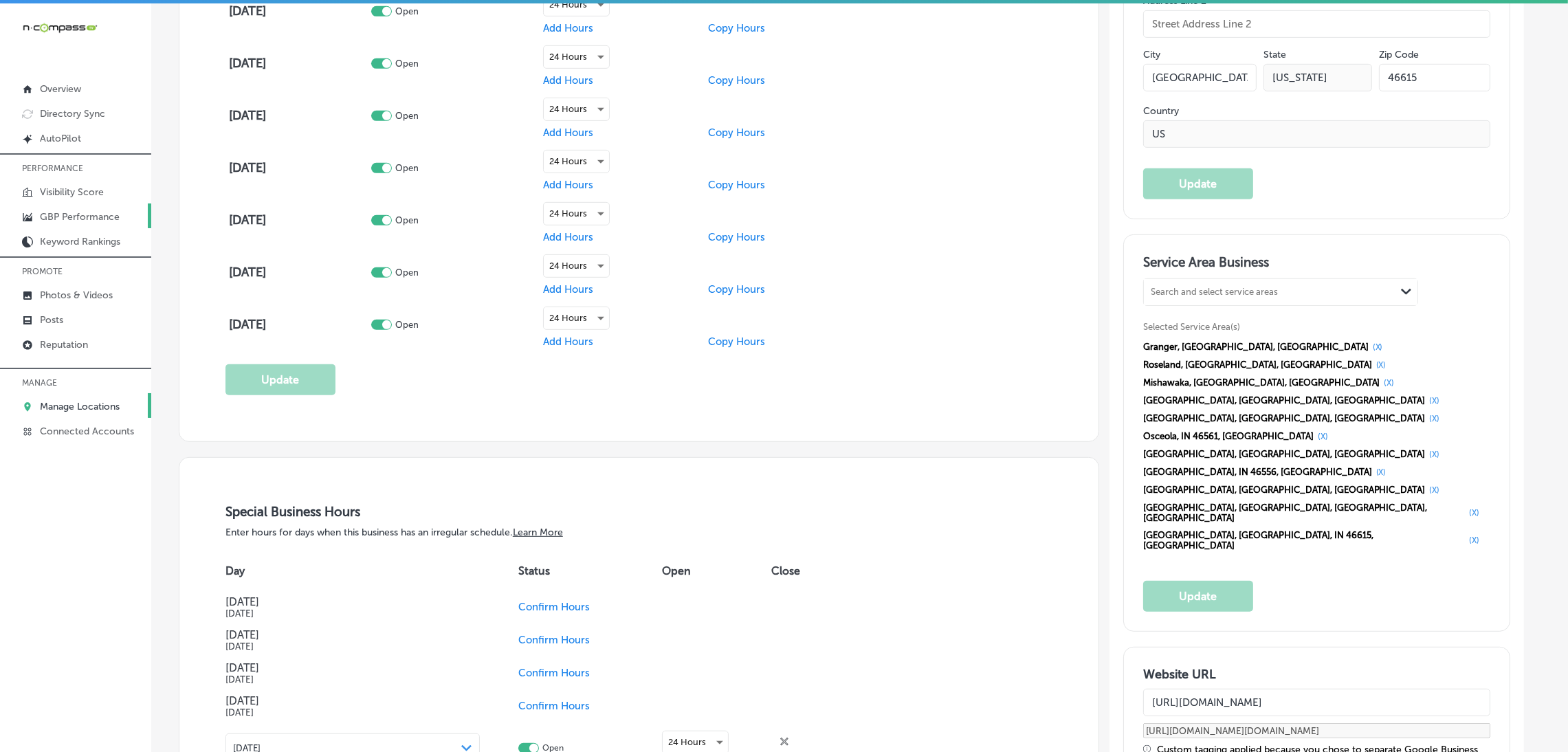
click at [82, 214] on p "GBP Performance" at bounding box center [80, 217] width 80 height 12
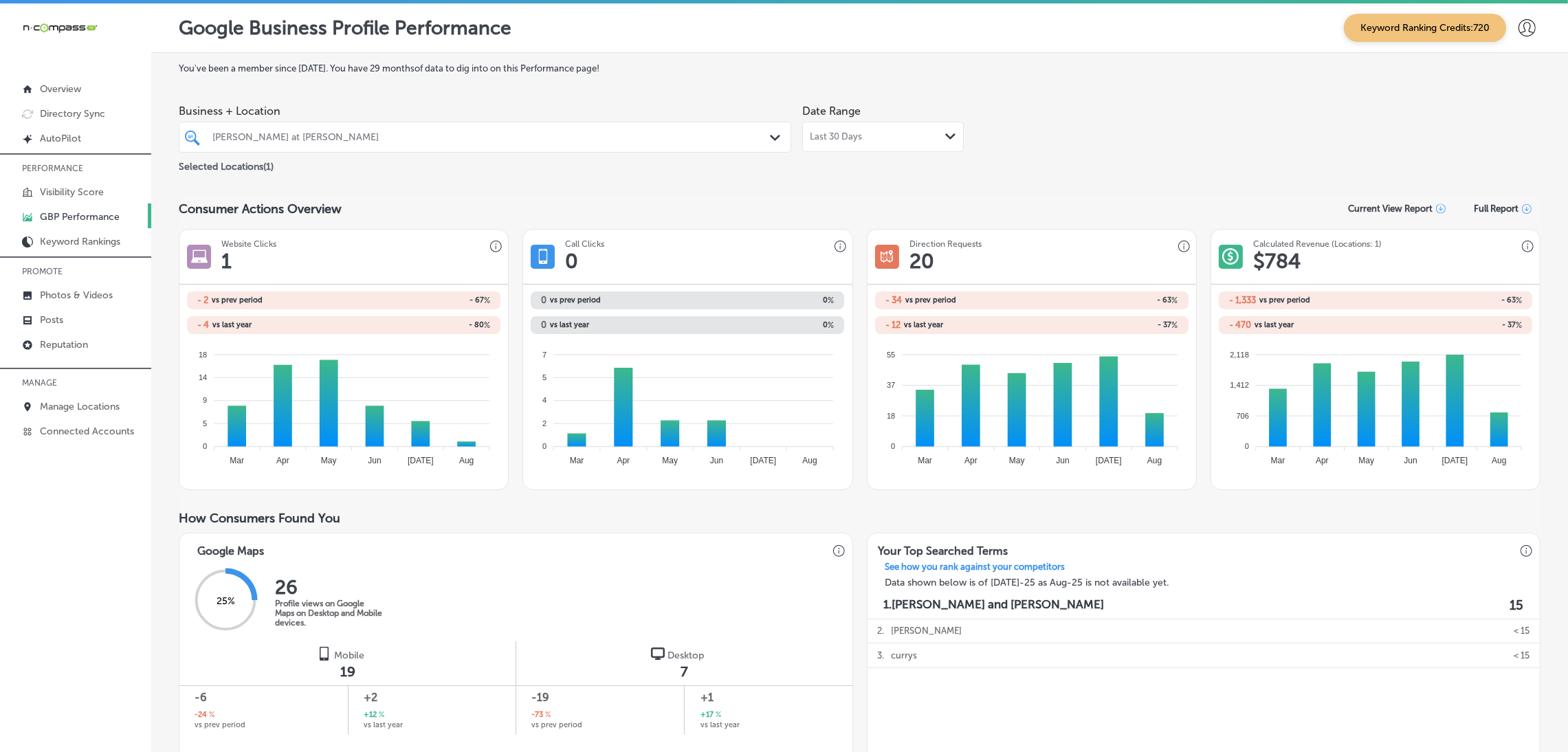
click at [814, 149] on div "Last 30 Days Path Created with Sketch." at bounding box center [883, 137] width 162 height 30
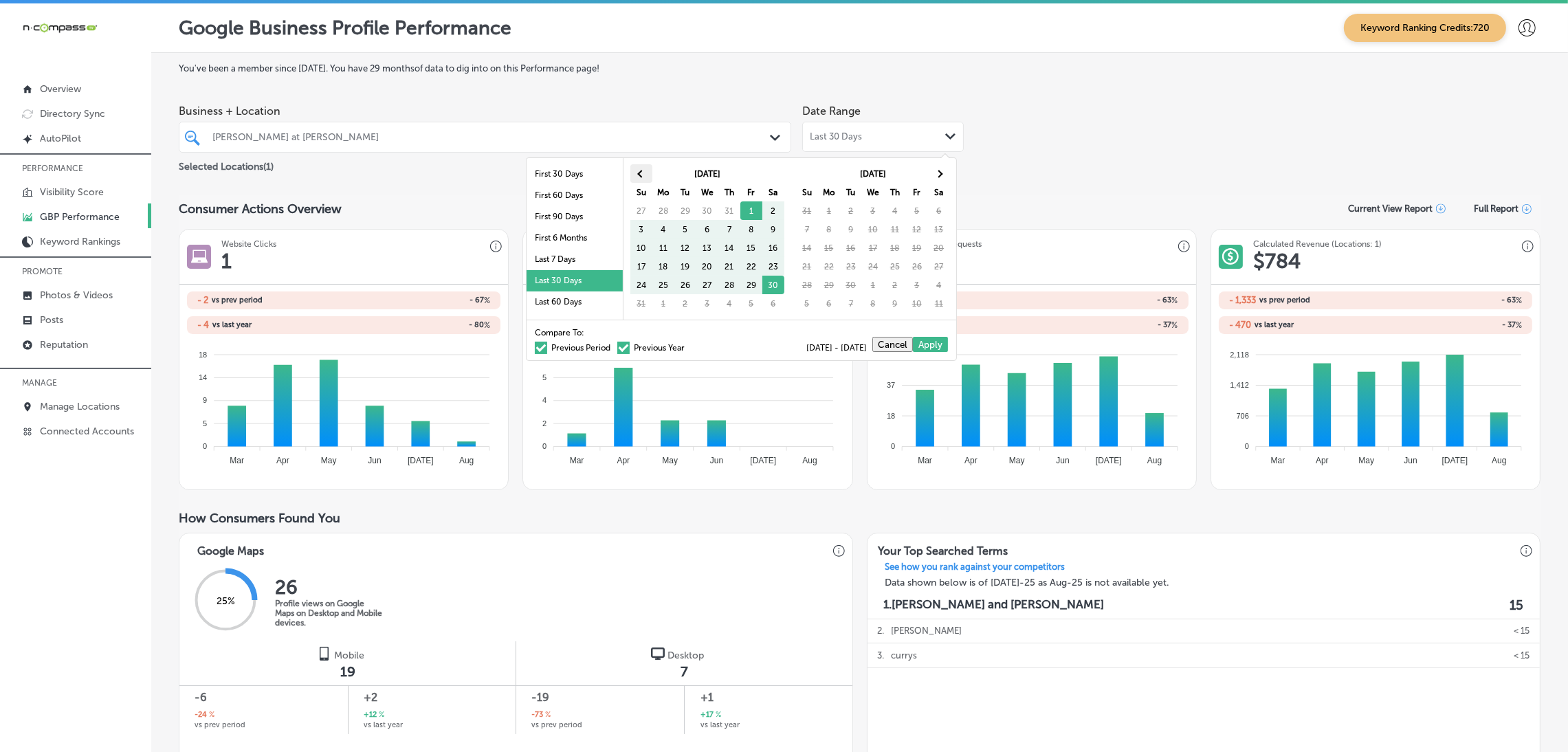
click at [637, 175] on th at bounding box center [641, 174] width 22 height 19
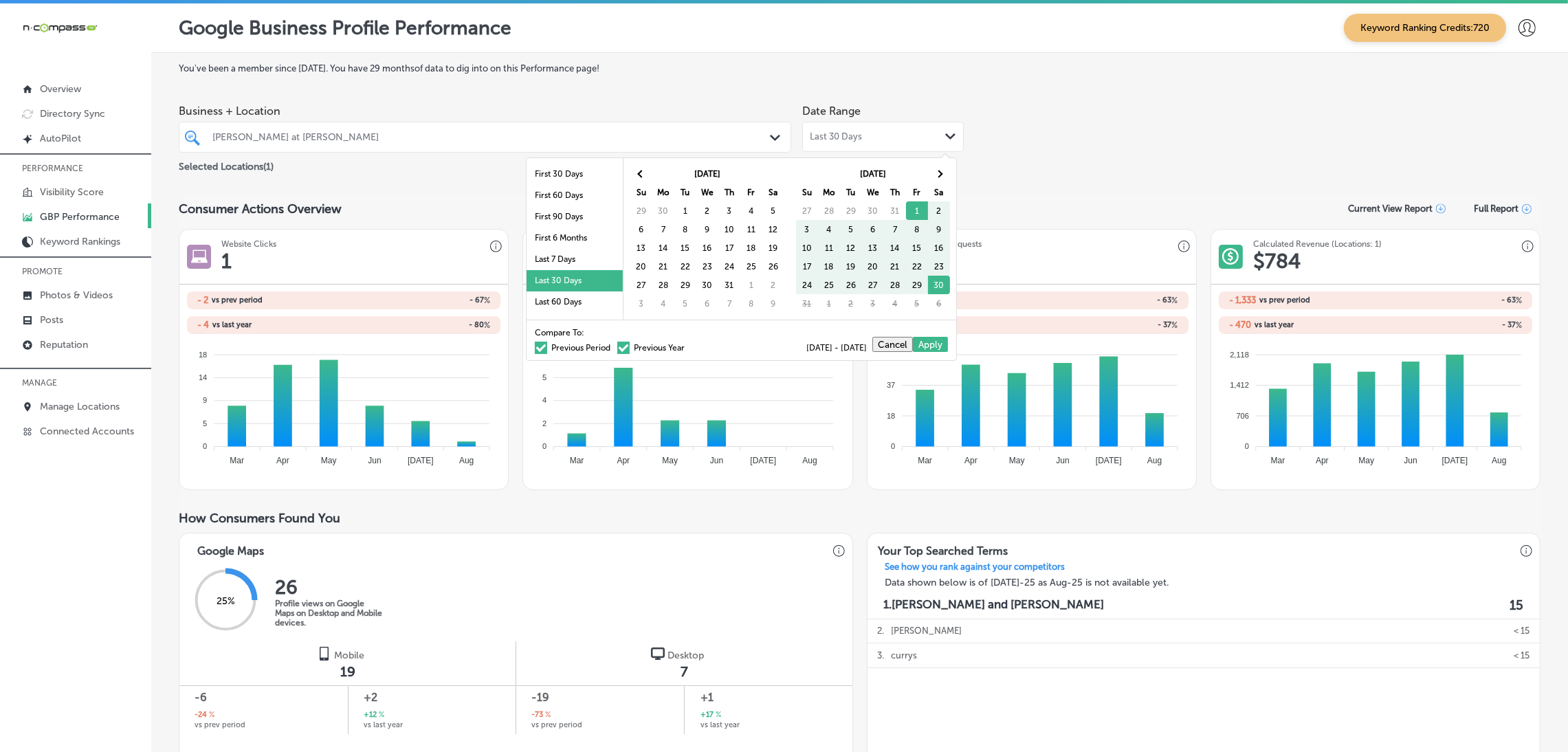
click at [637, 175] on th at bounding box center [641, 174] width 22 height 19
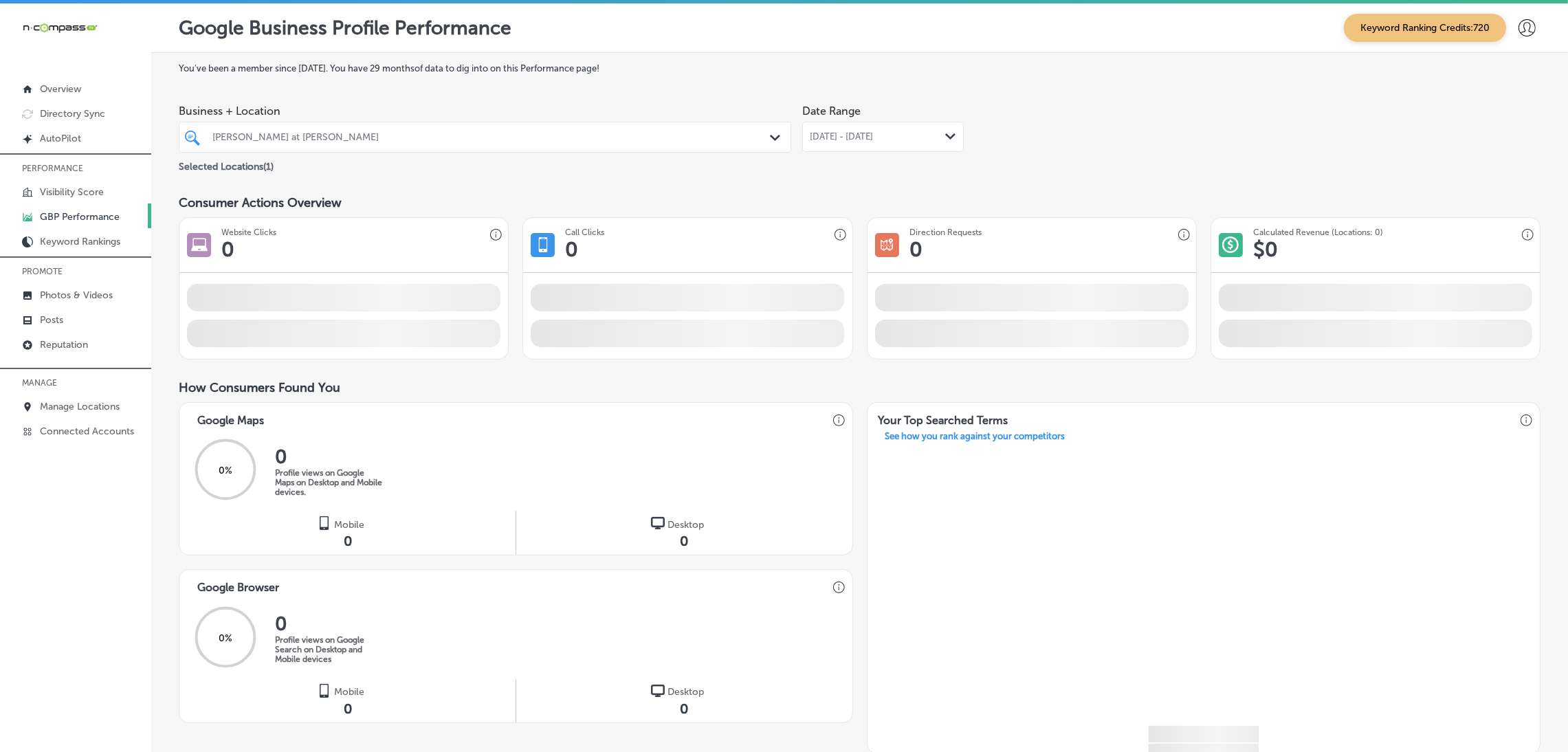
click at [873, 140] on span "[DATE] - [DATE]" at bounding box center [841, 136] width 63 height 11
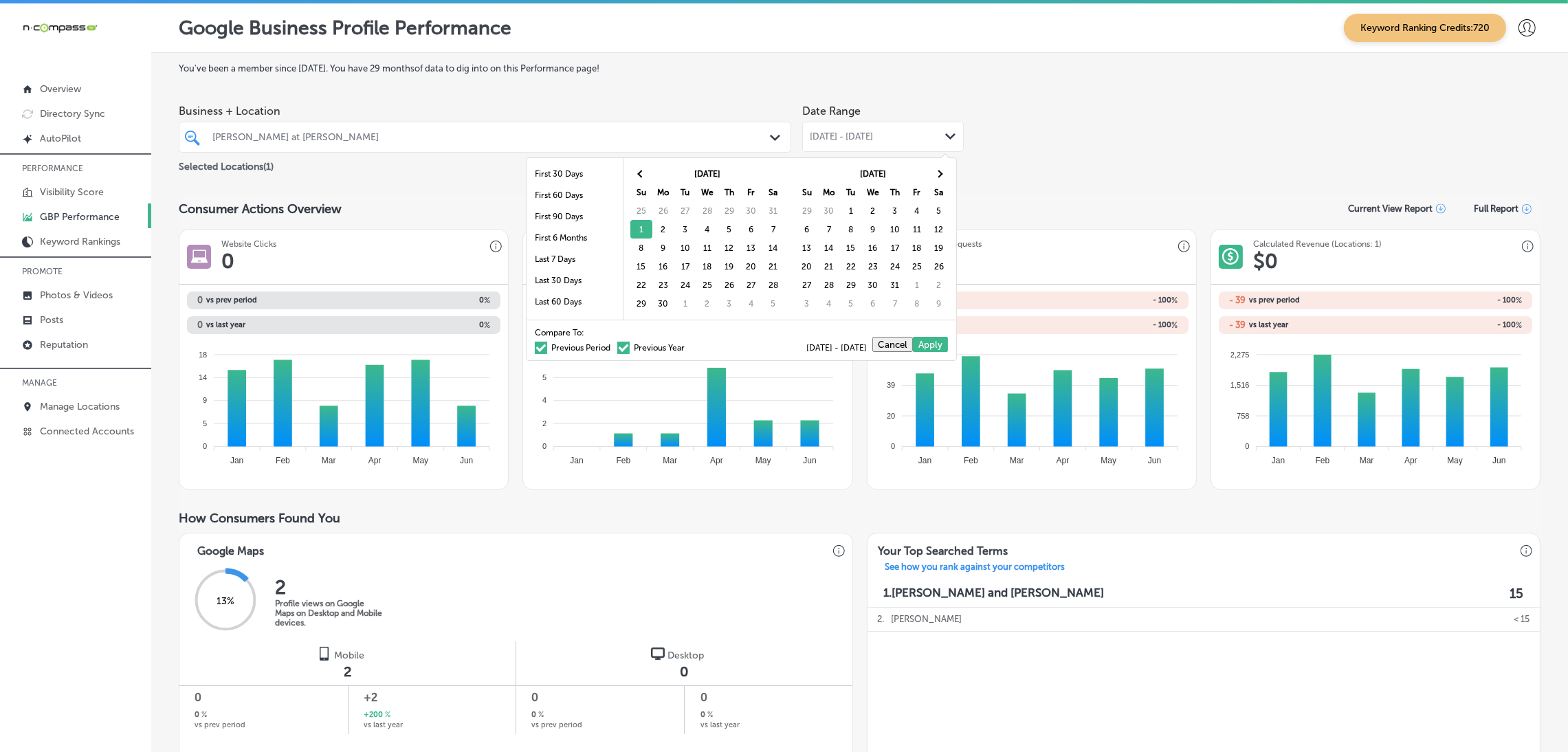
click at [629, 229] on div "[DATE] Su Mo Tu We Th Fr Sa 25 26 27 28 29 30 31 1 2 3 4 5 6 7 8 9 10 11 12 13 …" at bounding box center [710, 239] width 161 height 151
click at [930, 174] on th at bounding box center [939, 174] width 22 height 19
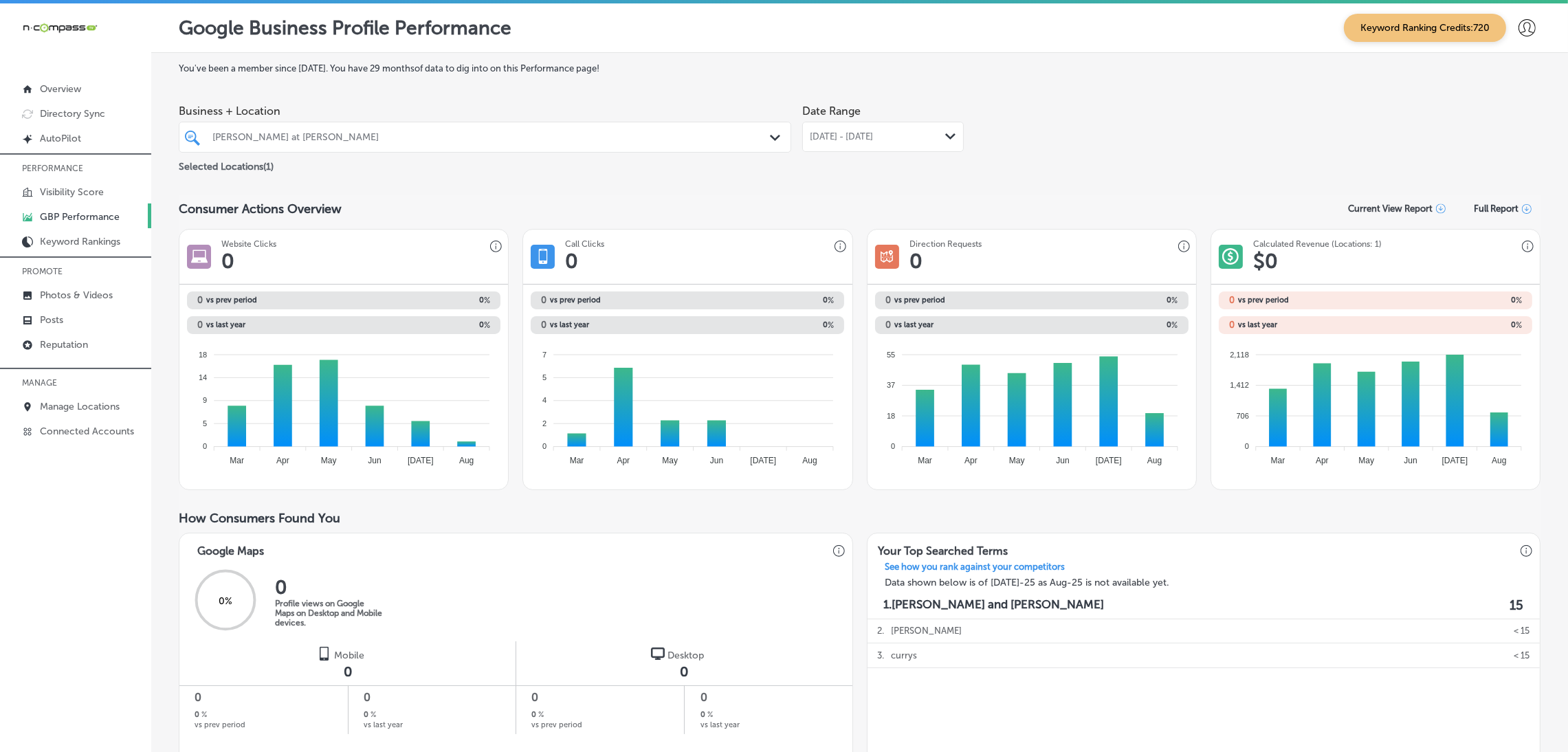
click at [873, 133] on span "[DATE] - [DATE]" at bounding box center [841, 136] width 63 height 11
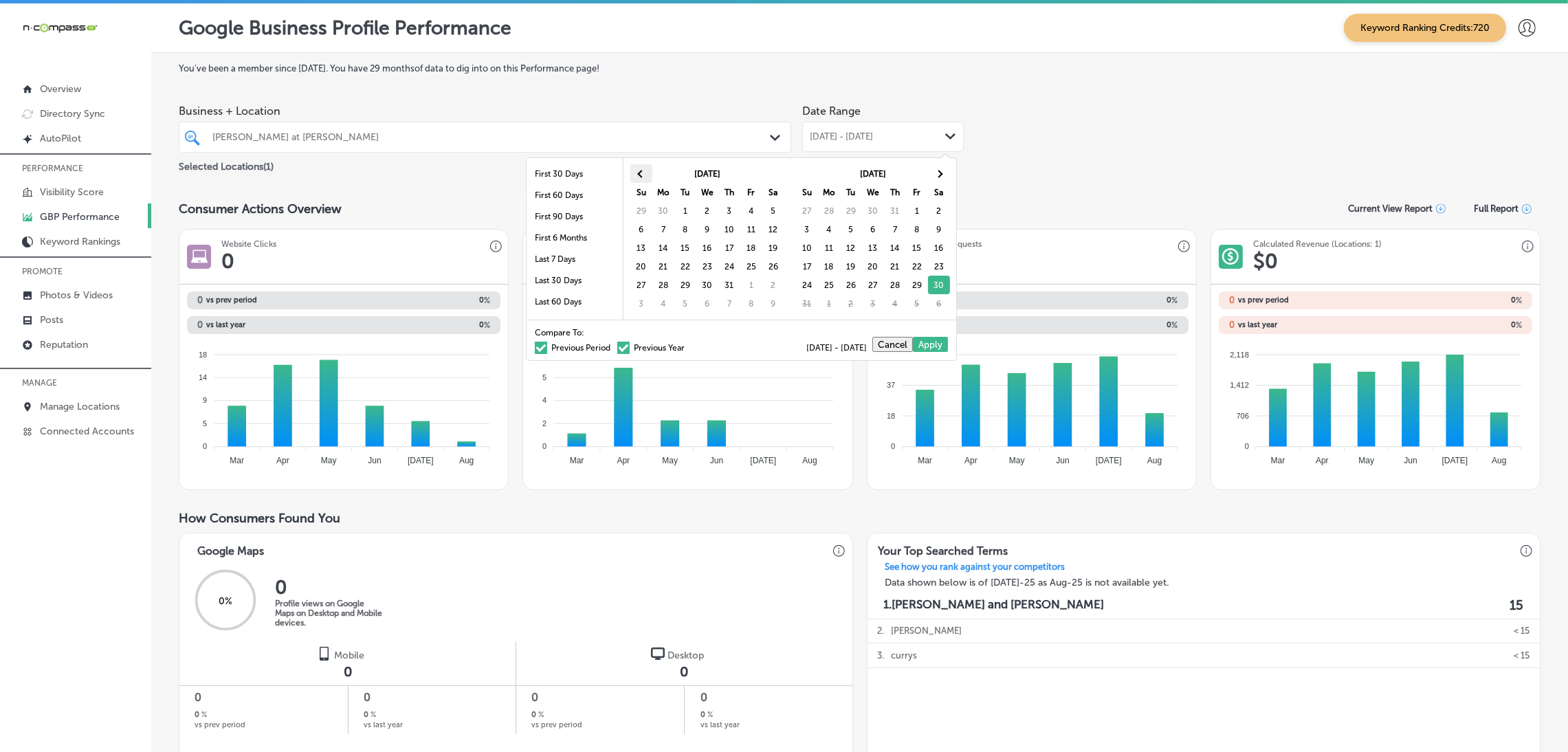
click at [650, 179] on th at bounding box center [641, 174] width 22 height 19
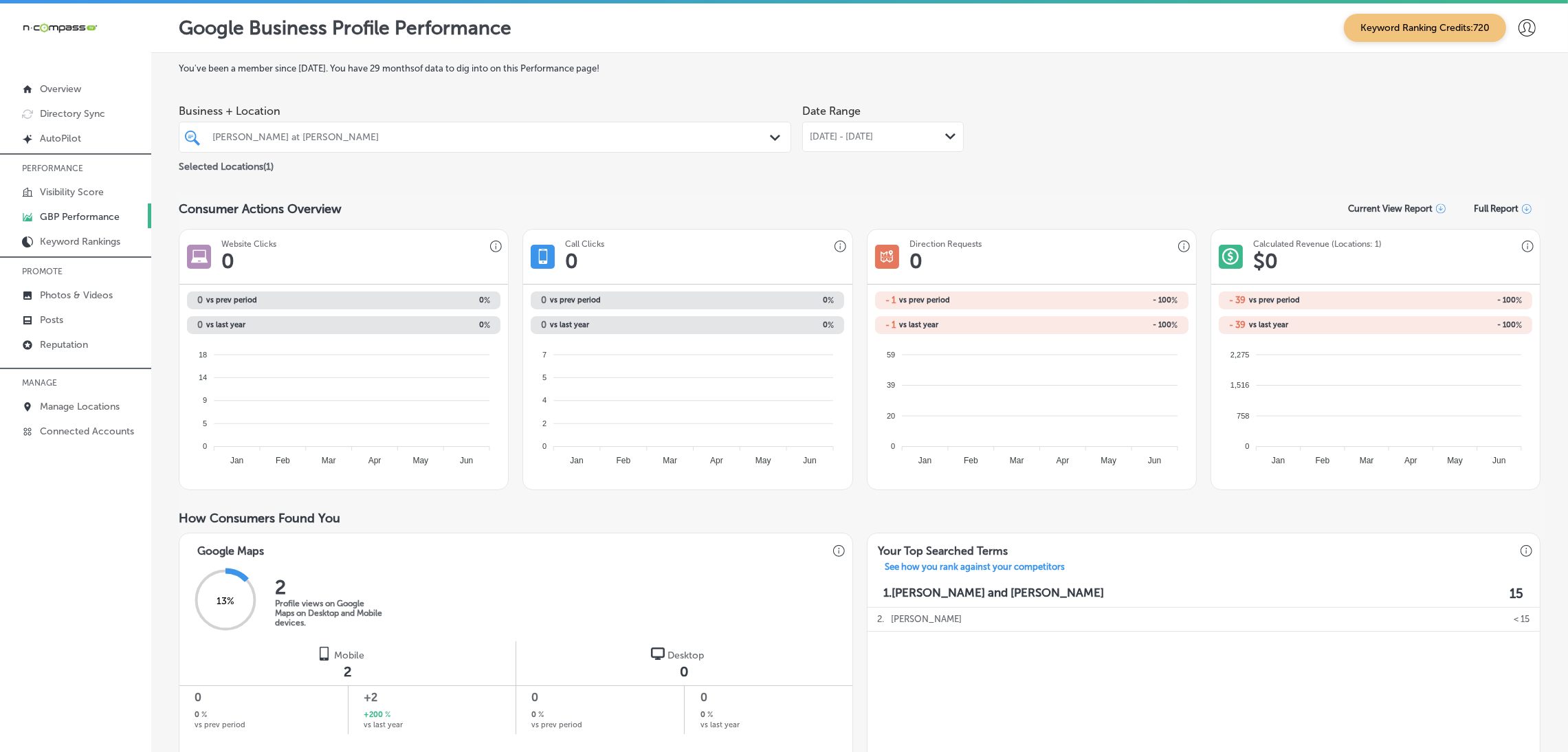
click at [860, 129] on div "[DATE] - [DATE] Path Created with Sketch." at bounding box center [883, 137] width 162 height 30
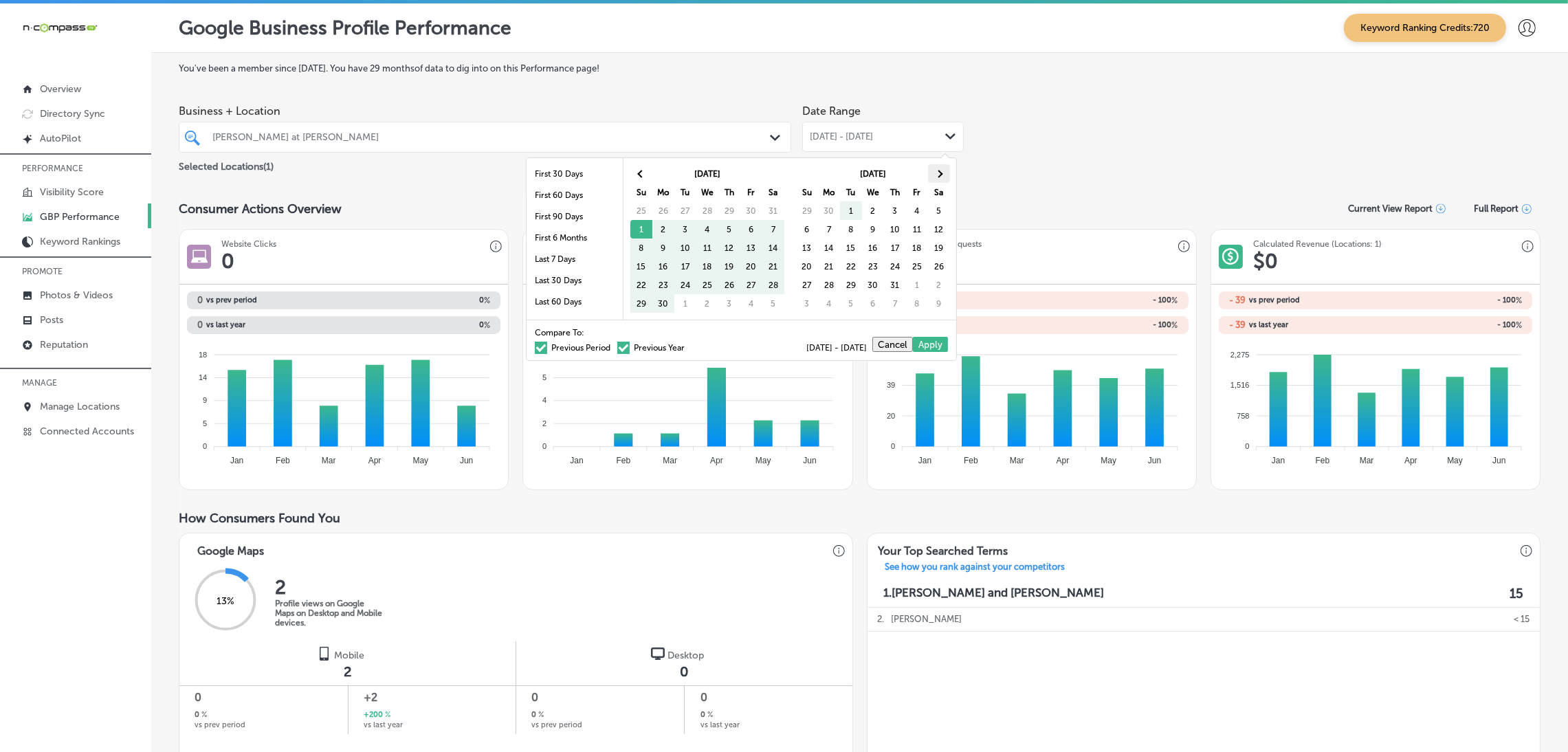
click at [933, 171] on th at bounding box center [939, 174] width 22 height 19
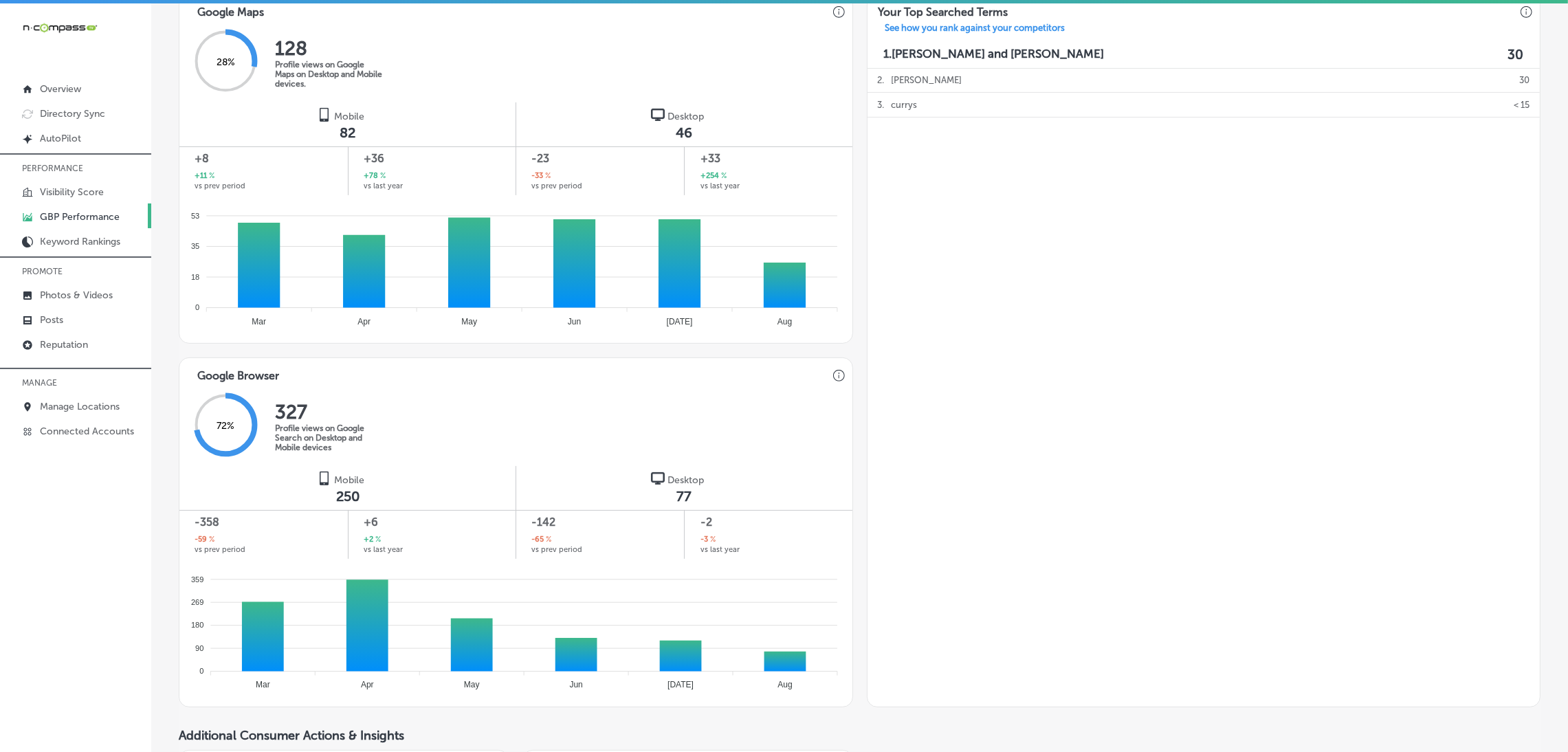
scroll to position [643, 0]
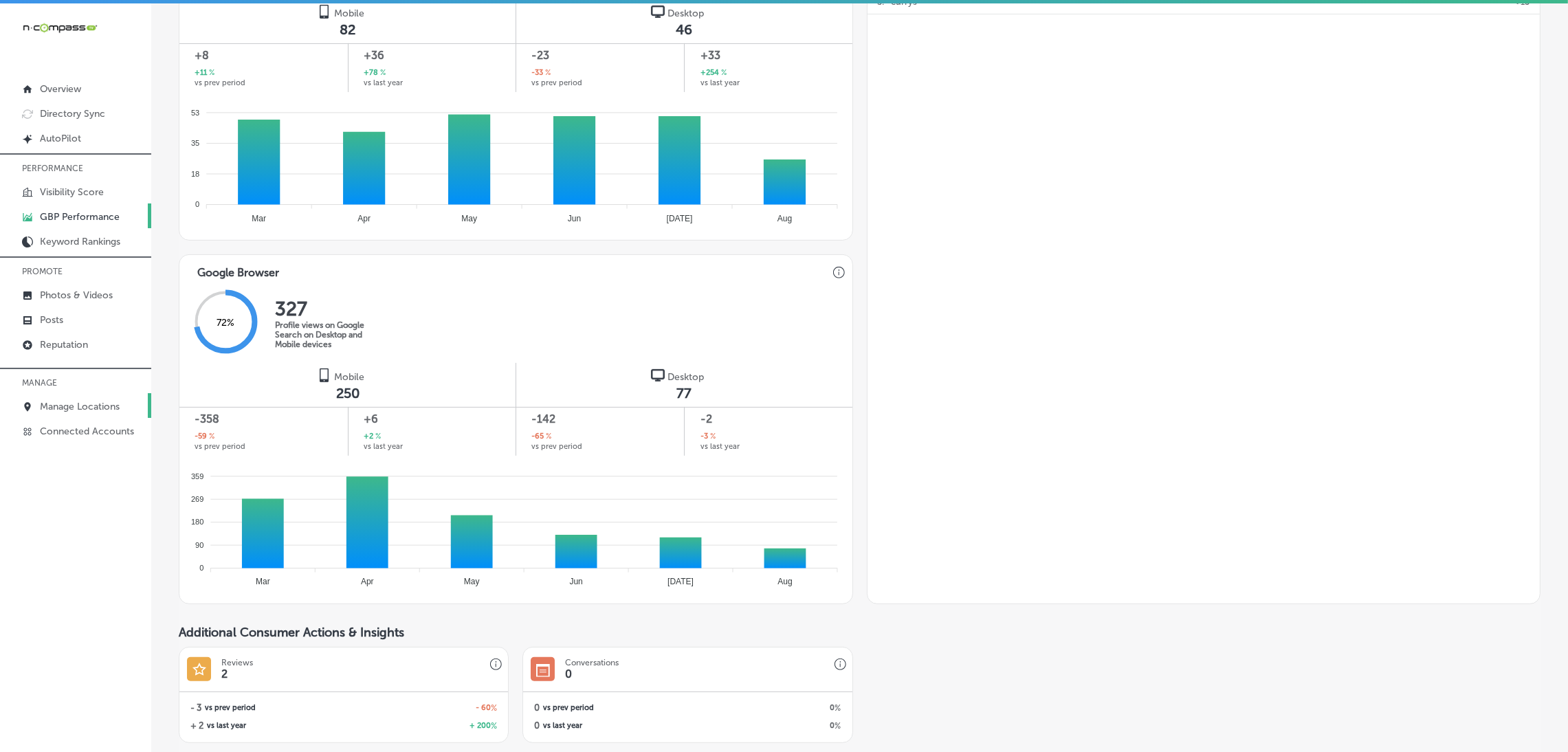
click at [55, 414] on link "Manage Locations" at bounding box center [75, 406] width 151 height 25
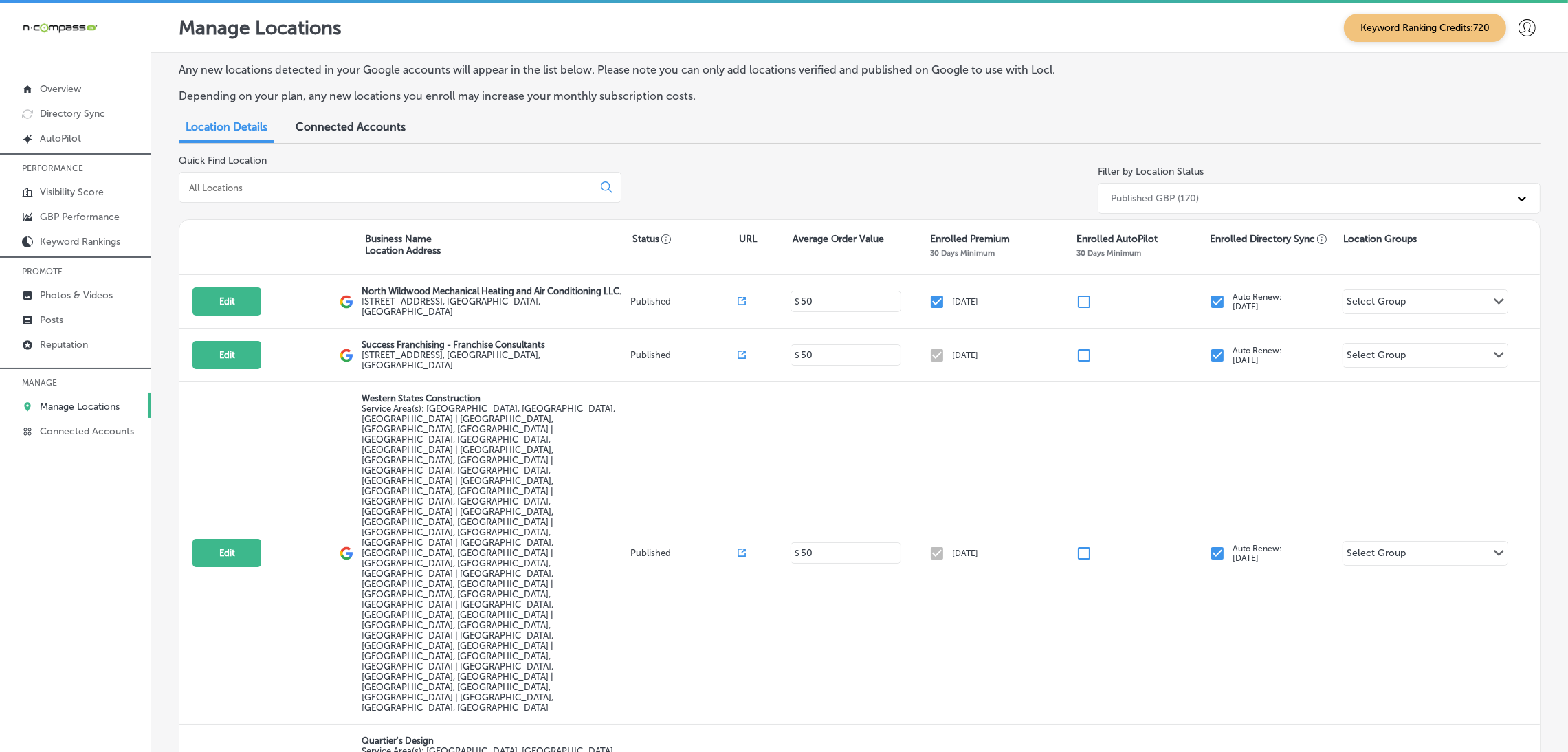
click at [267, 183] on input at bounding box center [388, 188] width 402 height 12
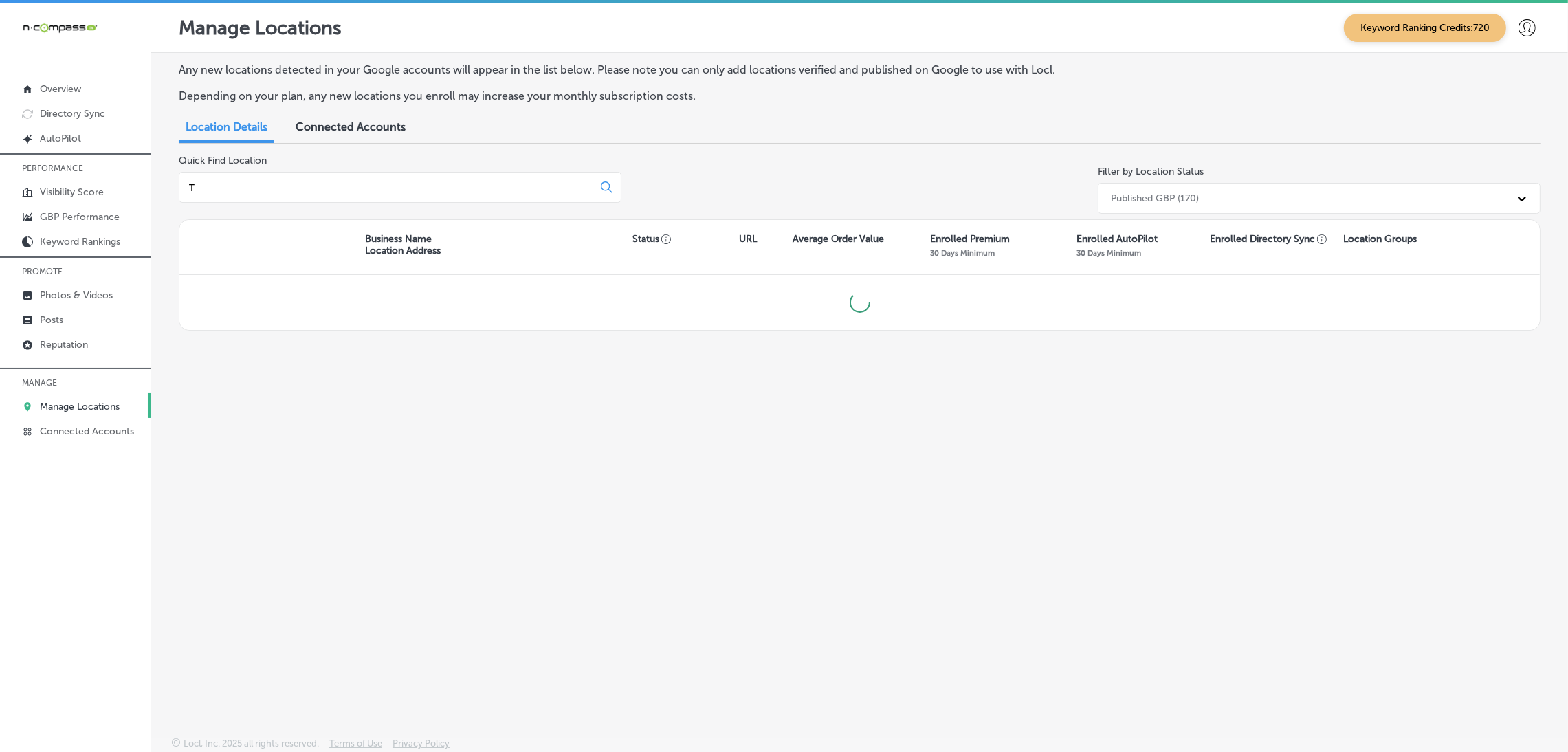
type input "T &"
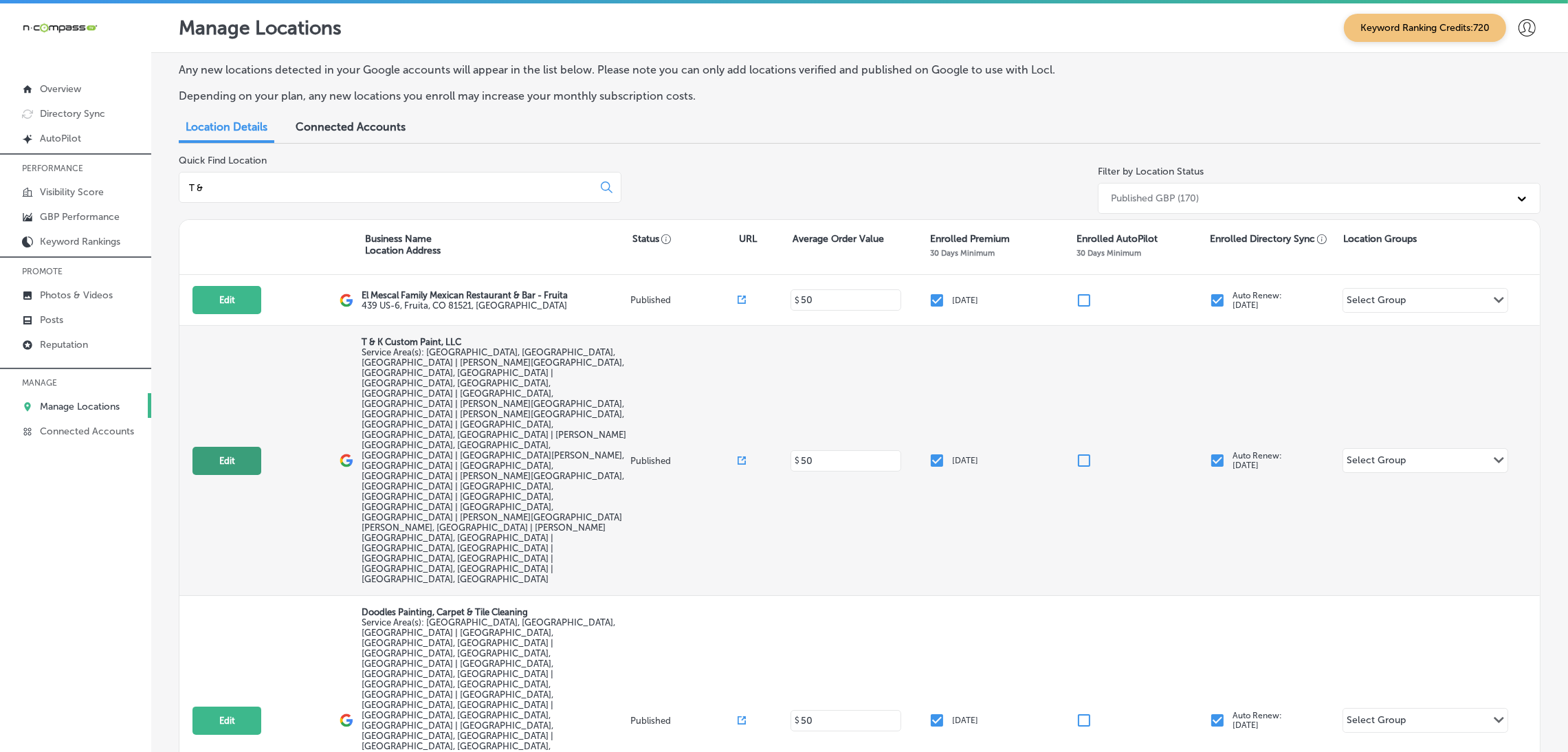
click at [222, 447] on button "Edit" at bounding box center [227, 461] width 69 height 28
select select "US"
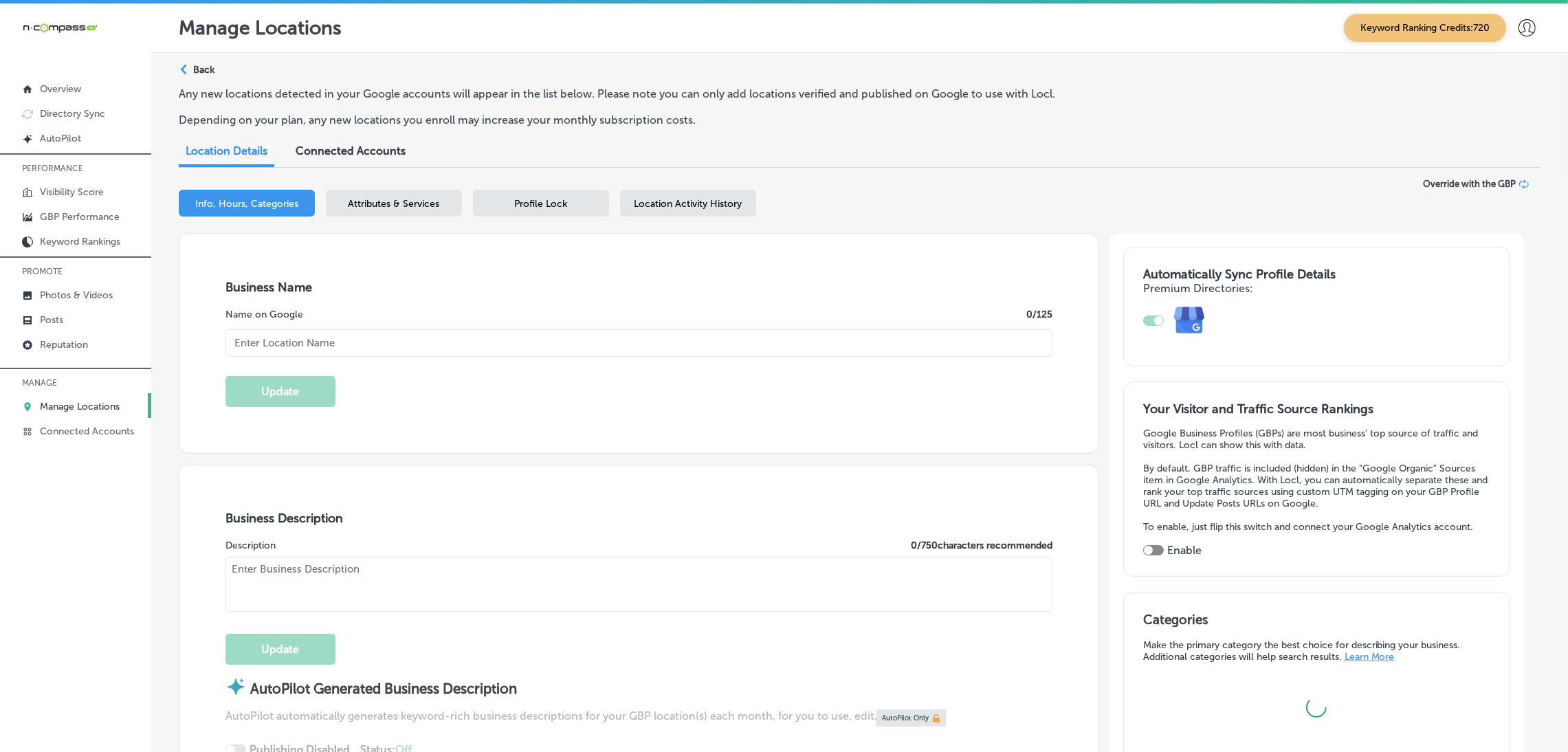
type input "T & K Custom Paint, LLC"
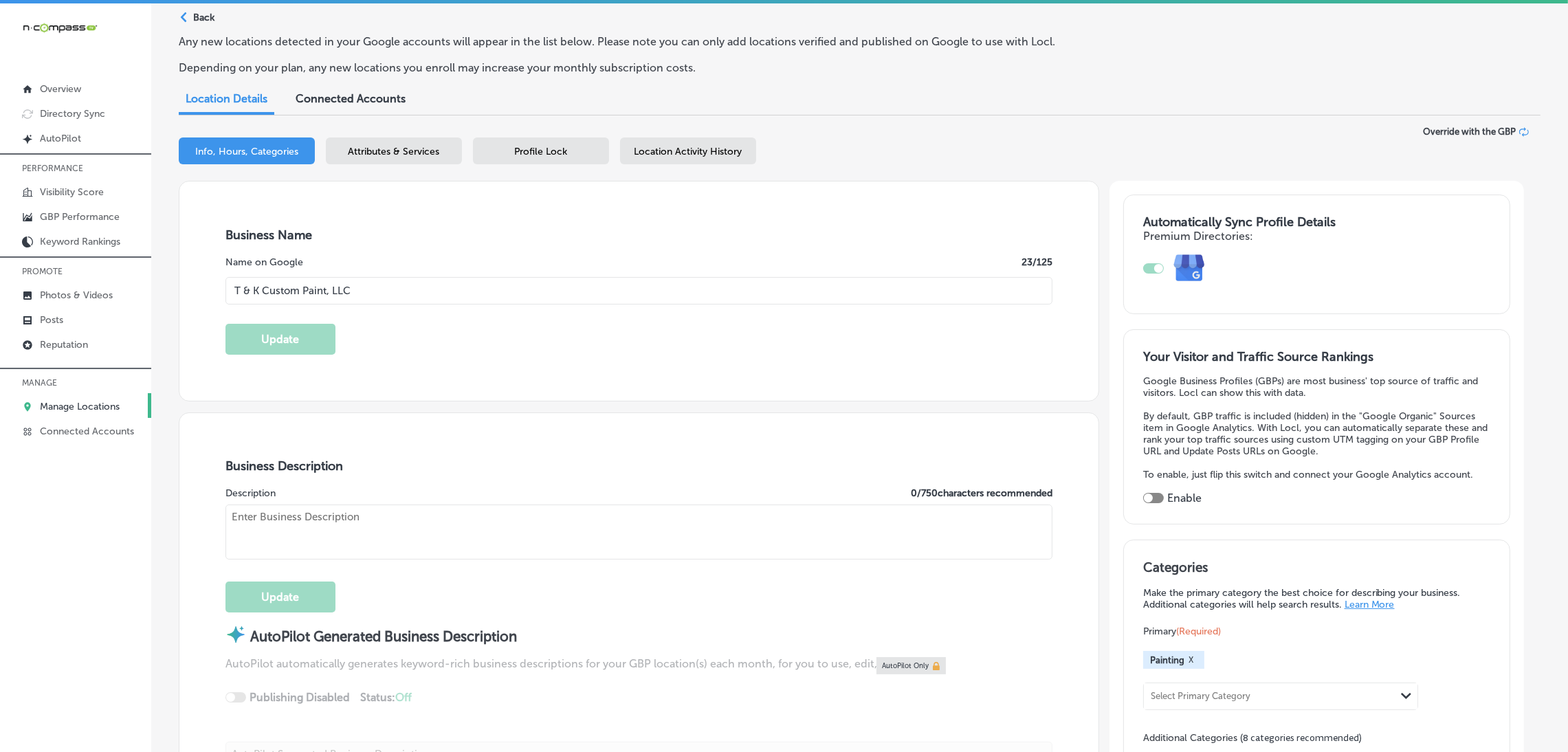
scroll to position [309, 0]
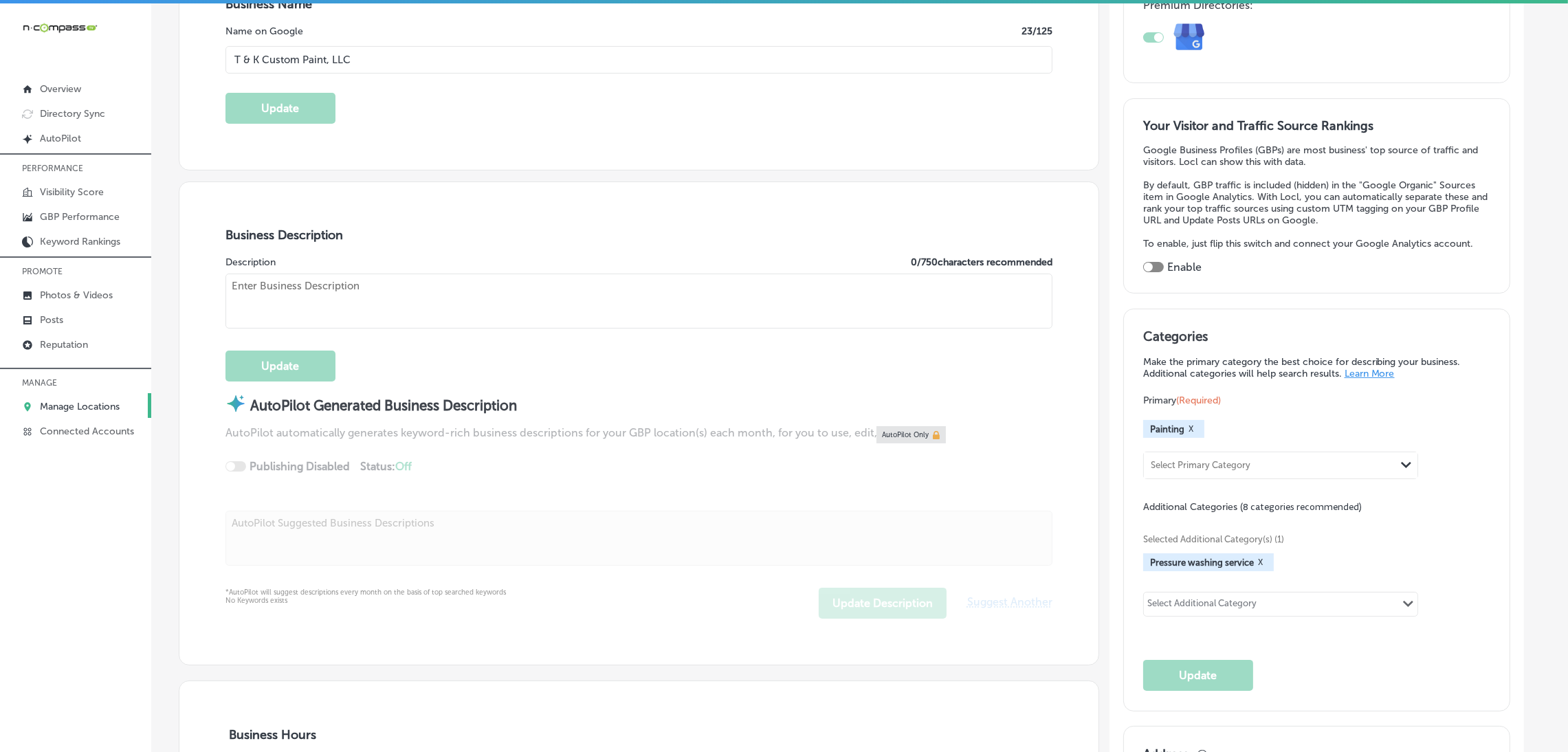
checkbox input "false"
type input "[STREET_ADDRESS][PERSON_NAME]"
type input "[GEOGRAPHIC_DATA]"
type input "32068"
type input "US"
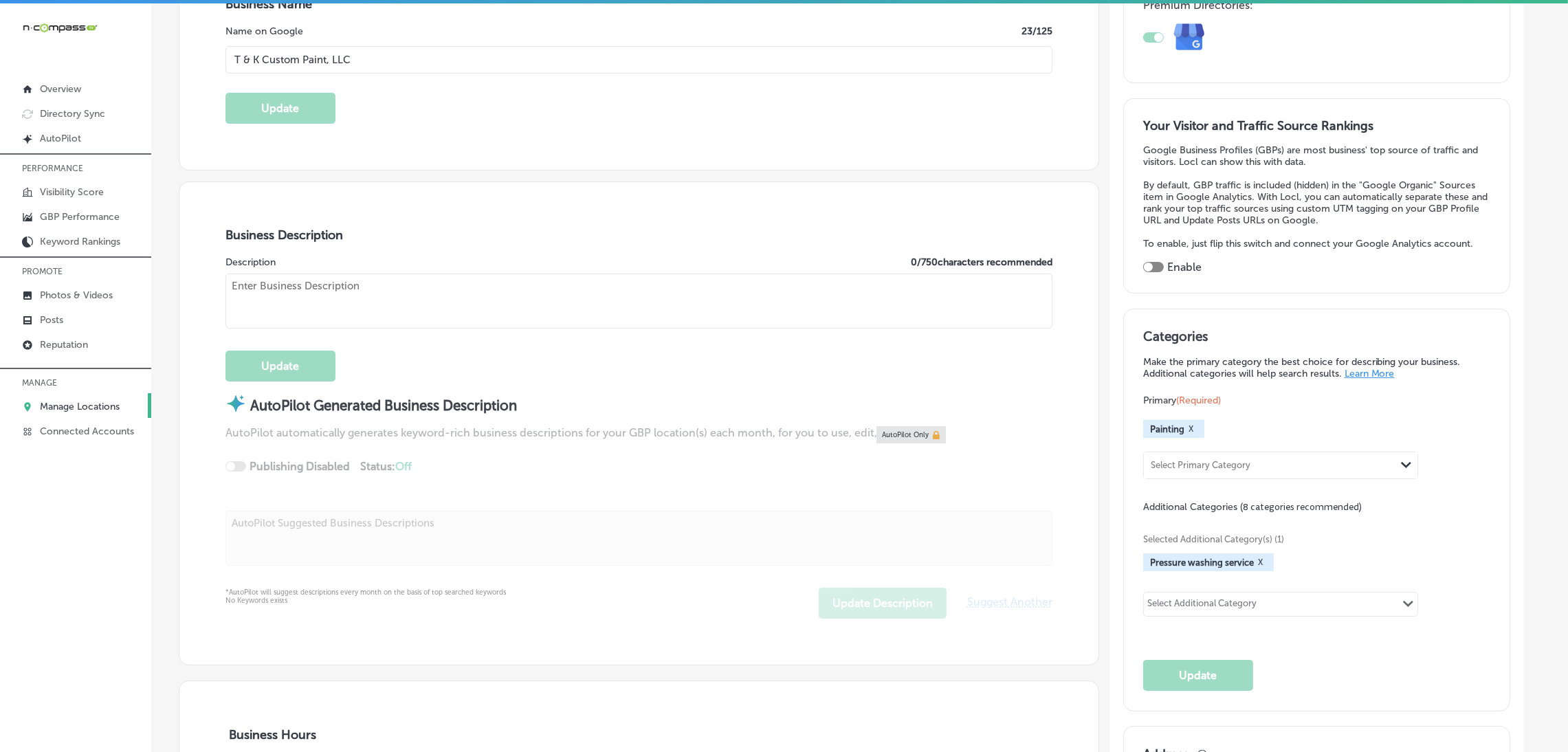
type input "[URL][DOMAIN_NAME]"
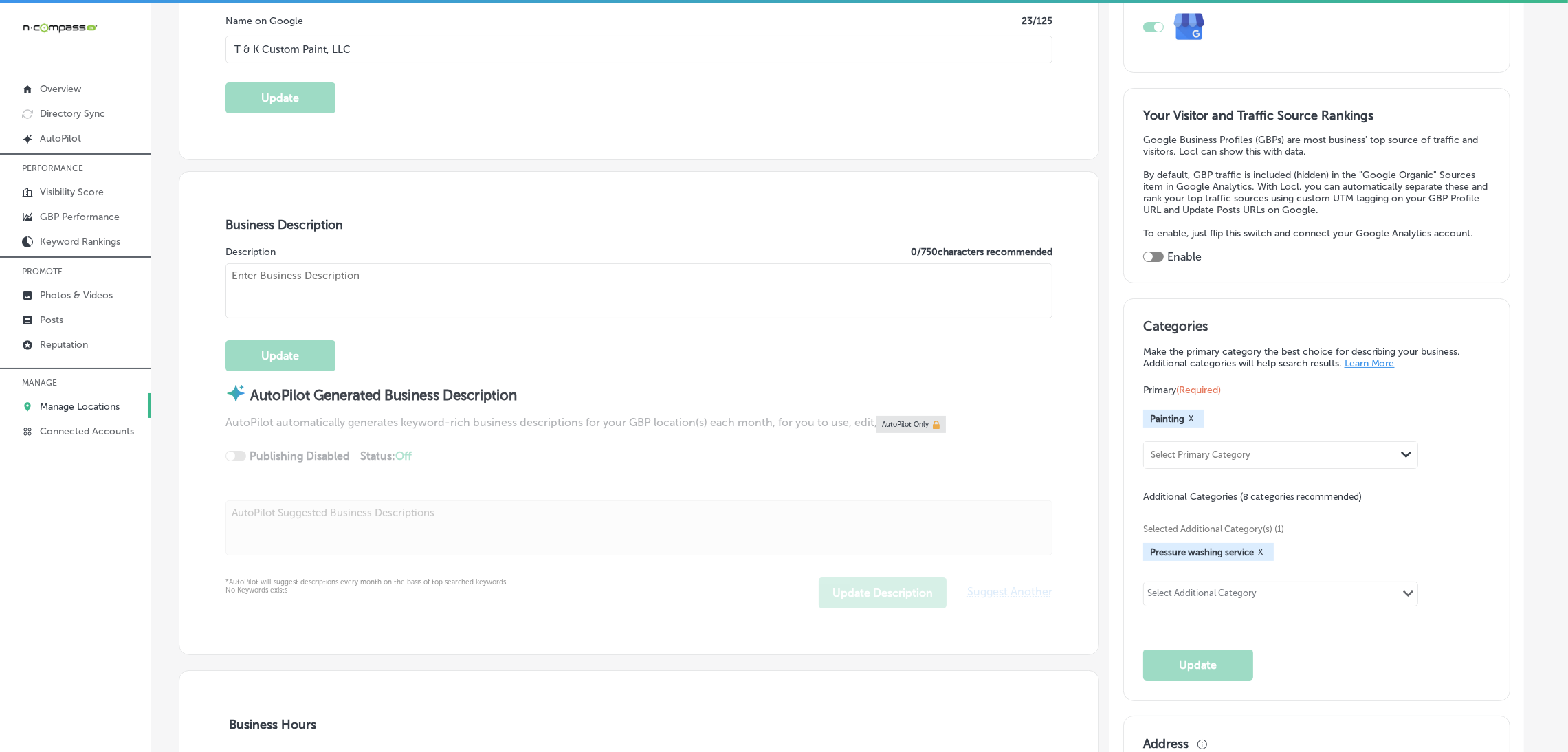
type textarea "T & K Custom Paint, LLC is a family-owned, woman-owned business offering profes…"
checkbox input "true"
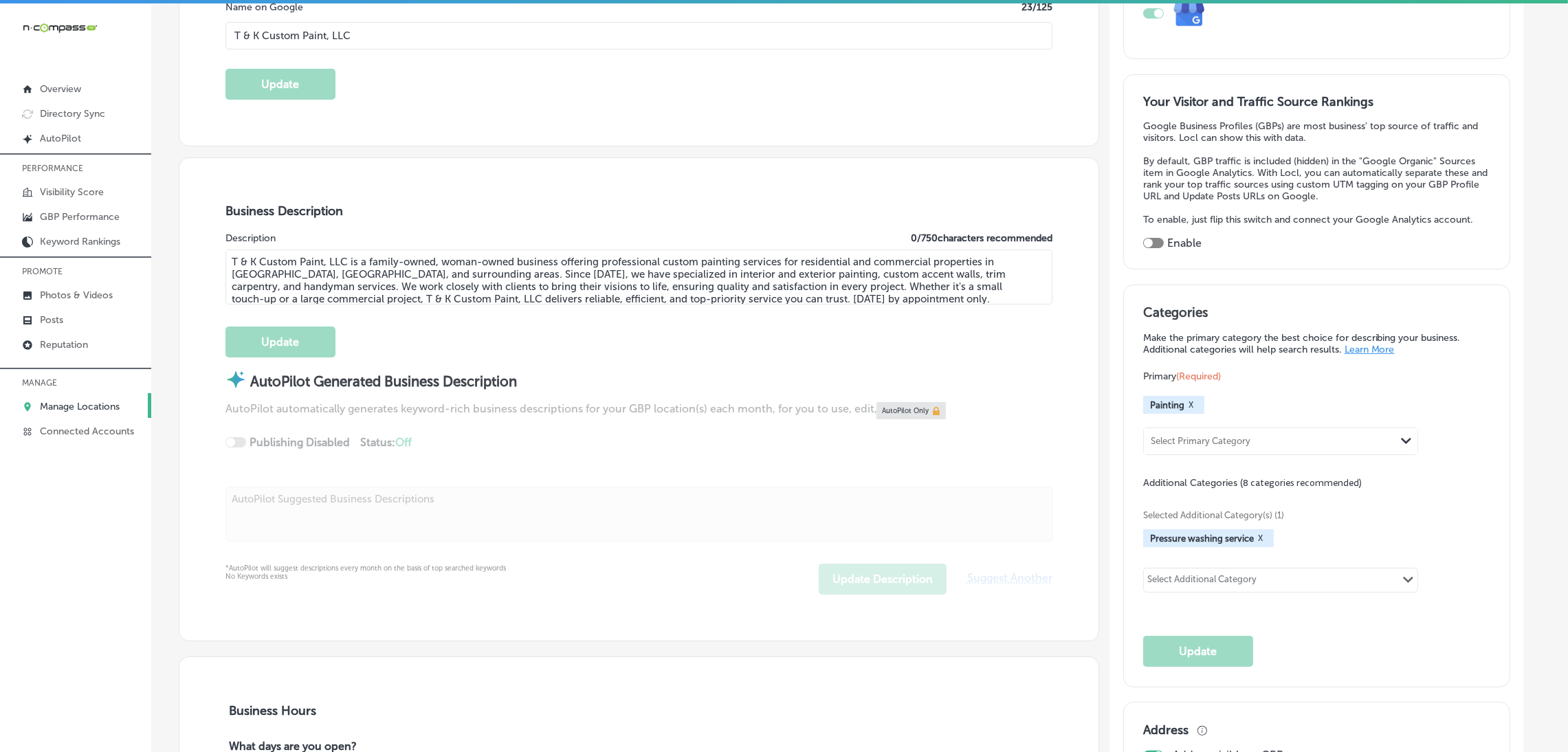
type input "[PHONE_NUMBER]"
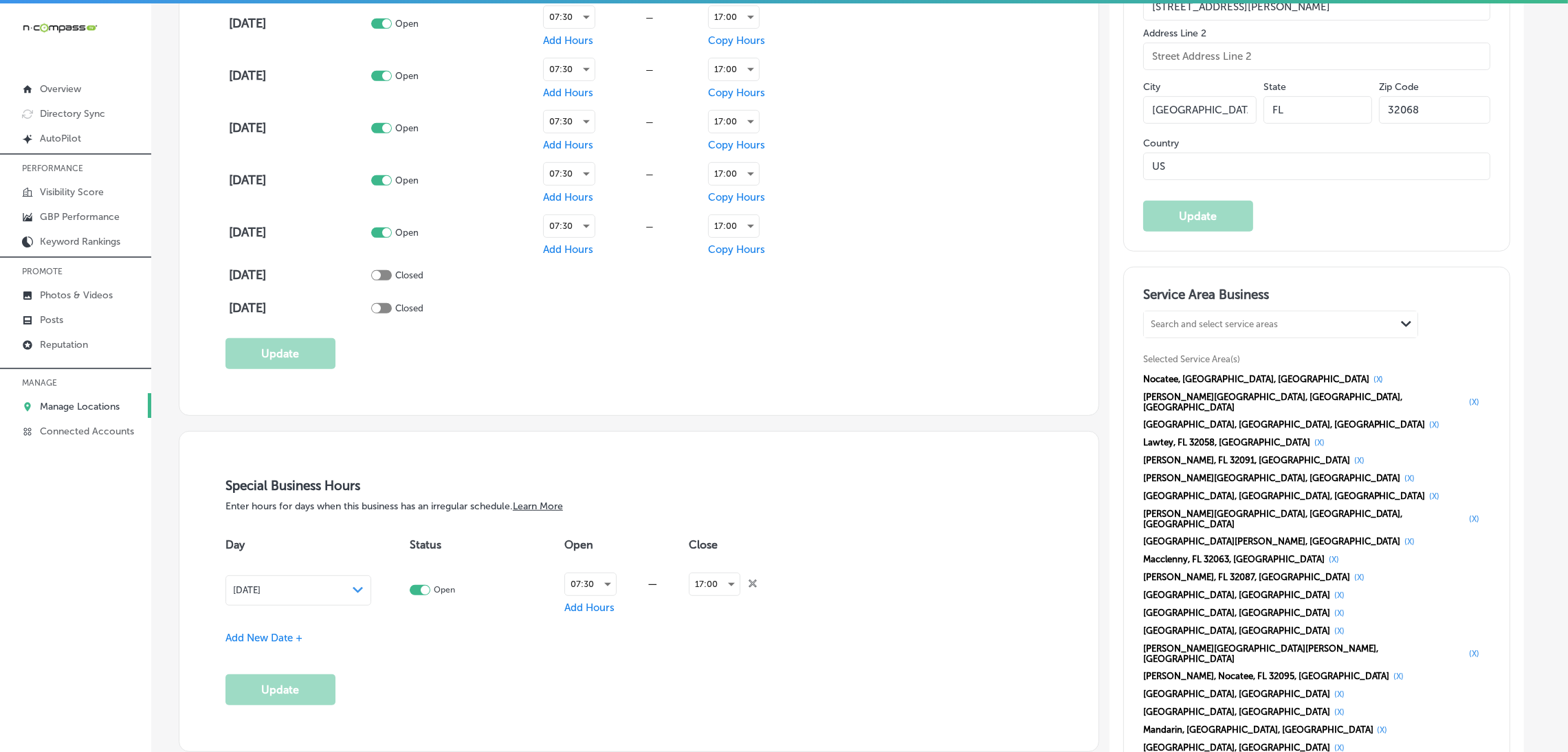
scroll to position [1134, 0]
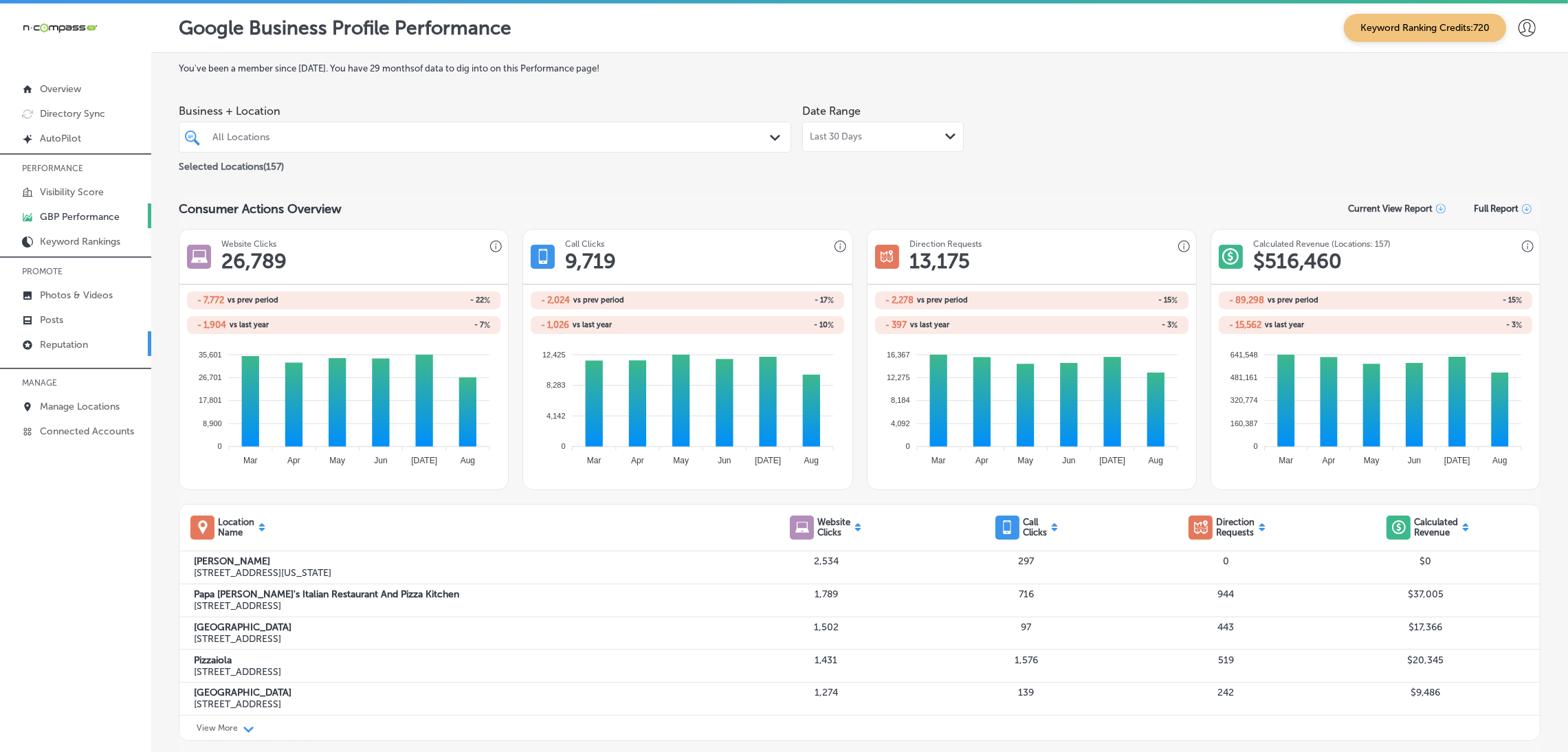
click at [54, 340] on p "Reputation" at bounding box center [64, 345] width 48 height 12
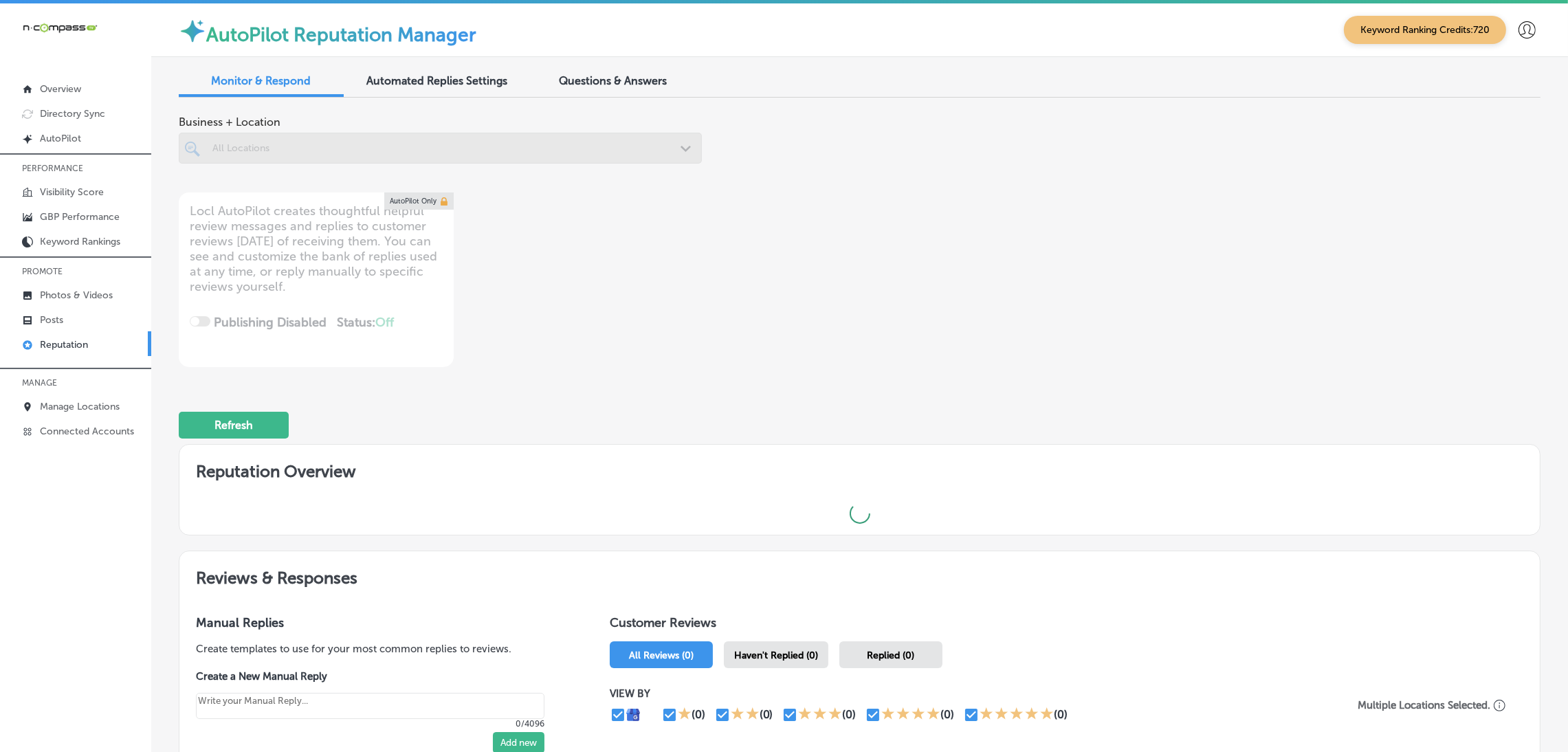
click at [546, 142] on div at bounding box center [440, 148] width 523 height 31
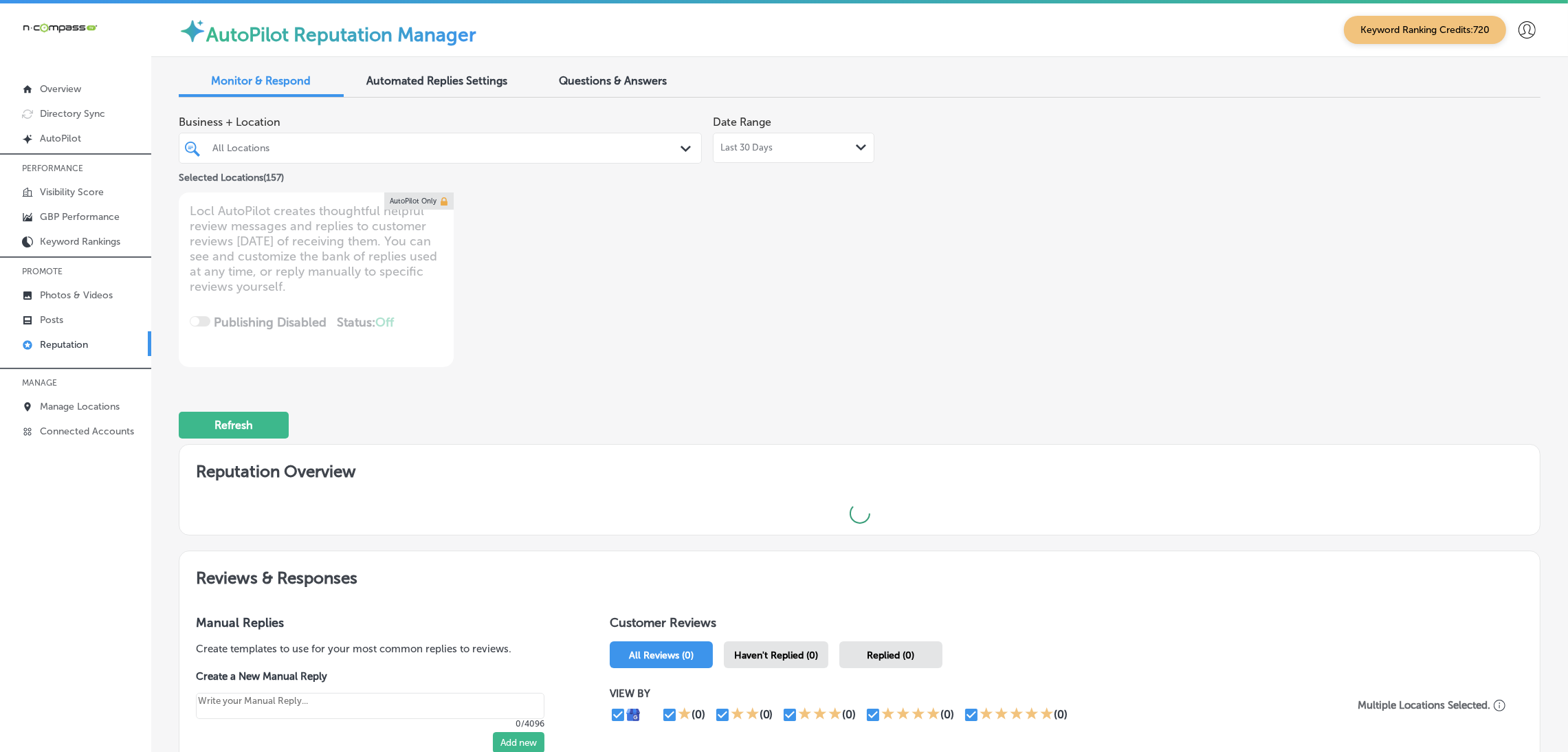
scroll to position [194, 0]
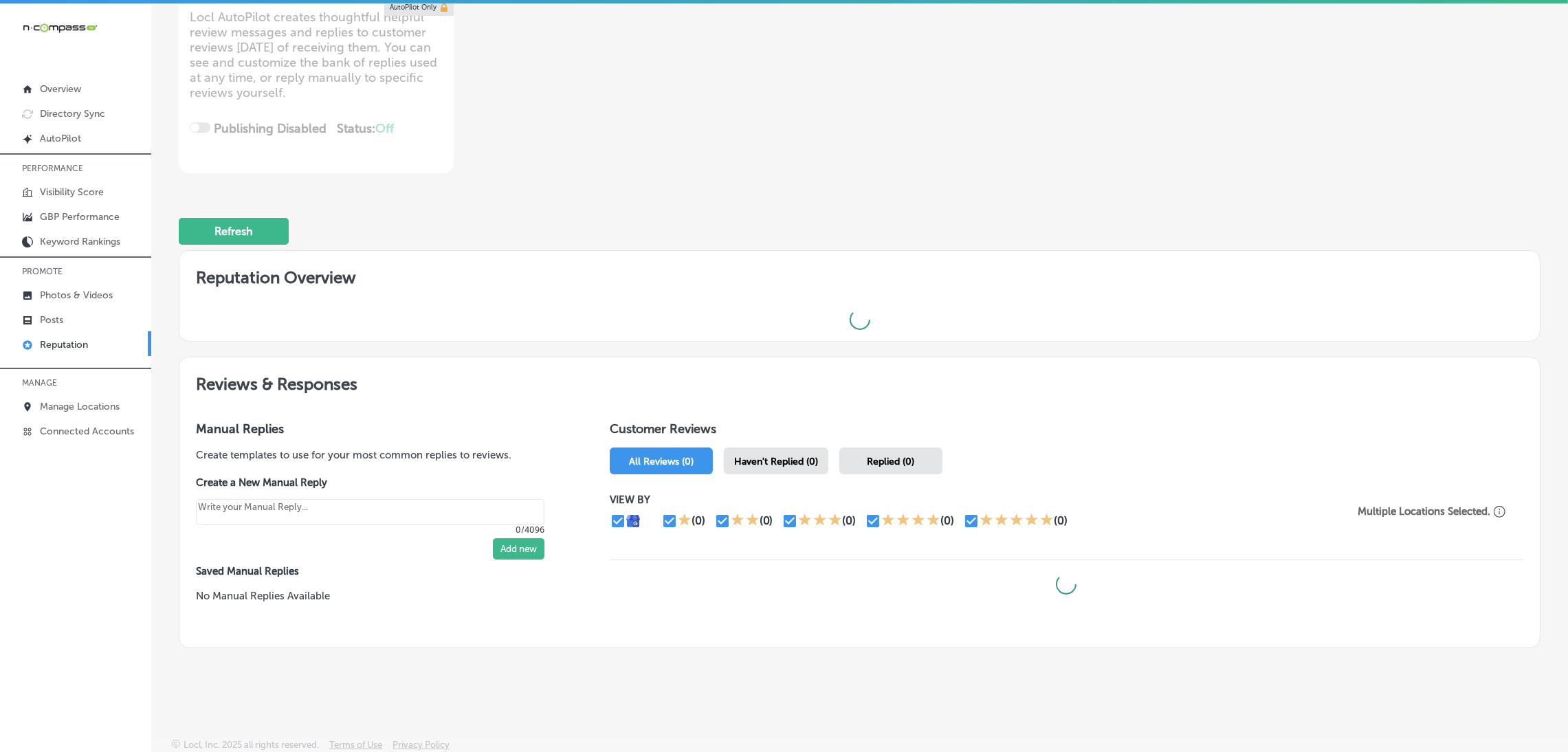
click at [797, 466] on div "Haven't Replied (0)" at bounding box center [776, 461] width 104 height 27
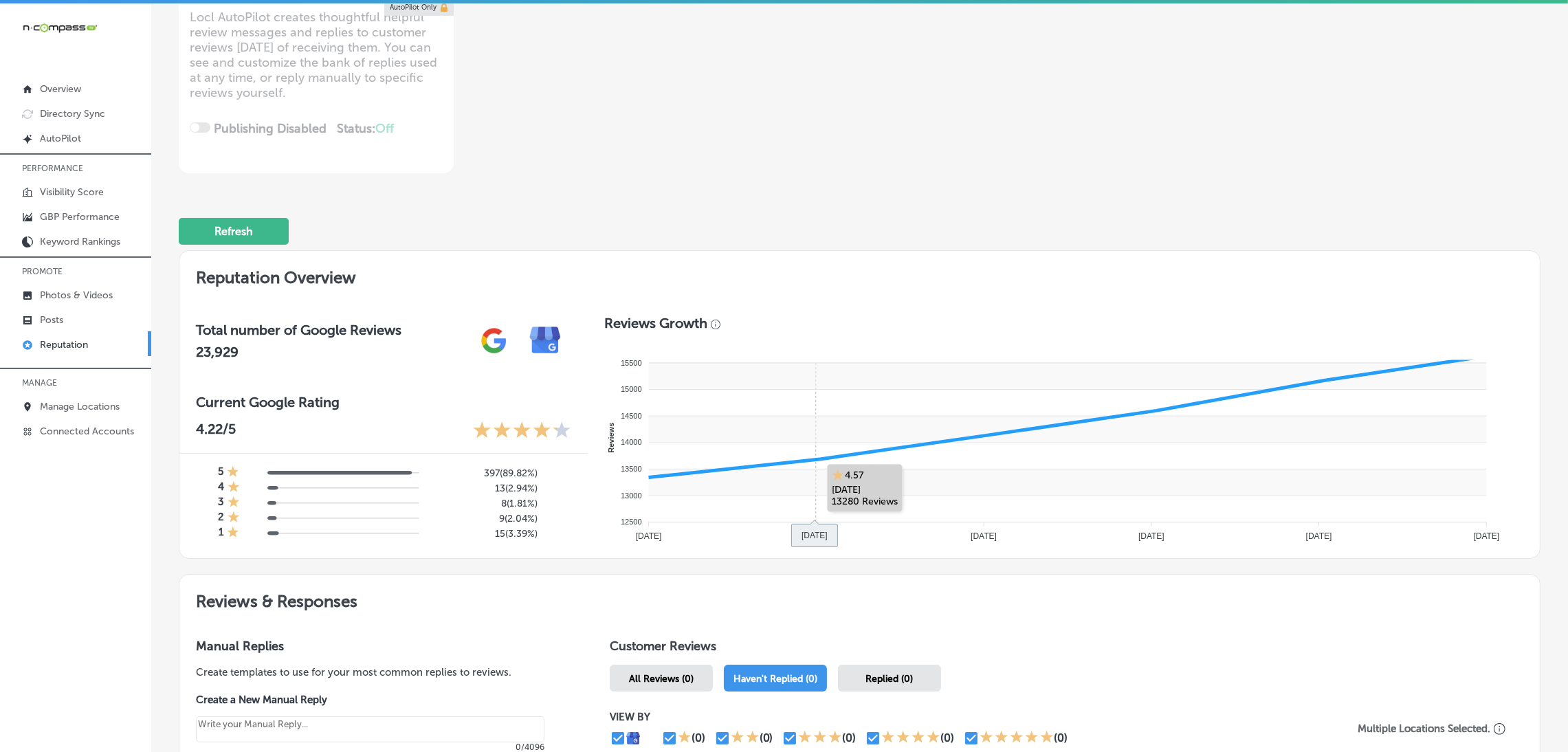
scroll to position [443, 0]
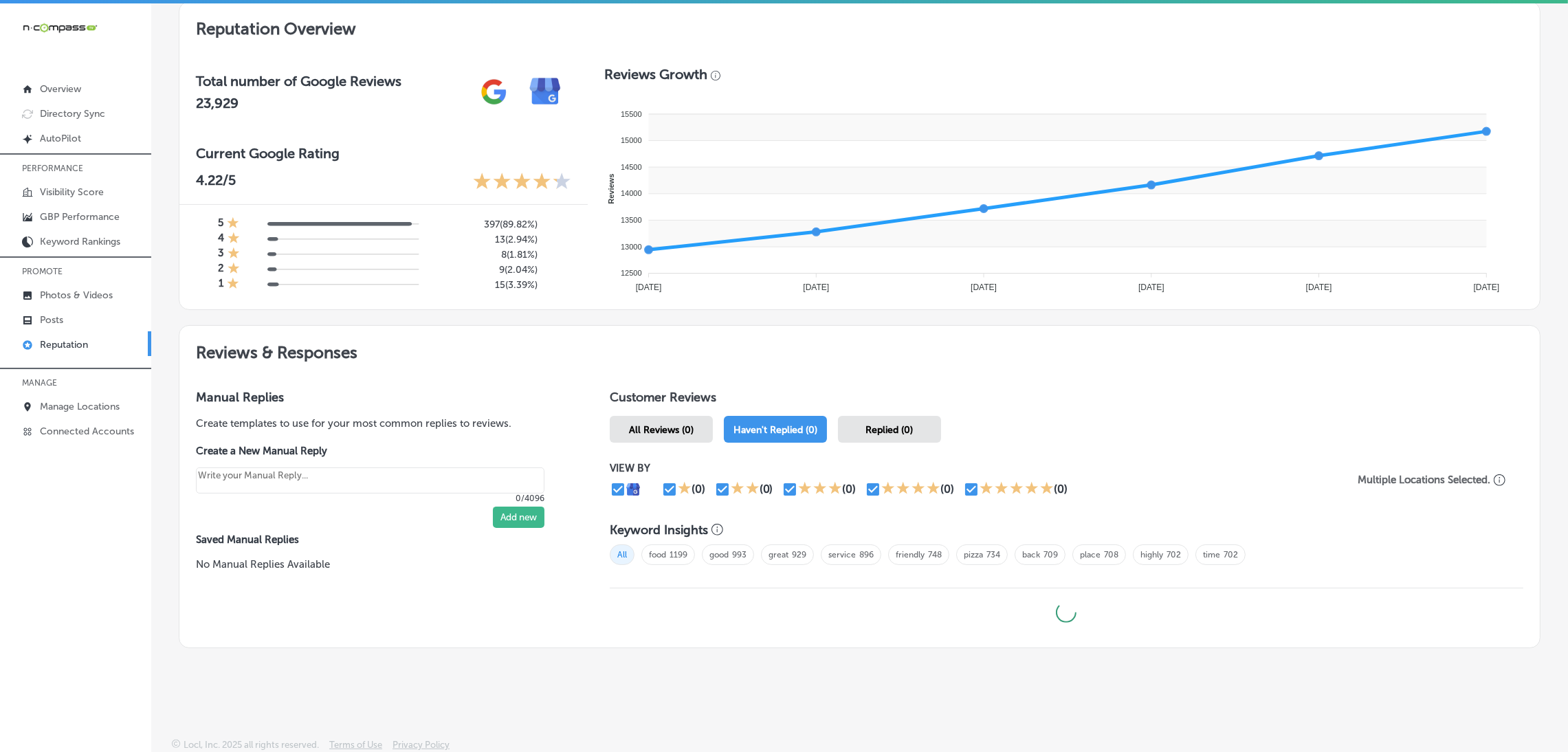
type textarea "x"
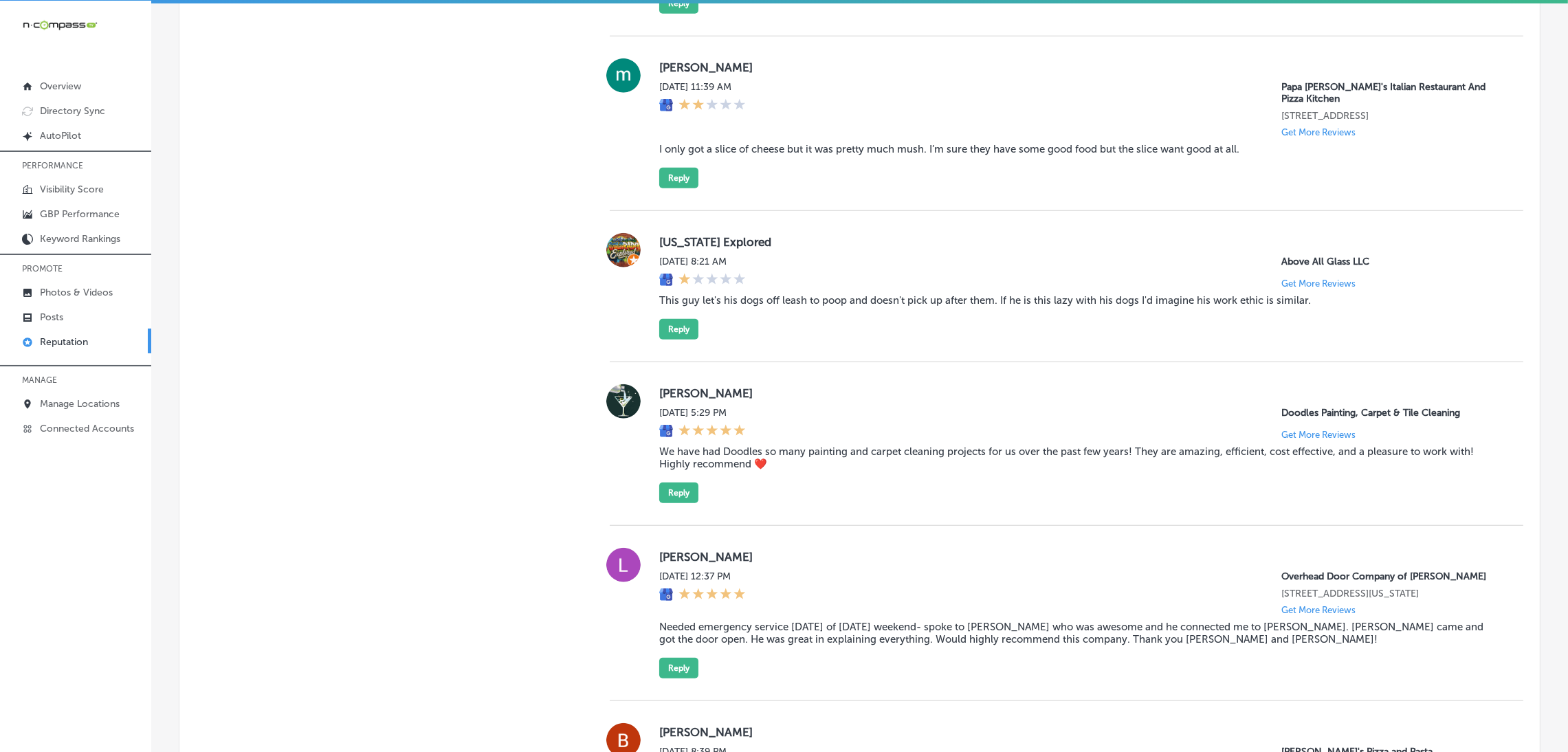
scroll to position [1887, 0]
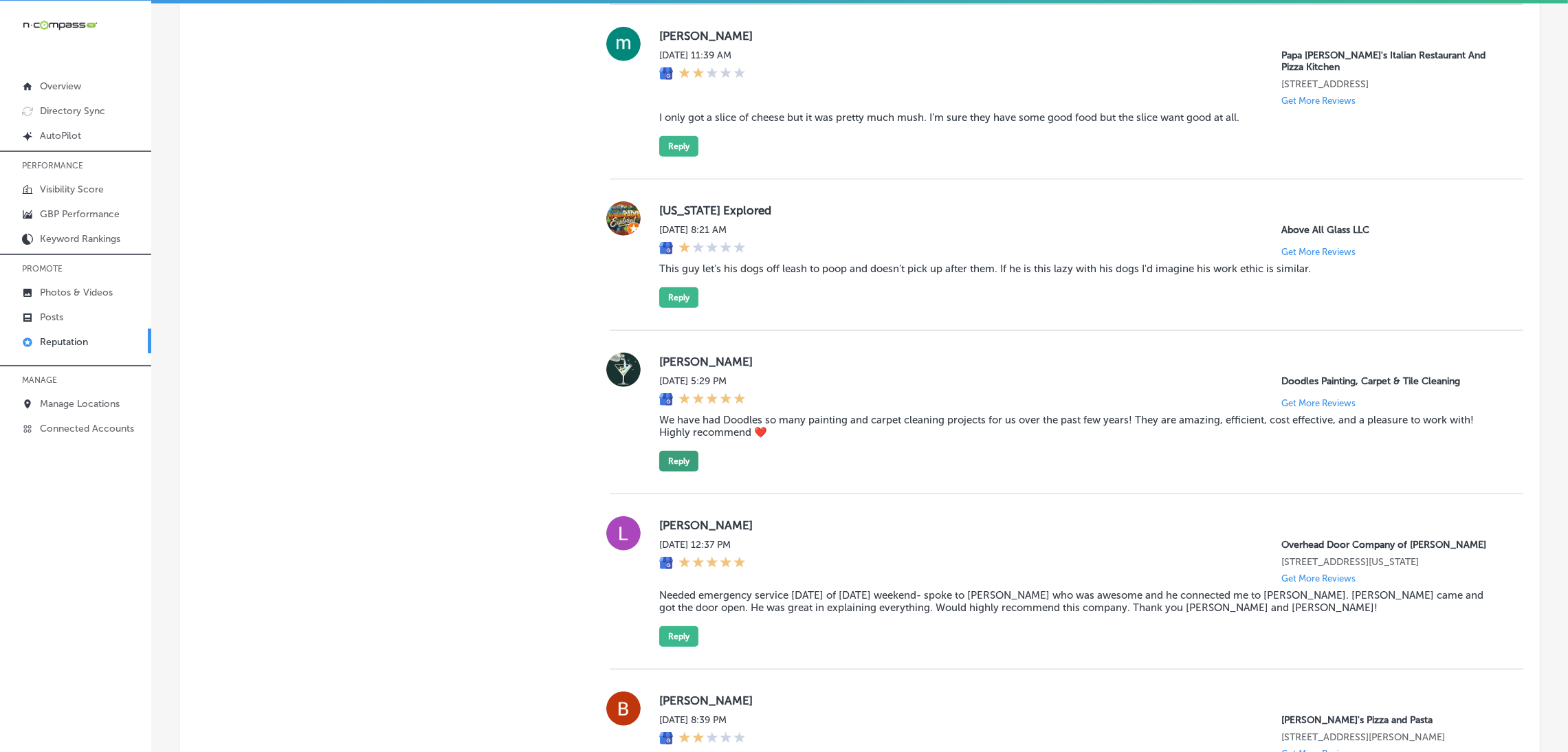
click at [682, 472] on button "Reply" at bounding box center [679, 461] width 39 height 20
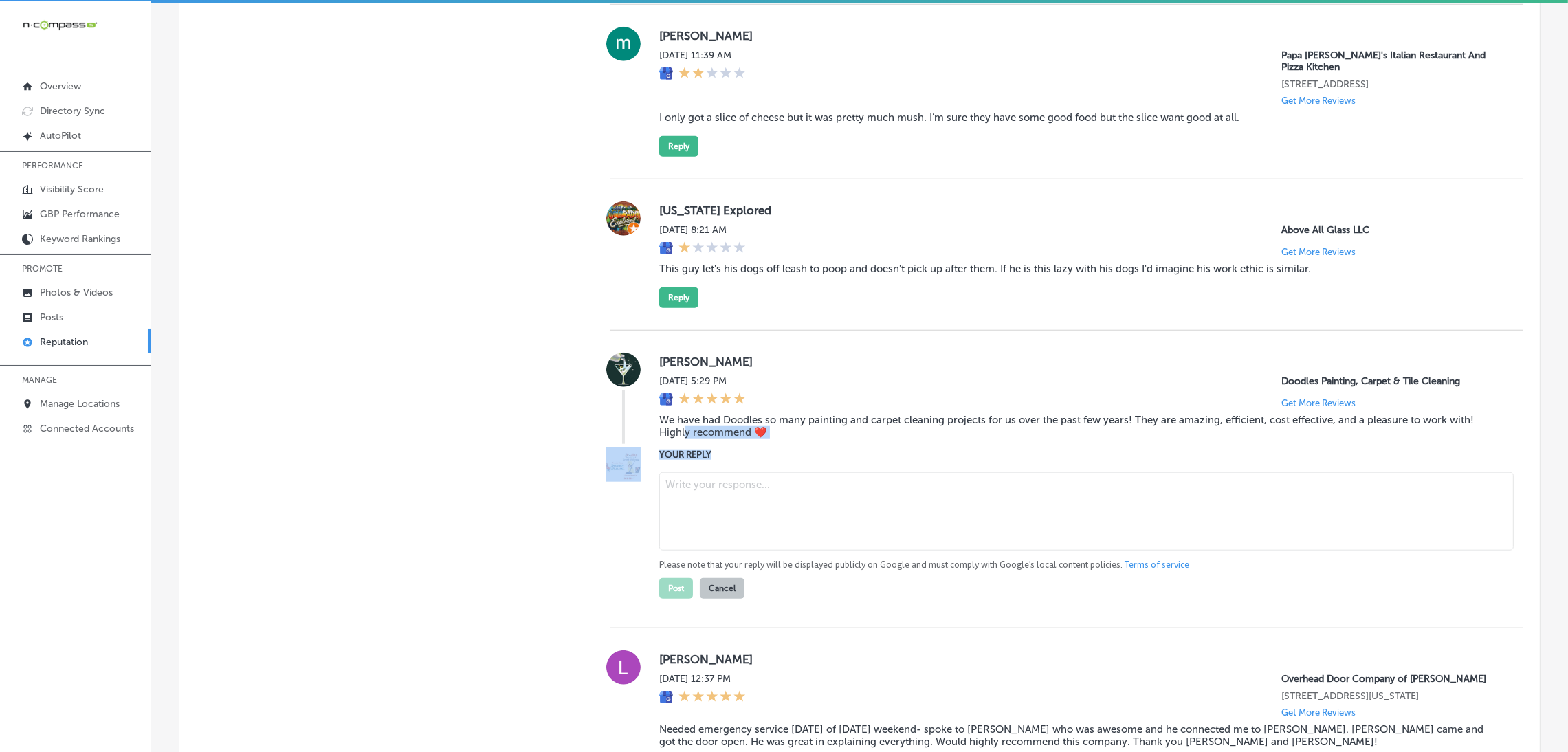
drag, startPoint x: 790, startPoint y: 457, endPoint x: 679, endPoint y: 443, distance: 111.9
click at [679, 443] on div "Mary Lynn Goodfellow Sat, Aug 30, 2025 5:29 PM Doodles Painting, Carpet & Tile …" at bounding box center [1066, 480] width 913 height 298
click at [720, 439] on blockquote "We have had Doodles so many painting and carpet cleaning projects for us over t…" at bounding box center [1080, 426] width 842 height 25
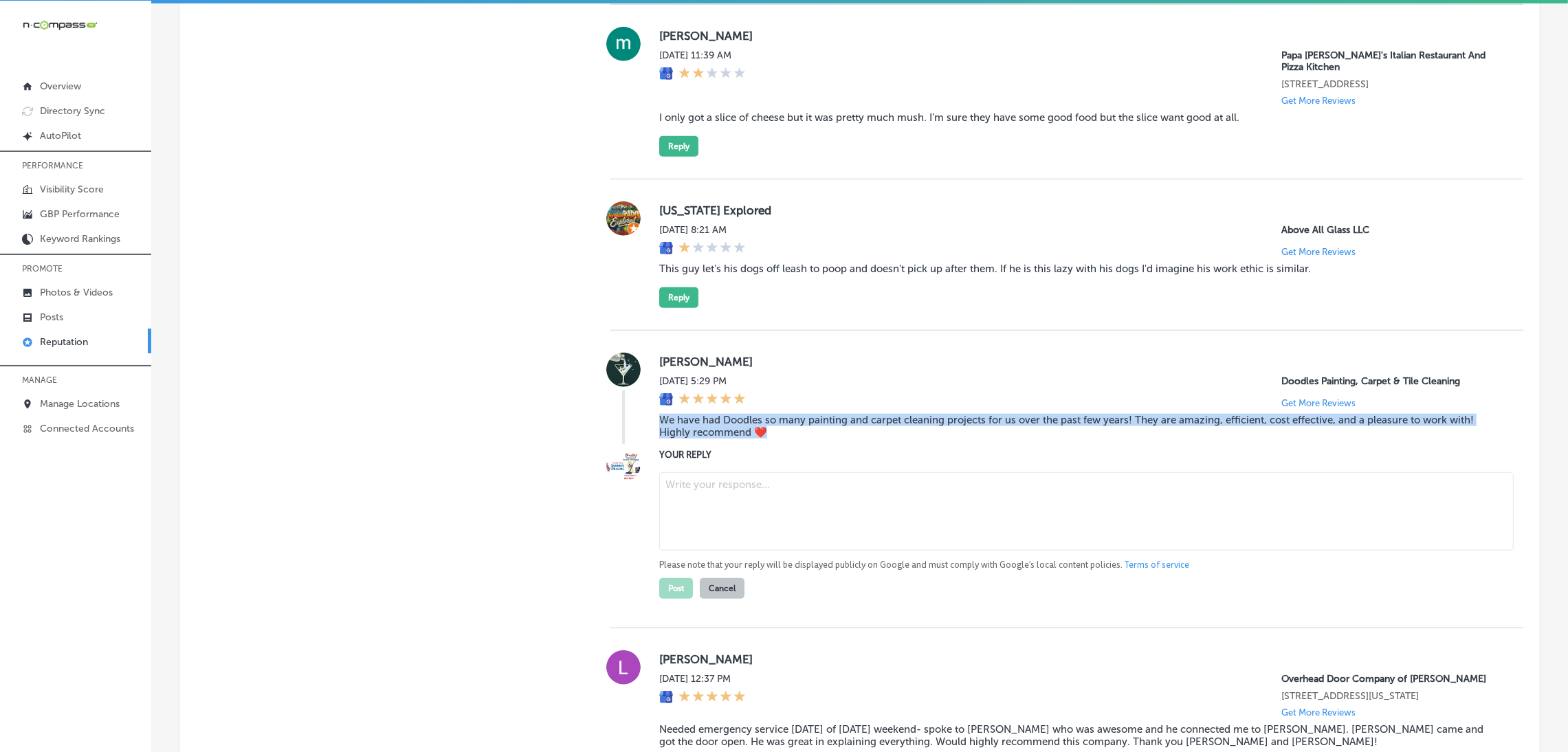
drag, startPoint x: 772, startPoint y: 446, endPoint x: 645, endPoint y: 434, distance: 127.6
click at [645, 434] on div "Mary Lynn Goodfellow Sat, Aug 30, 2025 5:29 PM Doodles Painting, Carpet & Tile …" at bounding box center [1066, 398] width 913 height 91
copy blockquote "We have had Doodles so many painting and carpet cleaning projects for us over t…"
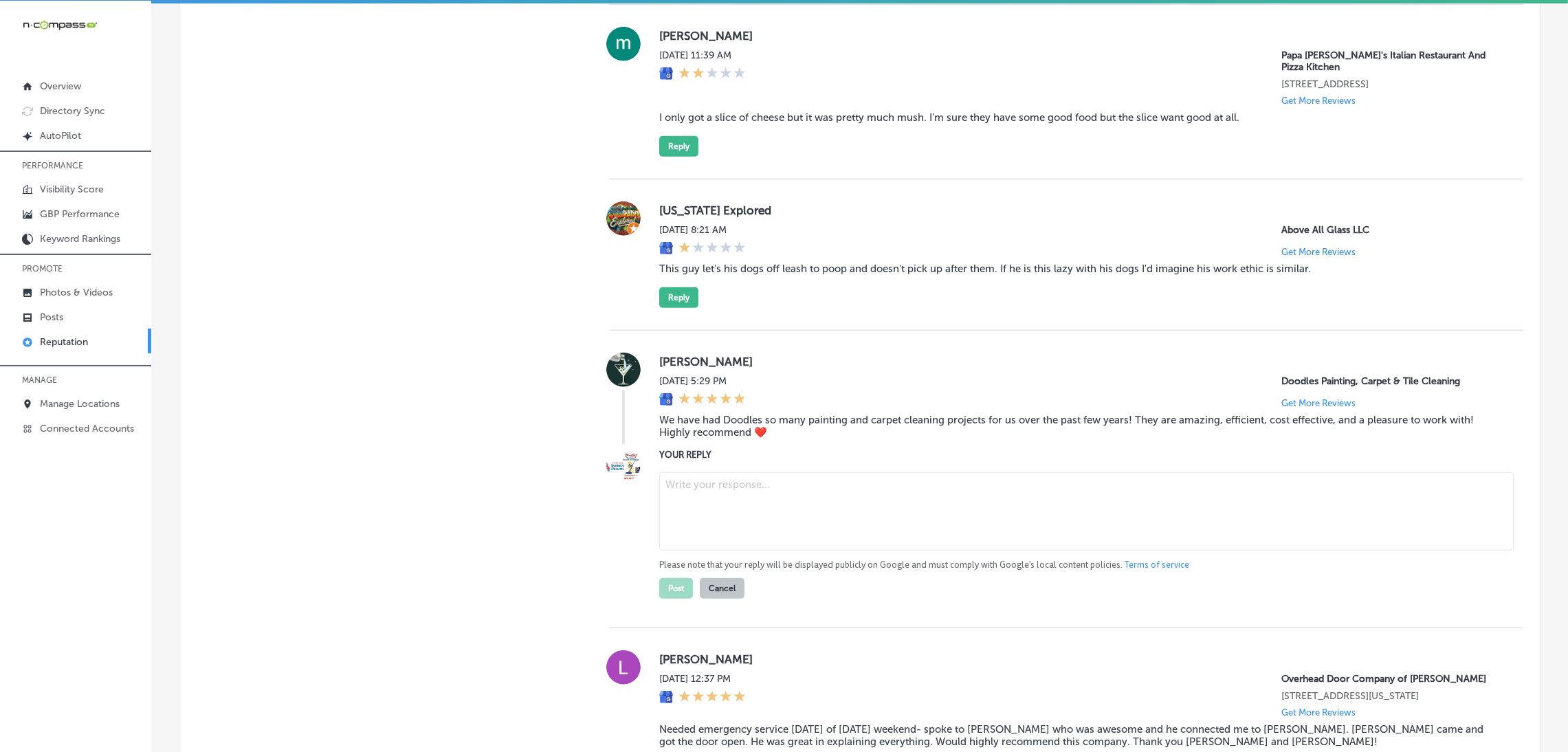
click at [847, 369] on label "[PERSON_NAME]" at bounding box center [1080, 362] width 842 height 14
click at [806, 536] on textarea at bounding box center [1086, 511] width 855 height 78
click at [803, 512] on textarea at bounding box center [1086, 511] width 855 height 78
paste textarea "Thank you for the kind words, [Reviewer’s Name]! We’re thrilled to hear that yo…"
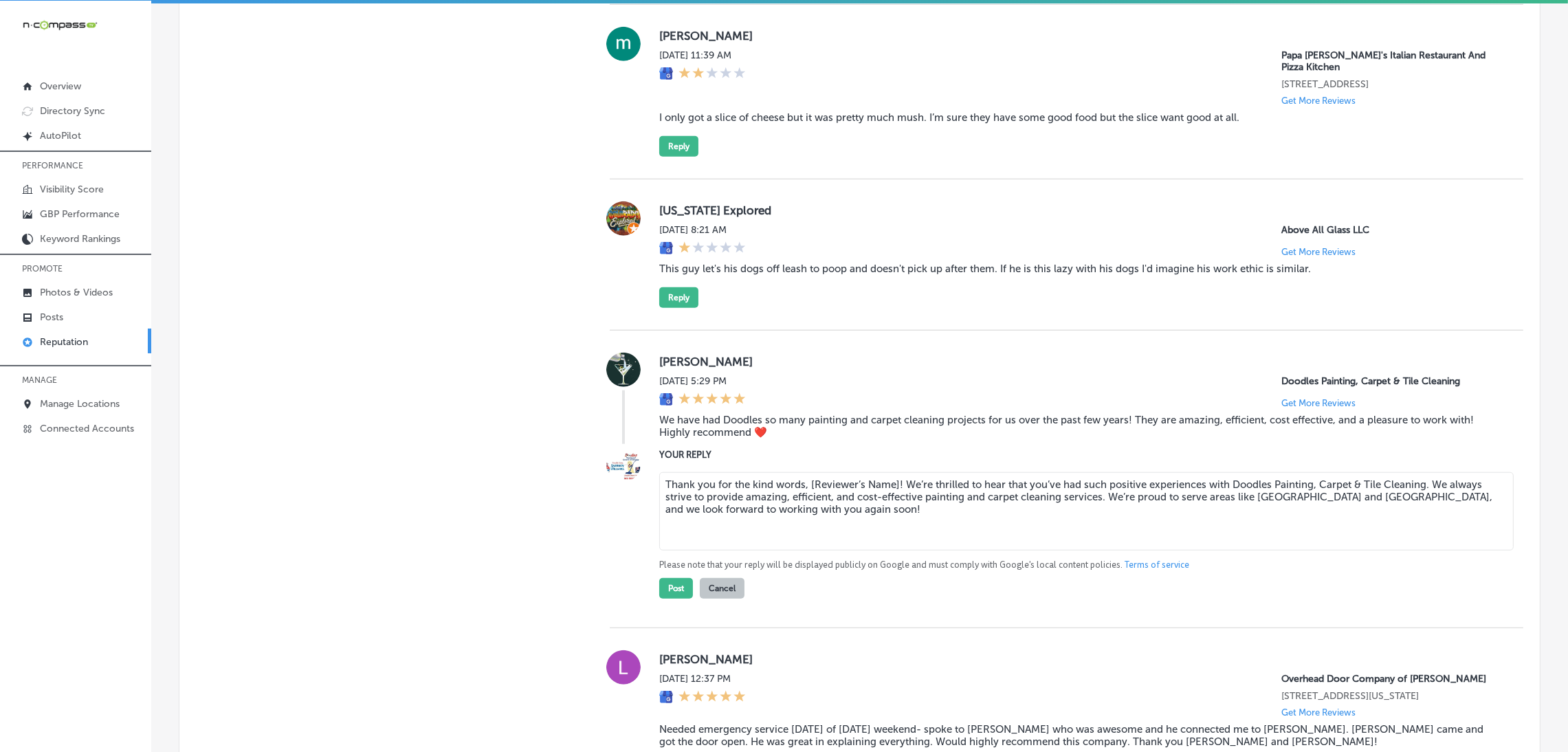
drag, startPoint x: 805, startPoint y: 496, endPoint x: 894, endPoint y: 497, distance: 89.0
click at [894, 497] on textarea "Thank you for the kind words, [Reviewer’s Name]! We’re thrilled to hear that yo…" at bounding box center [1086, 511] width 855 height 78
type textarea "Thank you for the kind words, Mary Lynn! We’re thrilled to hear that you’ve had…"
click at [675, 599] on button "Post" at bounding box center [676, 588] width 34 height 20
type textarea "x"
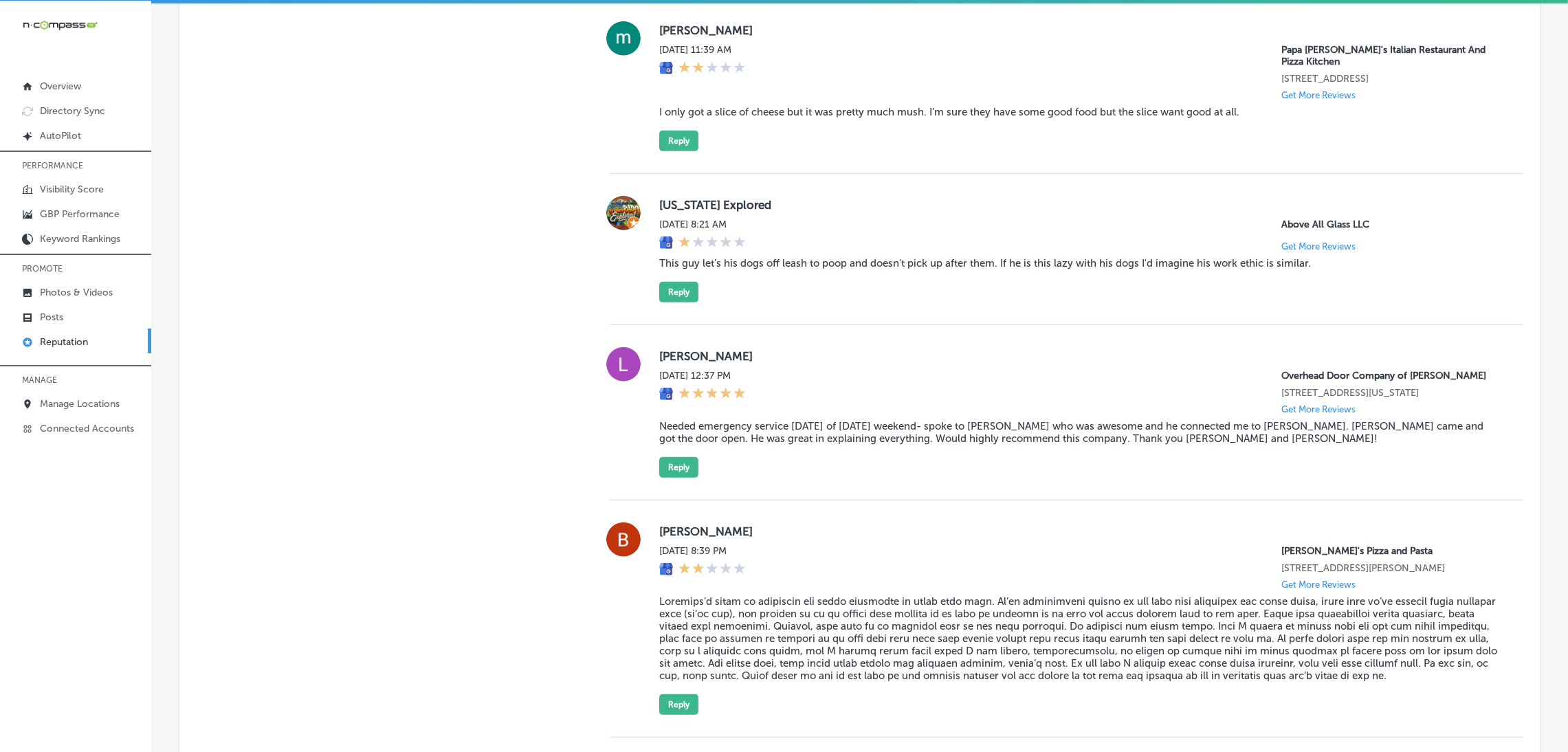
scroll to position [1990, 0]
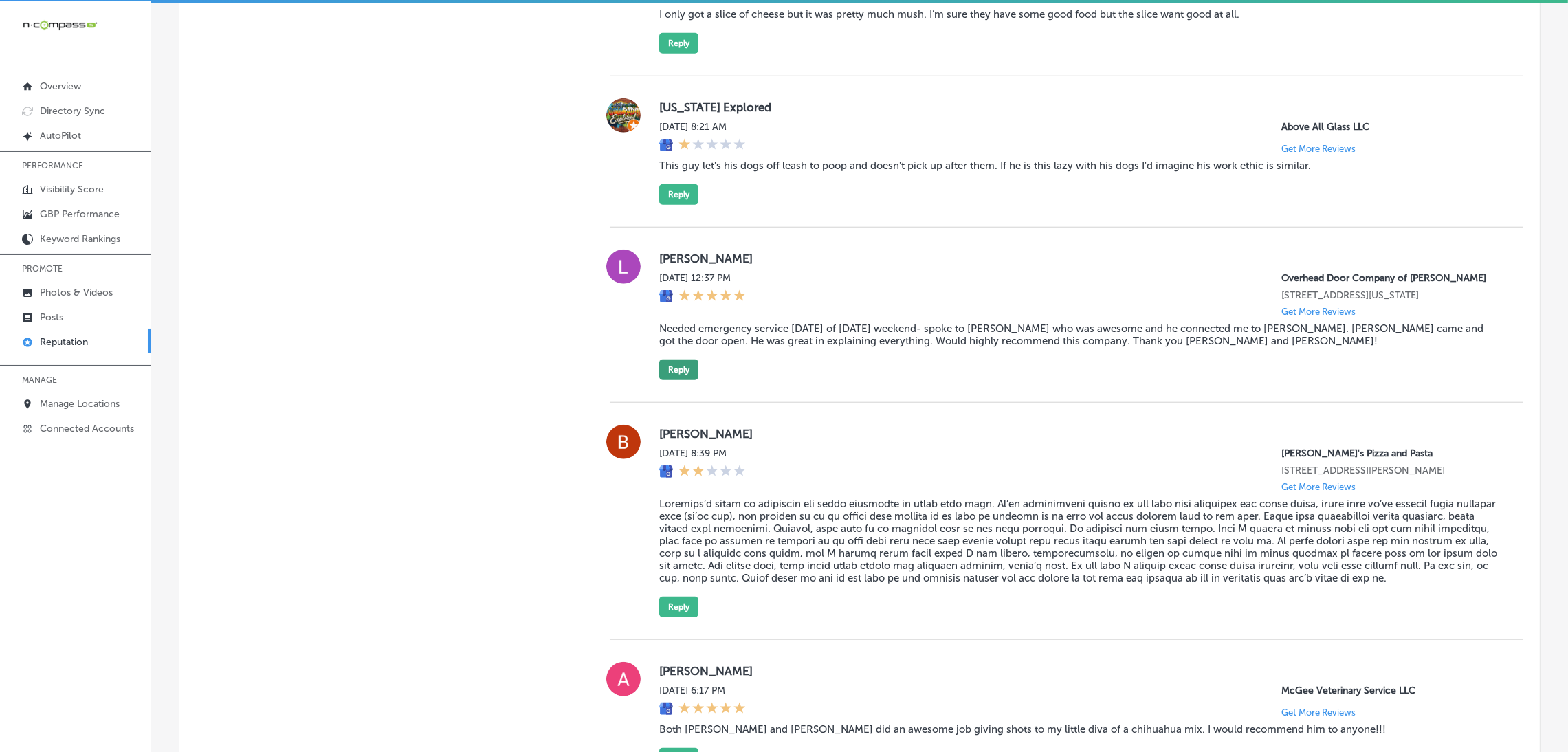
click at [687, 380] on button "Reply" at bounding box center [679, 369] width 39 height 20
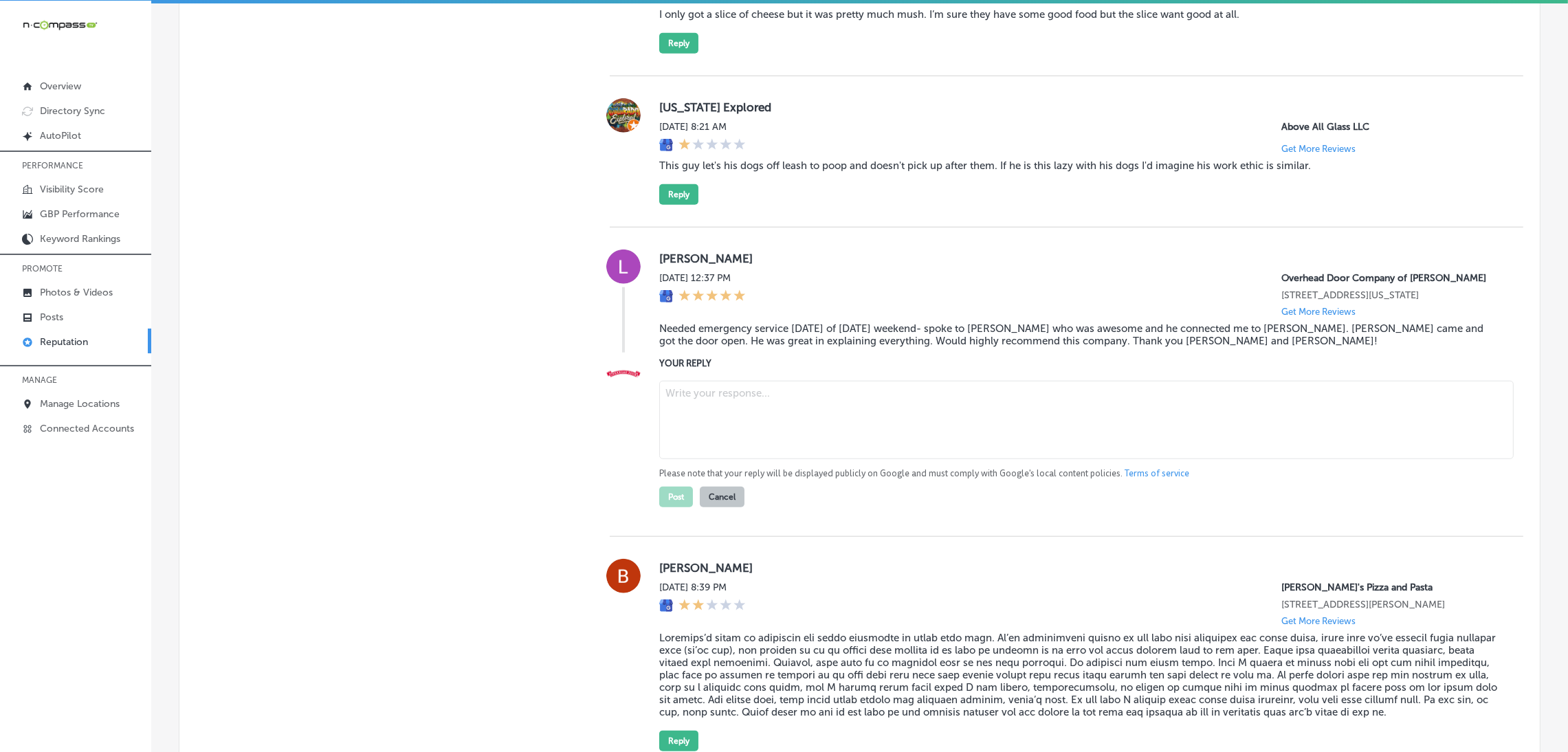
click at [1035, 347] on blockquote "Needed emergency service on Saturday of Labor Day weekend- spoke to Brian who w…" at bounding box center [1080, 335] width 842 height 25
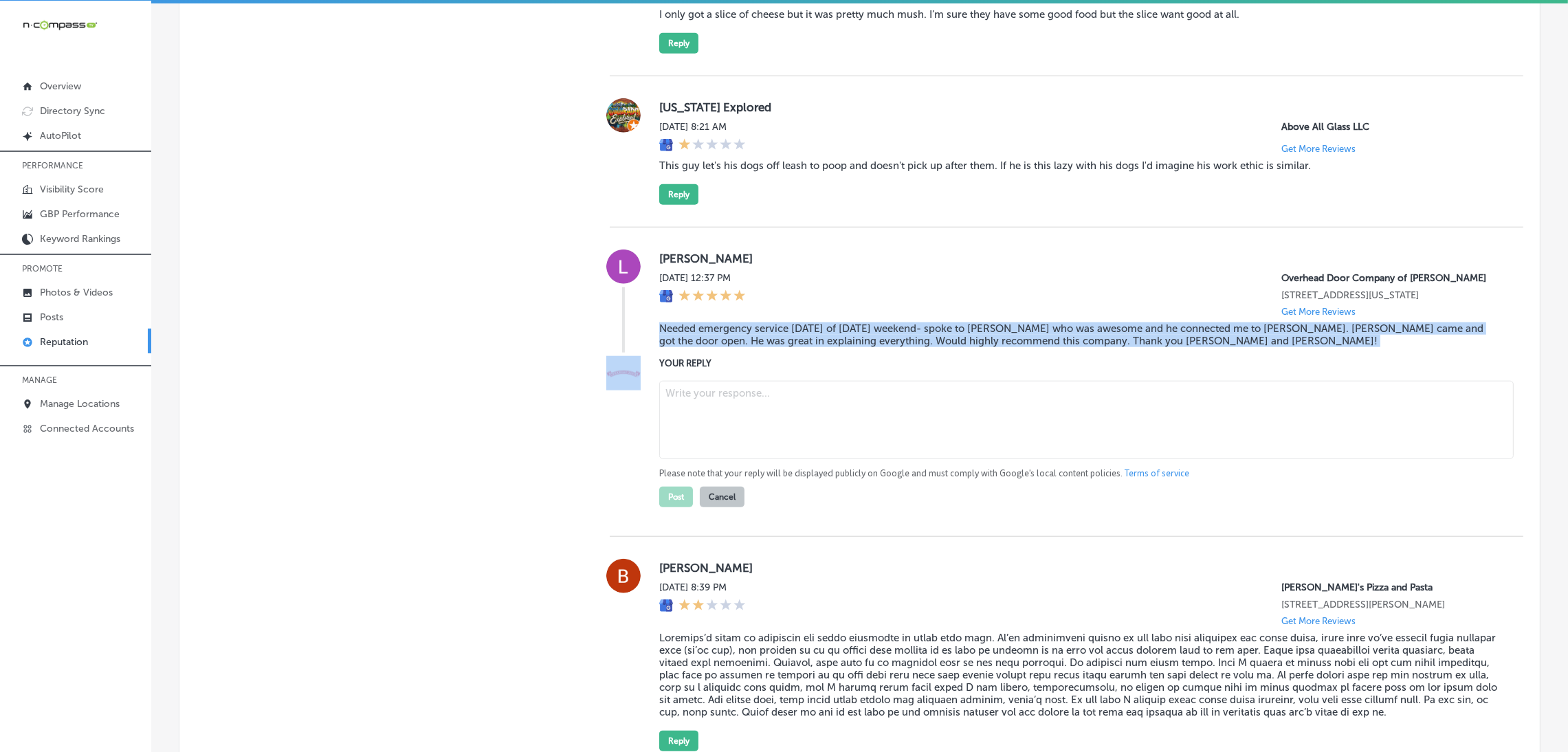
click at [1035, 347] on blockquote "Needed emergency service on Saturday of Labor Day weekend- spoke to Brian who w…" at bounding box center [1080, 335] width 842 height 25
copy blockquote "Needed emergency service on Saturday of Labor Day weekend- spoke to Brian who w…"
click at [1065, 353] on div "Lisa Schiel Sat, Aug 30, 2025 12:37 PM Overhead Door Company of Chester 3 Indep…" at bounding box center [1080, 301] width 842 height 103
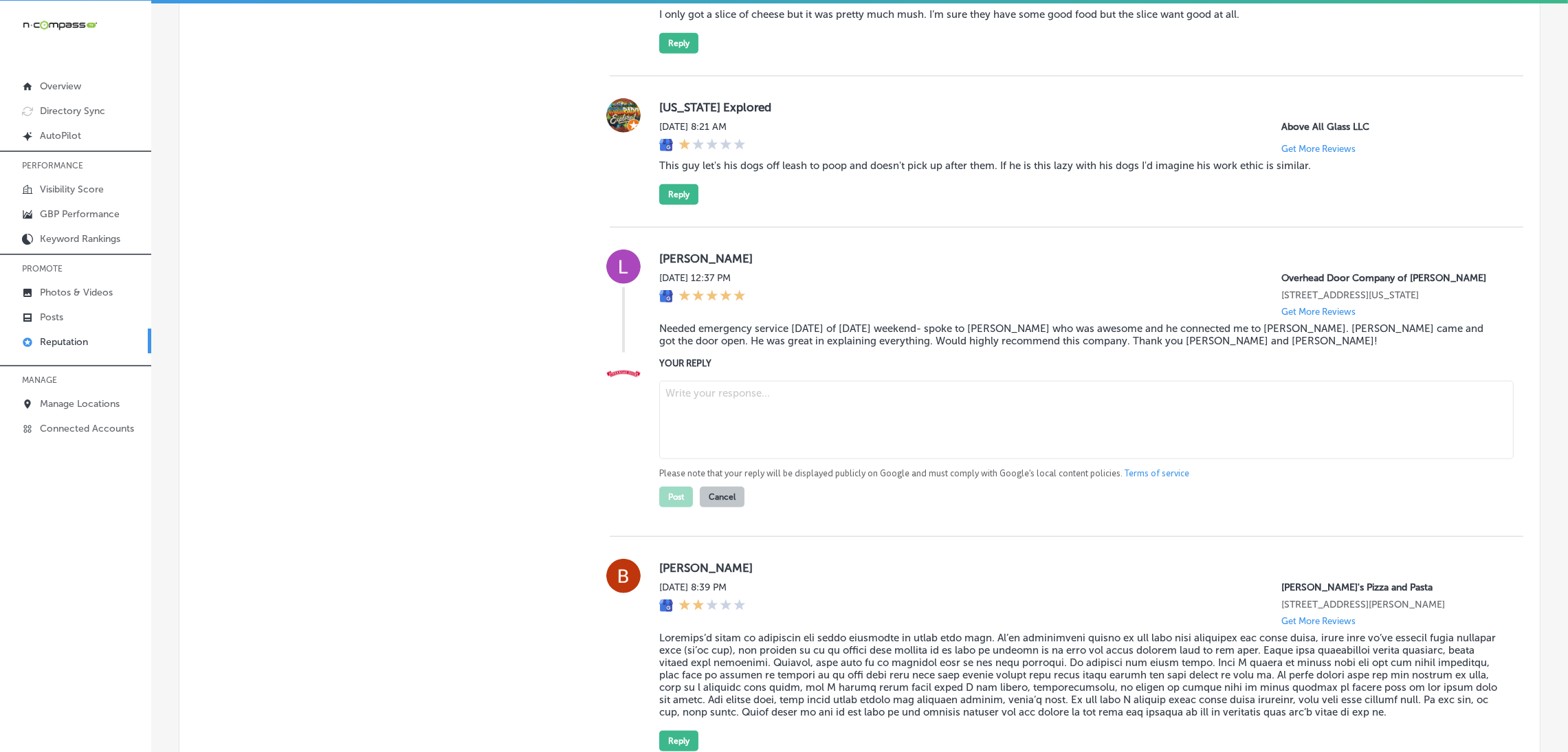
click at [916, 434] on textarea at bounding box center [1086, 420] width 855 height 78
click at [1142, 427] on textarea at bounding box center [1086, 420] width 855 height 78
click at [908, 413] on textarea at bounding box center [1086, 420] width 855 height 78
paste textarea "ChatGPT said: Thank you for the wonderful 5-star review! We’re so happy to hear…"
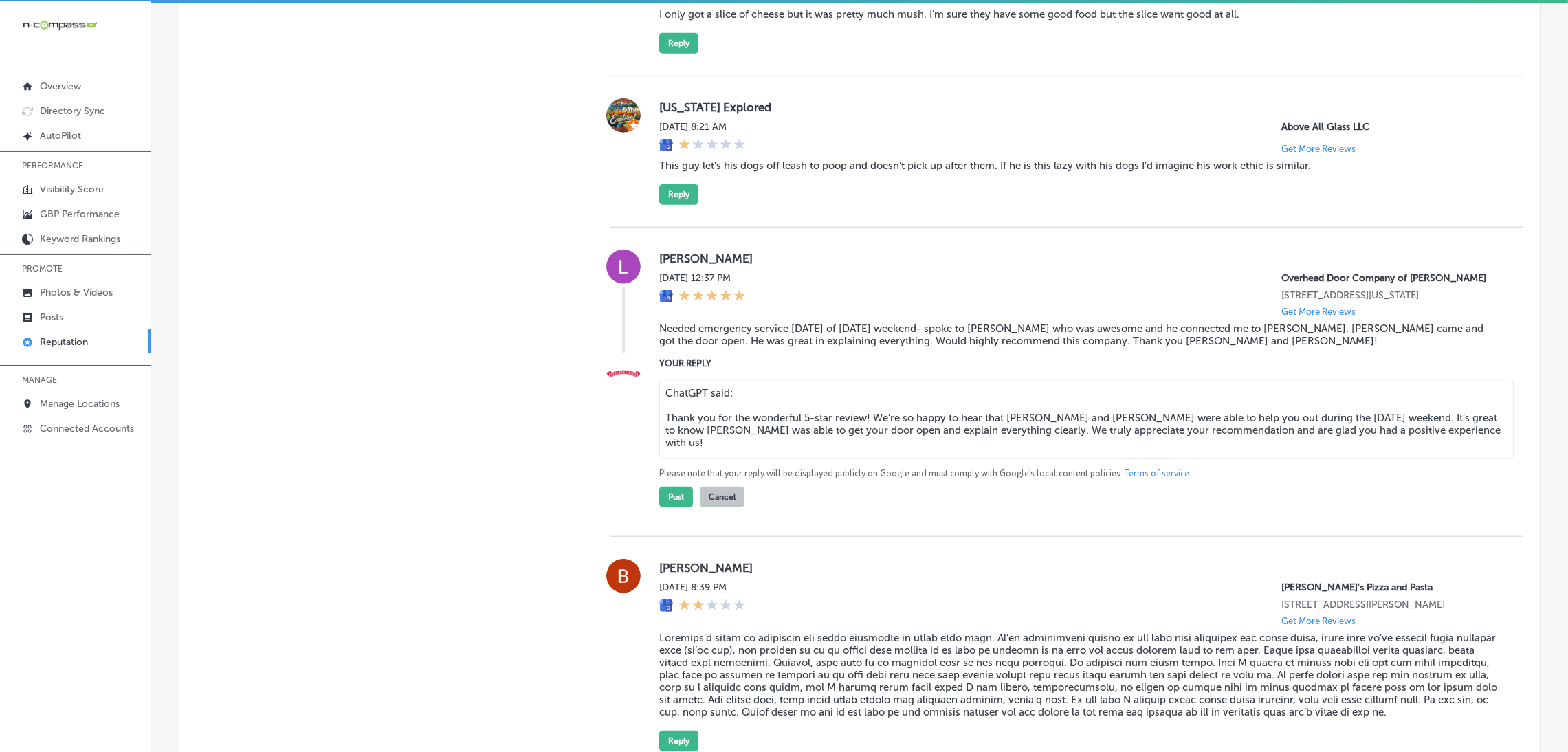
drag, startPoint x: 661, startPoint y: 443, endPoint x: 663, endPoint y: 394, distance: 49.0
click at [663, 394] on div "YOUR REPLY ChatGPT said: Thank you for the wonderful 5-star review! We’re so ha…" at bounding box center [1080, 432] width 842 height 151
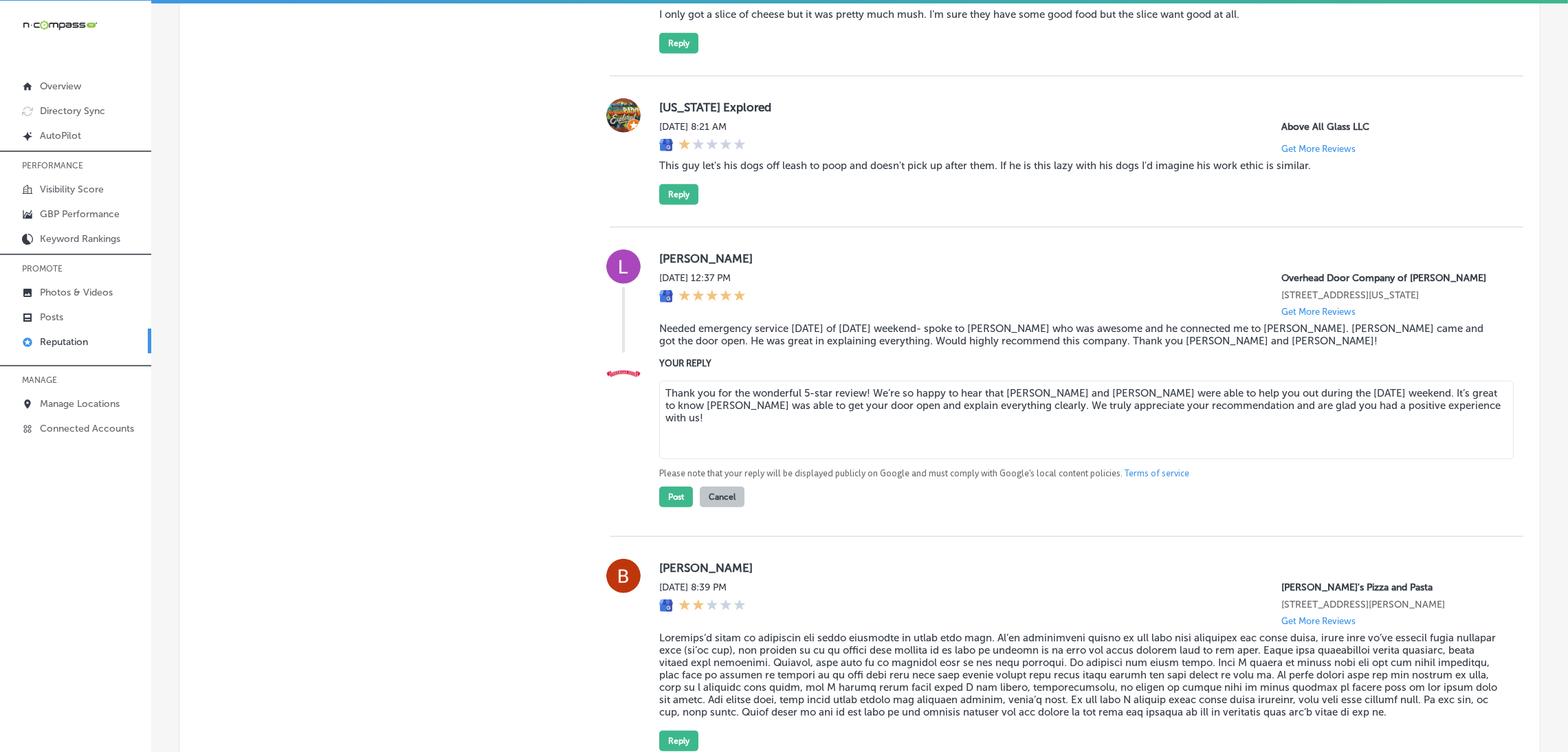
click at [860, 419] on textarea "Thank you for the wonderful 5-star review! We’re so happy to hear that Brian an…" at bounding box center [1086, 420] width 855 height 78
type textarea "Thank you for the wonderful 5-star review, Lisa! We’re so happy to hear that Br…"
click at [686, 507] on button "Post" at bounding box center [676, 497] width 34 height 20
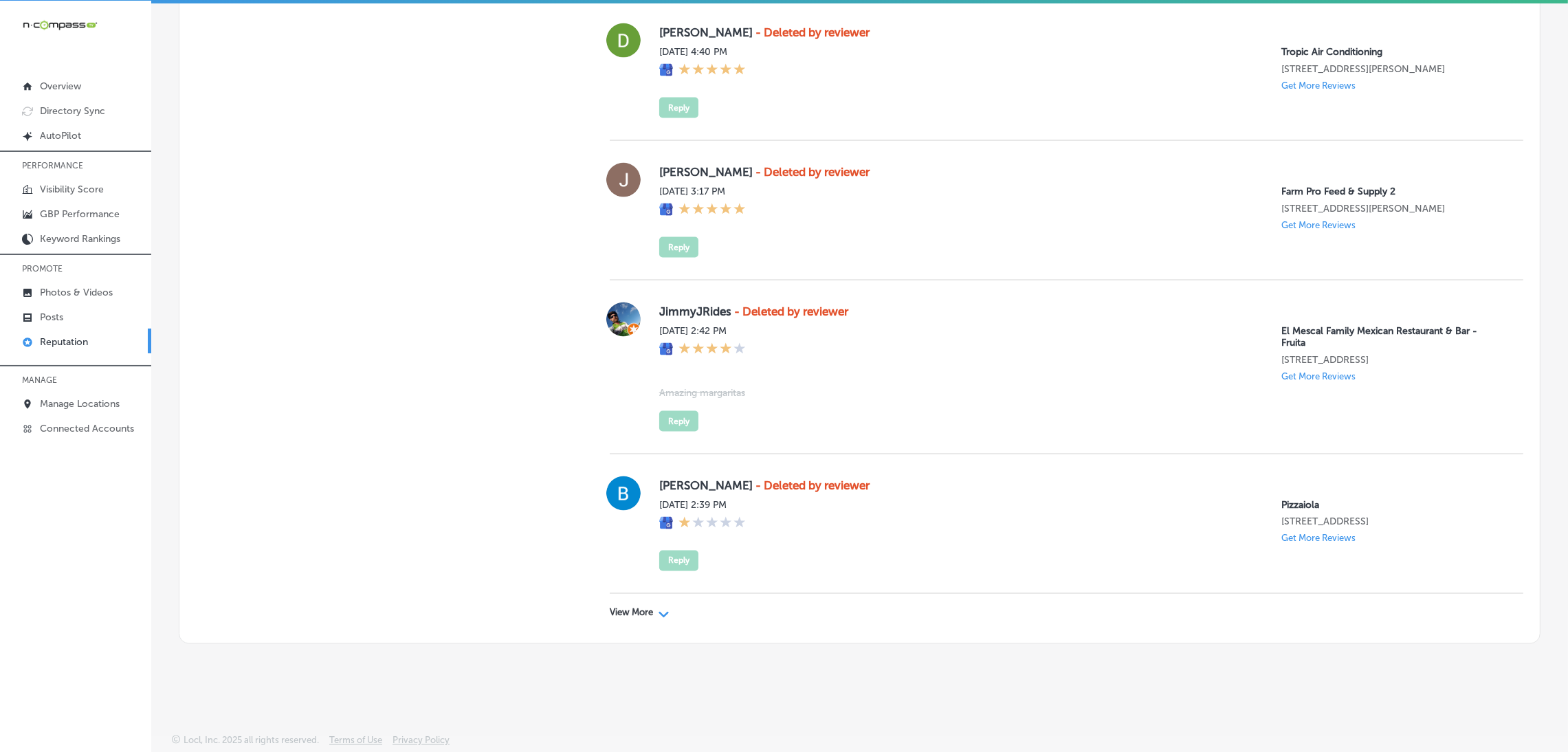
scroll to position [3454, 0]
click at [646, 609] on p "View More" at bounding box center [632, 613] width 43 height 11
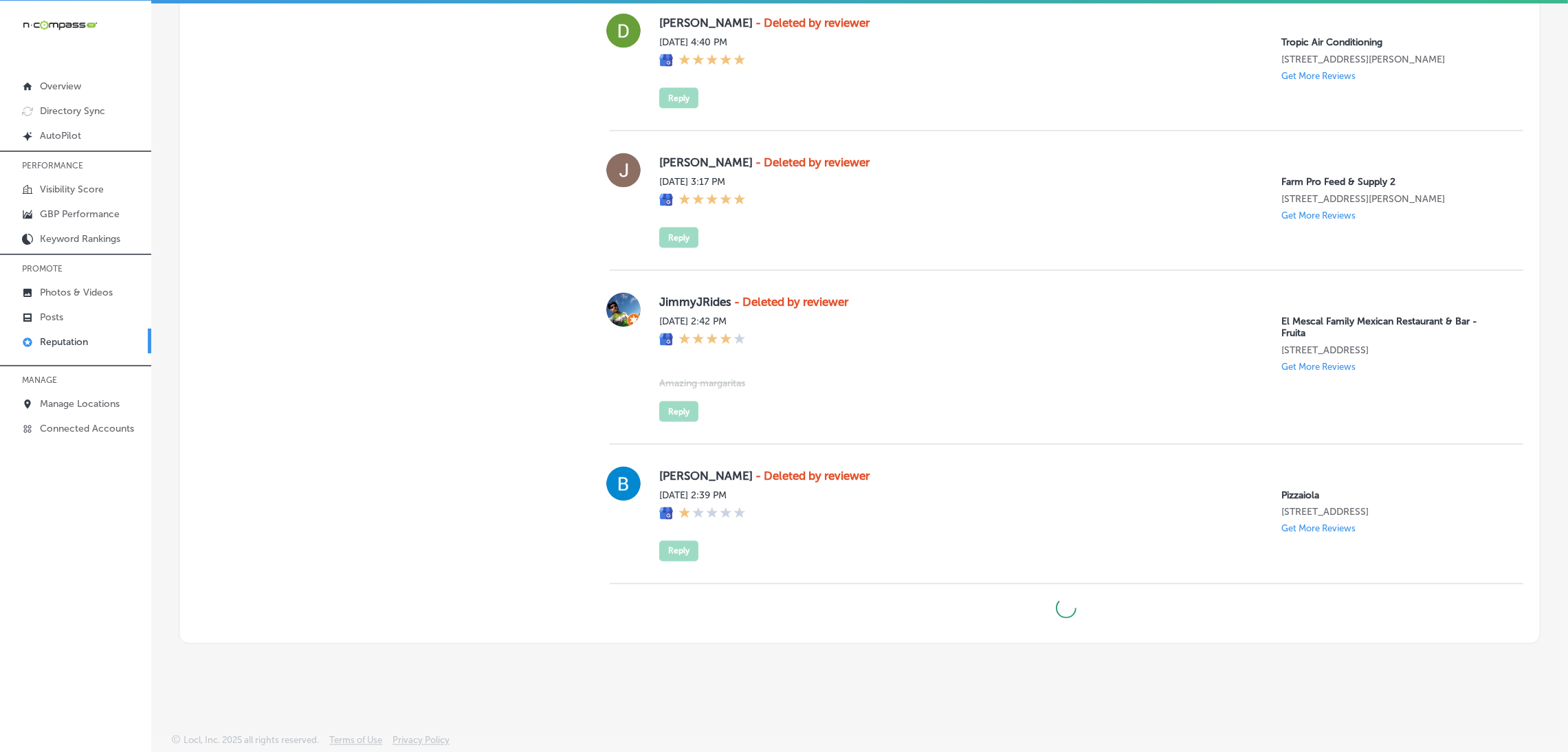
type textarea "x"
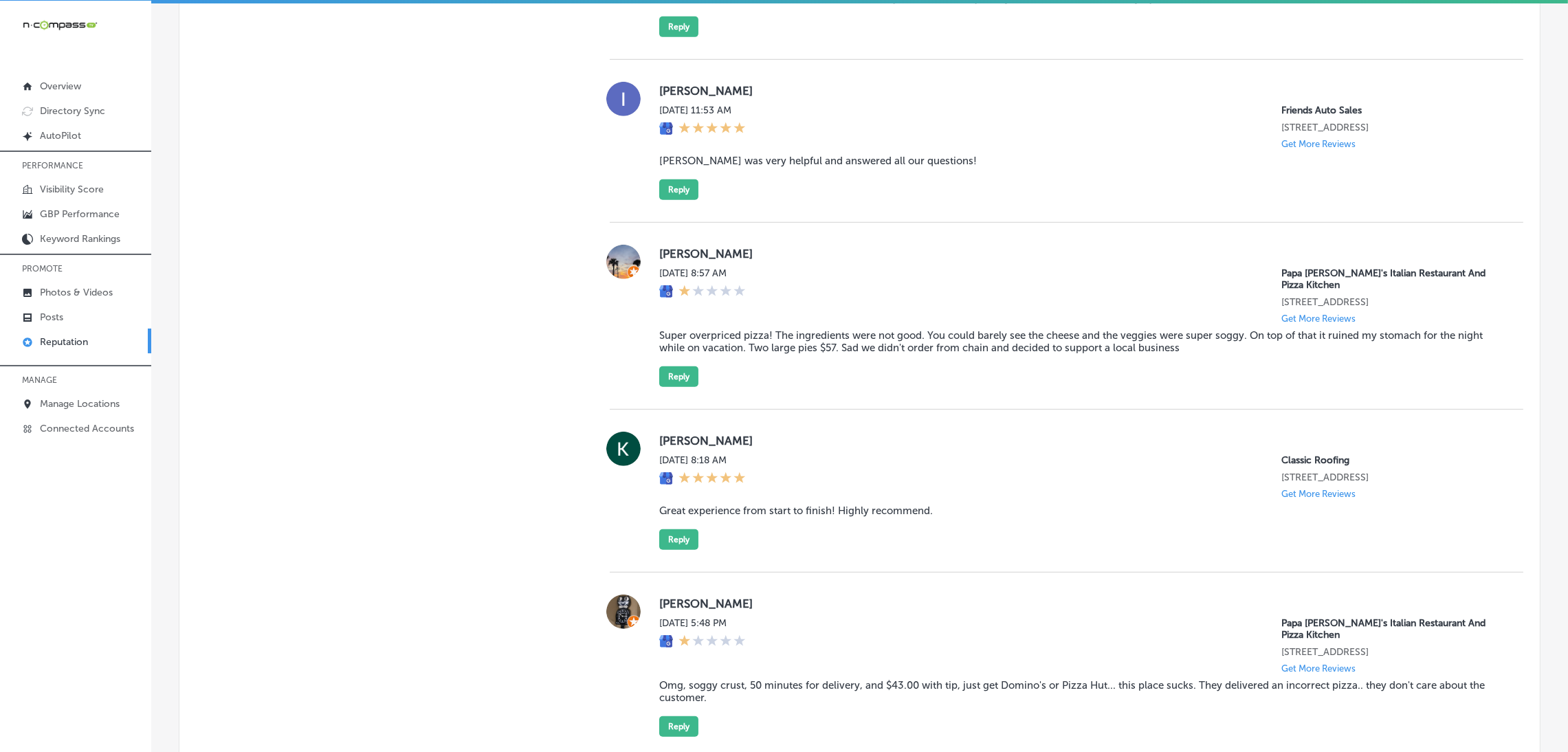
scroll to position [410, 0]
